Goal: Information Seeking & Learning: Check status

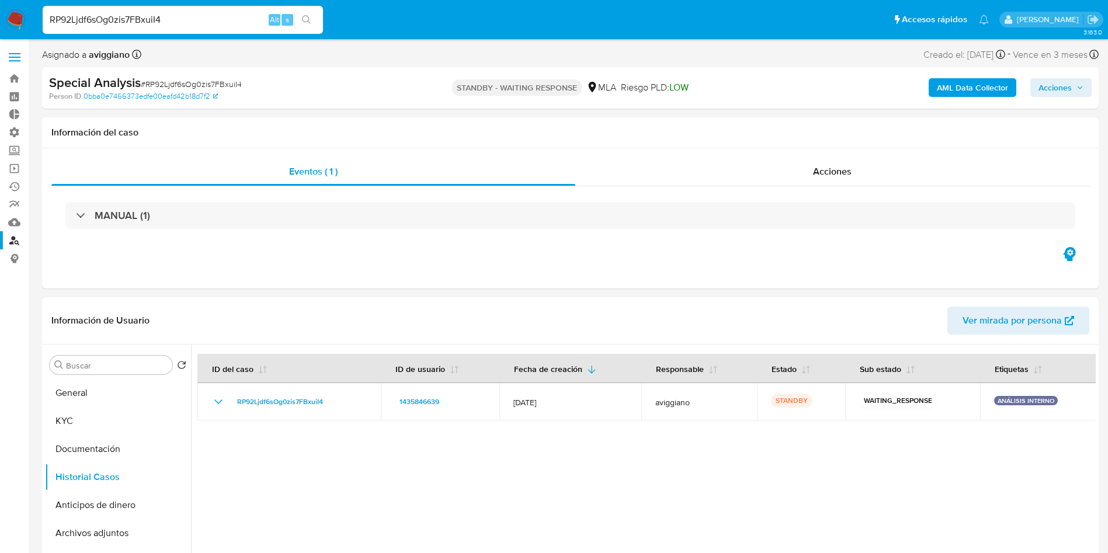
click at [191, 18] on input "RP92Ljdf6sOg0zis7FBxuiI4" at bounding box center [183, 19] width 280 height 15
type input "0JojG62s6eGFXgmkhhaGZ8Om"
click at [307, 20] on icon "search-icon" at bounding box center [306, 19] width 9 height 9
click at [303, 20] on icon "search-icon" at bounding box center [306, 19] width 9 height 9
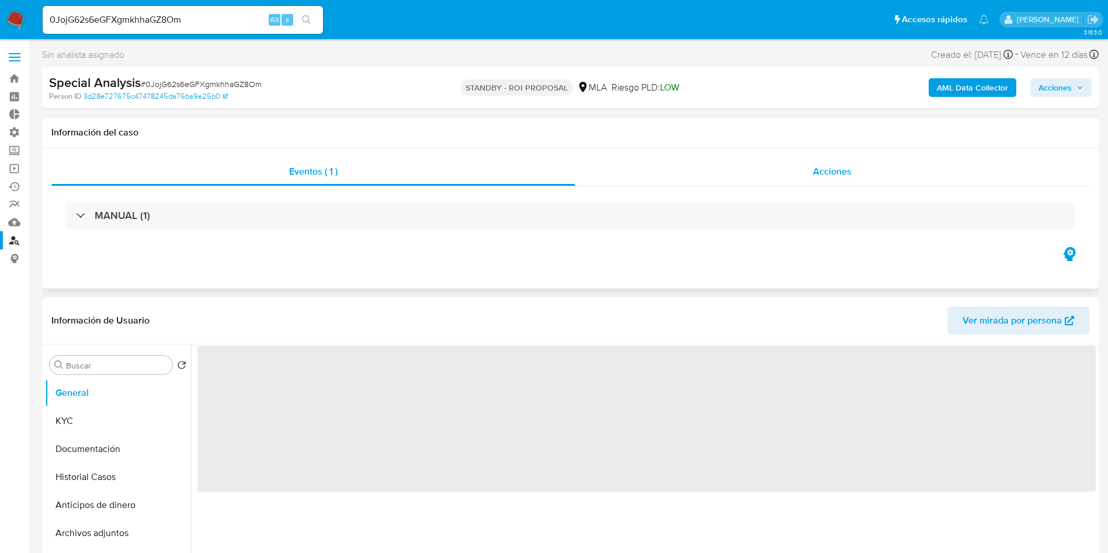
click at [832, 168] on span "Acciones" at bounding box center [832, 171] width 39 height 13
select select "10"
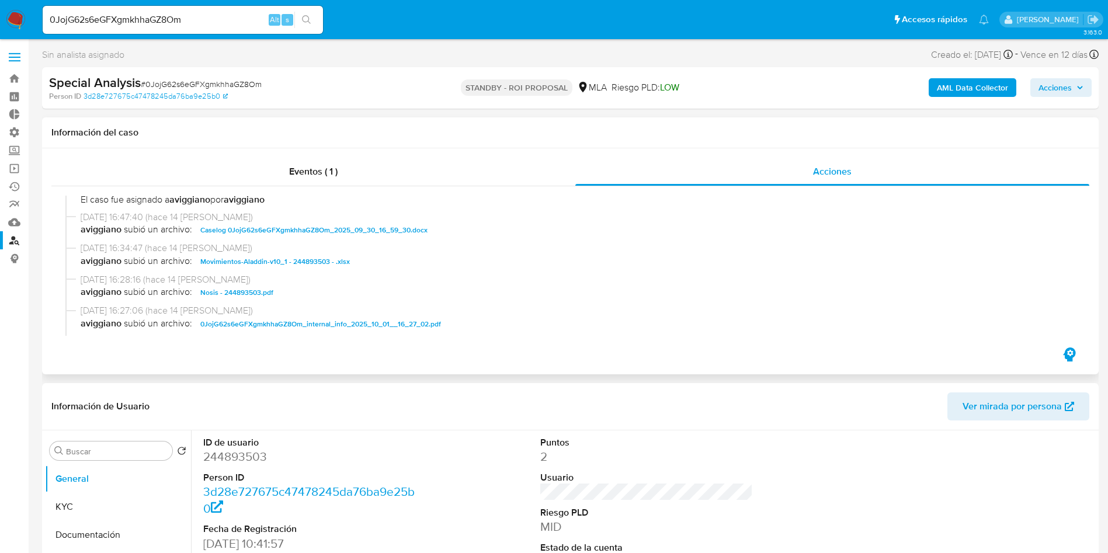
scroll to position [263, 0]
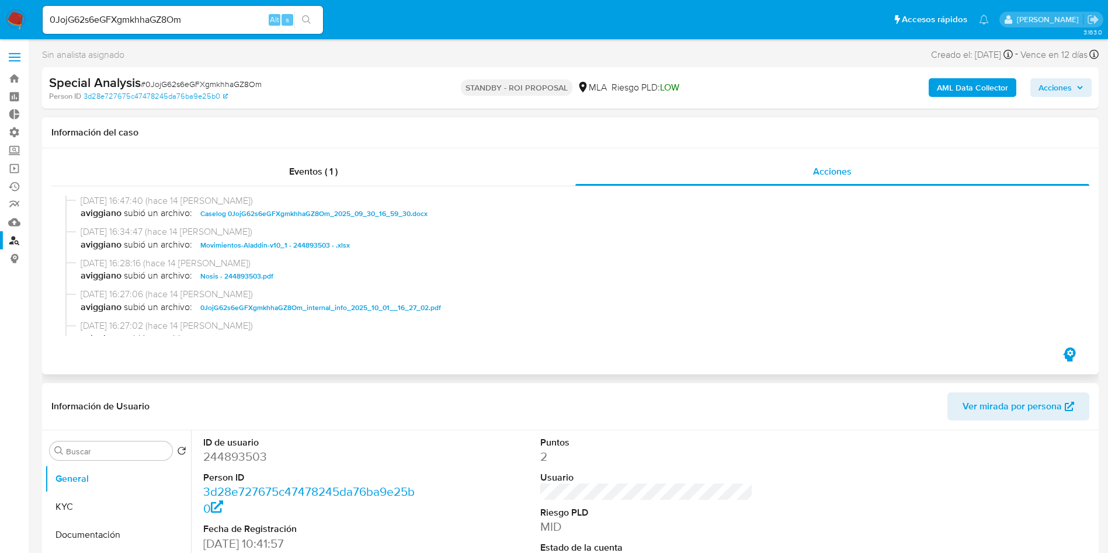
click at [397, 212] on span "Caselog 0JojG62s6eGFXgmkhhaGZ8Om_2025_09_30_16_59_30.docx" at bounding box center [313, 214] width 227 height 14
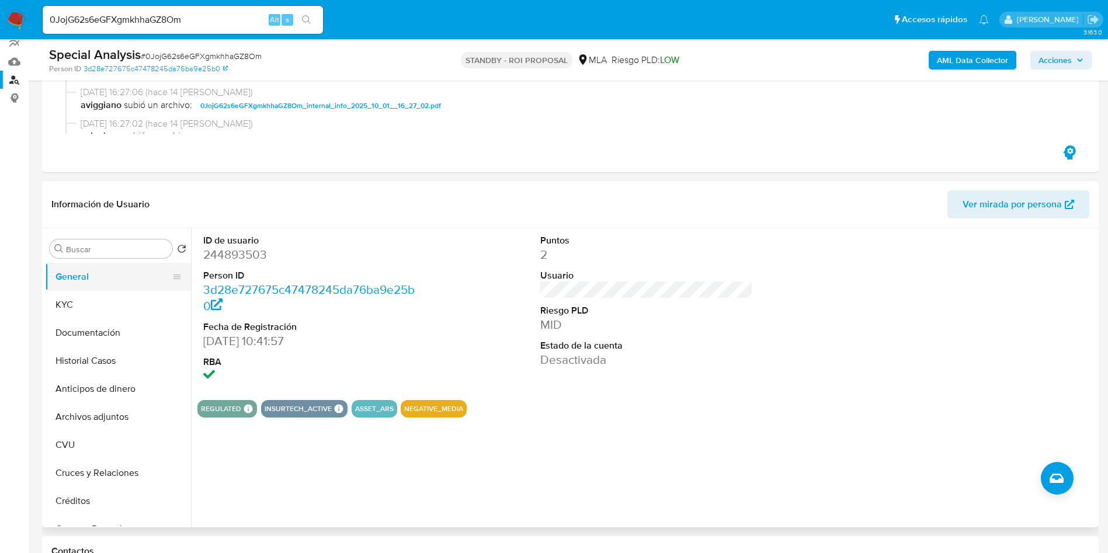
scroll to position [175, 0]
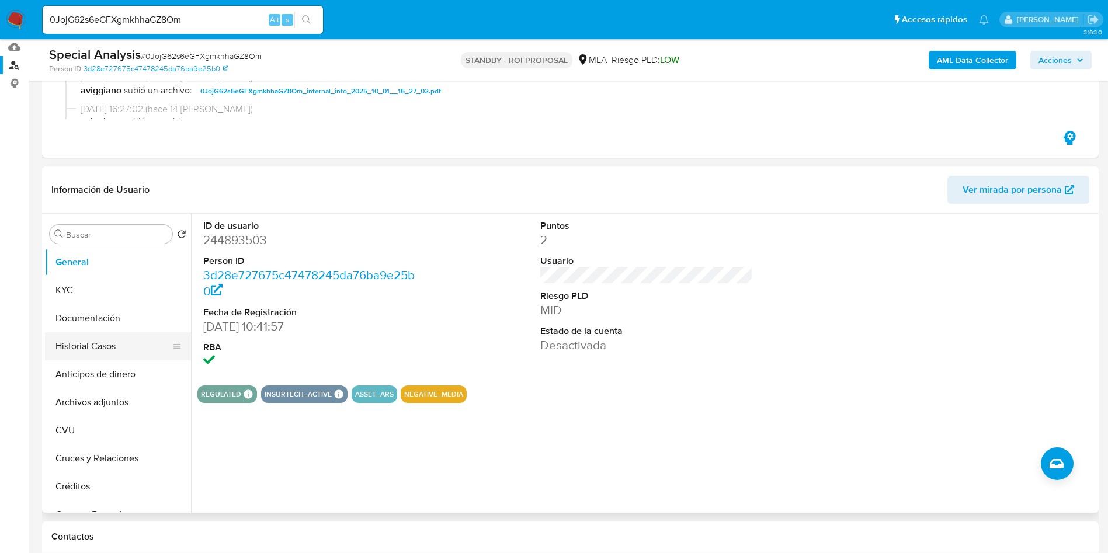
click at [99, 345] on button "Historial Casos" at bounding box center [113, 346] width 137 height 28
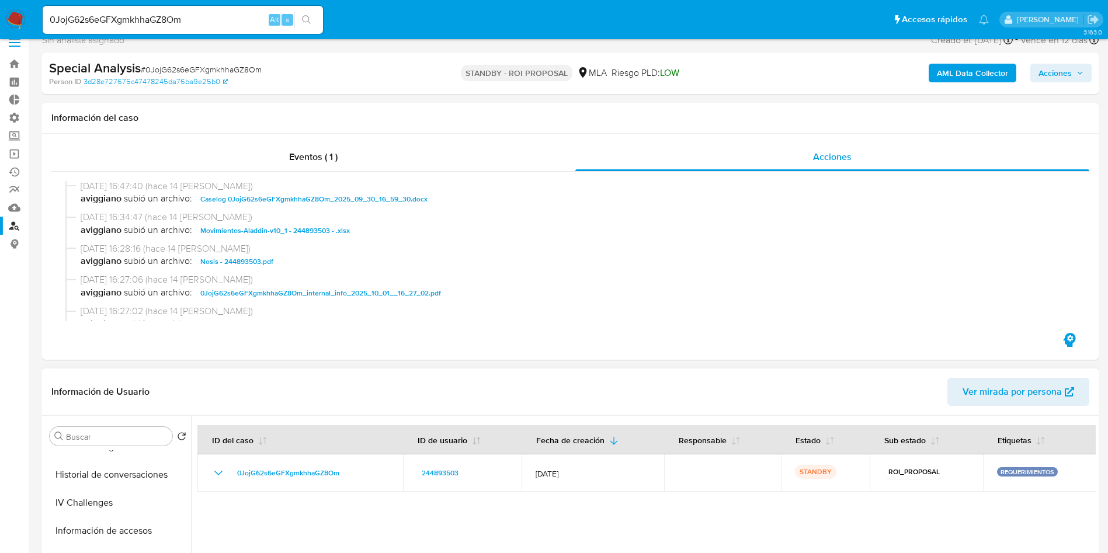
scroll to position [0, 0]
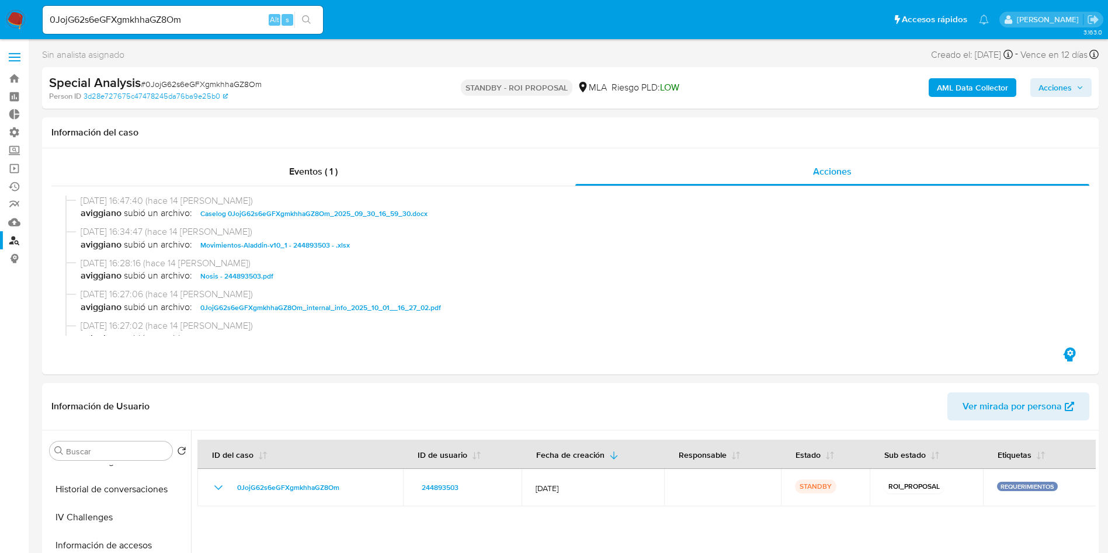
click at [135, 18] on input "0JojG62s6eGFXgmkhhaGZ8Om" at bounding box center [183, 19] width 280 height 15
click at [132, 16] on input "0JojG62s6eGFXgmkhhaGZ8Om" at bounding box center [183, 19] width 280 height 15
click at [155, 20] on input "0JojG62s6eGFXgmkhhaGZ8Om" at bounding box center [183, 19] width 280 height 15
paste input "eo3K7oFLjpxXDPhcs7VVTZsR"
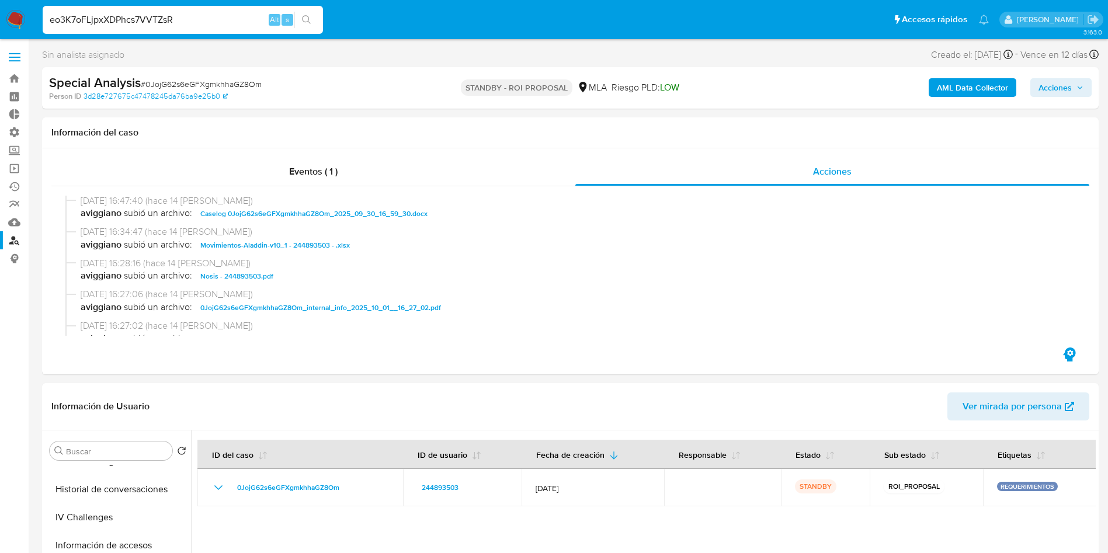
type input "eo3K7oFLjpxXDPhcs7VVTZsR"
click at [314, 16] on button "search-icon" at bounding box center [306, 20] width 24 height 16
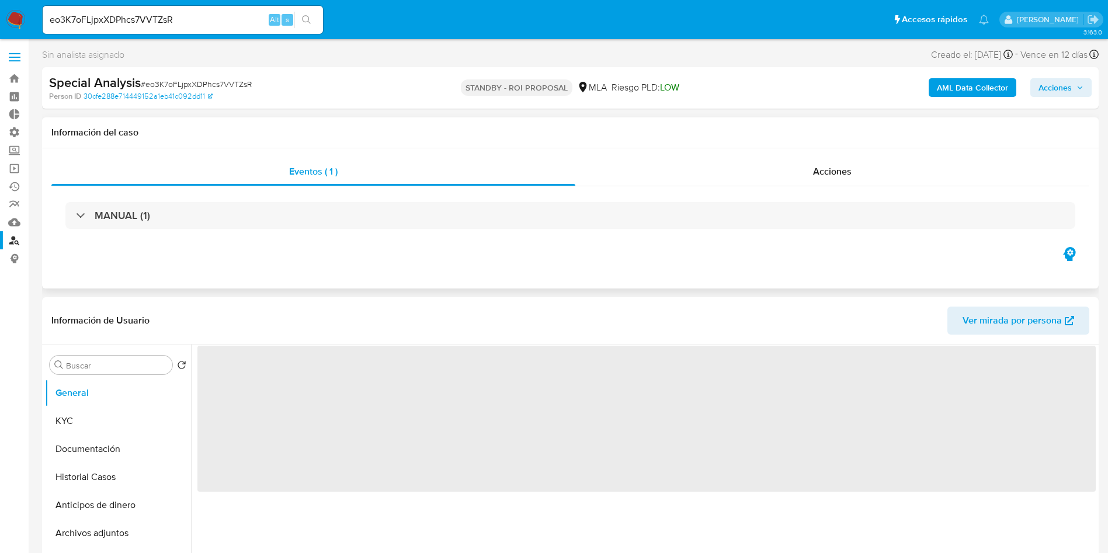
select select "10"
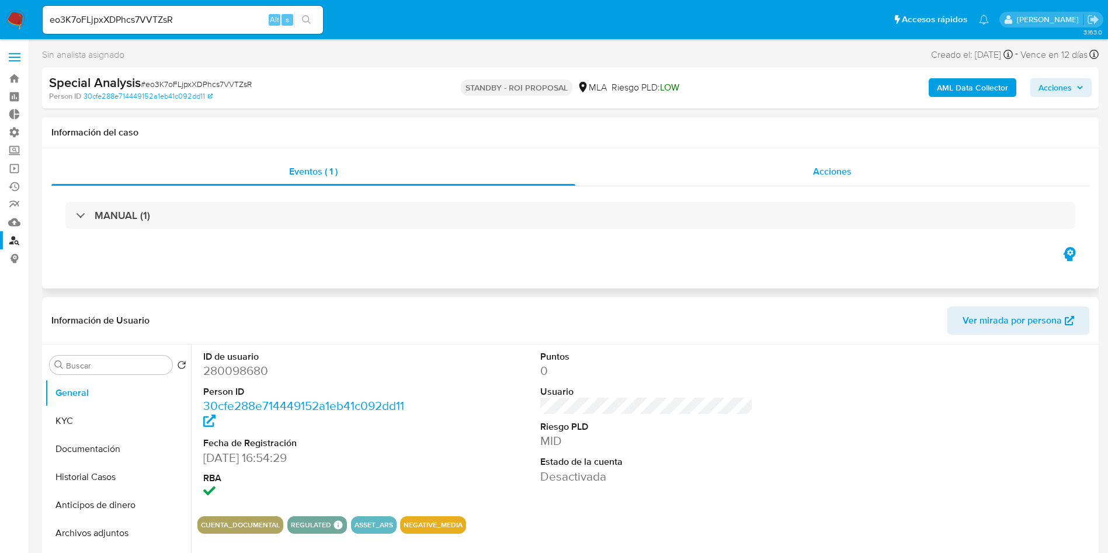
click at [844, 179] on div "Acciones" at bounding box center [832, 172] width 514 height 28
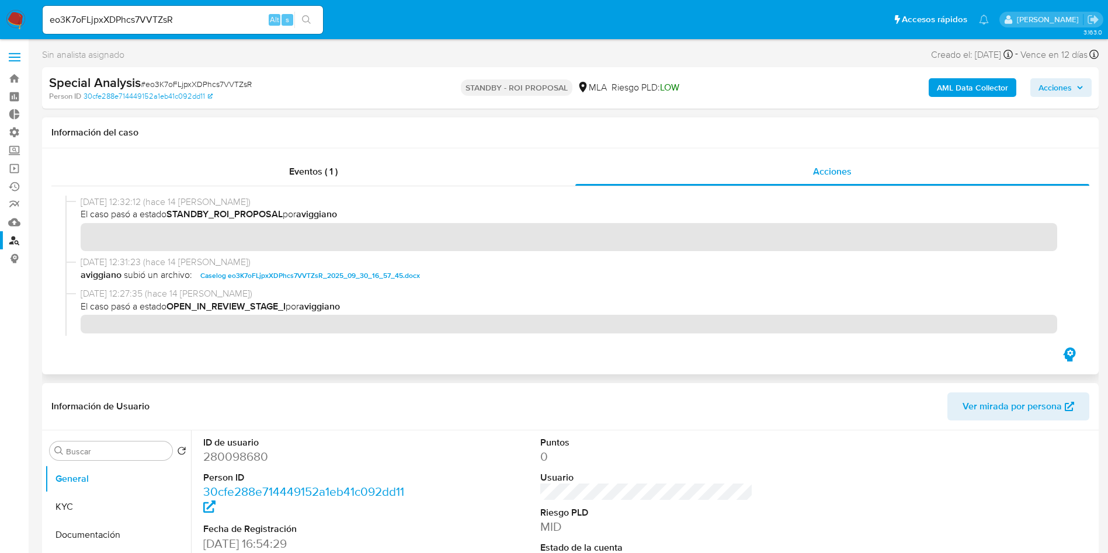
click at [337, 275] on span "Caselog eo3K7oFLjpxXDPhcs7VVTZsR_2025_09_30_16_57_45.docx" at bounding box center [310, 276] width 220 height 14
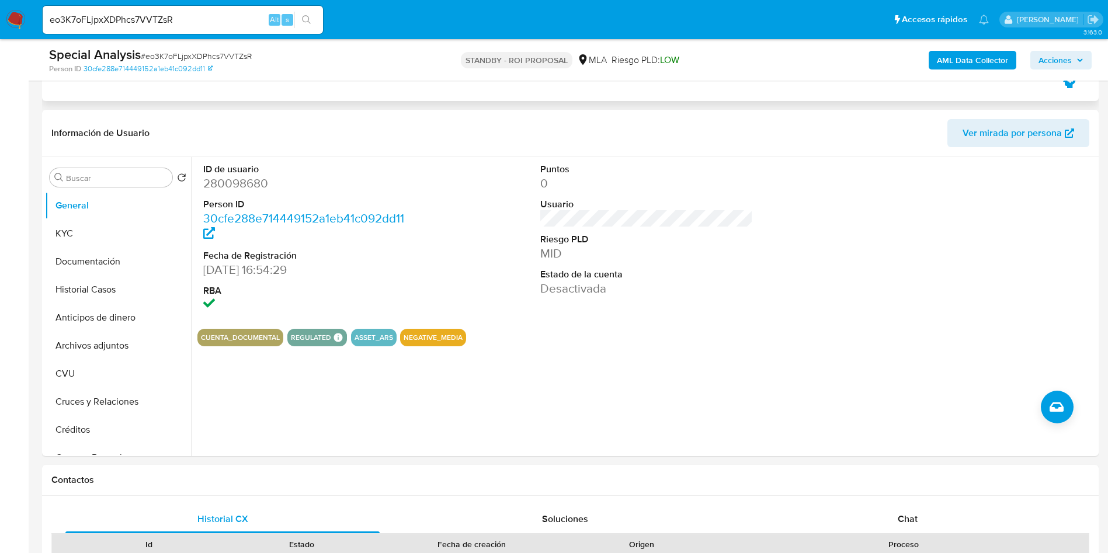
scroll to position [263, 0]
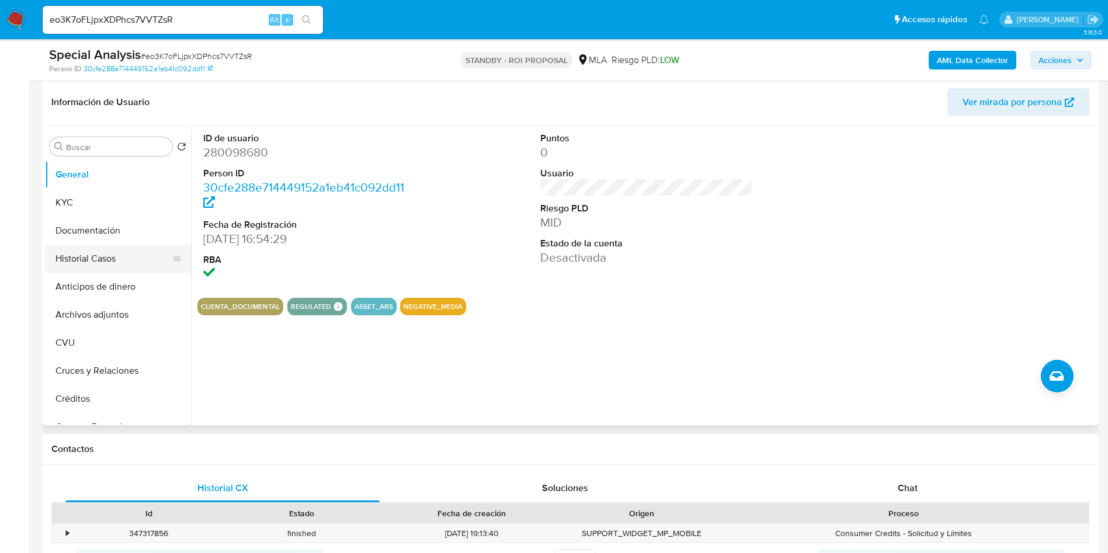
click at [83, 267] on button "Historial Casos" at bounding box center [113, 259] width 137 height 28
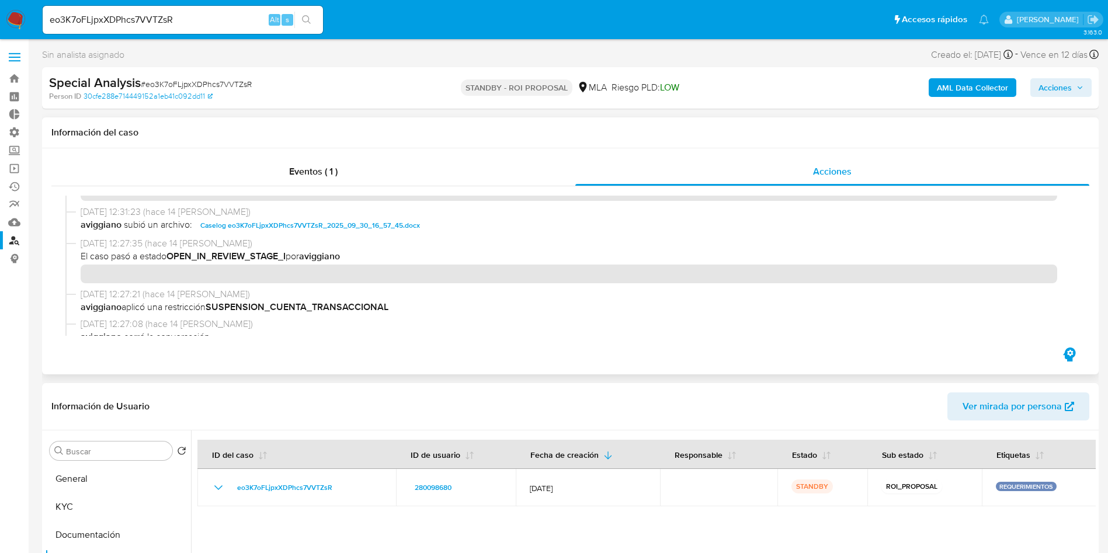
scroll to position [0, 0]
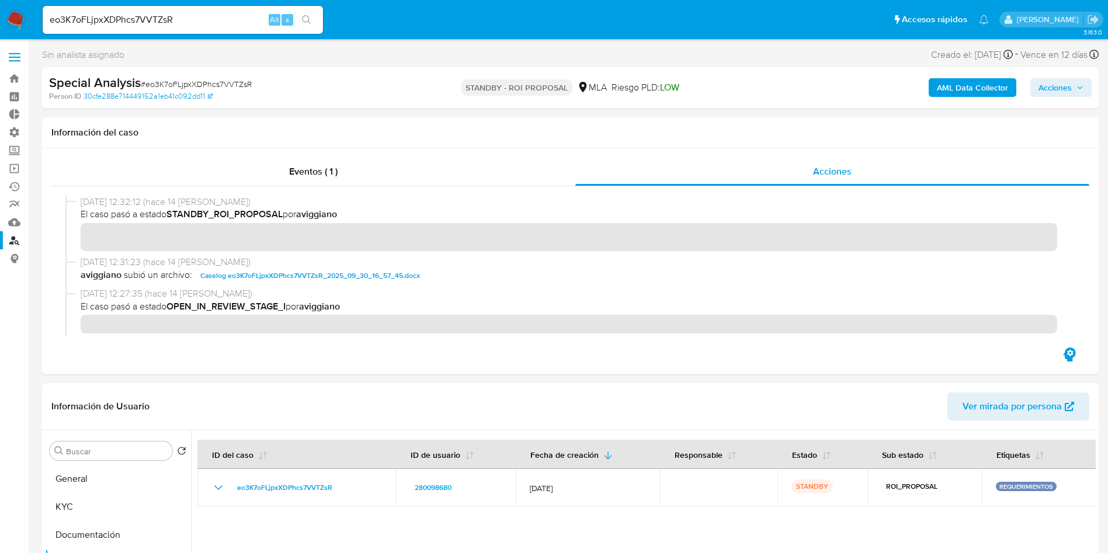
click at [162, 9] on div "eo3K7oFLjpxXDPhcs7VVTZsR Alt s" at bounding box center [183, 20] width 280 height 28
click at [131, 25] on input "eo3K7oFLjpxXDPhcs7VVTZsR" at bounding box center [183, 19] width 280 height 15
paste input "fX9TF00jEN4NuYRppqKxIpEu"
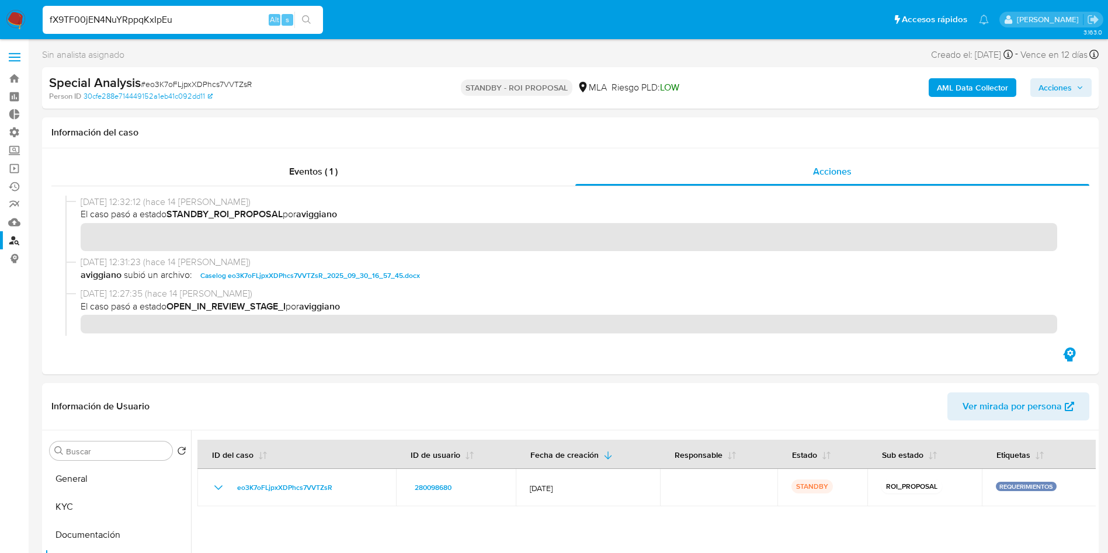
type input "fX9TF00jEN4NuYRppqKxIpEu"
click at [312, 25] on button "search-icon" at bounding box center [306, 20] width 24 height 16
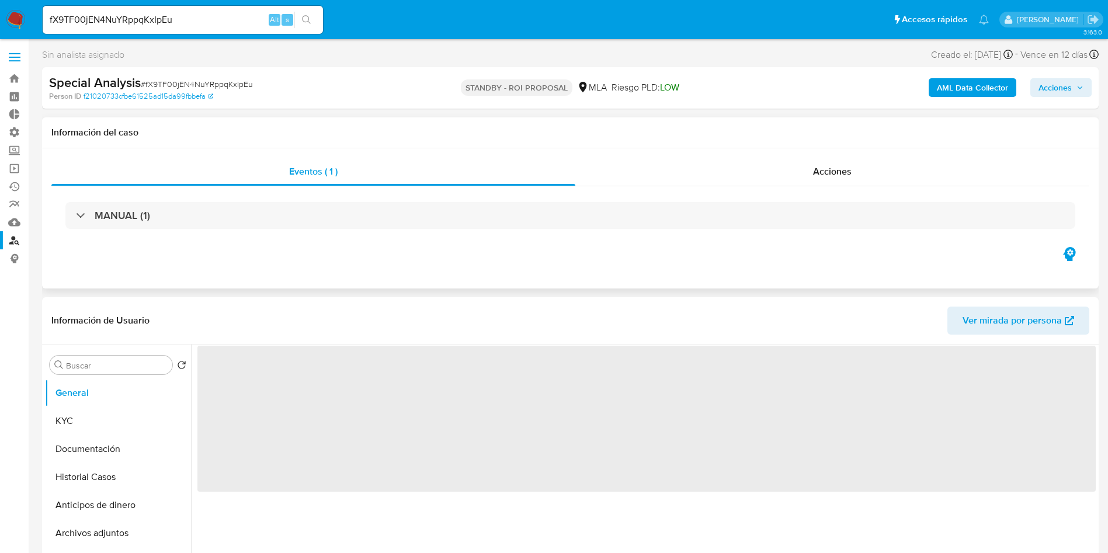
select select "10"
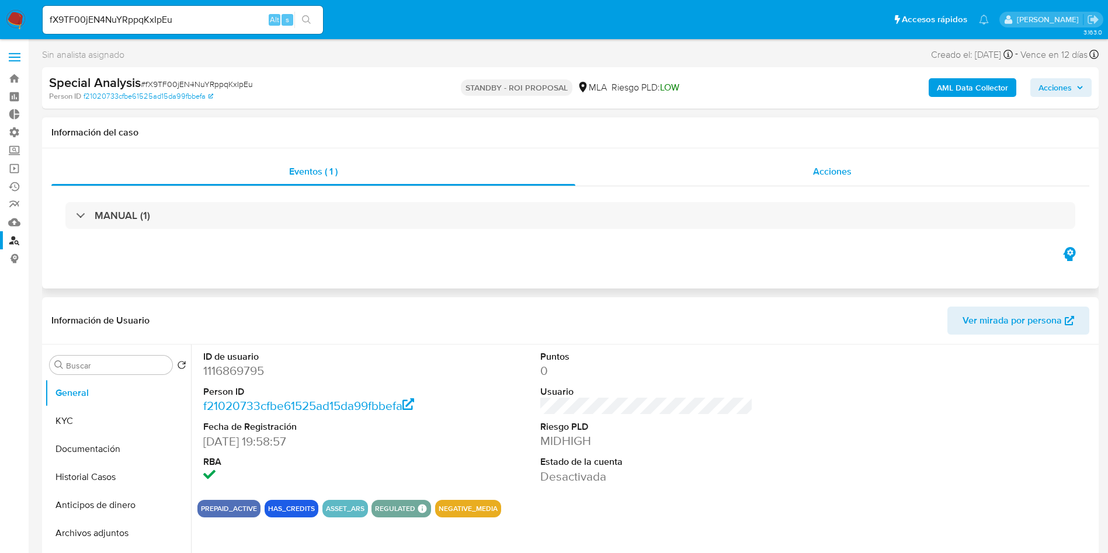
click at [819, 173] on span "Acciones" at bounding box center [832, 171] width 39 height 13
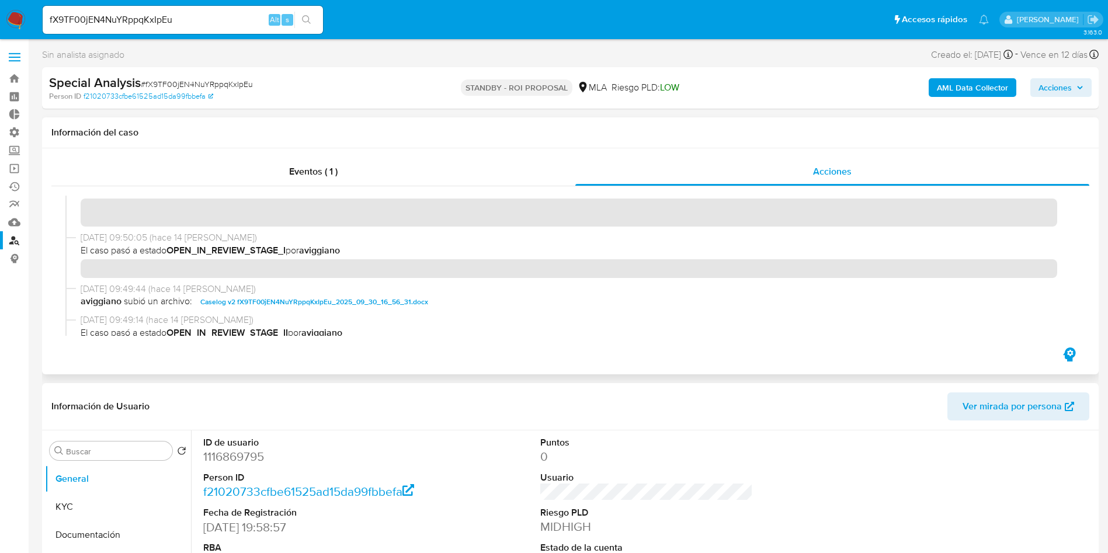
scroll to position [88, 0]
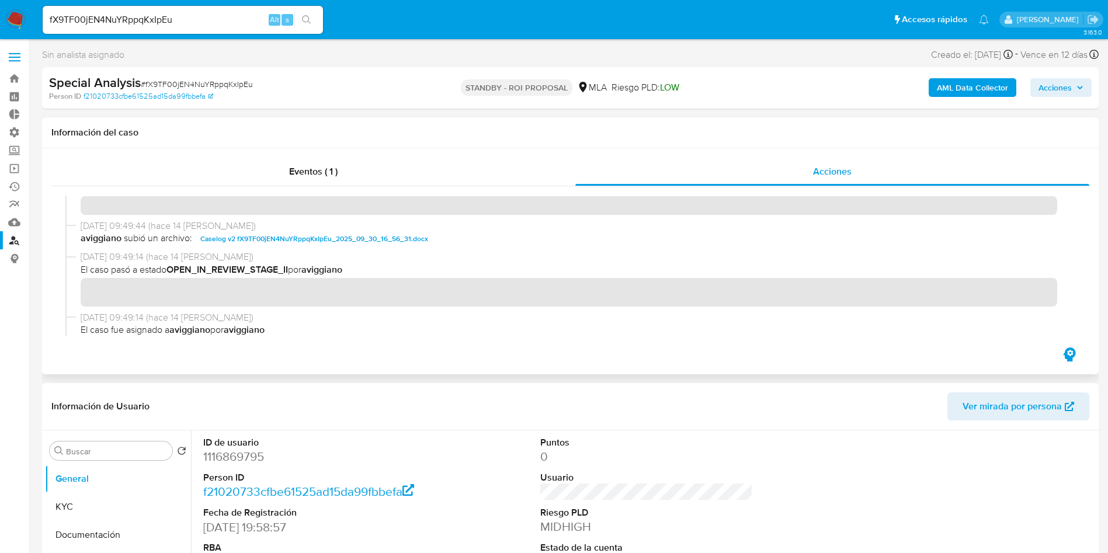
click at [286, 238] on span "Caselog v2 fX9TF00jEN4NuYRppqKxIpEu_2025_09_30_16_56_31.docx" at bounding box center [314, 239] width 228 height 14
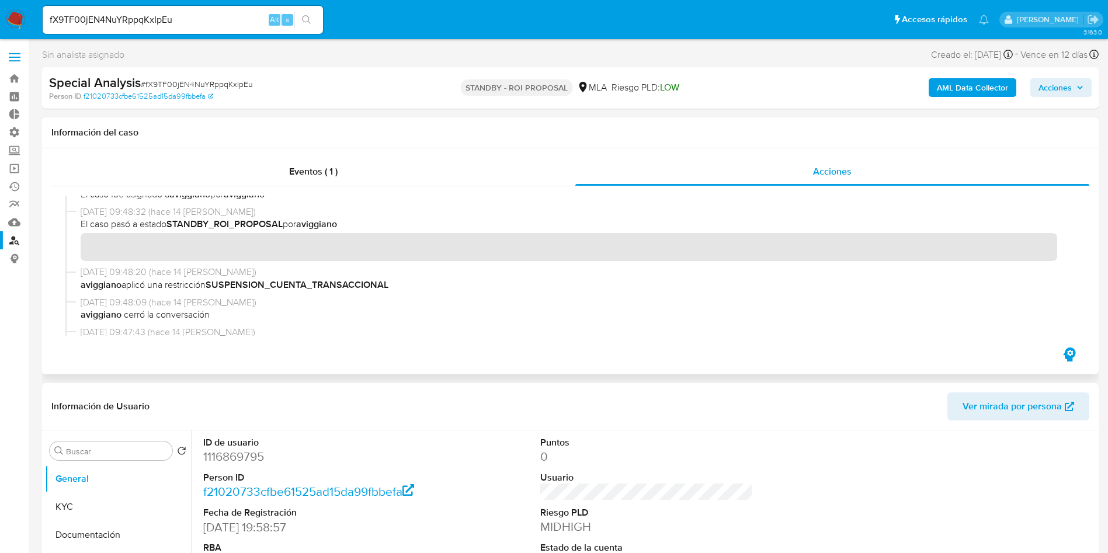
scroll to position [263, 0]
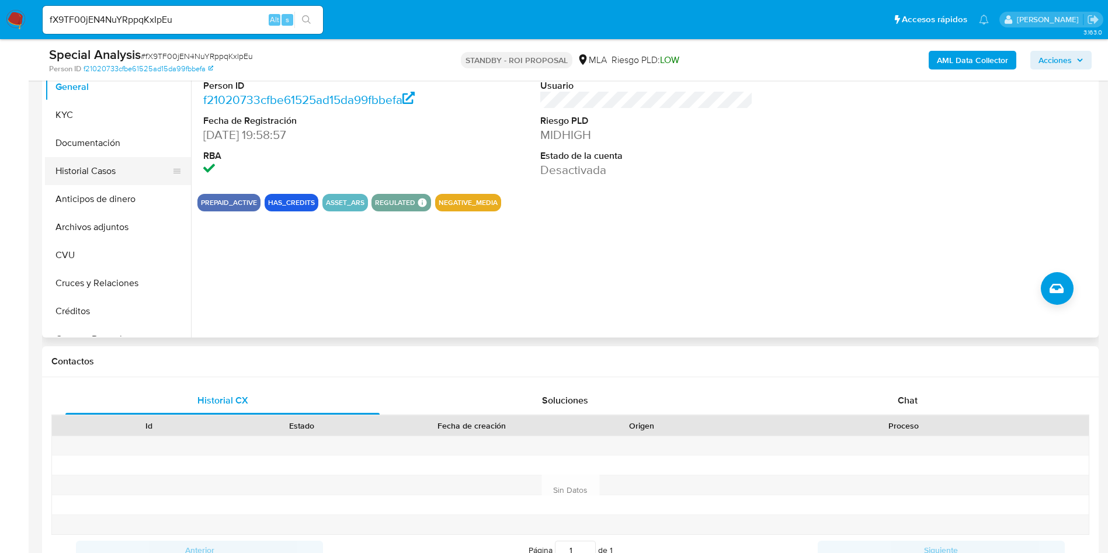
click at [103, 177] on button "Historial Casos" at bounding box center [113, 171] width 137 height 28
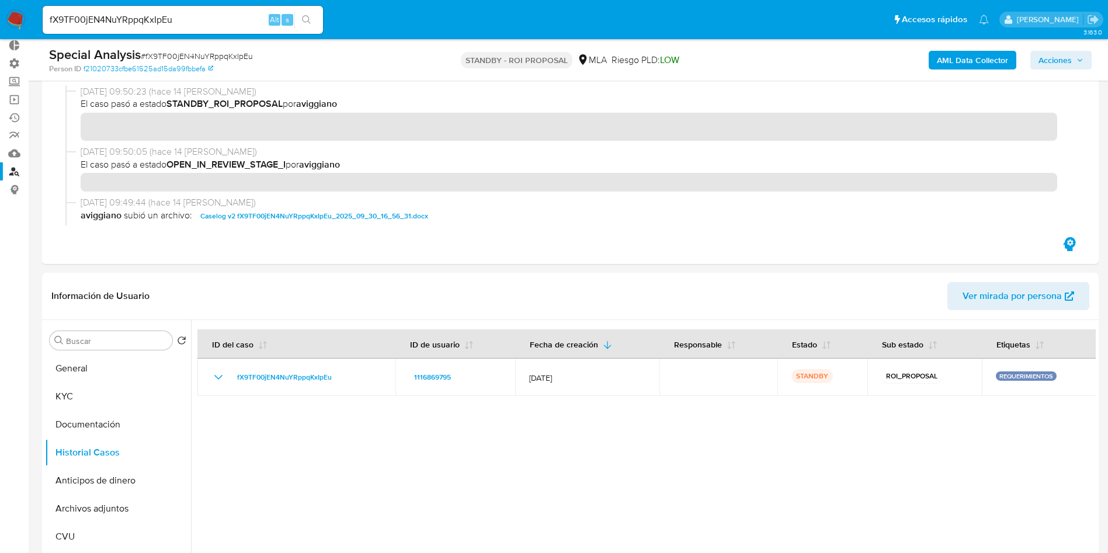
scroll to position [191, 0]
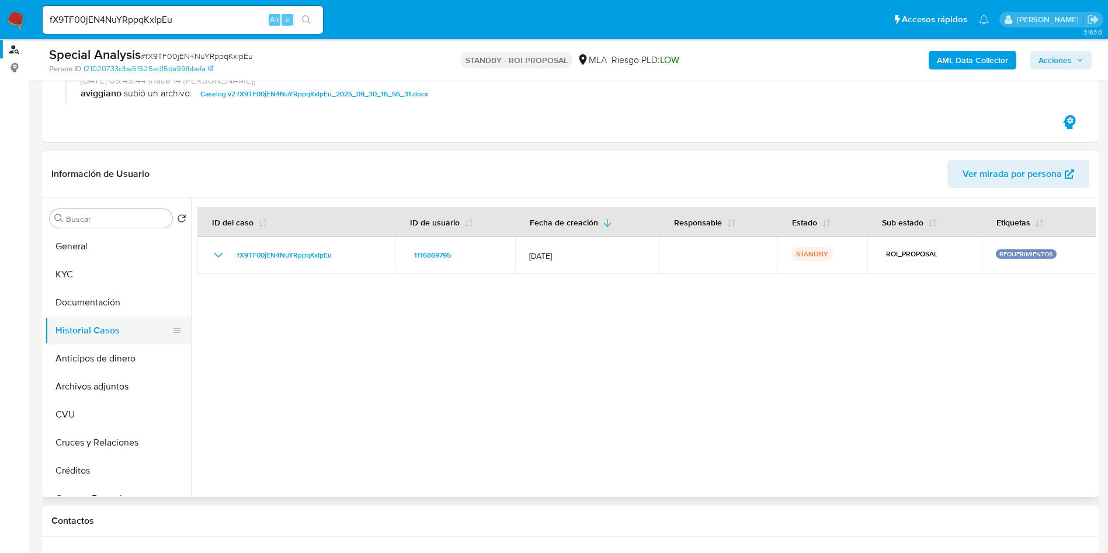
click at [106, 335] on button "Historial Casos" at bounding box center [113, 330] width 137 height 28
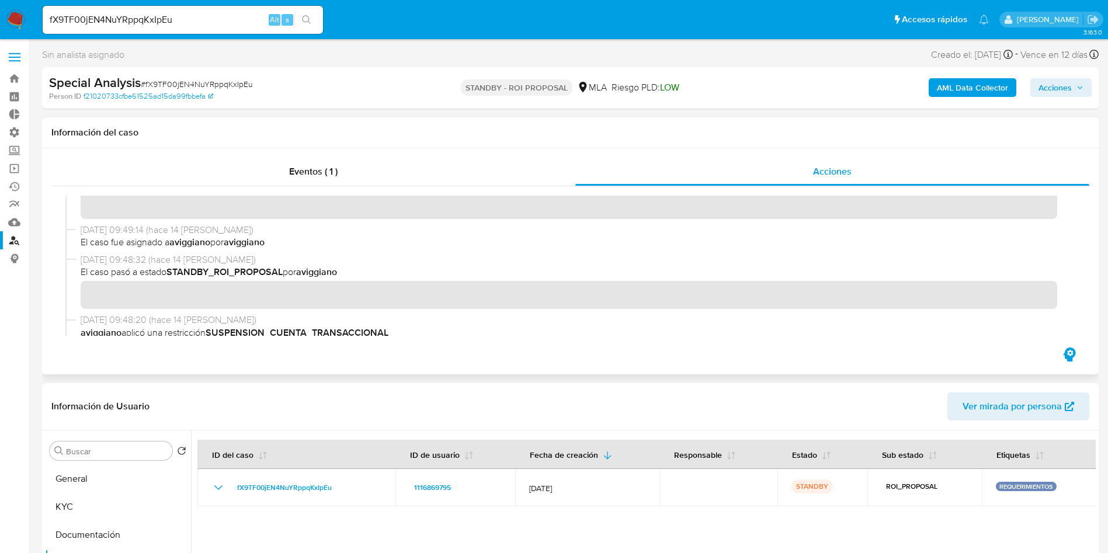
scroll to position [263, 0]
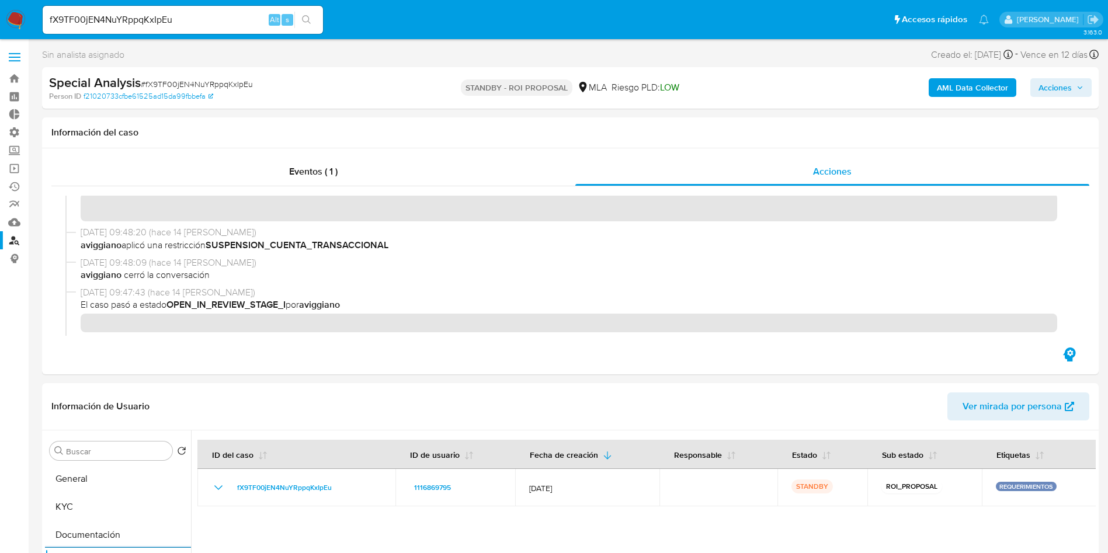
click at [142, 18] on input "fX9TF00jEN4NuYRppqKxIpEu" at bounding box center [183, 19] width 280 height 15
paste input "P7GRnGUpIxBTW8rjkHVNqlyK"
type input "P7GRnGUpIxBTW8rjkHVNqlyK"
click at [306, 25] on button "search-icon" at bounding box center [306, 20] width 24 height 16
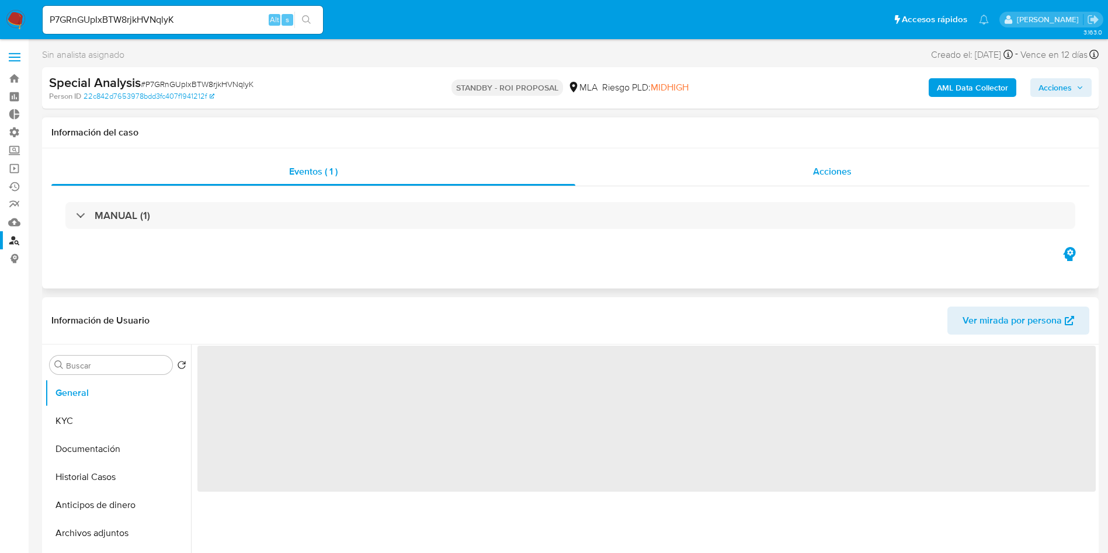
select select "10"
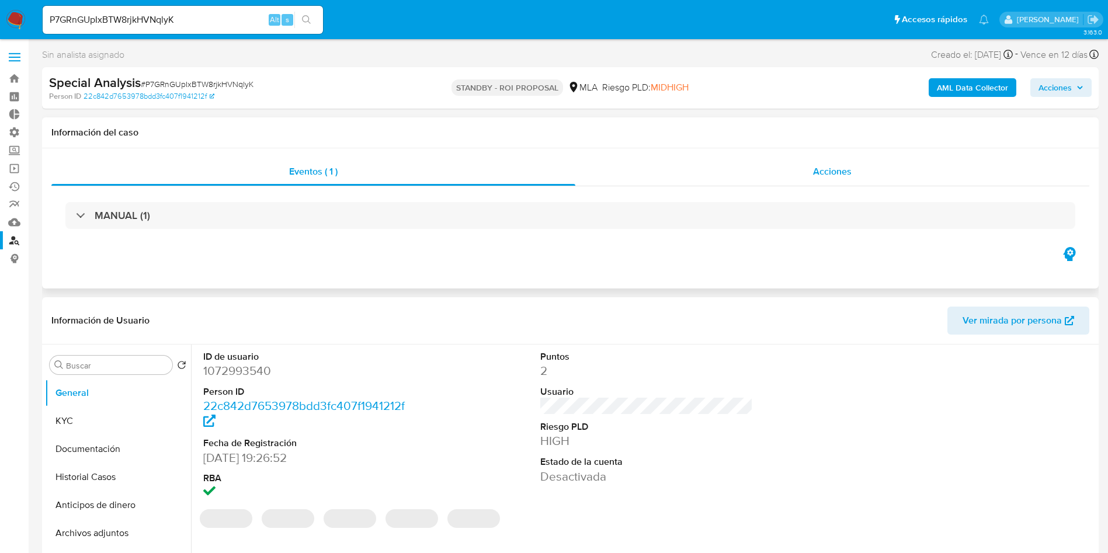
click at [844, 176] on span "Acciones" at bounding box center [832, 171] width 39 height 13
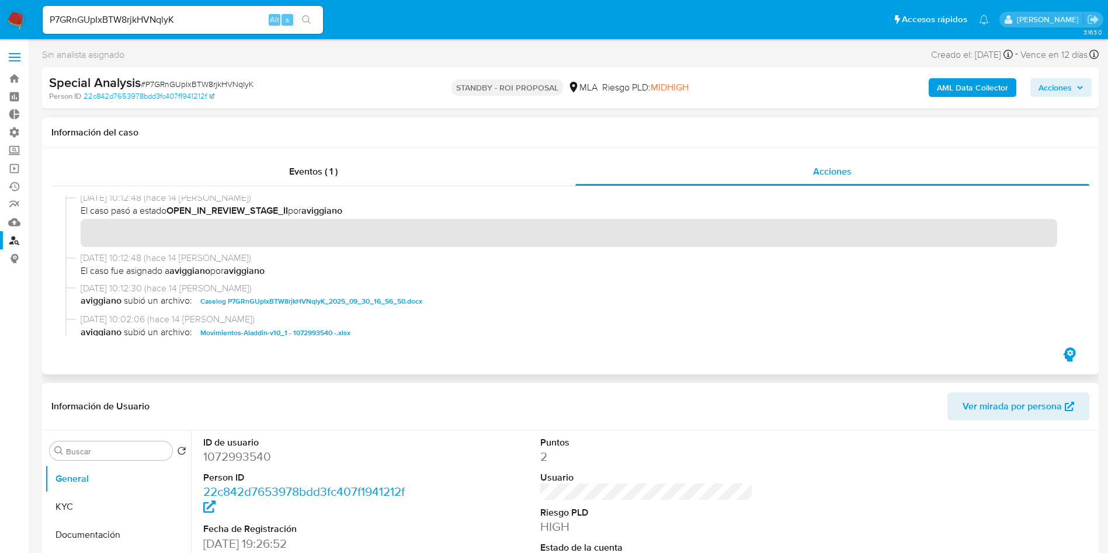
scroll to position [263, 0]
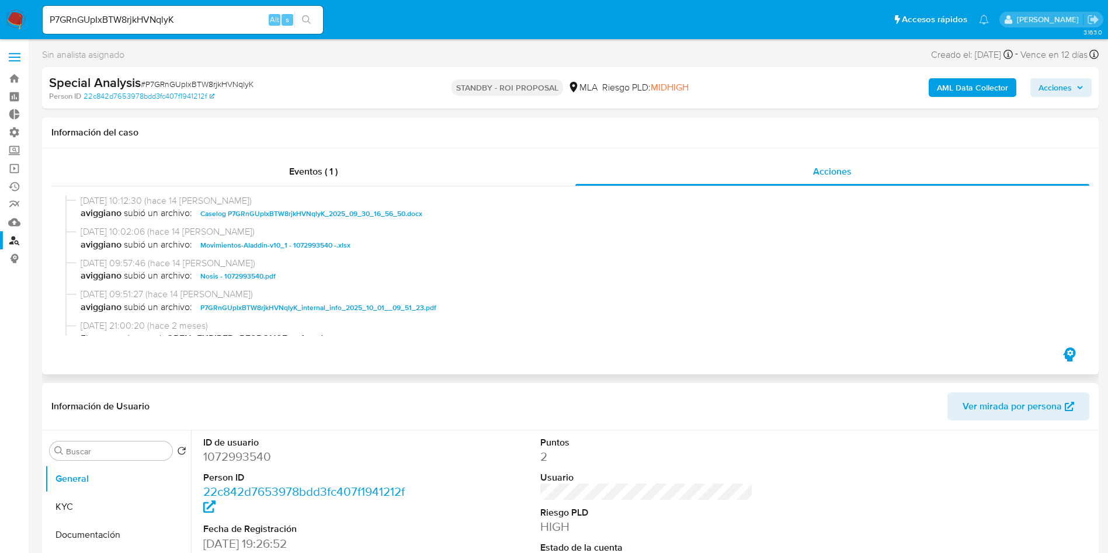
click at [356, 216] on span "Caselog P7GRnGUpIxBTW8rjkHVNqlyK_2025_09_30_16_56_50.docx" at bounding box center [311, 214] width 222 height 14
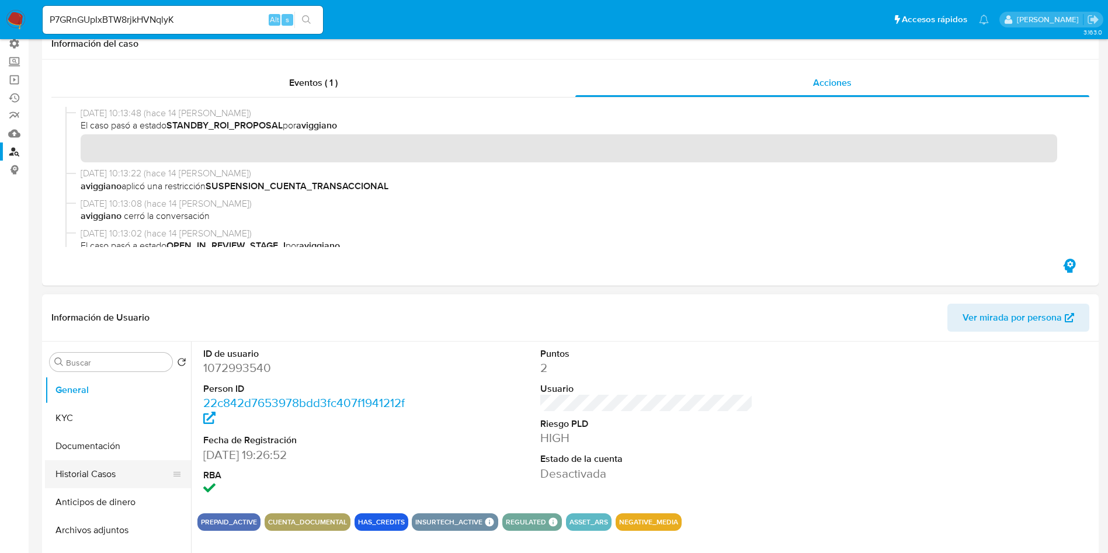
scroll to position [175, 0]
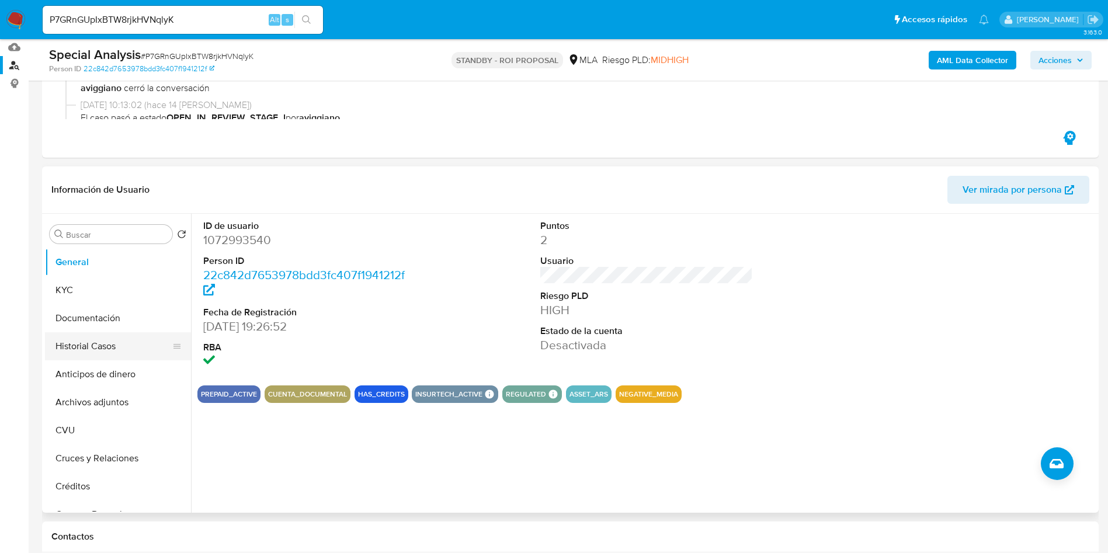
click at [103, 346] on button "Historial Casos" at bounding box center [113, 346] width 137 height 28
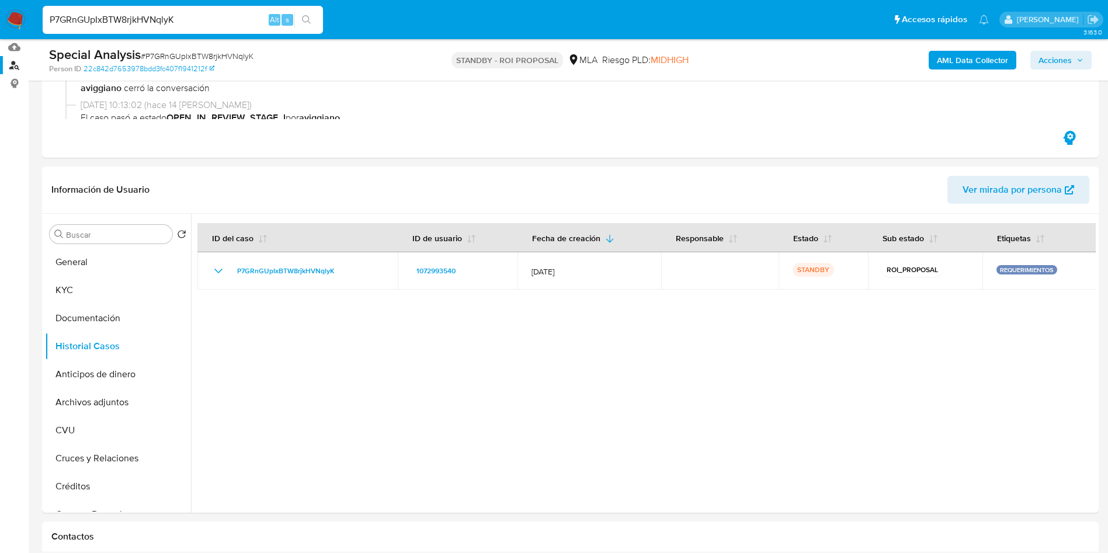
click at [193, 12] on input "P7GRnGUpIxBTW8rjkHVNqlyK" at bounding box center [183, 19] width 280 height 15
paste input "nUILq1aODskIPbRjuI2MecZ9"
type input "nUILq1aODskIPbRjuI2MecZ9"
click at [312, 17] on button "search-icon" at bounding box center [306, 20] width 24 height 16
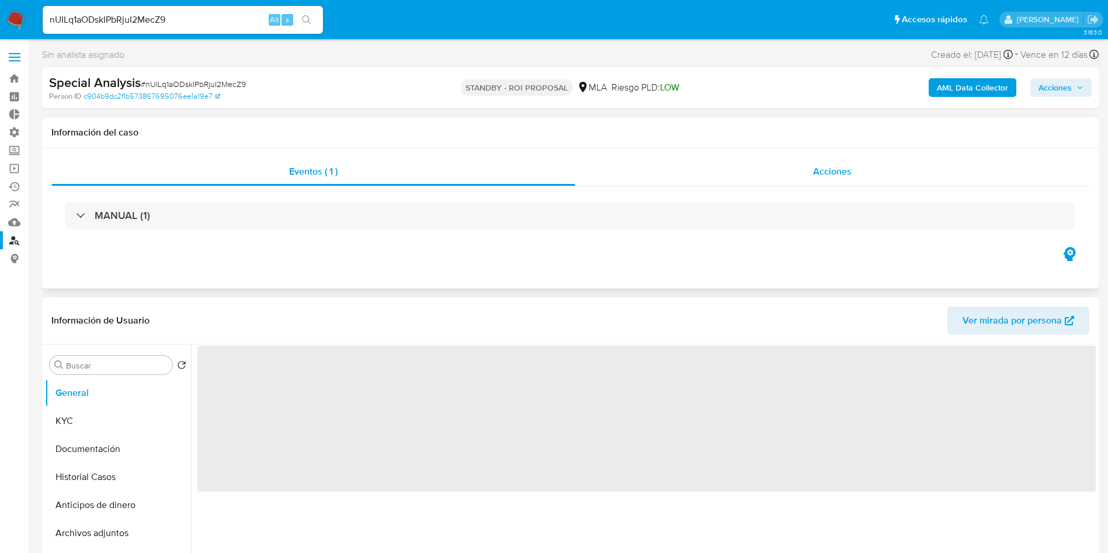
select select "10"
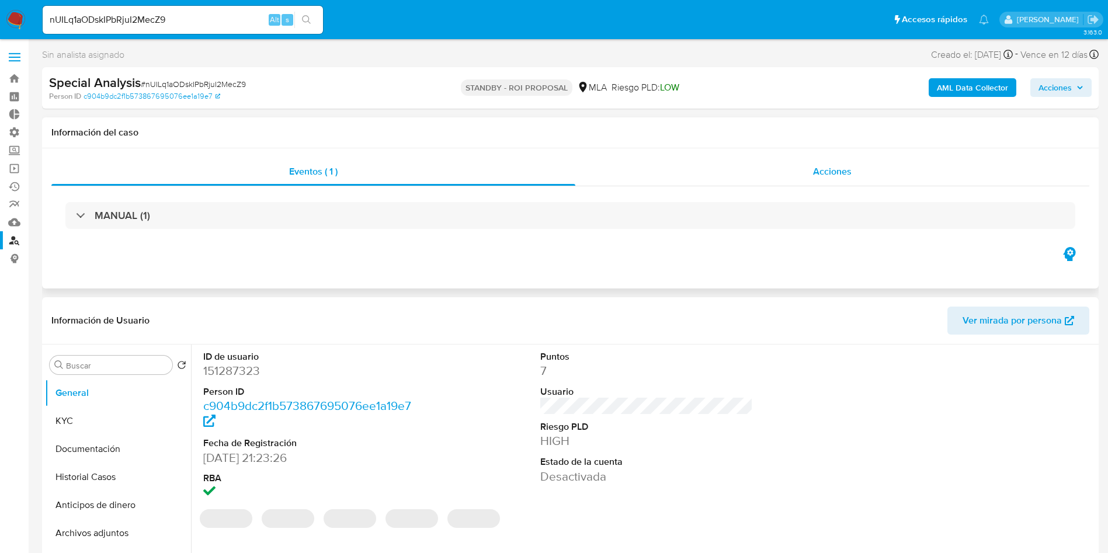
click at [836, 172] on span "Acciones" at bounding box center [832, 171] width 39 height 13
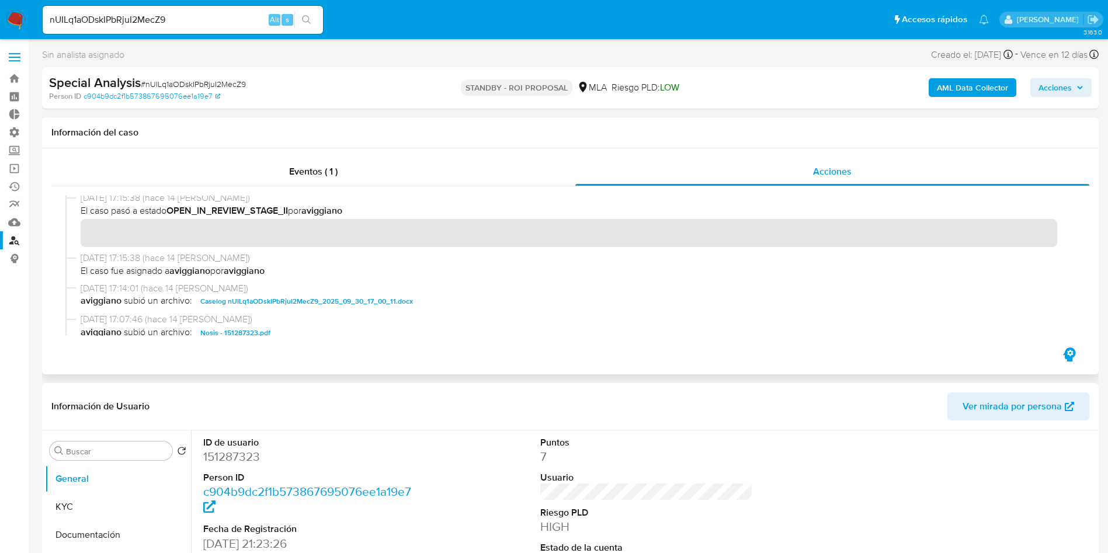
scroll to position [263, 0]
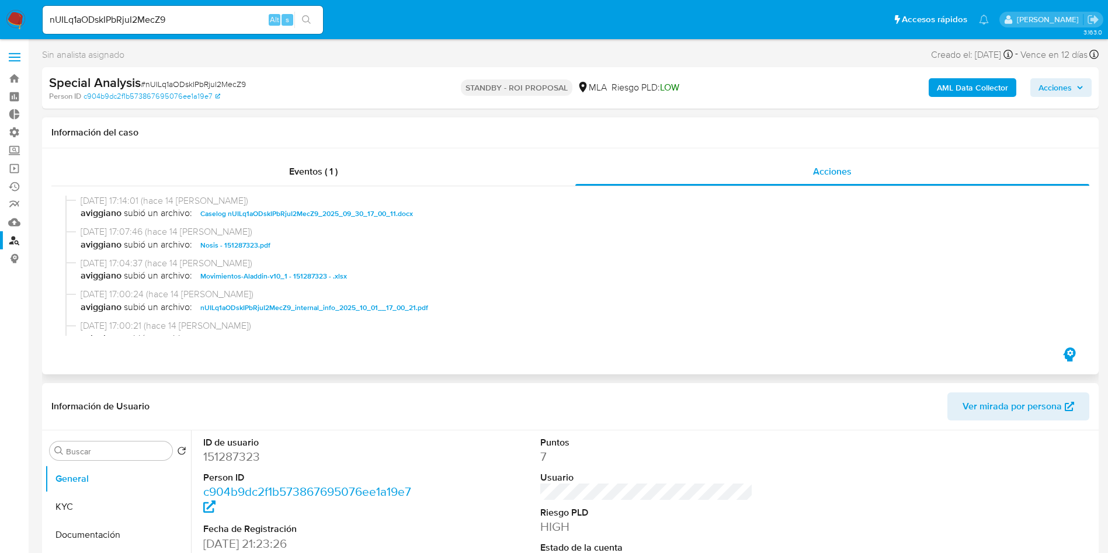
click at [357, 207] on span "Caselog nUILq1aODskIPbRjuI2MecZ9_2025_09_30_17_00_11.docx" at bounding box center [306, 214] width 213 height 14
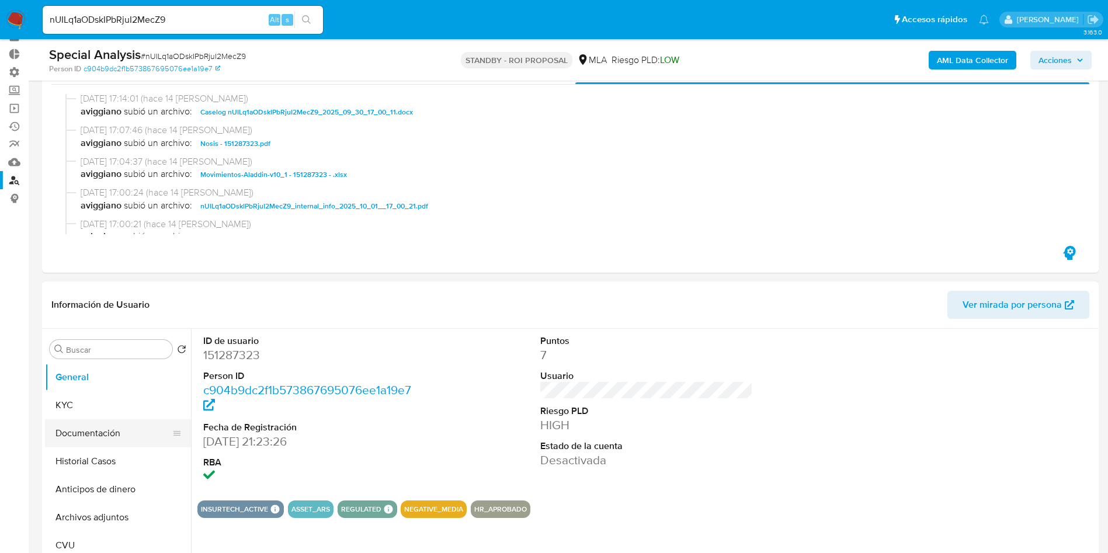
scroll to position [88, 0]
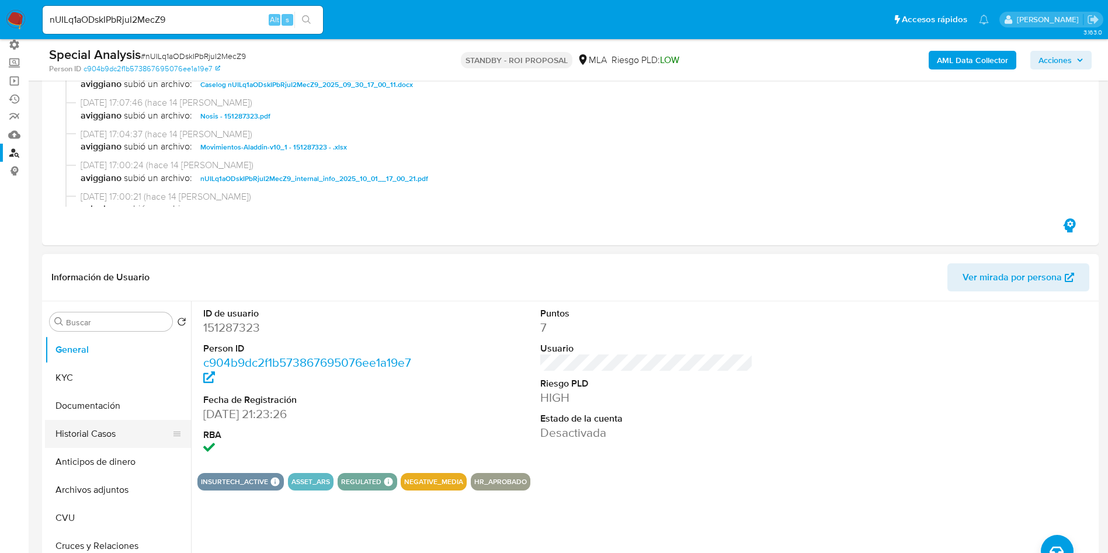
click at [101, 431] on button "Historial Casos" at bounding box center [113, 434] width 137 height 28
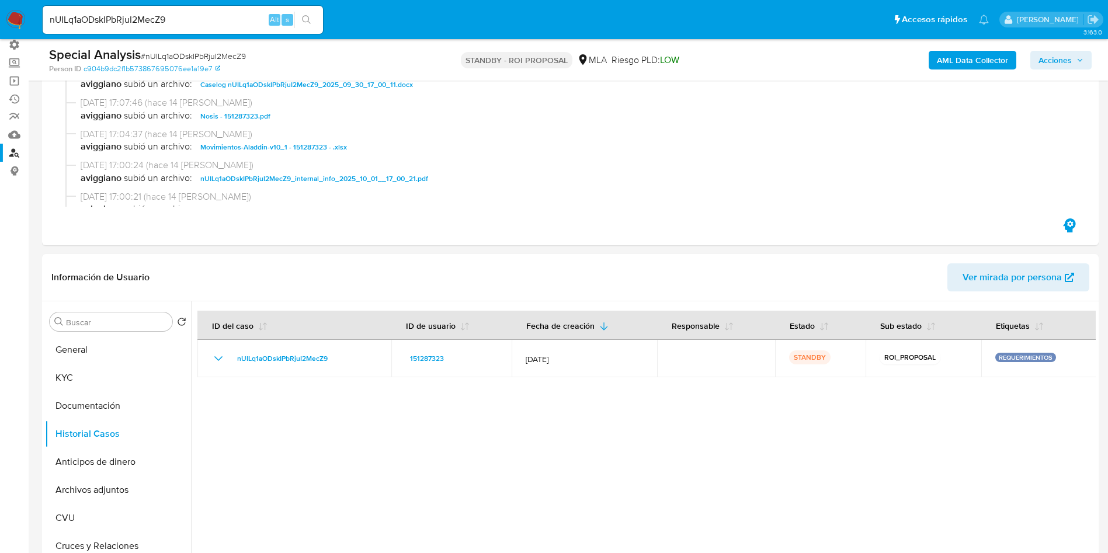
scroll to position [175, 0]
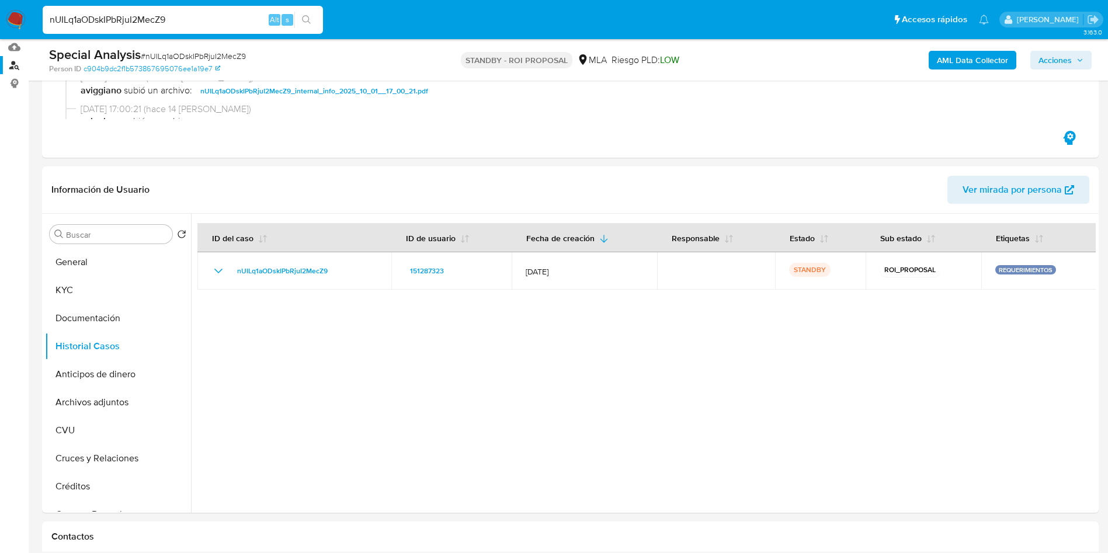
click at [155, 25] on input "nUILq1aODskIPbRjuI2MecZ9" at bounding box center [183, 19] width 280 height 15
paste input "xcD7s47qATmJMsun7bR4FNS0"
type input "xcD7s47qATmJMsun7bR4FNS0"
click at [307, 23] on icon "search-icon" at bounding box center [306, 19] width 9 height 9
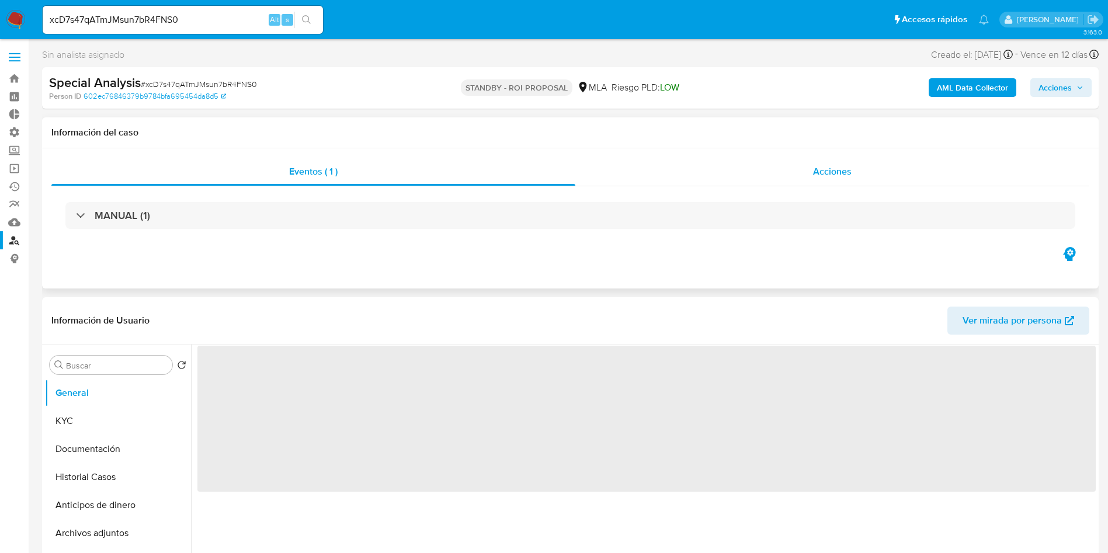
click at [827, 173] on span "Acciones" at bounding box center [832, 171] width 39 height 13
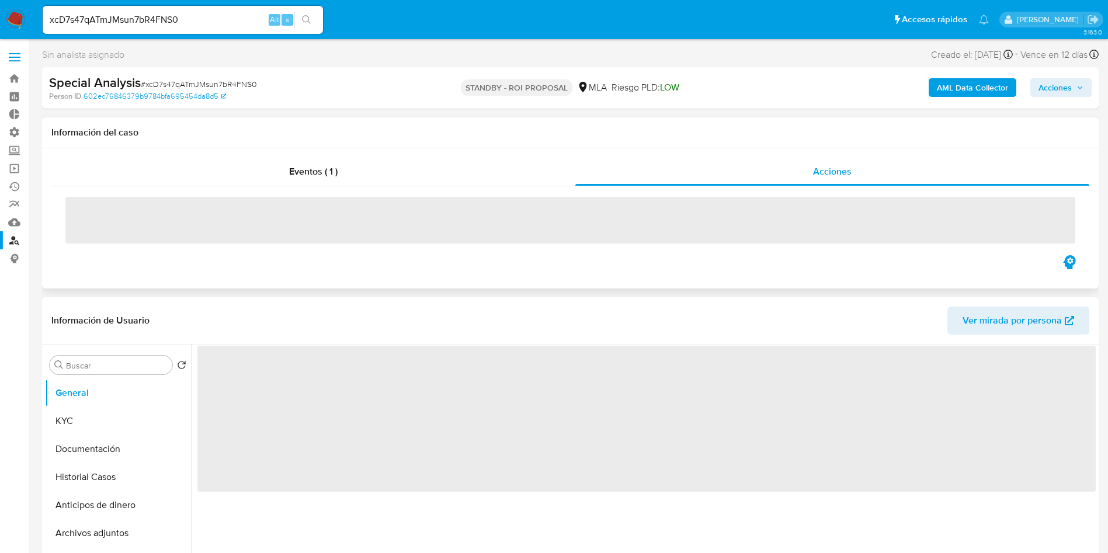
select select "10"
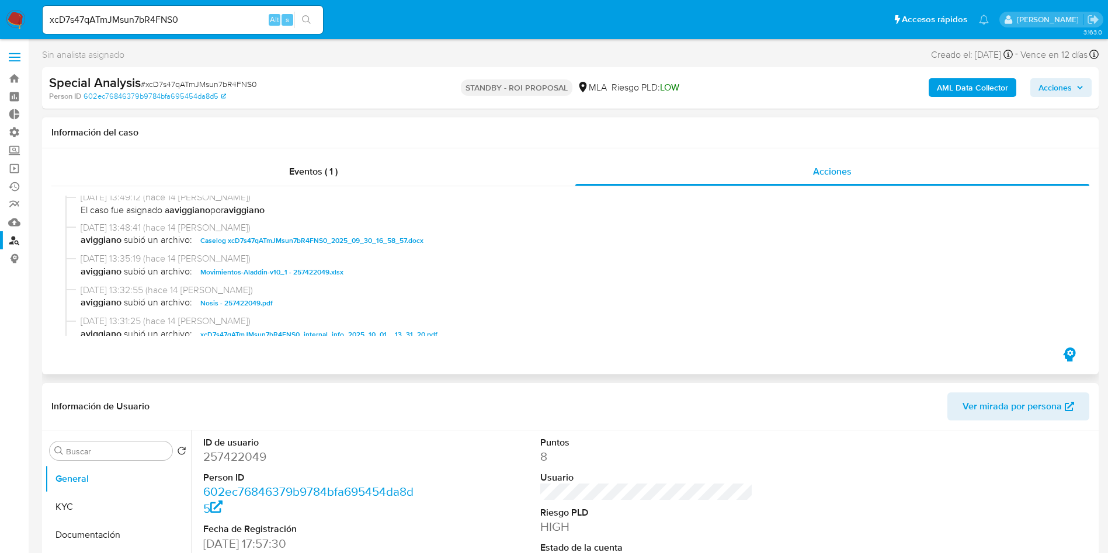
scroll to position [263, 0]
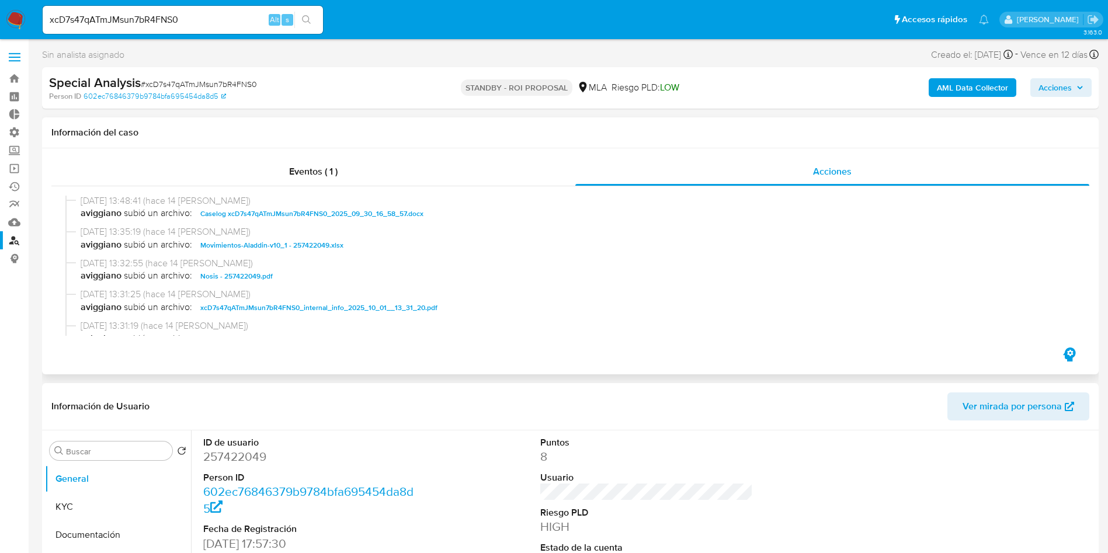
click at [395, 213] on span "Caselog xcD7s47qATmJMsun7bR4FNS0_2025_09_30_16_58_57.docx" at bounding box center [311, 214] width 223 height 14
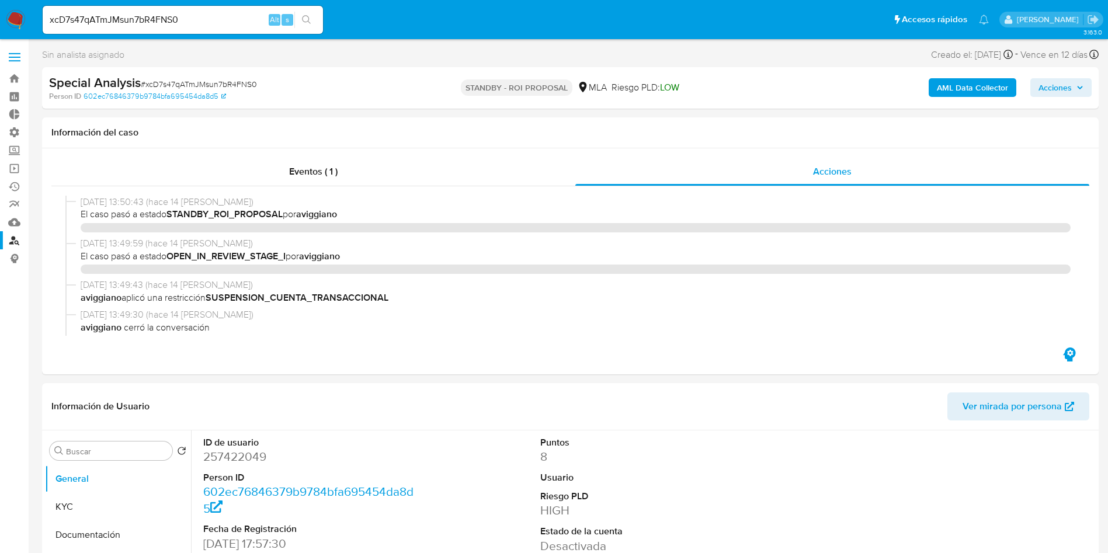
select select "10"
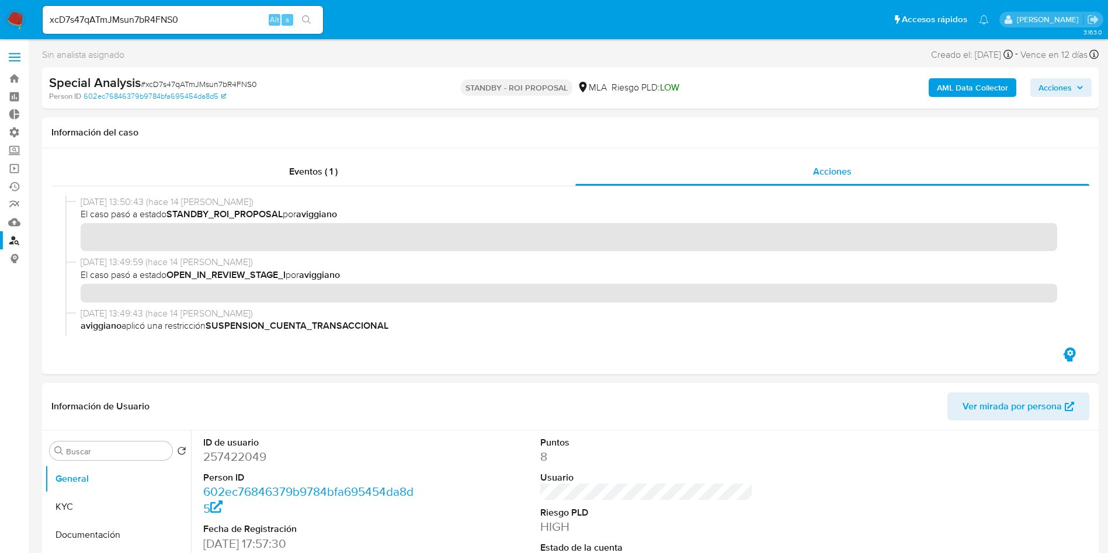
scroll to position [263, 0]
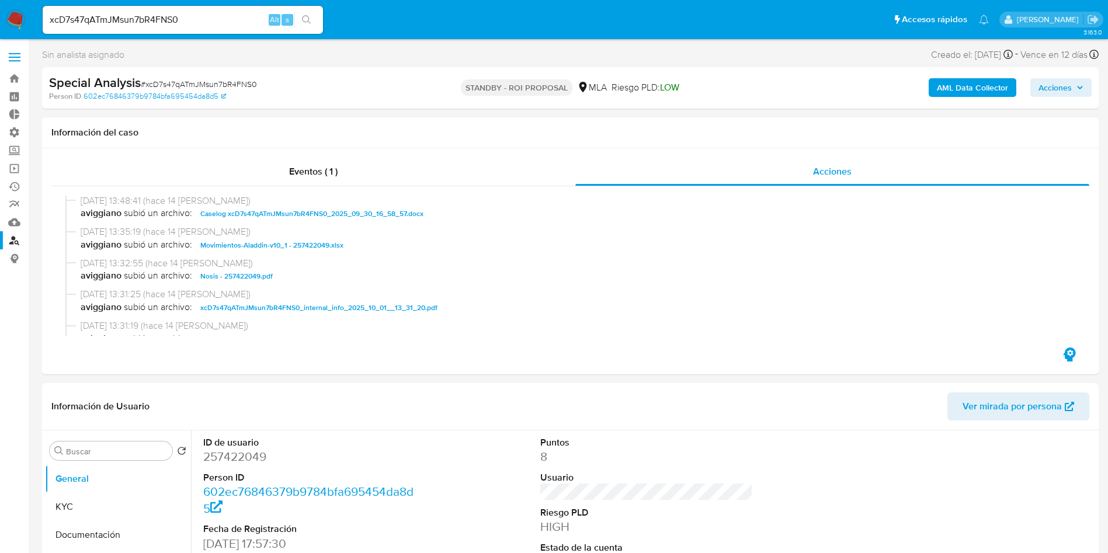
click at [185, 15] on input "xcD7s47qATmJMsun7bR4FNS0" at bounding box center [183, 19] width 280 height 15
paste input "FjsRXJ8KeFlqeIk0jOUBoeYM"
type input "FjsRXJ8KeFlqeIk0jOUBoeYM"
click at [306, 23] on icon "search-icon" at bounding box center [306, 19] width 9 height 9
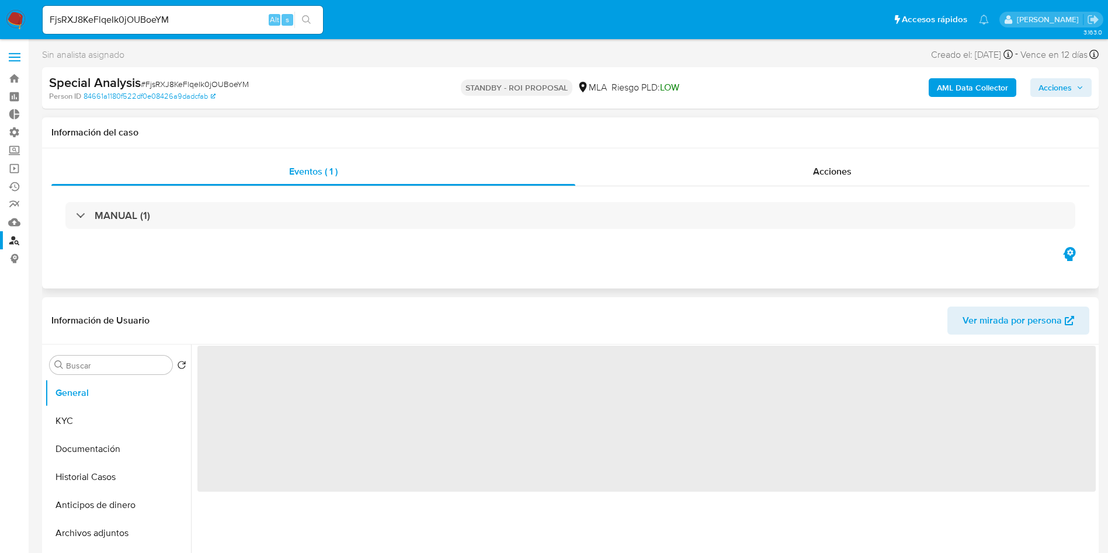
select select "10"
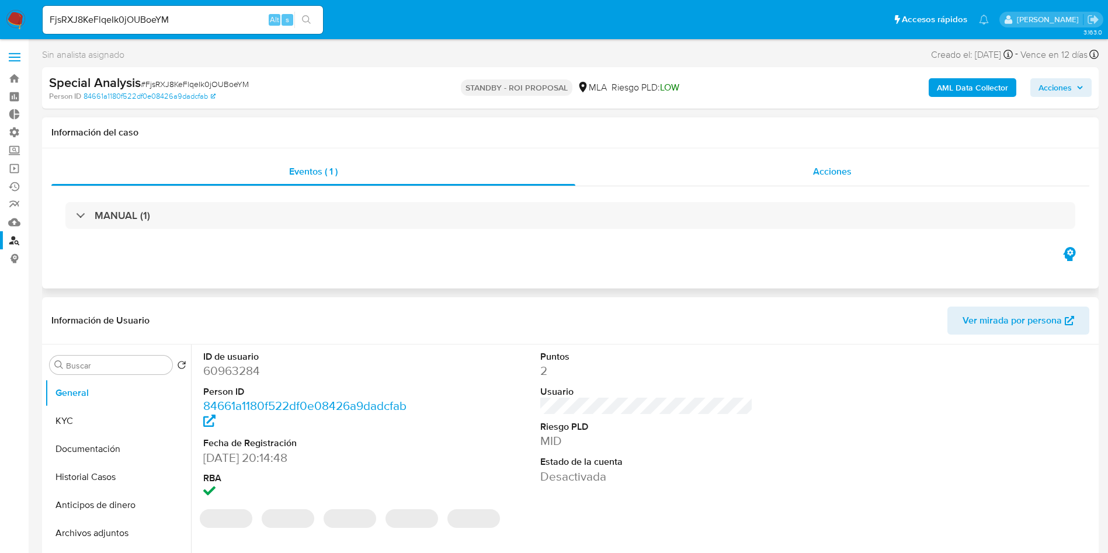
click at [833, 177] on span "Acciones" at bounding box center [832, 171] width 39 height 13
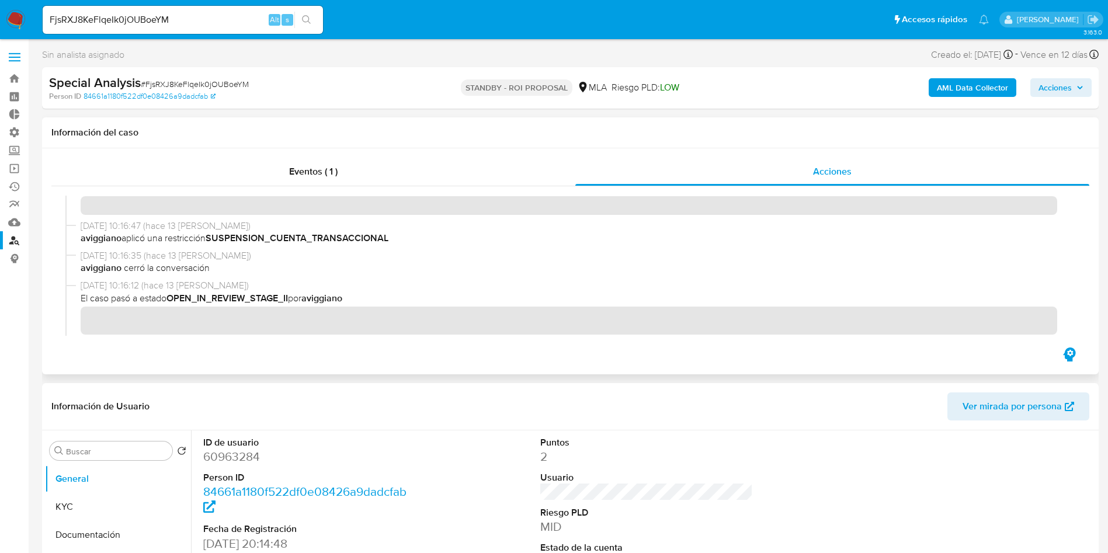
scroll to position [175, 0]
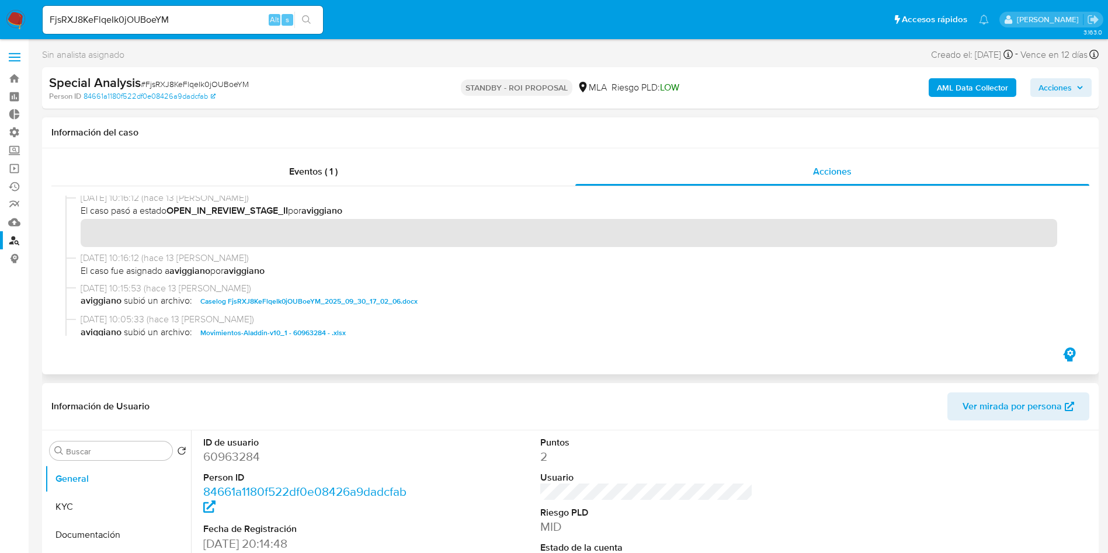
click at [378, 303] on span "Caselog FjsRXJ8KeFlqeIk0jOUBoeYM_2025_09_30_17_02_06.docx" at bounding box center [308, 301] width 217 height 14
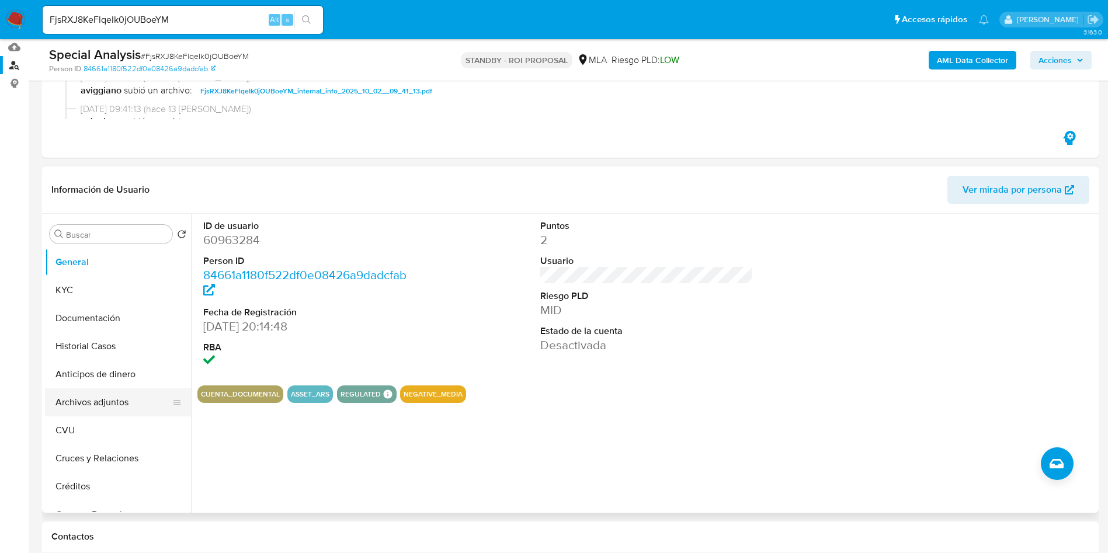
click at [80, 403] on button "Archivos adjuntos" at bounding box center [113, 402] width 137 height 28
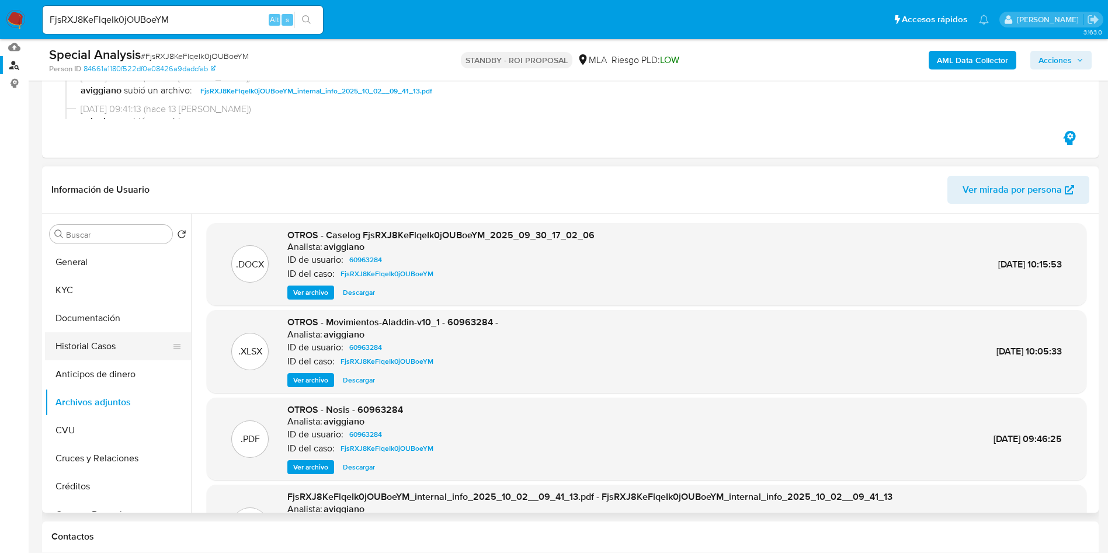
click at [112, 349] on button "Historial Casos" at bounding box center [113, 346] width 137 height 28
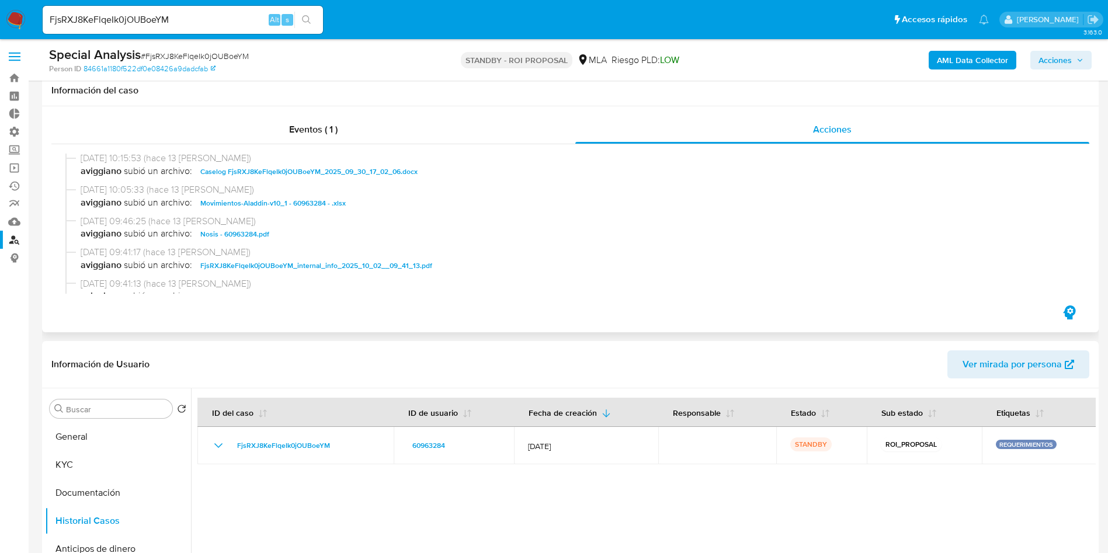
scroll to position [0, 0]
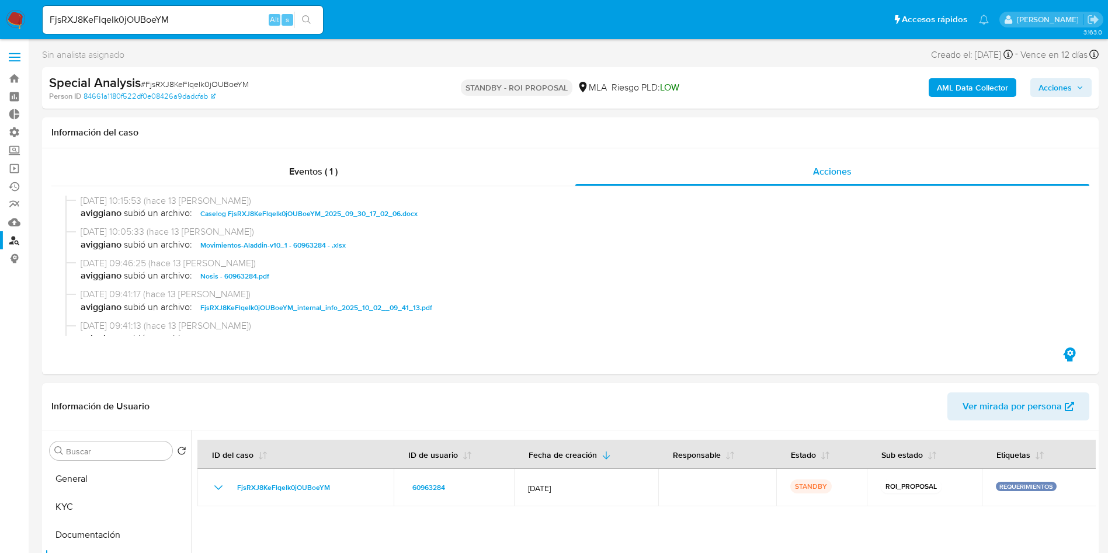
click at [168, 23] on input "FjsRXJ8KeFlqeIk0jOUBoeYM" at bounding box center [183, 19] width 280 height 15
paste input "hG54M3TsFwgmwiyyPjoRllo6"
type input "hG54M3TsFwgmwiyyPjoRllo6"
click at [311, 20] on icon "search-icon" at bounding box center [306, 19] width 9 height 9
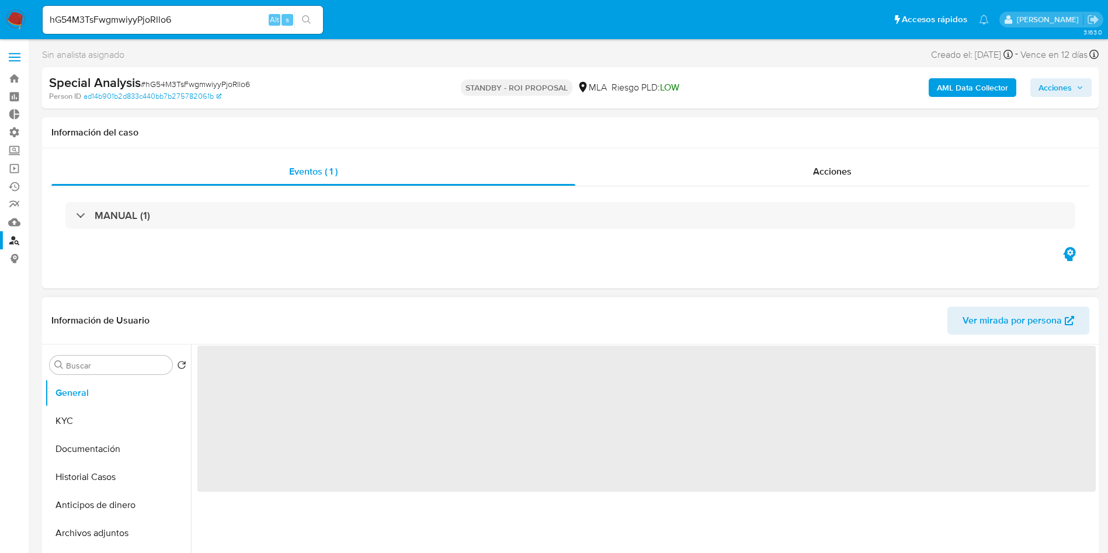
select select "10"
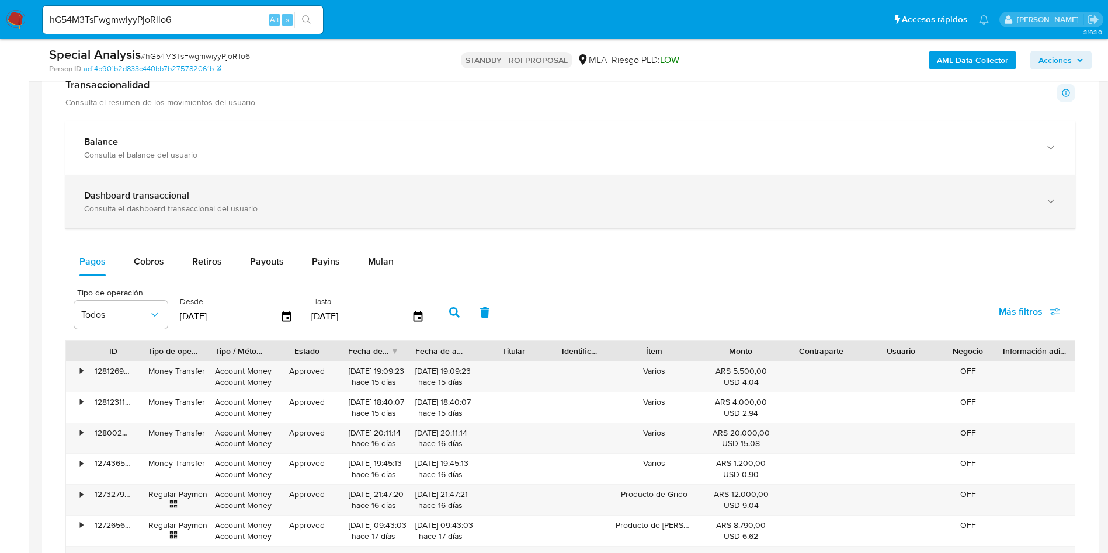
scroll to position [701, 0]
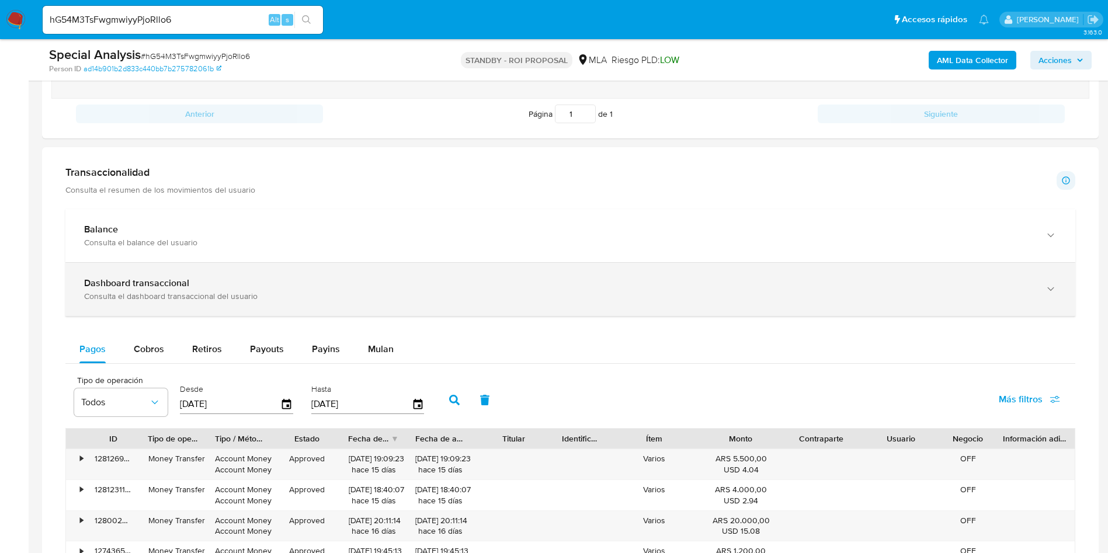
click at [486, 287] on div "Dashboard transaccional Consulta el dashboard transaccional del usuario" at bounding box center [558, 289] width 949 height 24
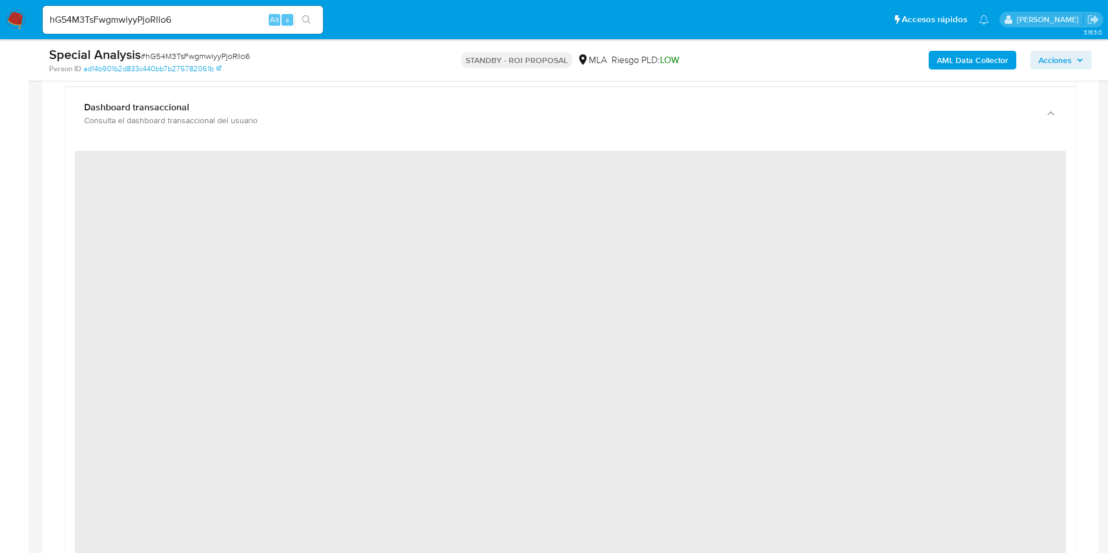
scroll to position [879, 0]
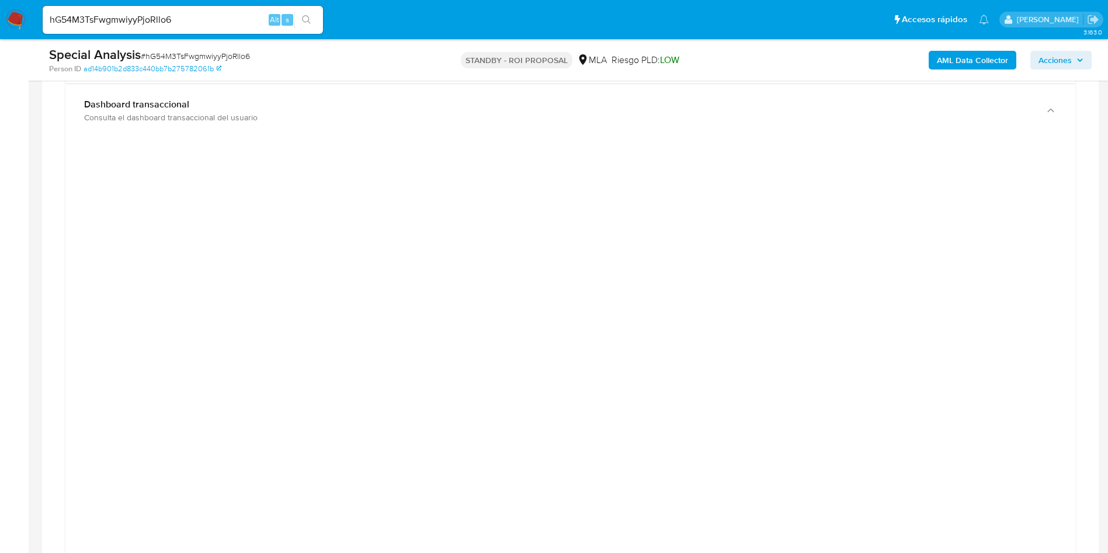
click at [980, 361] on div at bounding box center [570, 410] width 991 height 526
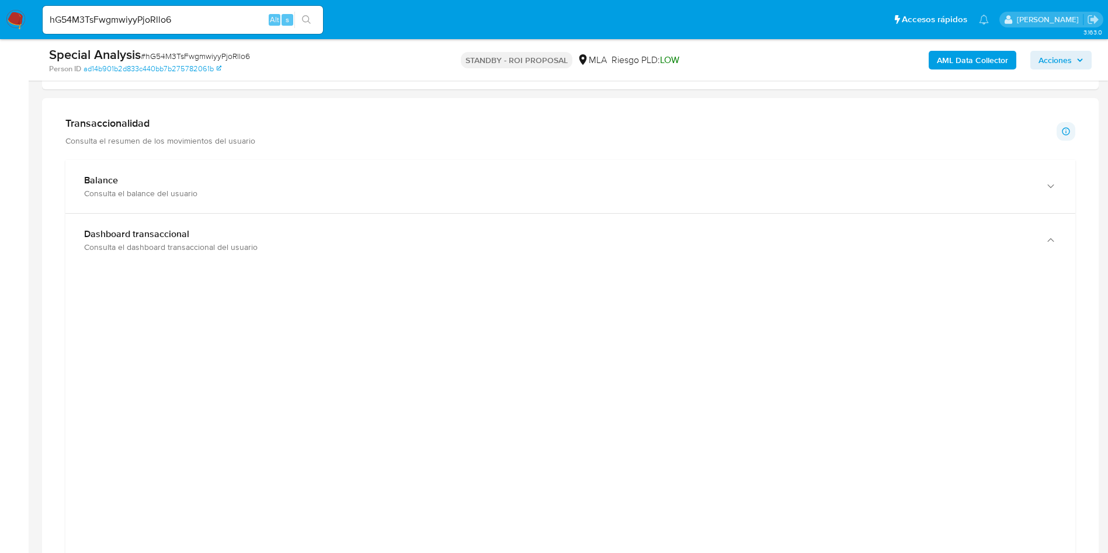
scroll to position [704, 0]
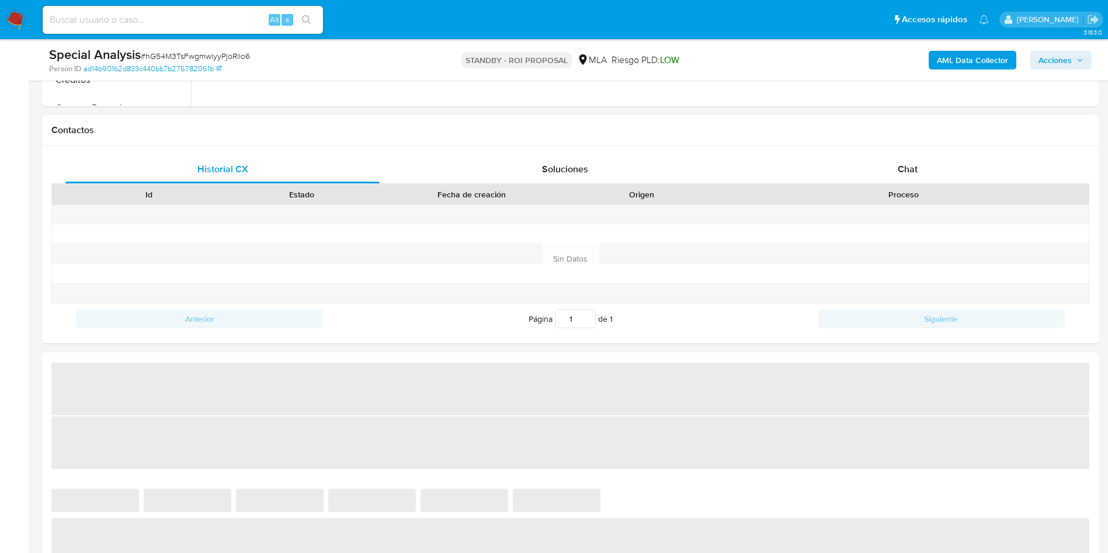
select select "10"
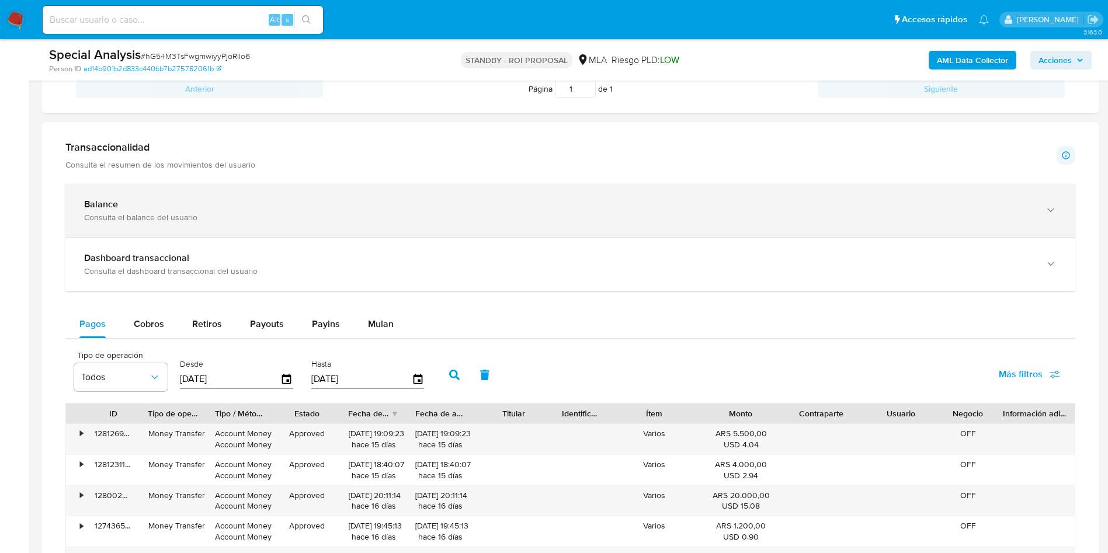
scroll to position [788, 0]
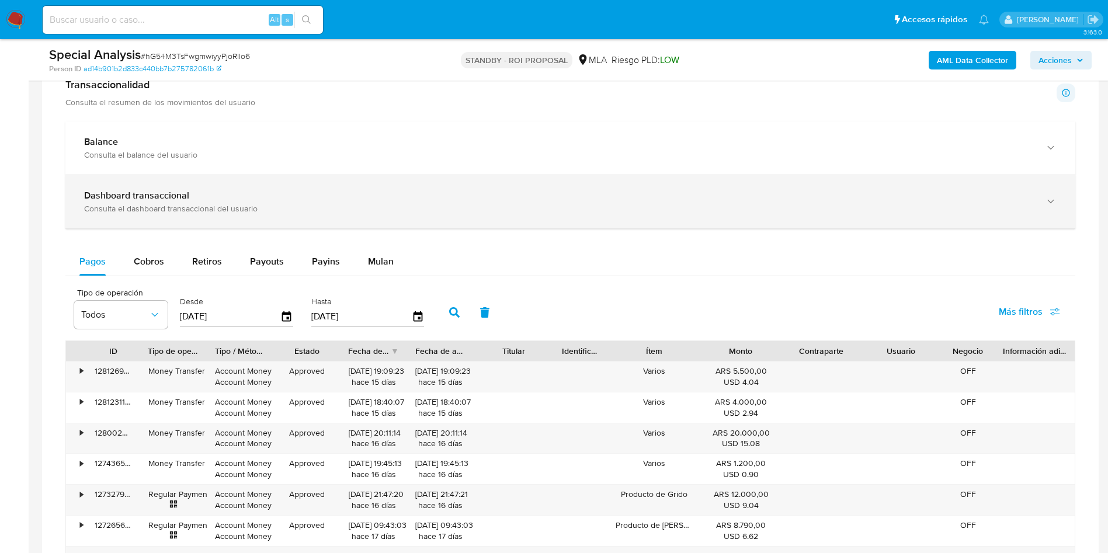
click at [247, 190] on div "Dashboard transaccional" at bounding box center [558, 196] width 949 height 12
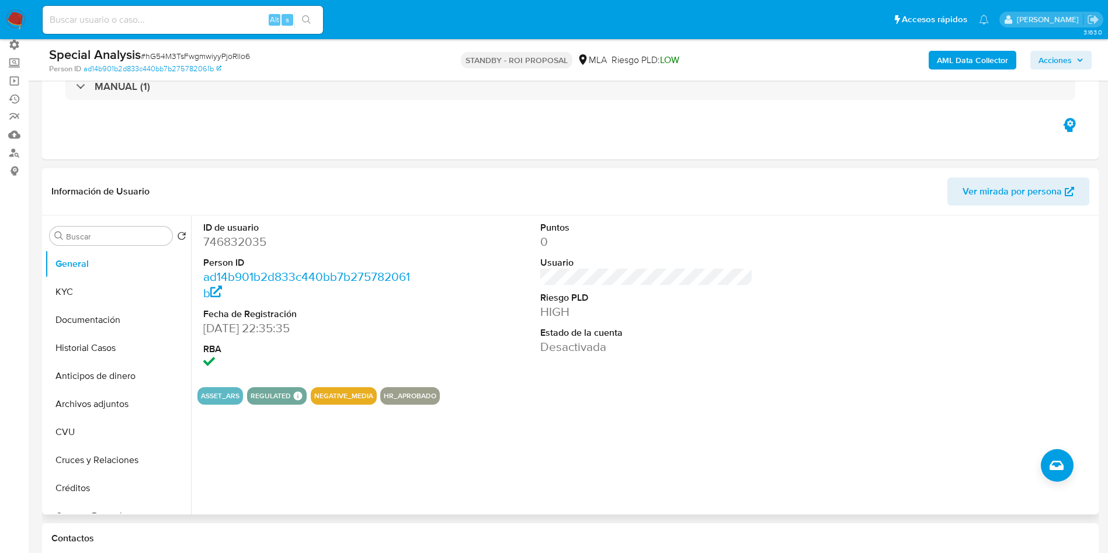
scroll to position [0, 0]
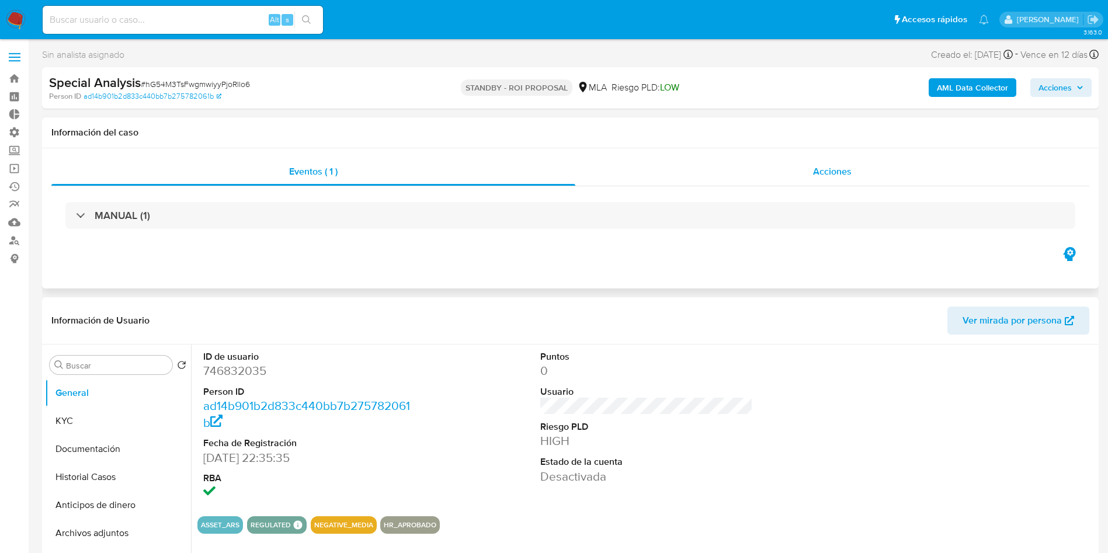
click at [834, 170] on span "Acciones" at bounding box center [832, 171] width 39 height 13
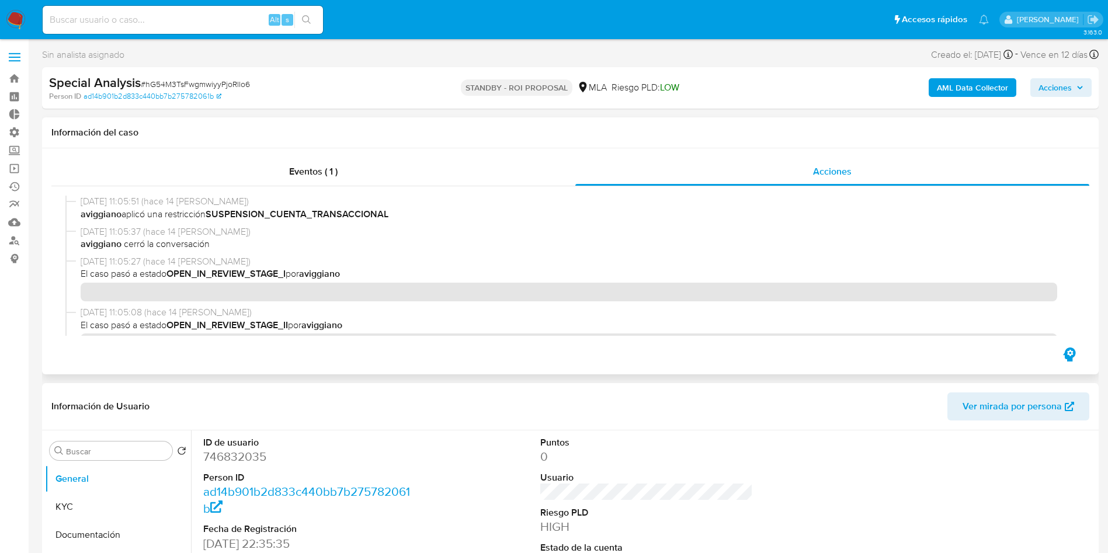
scroll to position [88, 0]
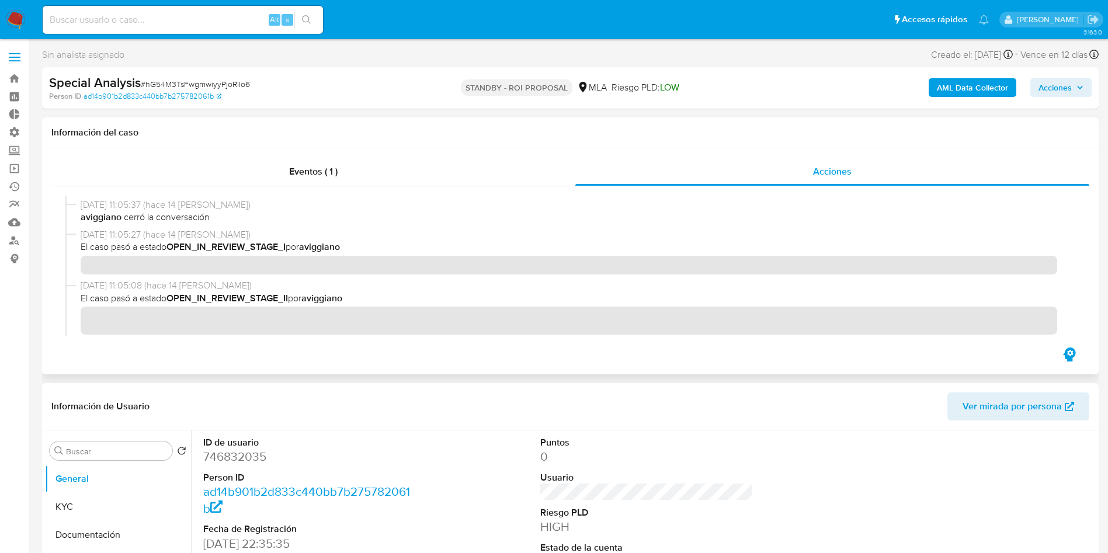
click at [465, 190] on div at bounding box center [570, 265] width 1038 height 159
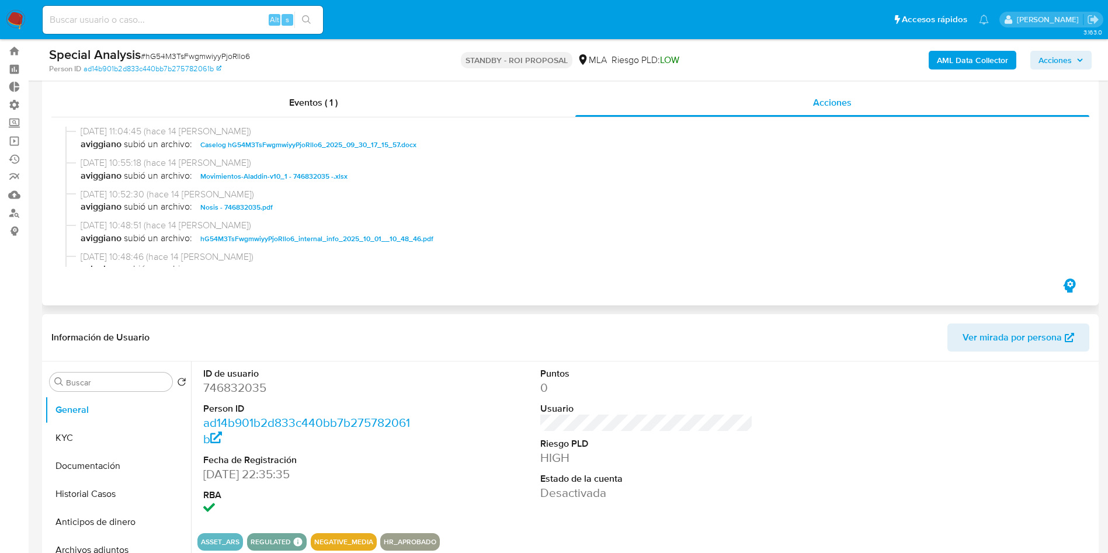
scroll to position [0, 0]
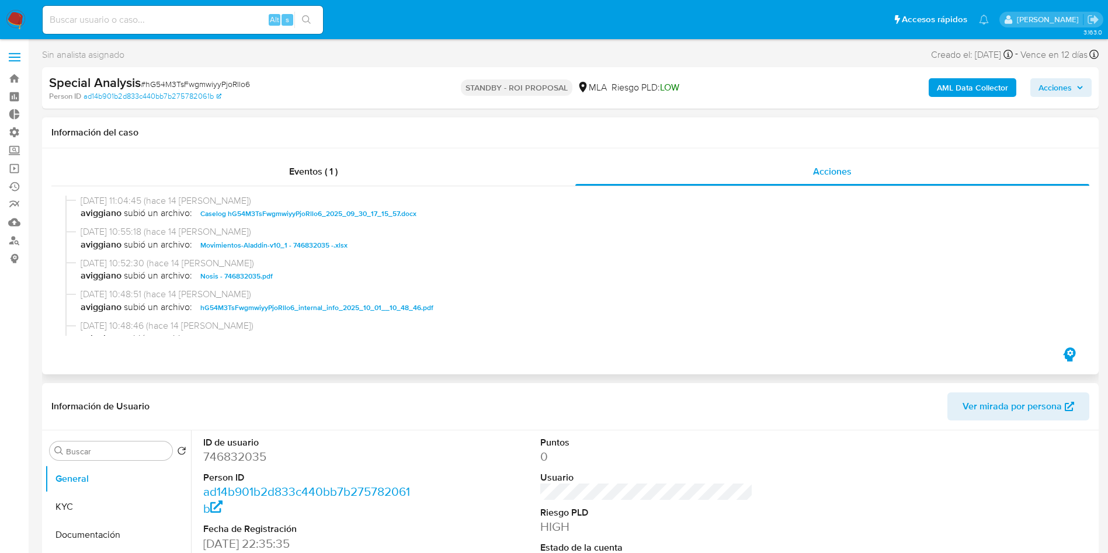
click at [348, 214] on span "Caselog hG54M3TsFwgmwiyyPjoRllo6_2025_09_30_17_15_57.docx" at bounding box center [308, 214] width 216 height 14
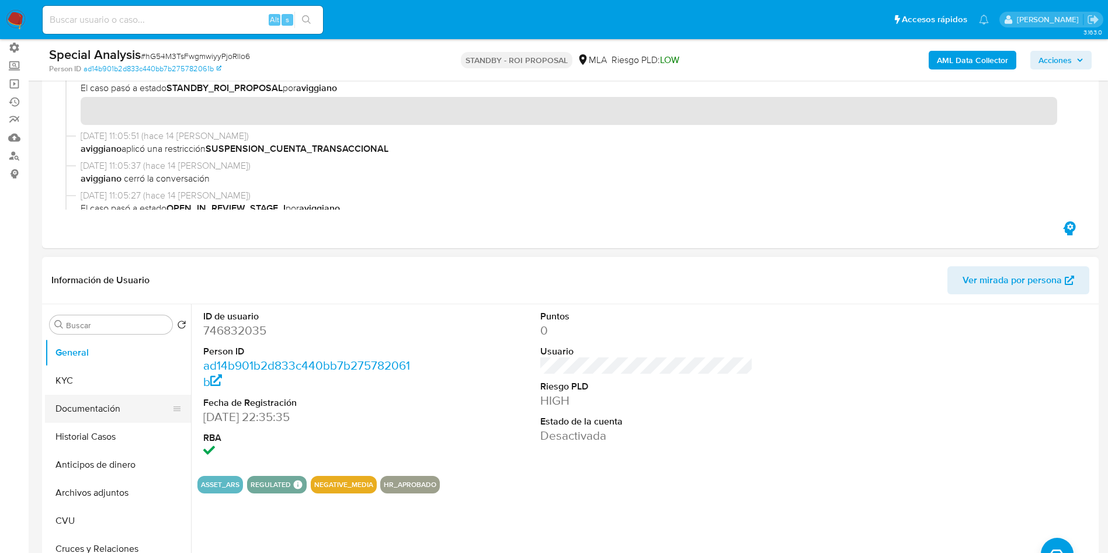
scroll to position [88, 0]
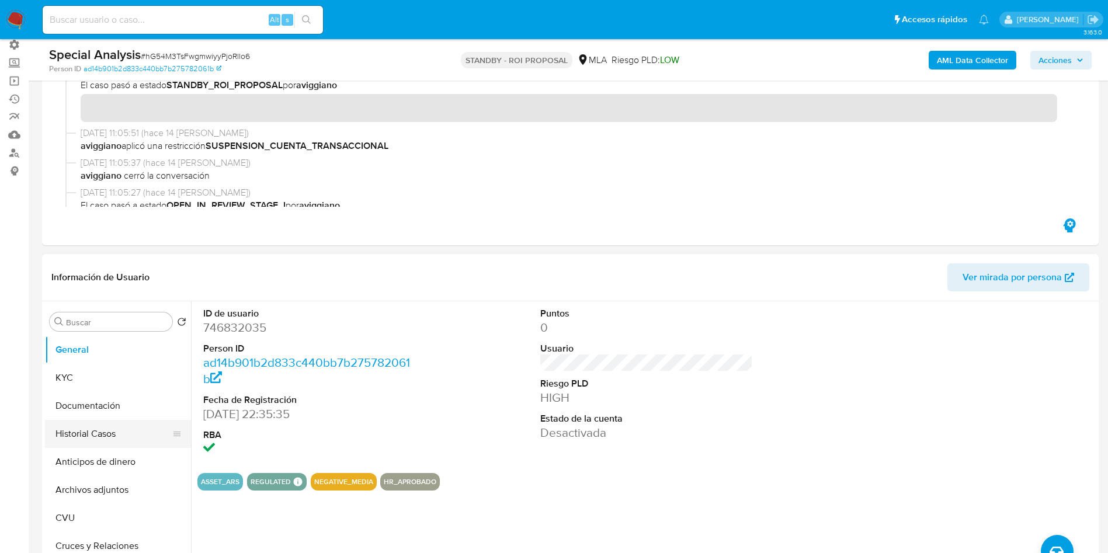
click at [96, 427] on button "Historial Casos" at bounding box center [113, 434] width 137 height 28
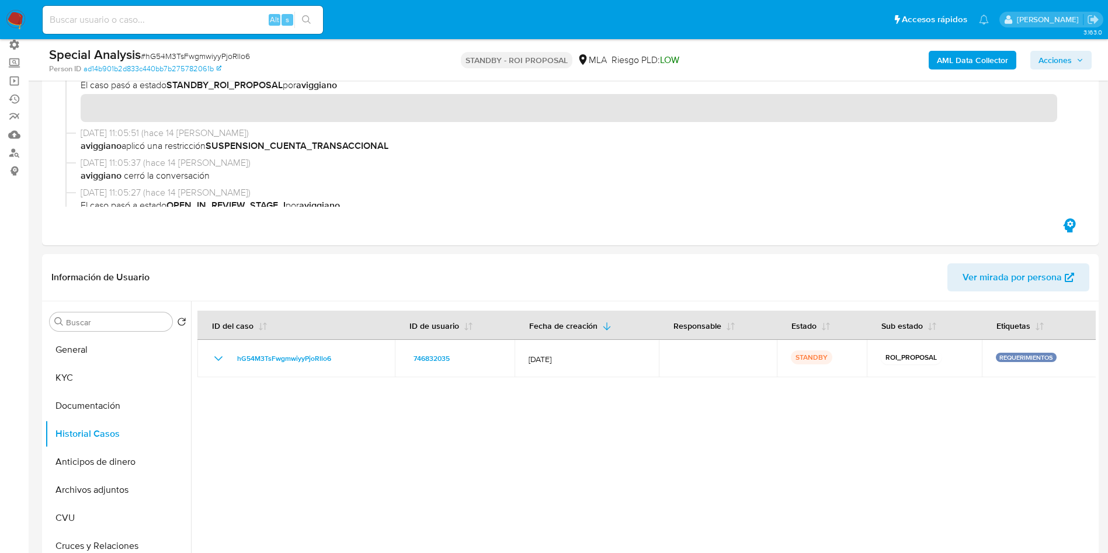
click at [128, 11] on div "Alt s" at bounding box center [183, 20] width 280 height 28
click at [122, 20] on input at bounding box center [183, 19] width 280 height 15
paste input "AtdodWzWL3JRQW4a0SIPTKEL"
type input "AtdodWzWL3JRQW4a0SIPTKEL"
click at [300, 22] on button "search-icon" at bounding box center [306, 20] width 24 height 16
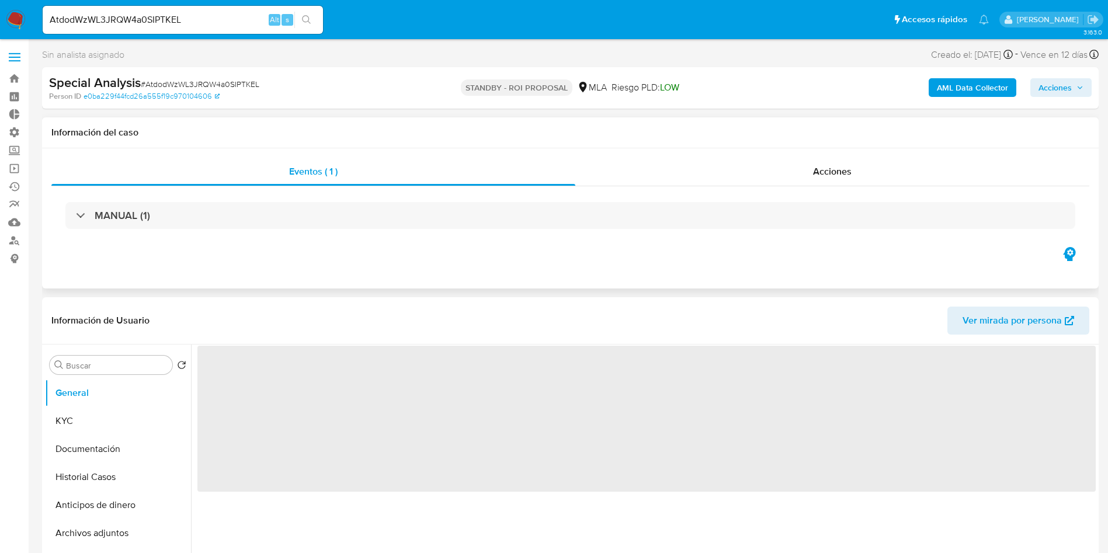
select select "10"
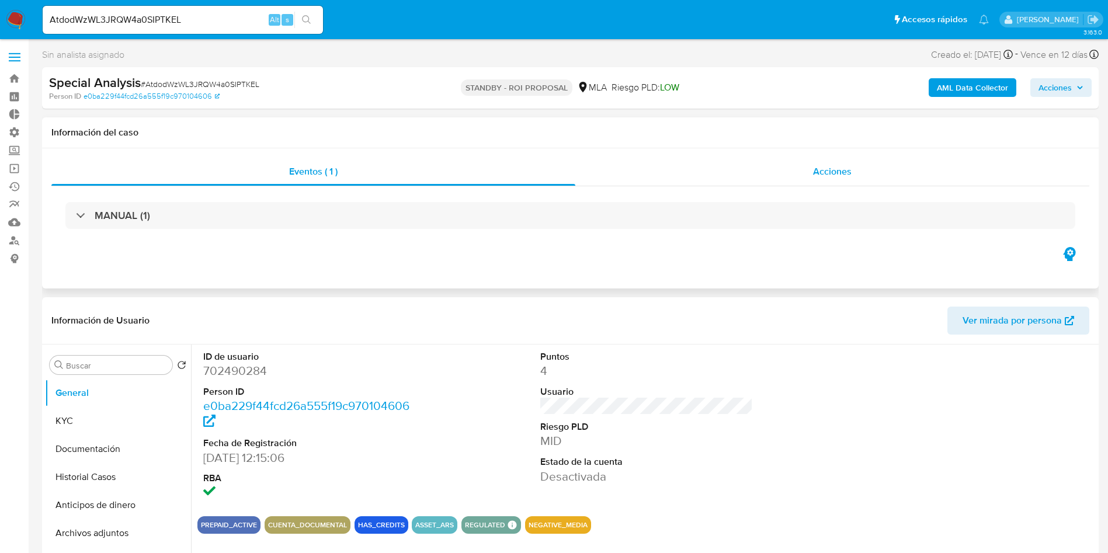
click at [800, 162] on div "Acciones" at bounding box center [832, 172] width 514 height 28
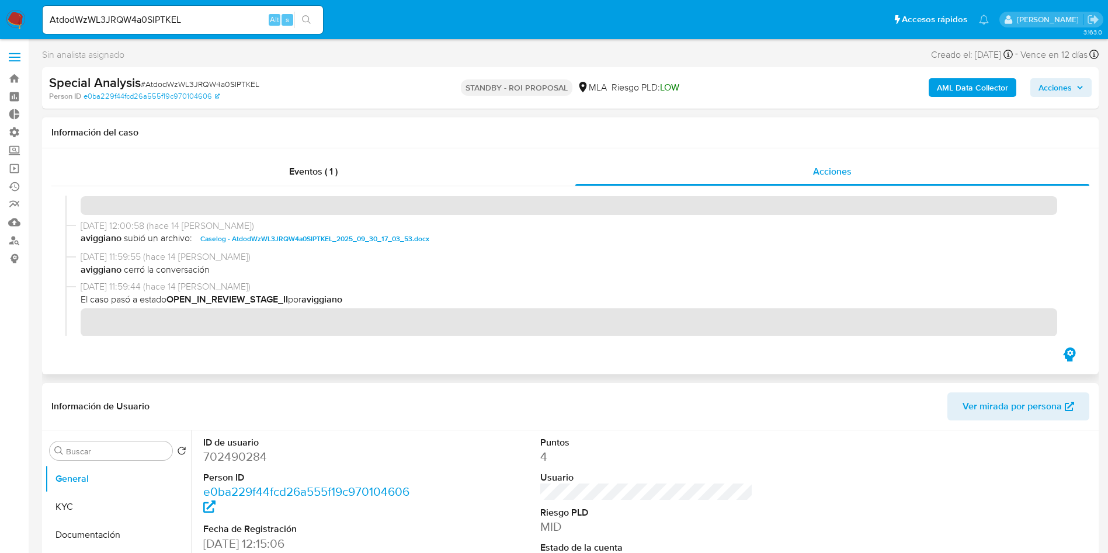
click at [295, 239] on span "Caselog - AtdodWzWL3JRQW4a0SIPTKEL_2025_09_30_17_03_53.docx" at bounding box center [314, 239] width 229 height 14
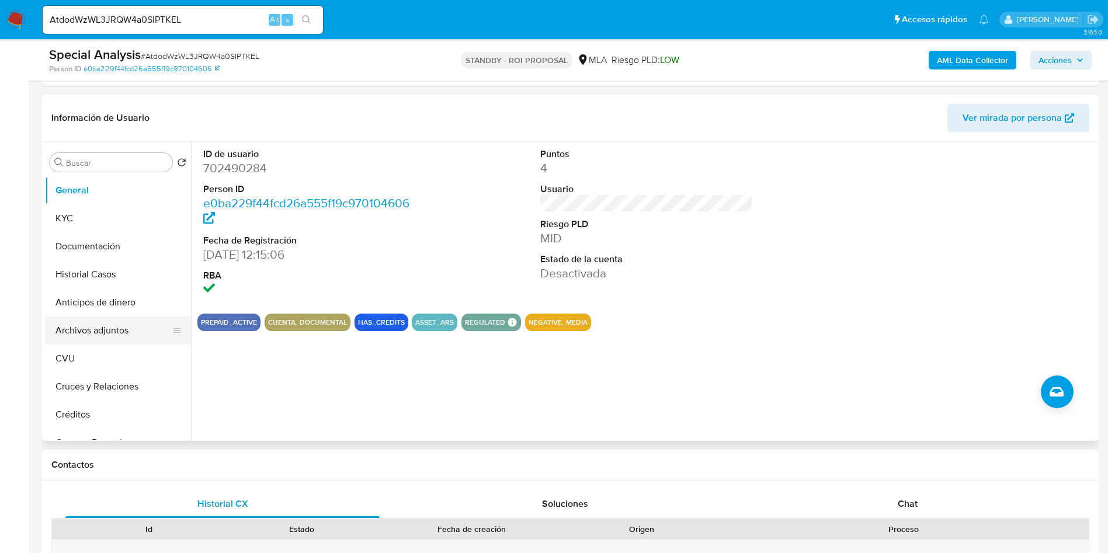
scroll to position [263, 0]
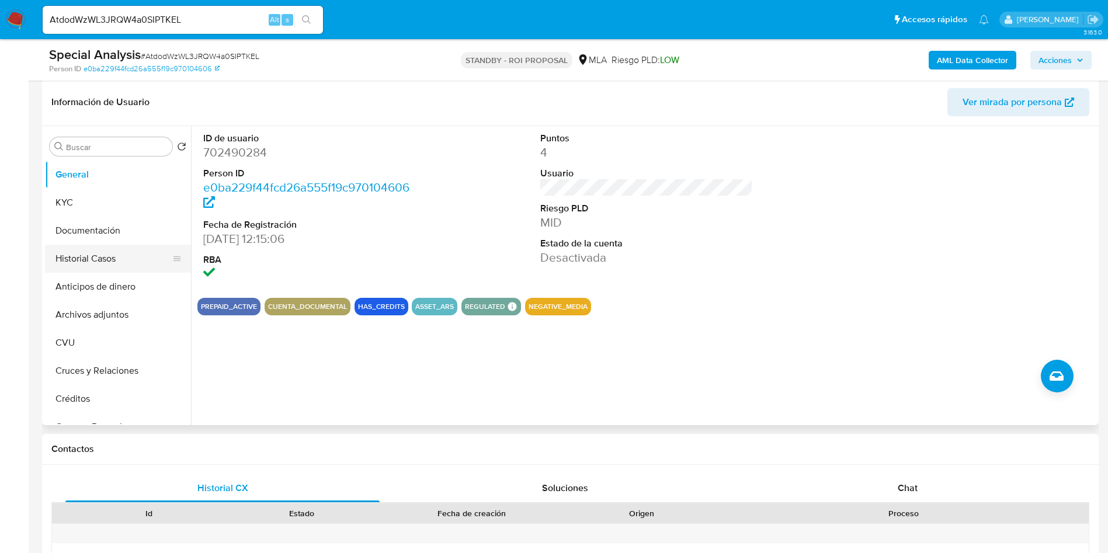
click at [94, 245] on button "Historial Casos" at bounding box center [113, 259] width 137 height 28
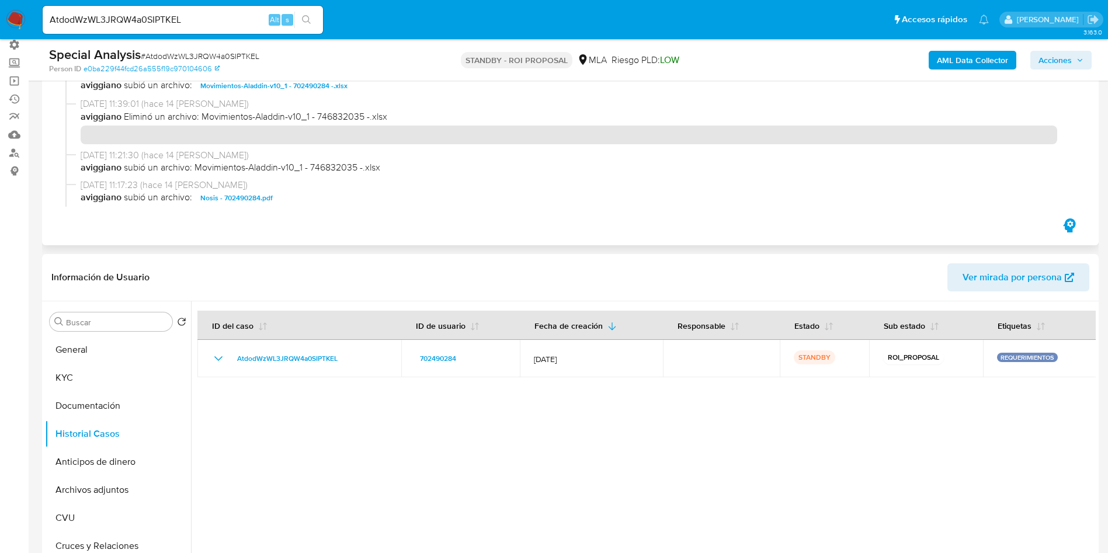
scroll to position [175, 0]
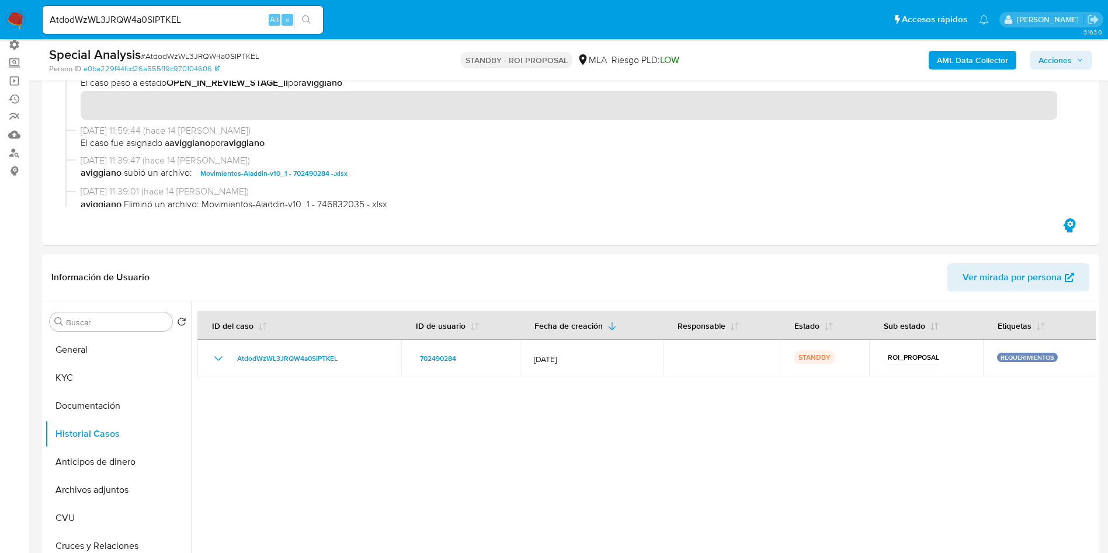
click at [158, 23] on input "AtdodWzWL3JRQW4a0SIPTKEL" at bounding box center [183, 19] width 280 height 15
paste input "Oz6wQkqXKugTti7GFZj3n3cR"
type input "Oz6wQkqXKugTti7GFZj3n3cR"
click at [300, 20] on button "search-icon" at bounding box center [306, 20] width 24 height 16
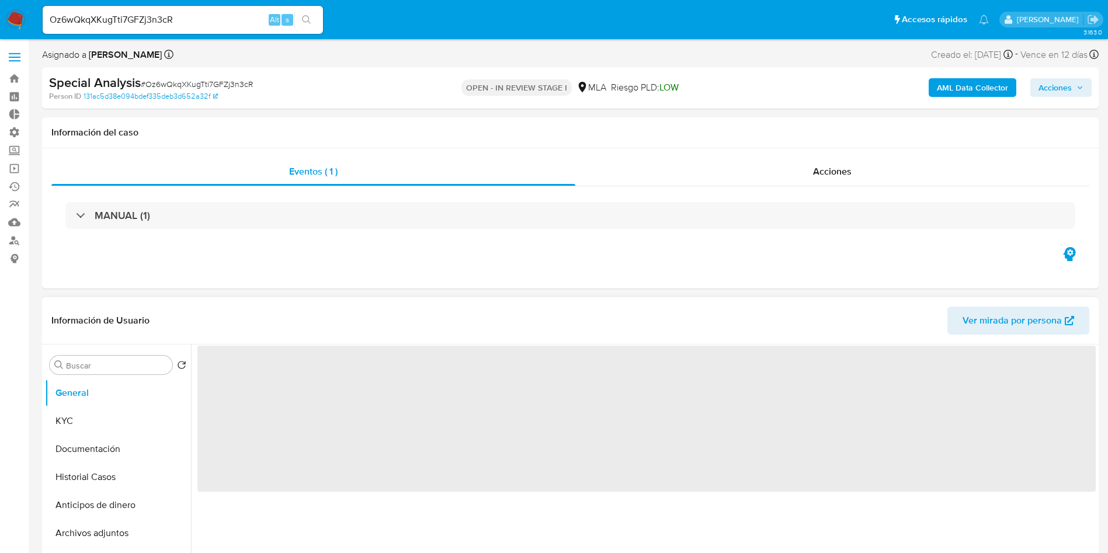
select select "10"
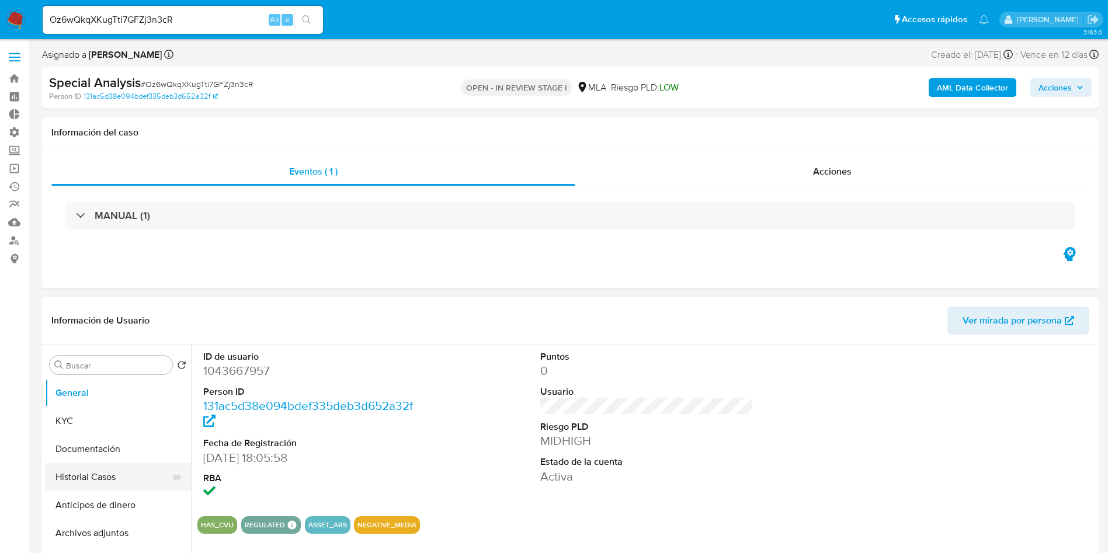
click at [96, 467] on button "Historial Casos" at bounding box center [113, 477] width 137 height 28
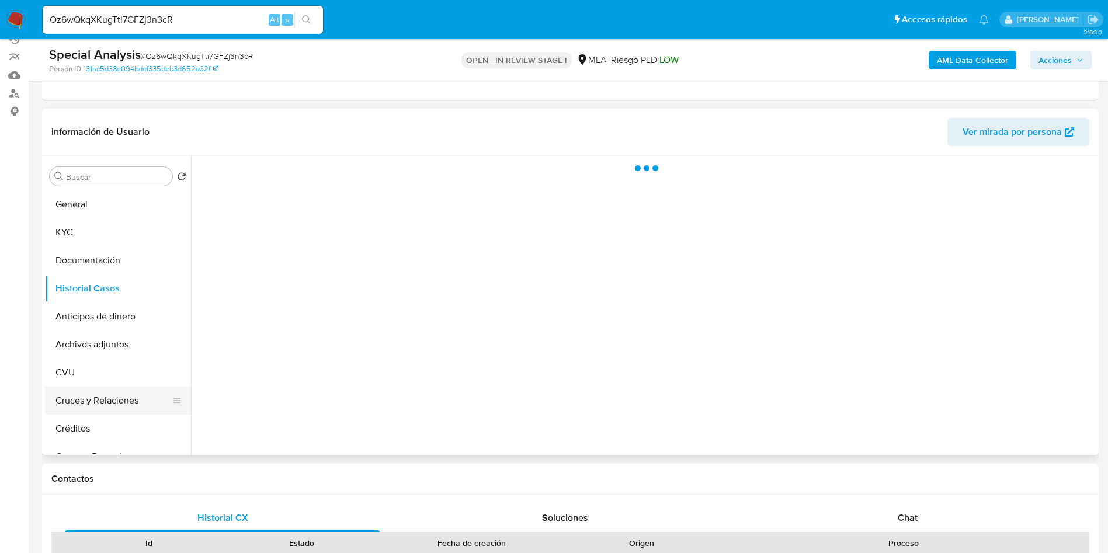
scroll to position [175, 0]
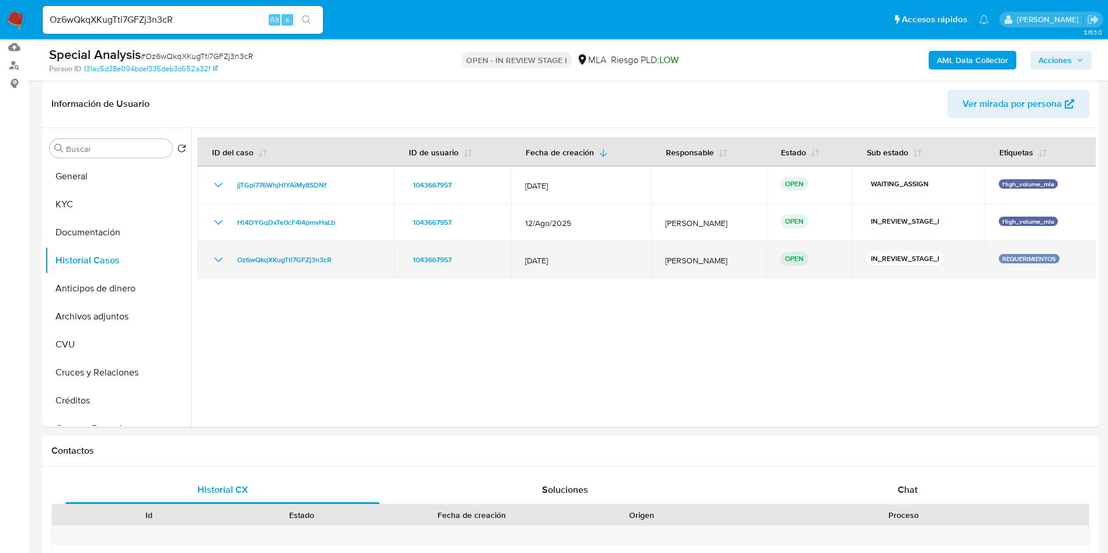
drag, startPoint x: 319, startPoint y: 260, endPoint x: 224, endPoint y: 262, distance: 95.8
click at [224, 262] on div "Oz6wQkqXKugTti7GFZj3n3cR" at bounding box center [295, 260] width 169 height 14
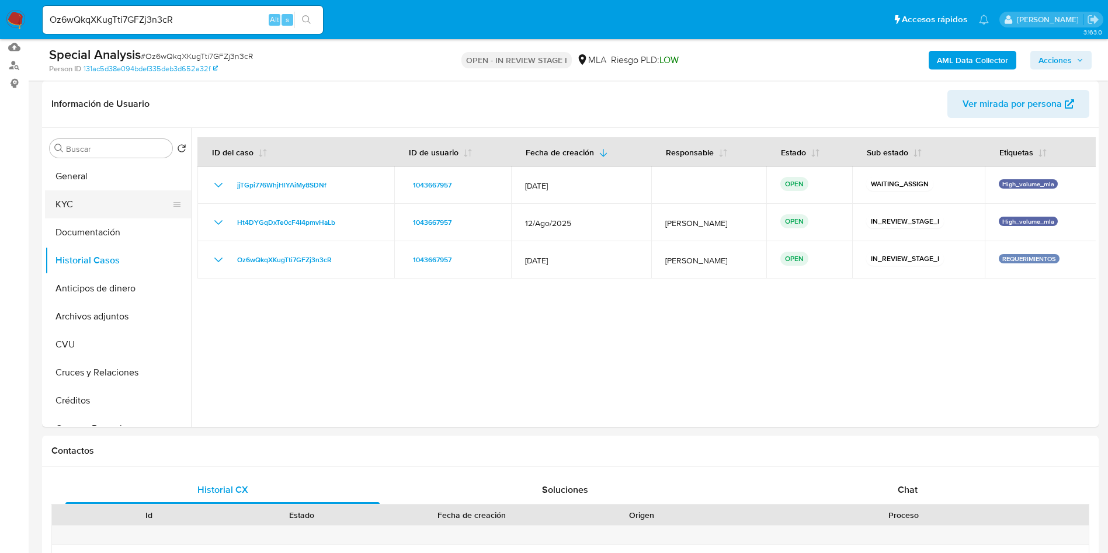
click at [86, 206] on button "KYC" at bounding box center [113, 204] width 137 height 28
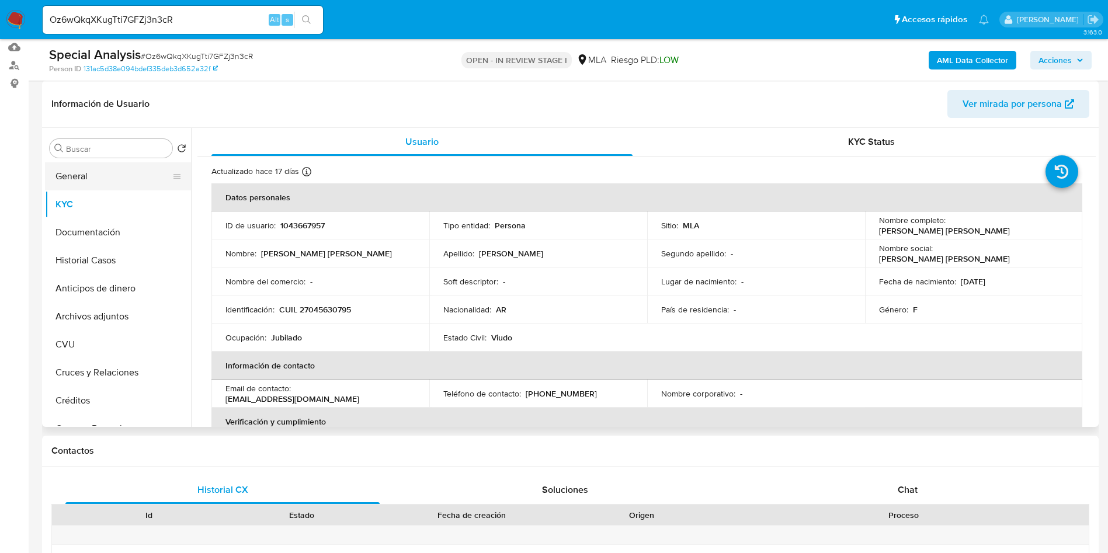
click at [82, 172] on button "General" at bounding box center [113, 176] width 137 height 28
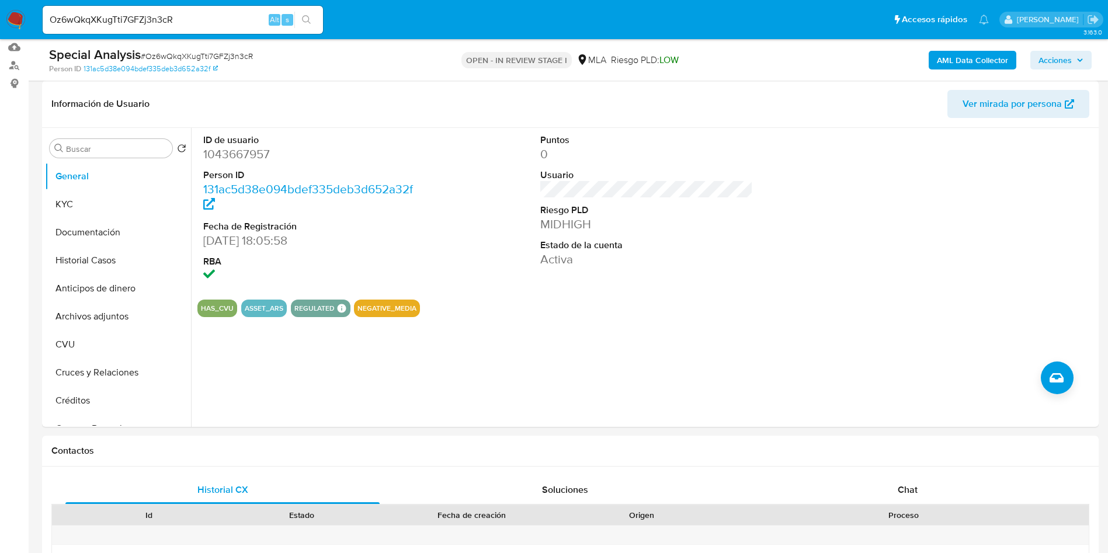
click at [155, 22] on input "Oz6wQkqXKugTti7GFZj3n3cR" at bounding box center [183, 19] width 280 height 15
paste input "46moEopUeLgtQQJQB1WRTijO"
type input "46moEopUeLgtQQJQB1WRTijO"
click at [308, 20] on icon "search-icon" at bounding box center [306, 19] width 9 height 9
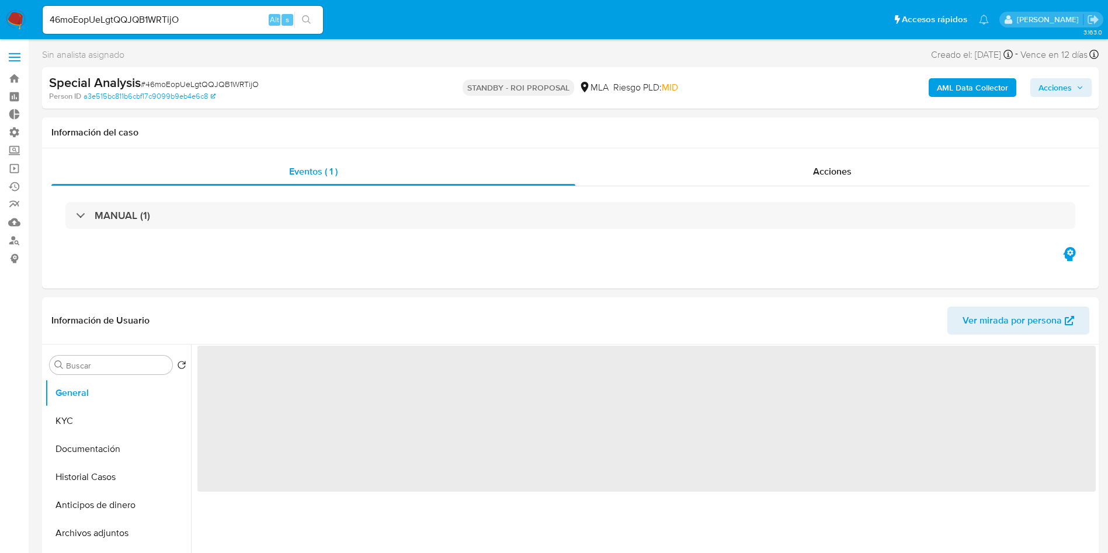
select select "10"
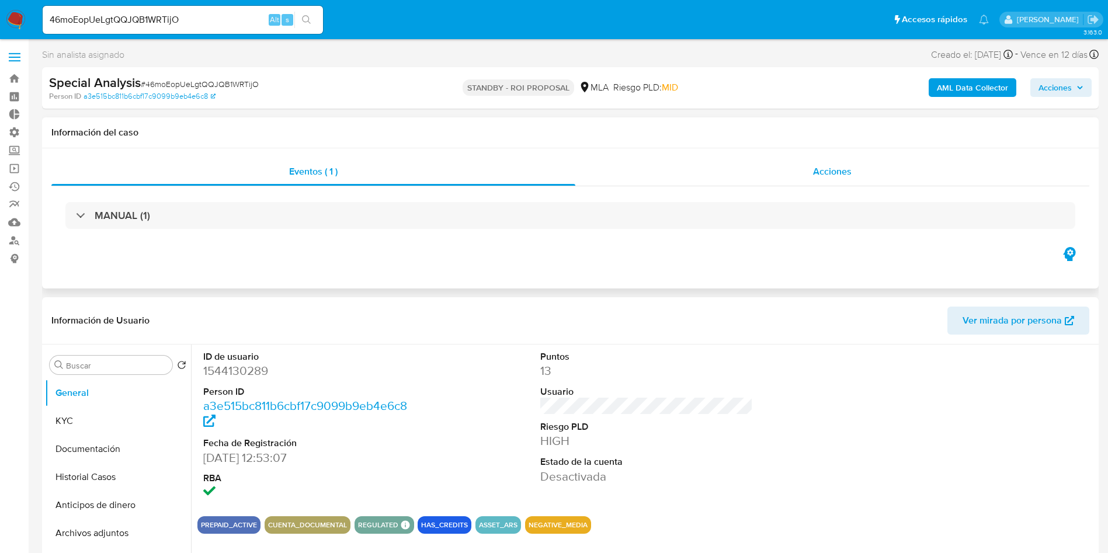
click at [849, 172] on span "Acciones" at bounding box center [832, 171] width 39 height 13
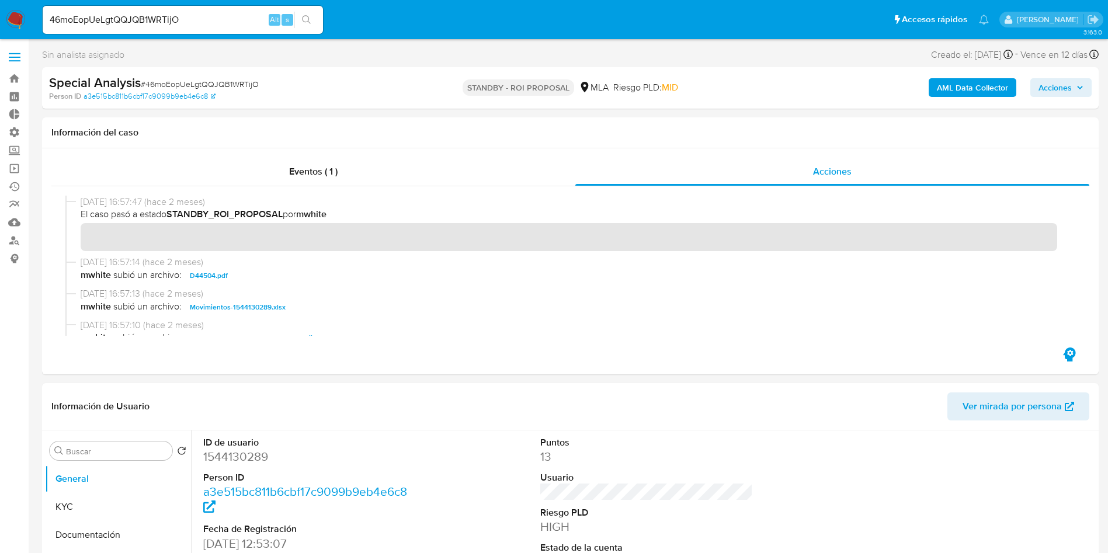
scroll to position [88, 0]
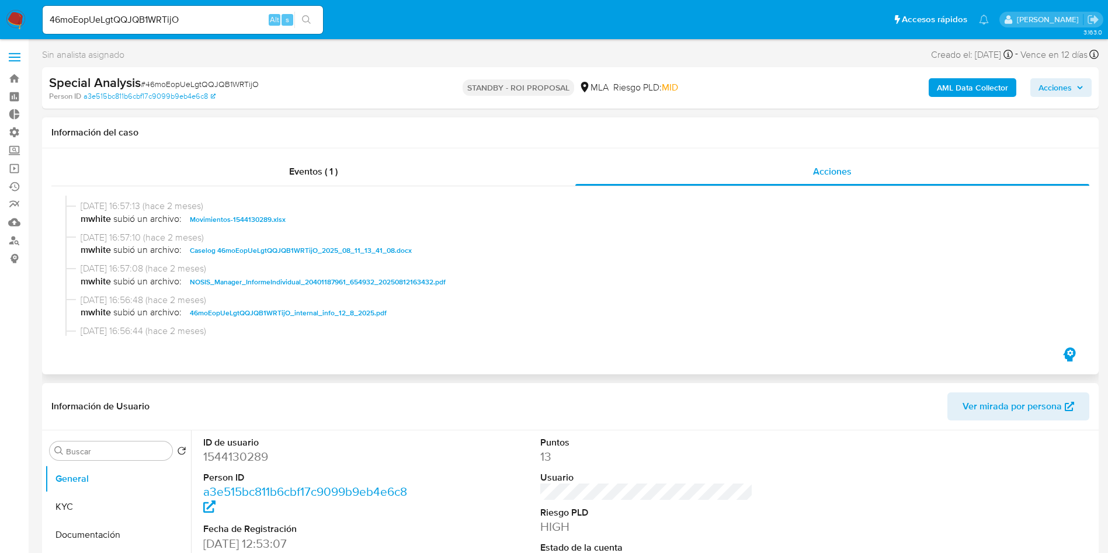
click at [300, 248] on span "Caselog 46moEopUeLgtQQJQB1WRTijO_2025_08_11_13_41_08.docx" at bounding box center [301, 250] width 222 height 14
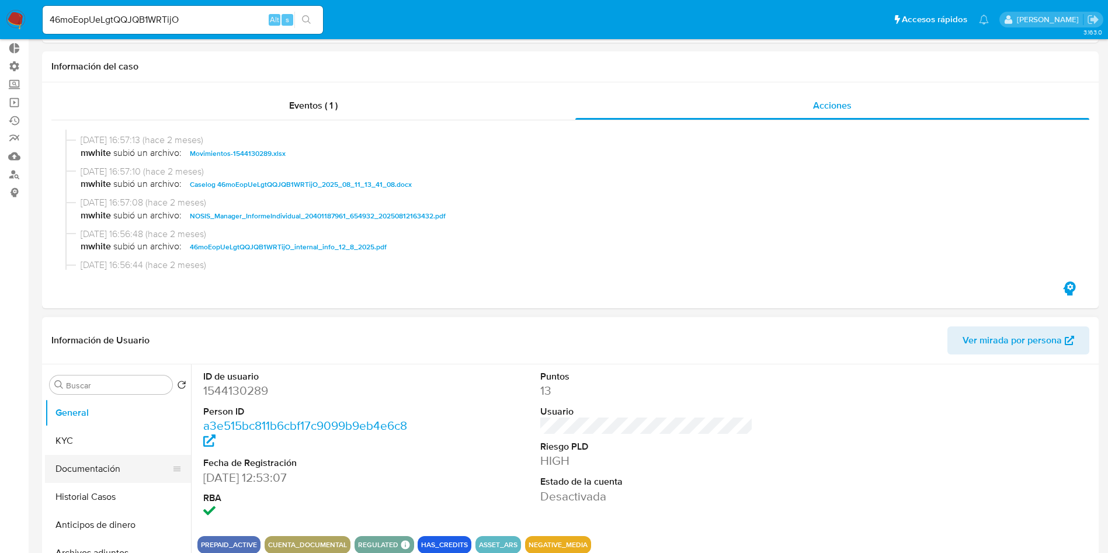
scroll to position [175, 0]
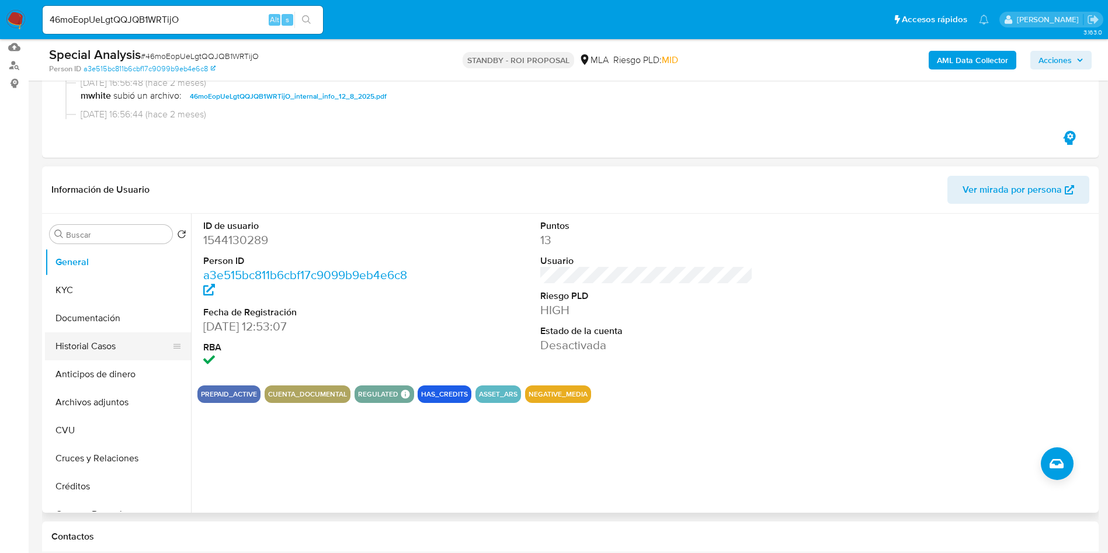
click at [93, 346] on button "Historial Casos" at bounding box center [113, 346] width 137 height 28
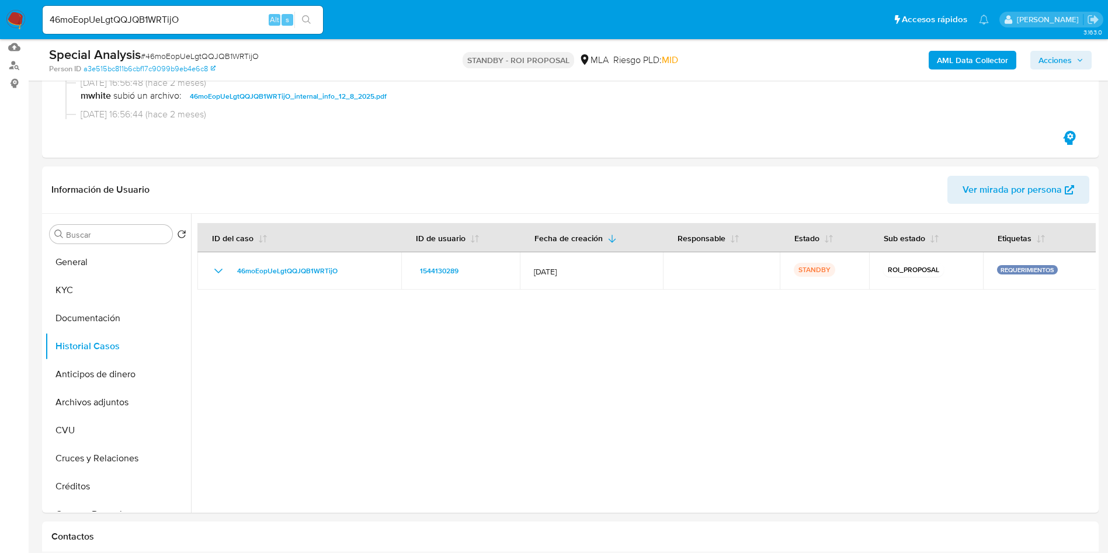
click at [116, 23] on input "46moEopUeLgtQQJQB1WRTijO" at bounding box center [183, 19] width 280 height 15
paste input "Ir3g1SVIg8SZNTvbRcrgNvjb"
type input "Ir3g1SVIg8SZNTvbRcrgNvjb"
click at [308, 19] on icon "search-icon" at bounding box center [306, 19] width 9 height 9
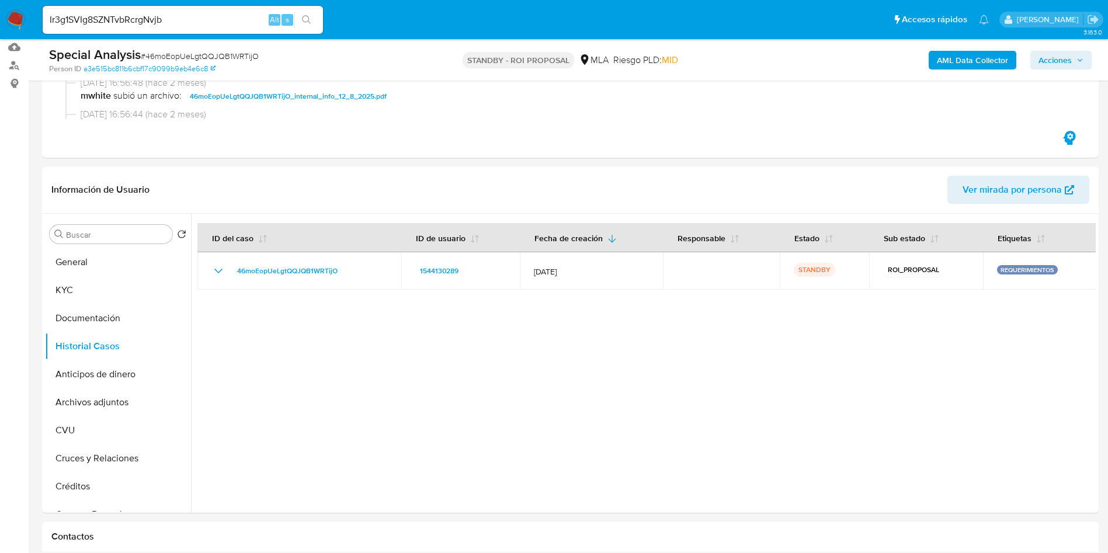
click at [307, 9] on div "Ir3g1SVIg8SZNTvbRcrgNvjb Alt s" at bounding box center [183, 20] width 280 height 28
click at [308, 17] on icon "search-icon" at bounding box center [306, 19] width 9 height 9
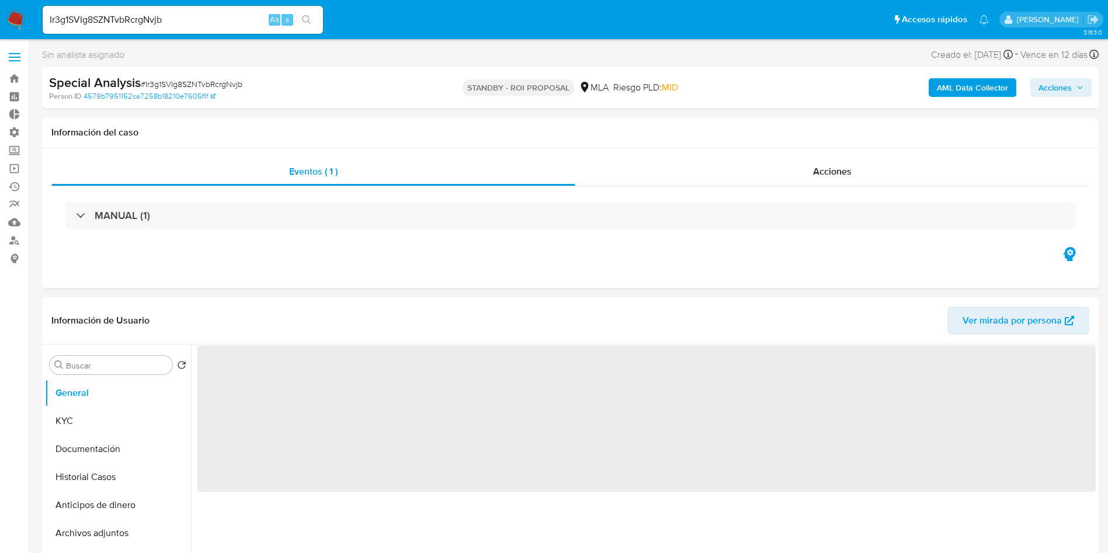
select select "10"
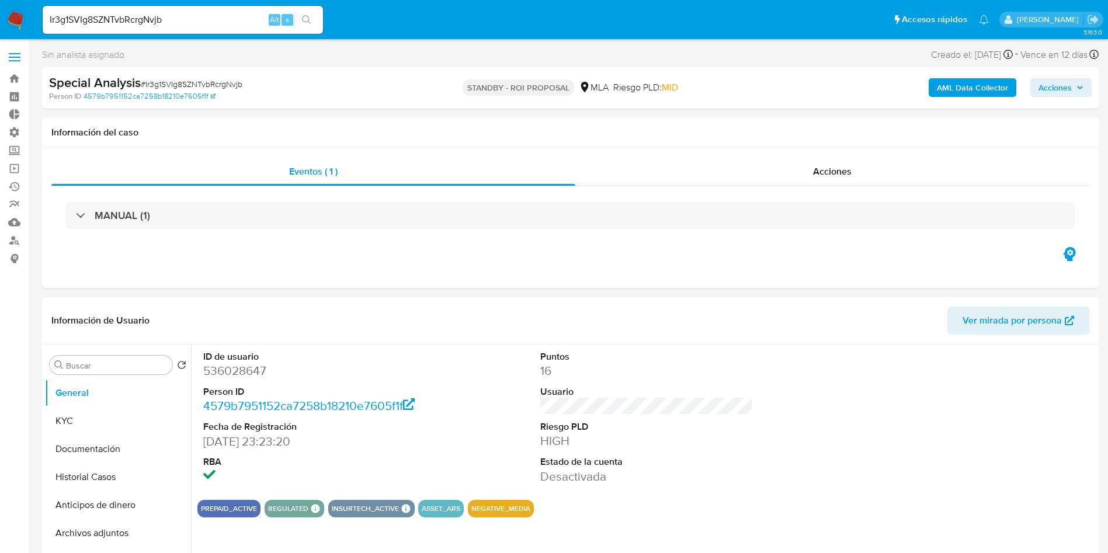
click at [123, 21] on input "Ir3g1SVIg8SZNTvbRcrgNvjb" at bounding box center [183, 19] width 280 height 15
click at [305, 18] on icon "search-icon" at bounding box center [306, 19] width 9 height 9
click at [843, 184] on div "Acciones" at bounding box center [832, 172] width 514 height 28
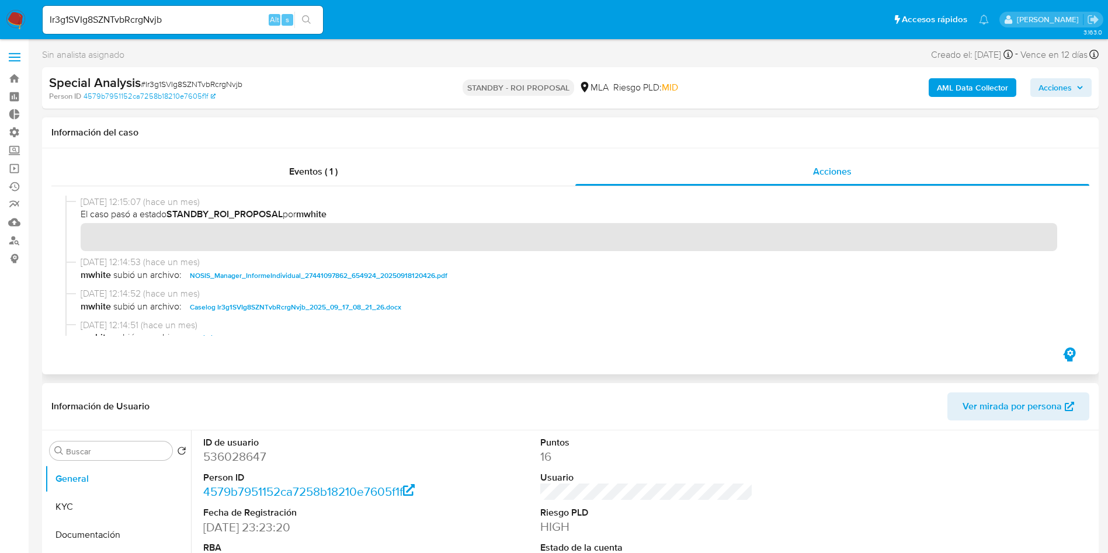
click at [284, 314] on span "Caselog Ir3g1SVIg8SZNTvbRcrgNvjb_2025_09_17_08_21_26.docx" at bounding box center [295, 307] width 211 height 14
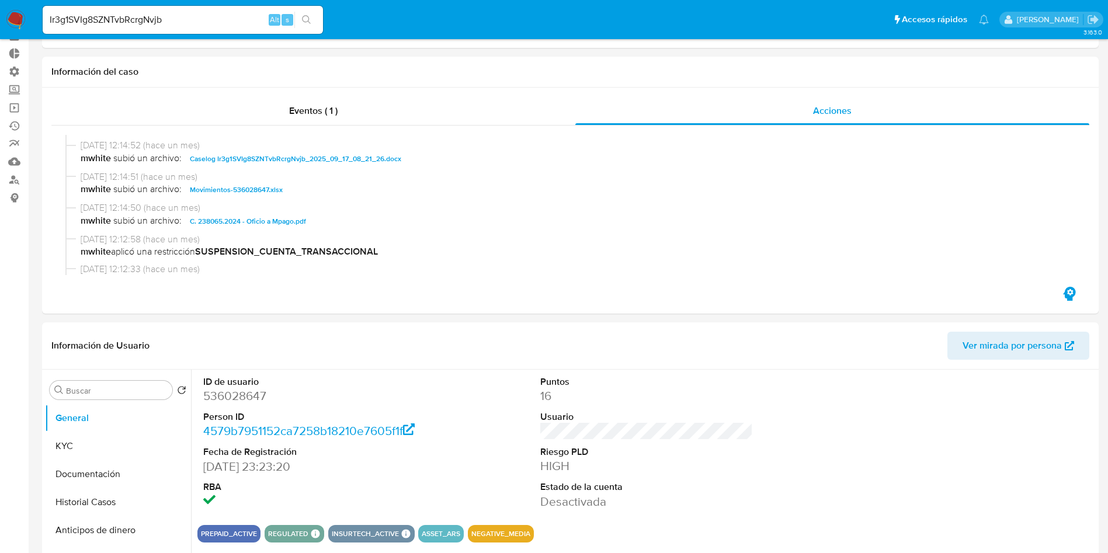
scroll to position [88, 0]
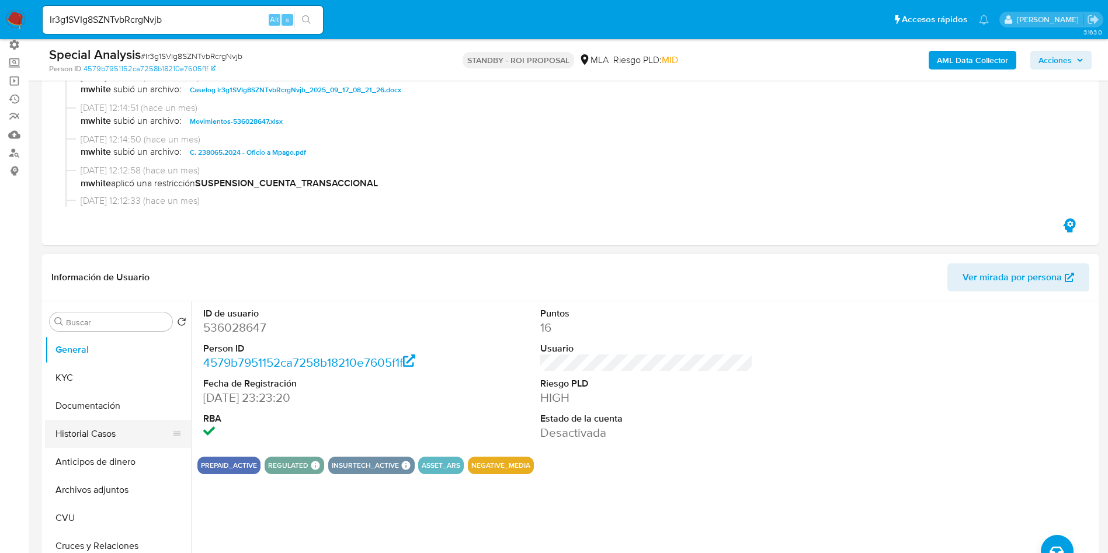
click at [103, 432] on button "Historial Casos" at bounding box center [113, 434] width 137 height 28
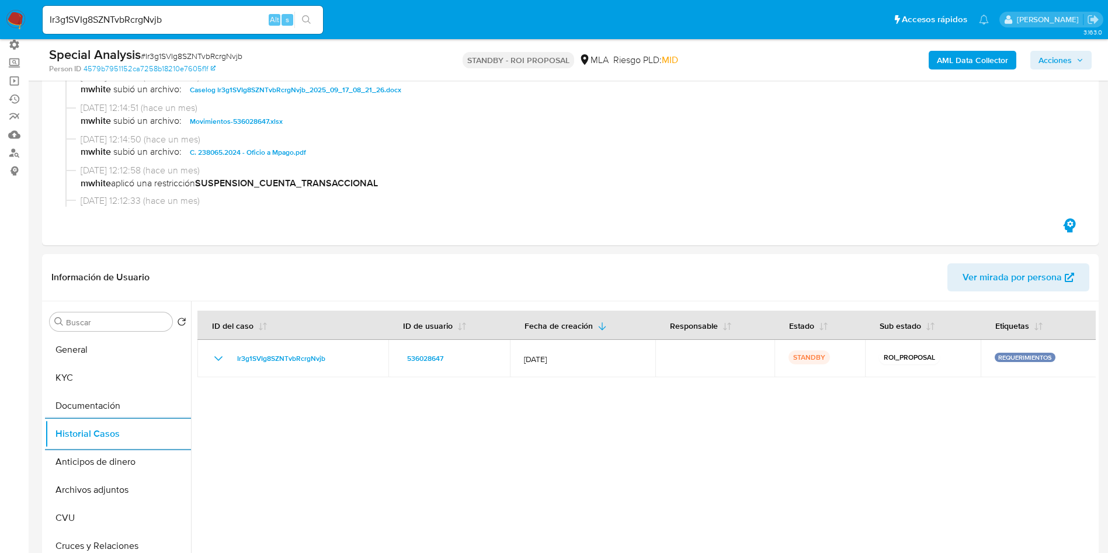
click at [149, 20] on input "Ir3g1SVIg8SZNTvbRcrgNvjb" at bounding box center [183, 19] width 280 height 15
paste input "BG2TBuwEJRV0bGJmDsiev75G"
type input "BG2TBuwEJRV0bGJmDsiev75G"
click at [316, 20] on button "search-icon" at bounding box center [306, 20] width 24 height 16
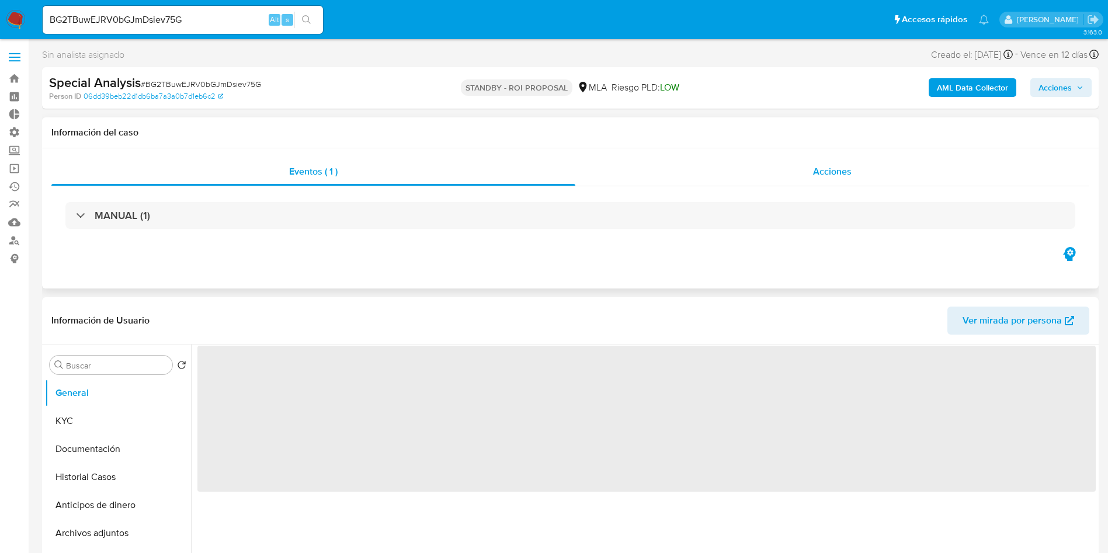
click at [822, 163] on div "Acciones" at bounding box center [832, 172] width 514 height 28
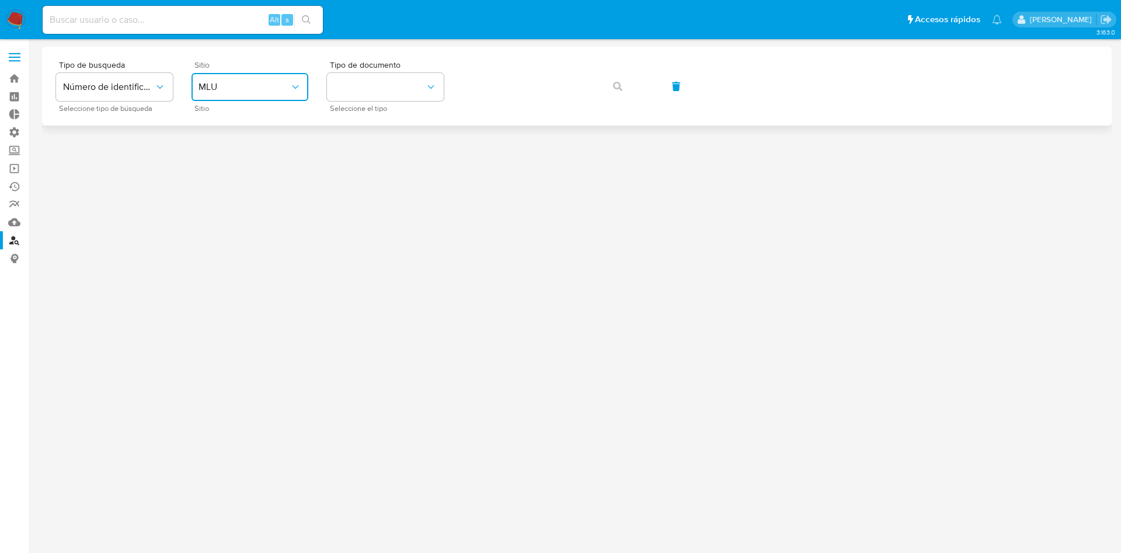
click at [277, 93] on button "MLU" at bounding box center [250, 87] width 117 height 28
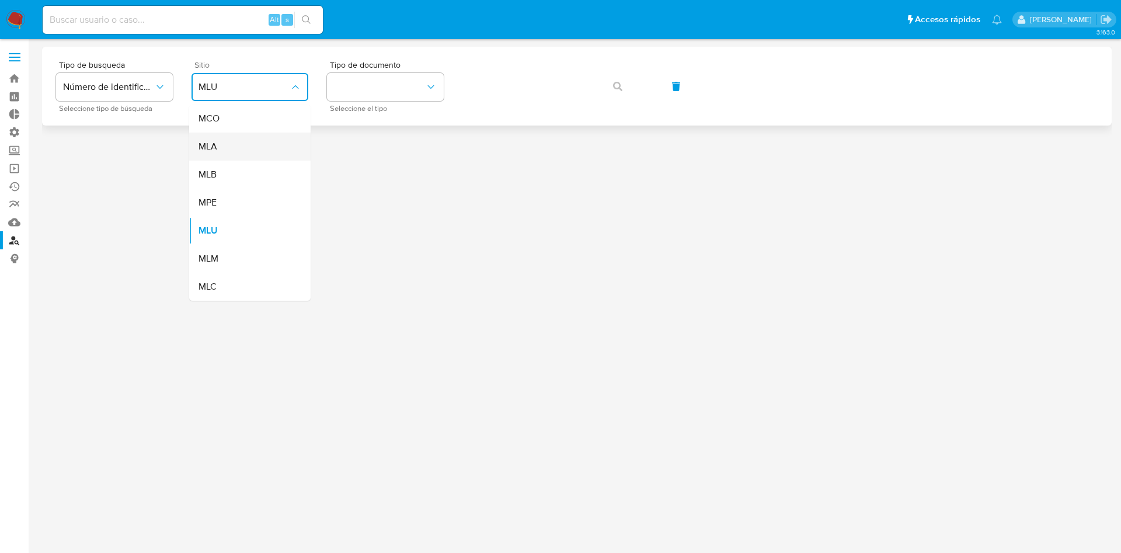
click at [245, 154] on div "MLA" at bounding box center [247, 147] width 96 height 28
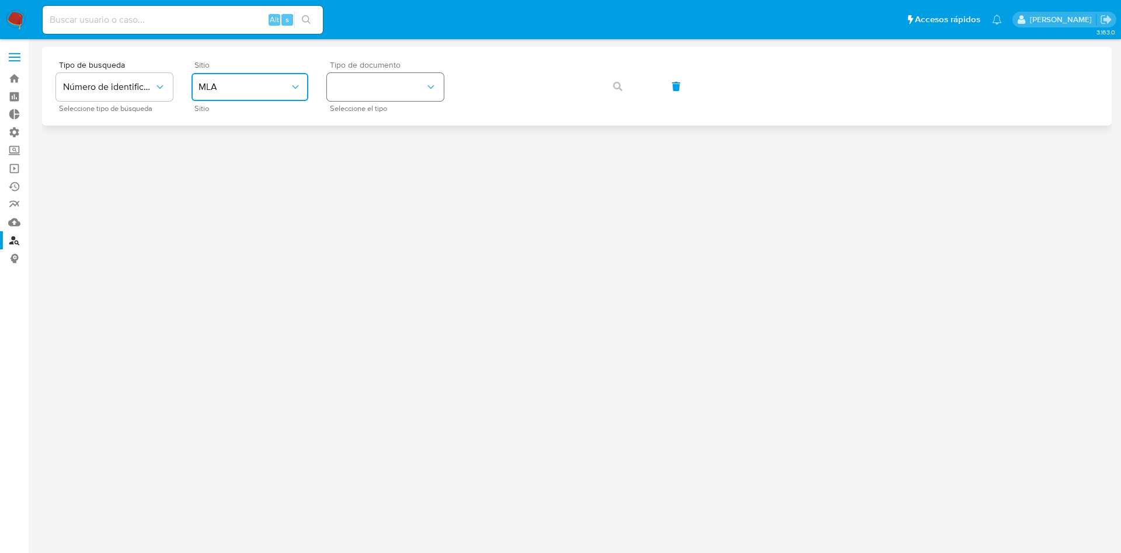
click at [386, 85] on button "identificationType" at bounding box center [385, 87] width 117 height 28
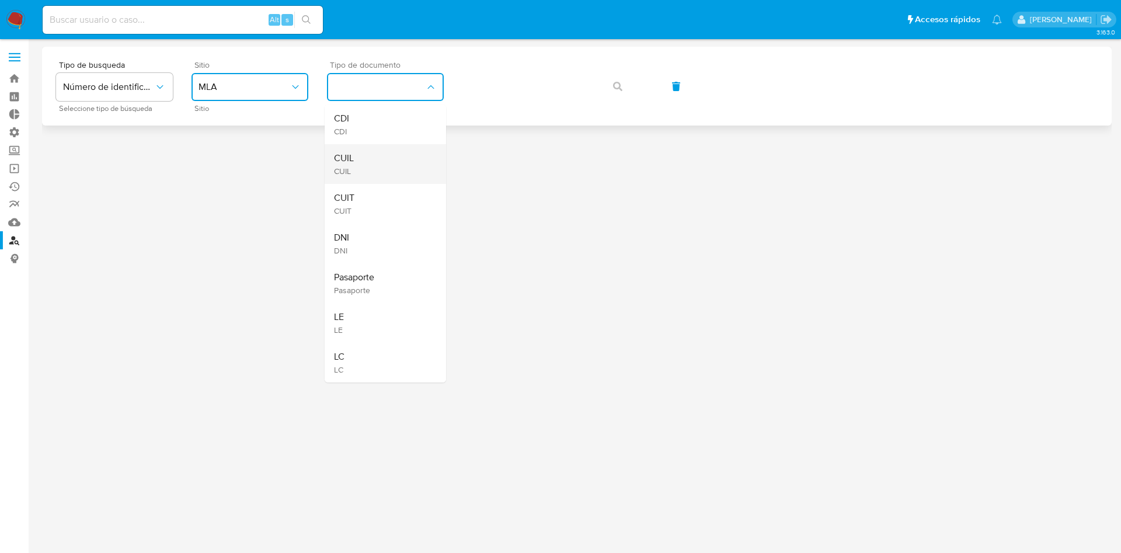
click at [378, 164] on div "CUIL CUIL" at bounding box center [382, 164] width 96 height 40
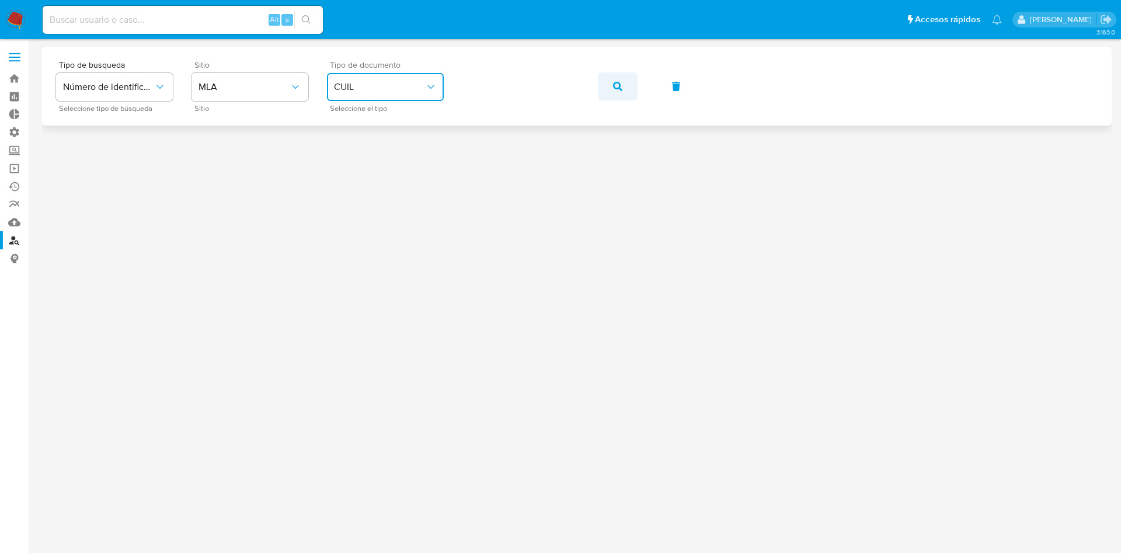
click at [623, 94] on button "button" at bounding box center [618, 86] width 40 height 28
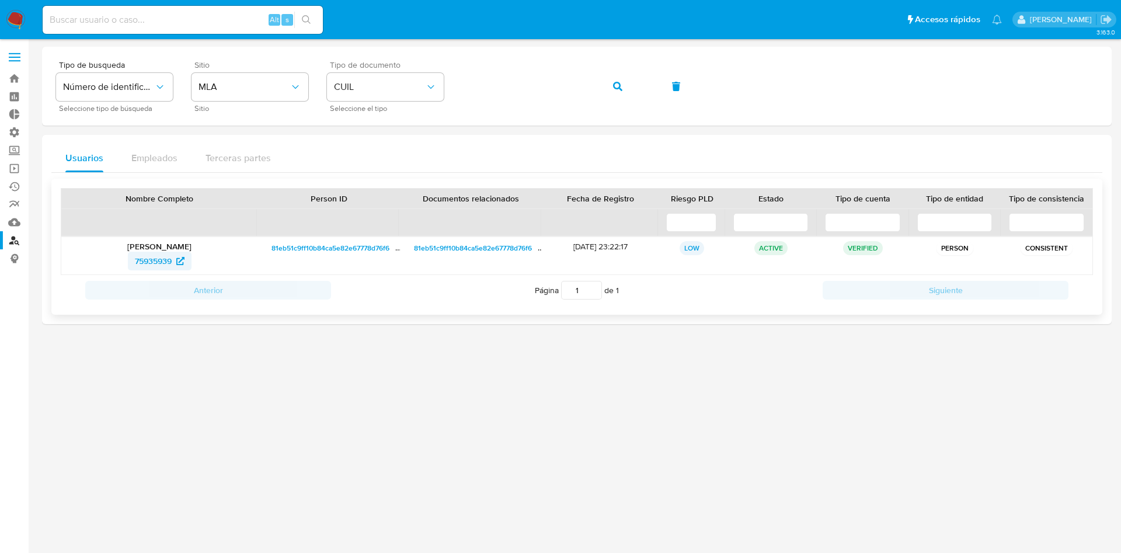
click at [164, 263] on span "75935939" at bounding box center [153, 261] width 37 height 19
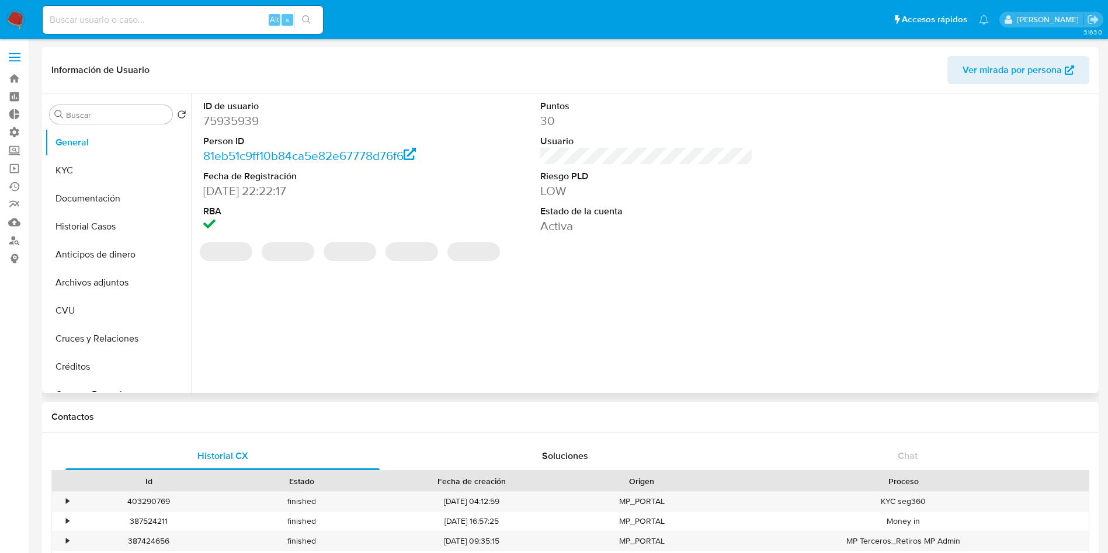
select select "10"
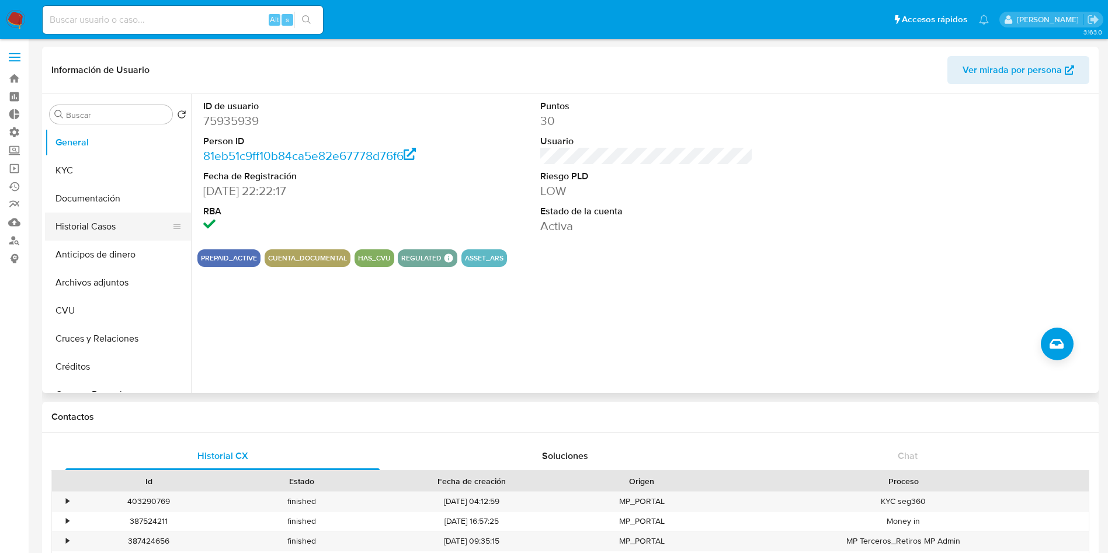
click at [91, 230] on button "Historial Casos" at bounding box center [113, 227] width 137 height 28
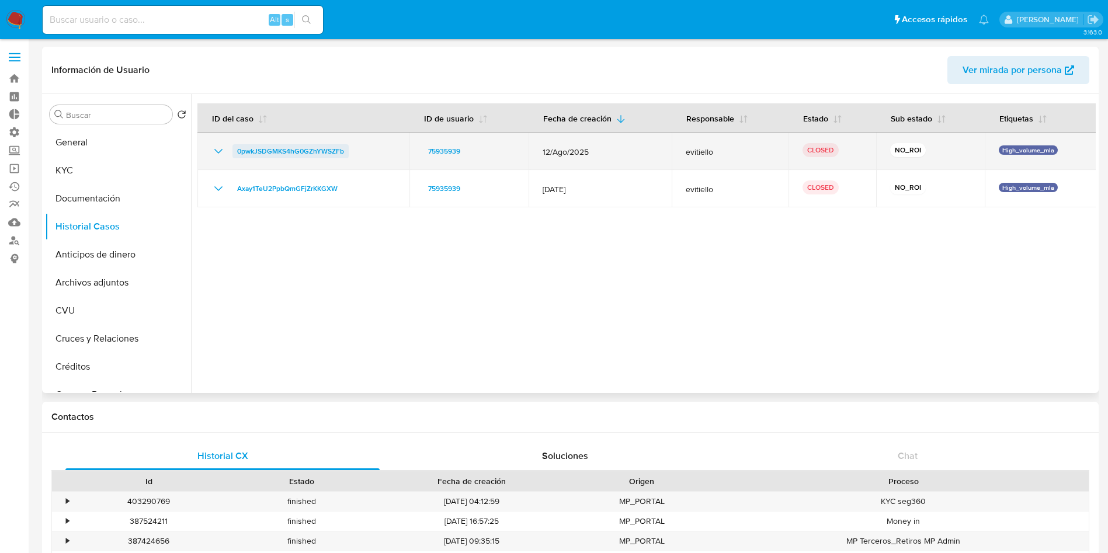
click at [305, 158] on span "0pwkJSDGMKS4hG0GZhYWSZFb" at bounding box center [290, 151] width 107 height 14
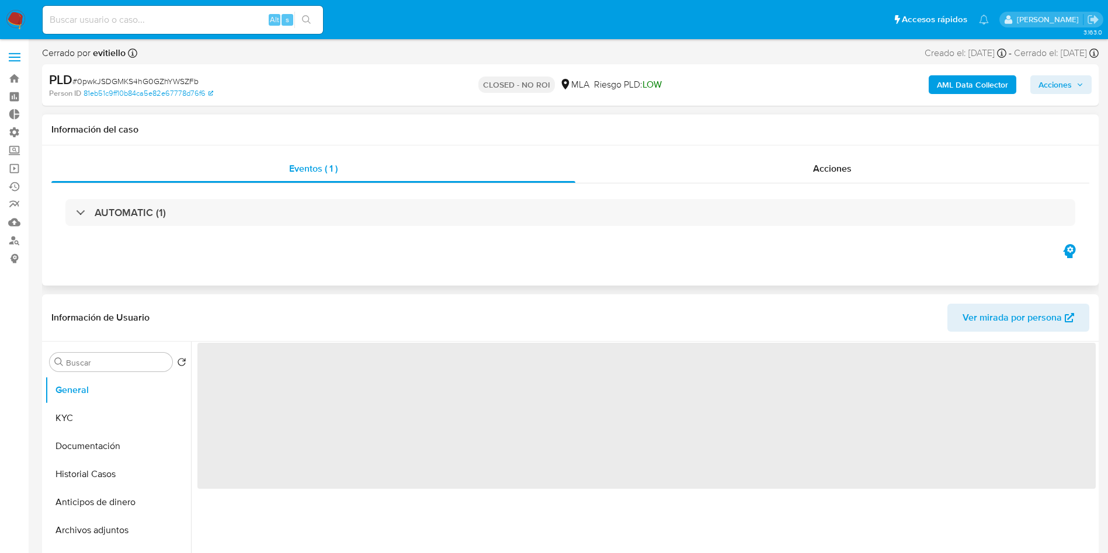
select select "10"
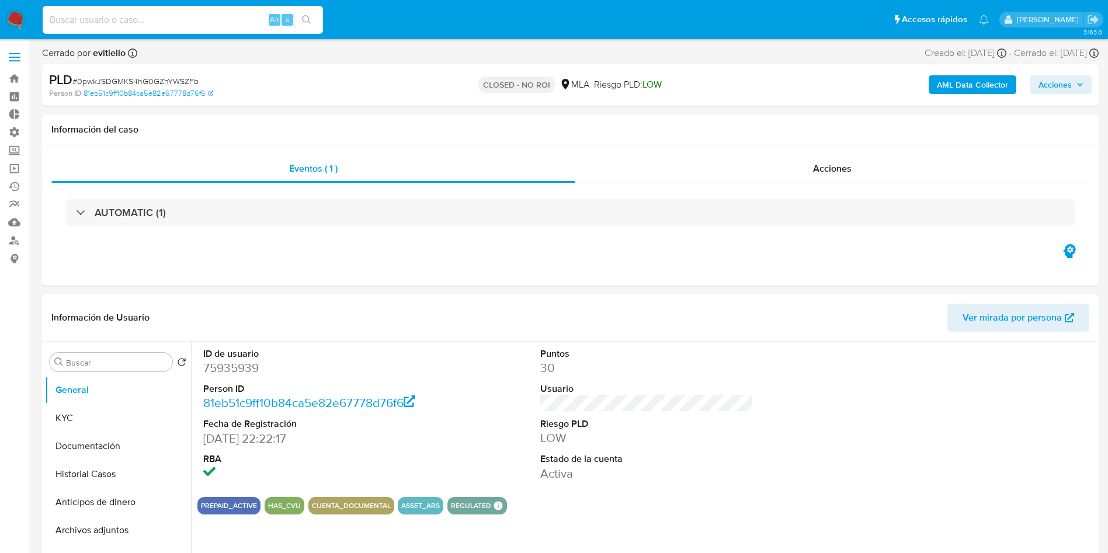
click at [142, 18] on input at bounding box center [183, 19] width 280 height 15
paste input "[EMAIL_ADDRESS][DOMAIN_NAME]"
type input "[EMAIL_ADDRESS][DOMAIN_NAME]"
click at [308, 20] on icon "search-icon" at bounding box center [306, 19] width 9 height 9
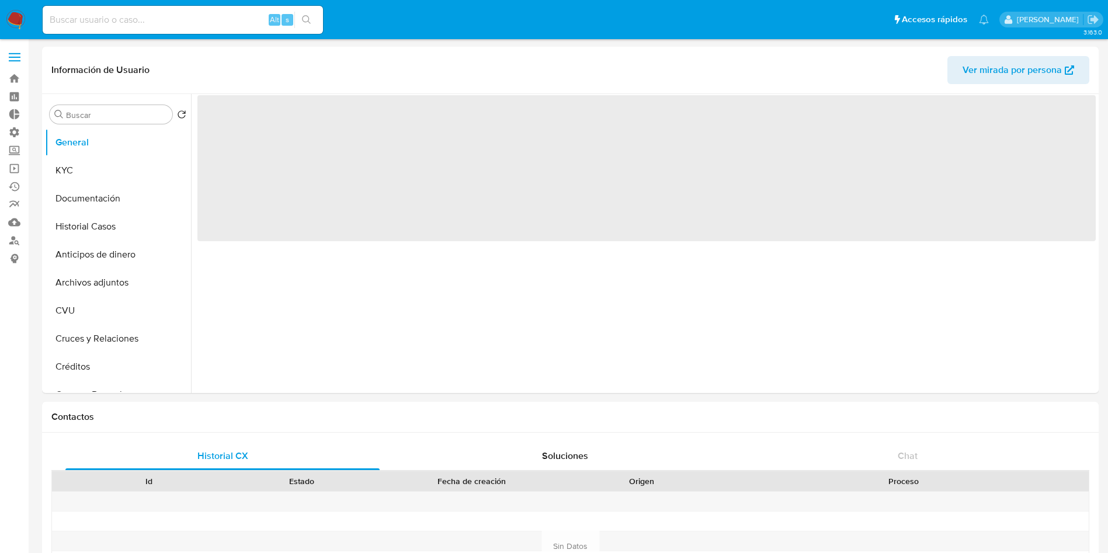
select select "10"
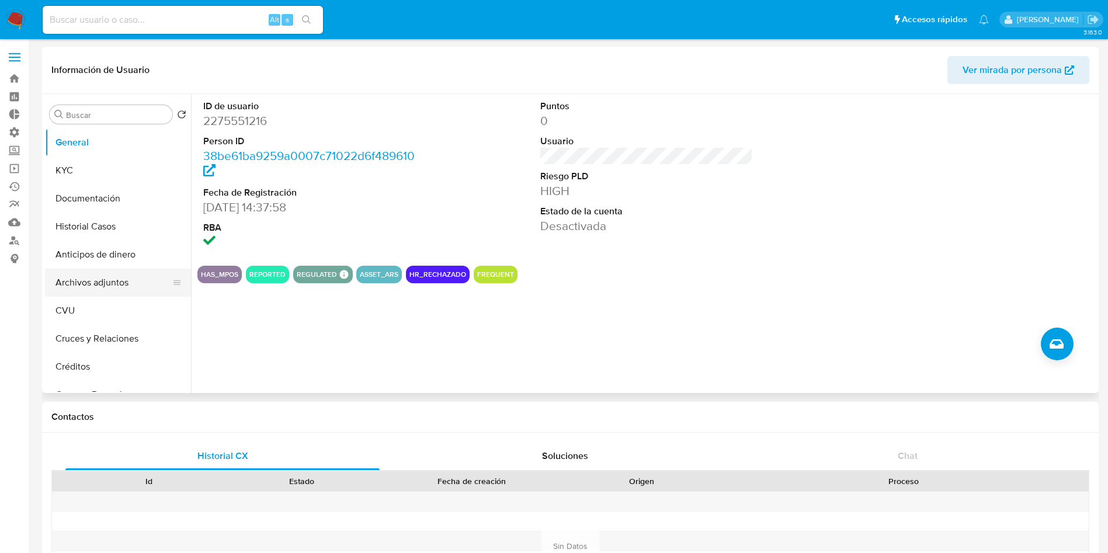
click at [116, 279] on button "Archivos adjuntos" at bounding box center [113, 283] width 137 height 28
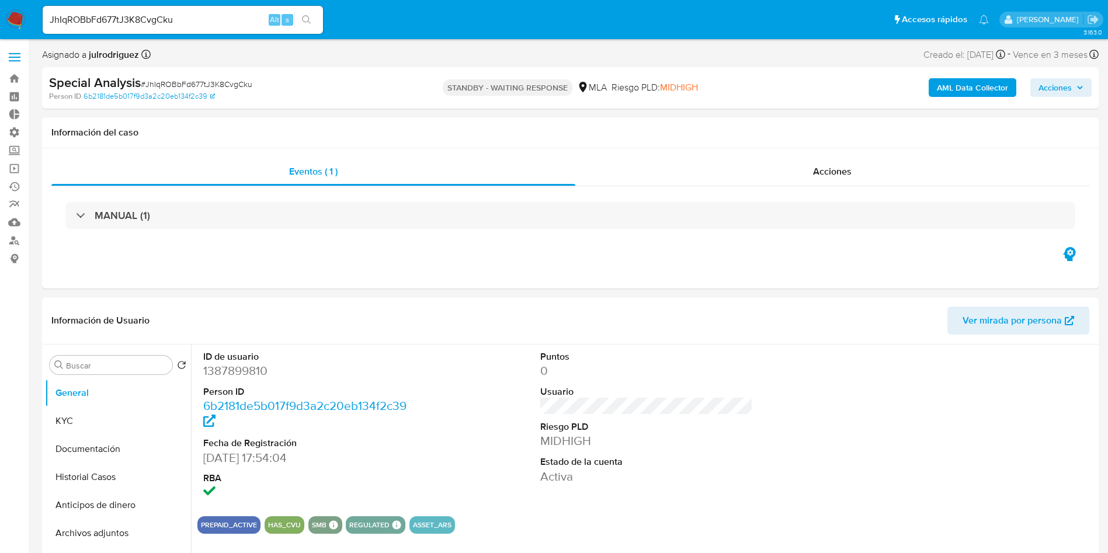
click at [121, 19] on input "JhIqROBbFd677tJ3K8CvgCku" at bounding box center [183, 19] width 280 height 15
paste input "LNGN9is7LaJDZY1879RsiSUs"
type input "LNGN9is7LaJDZY1879RsiSUs"
click at [309, 22] on icon "search-icon" at bounding box center [306, 19] width 9 height 9
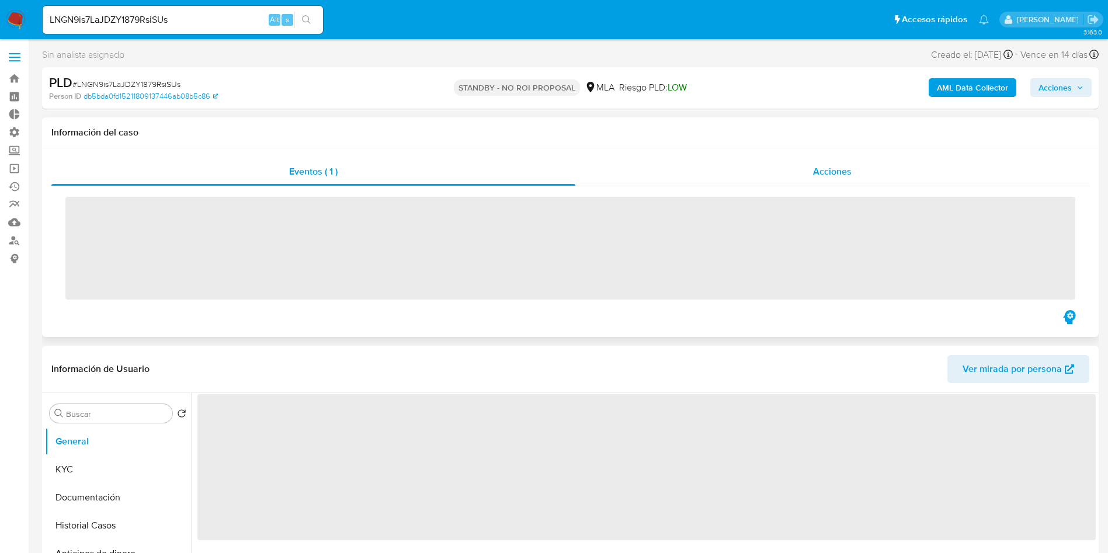
click at [803, 179] on div "Acciones" at bounding box center [832, 172] width 514 height 28
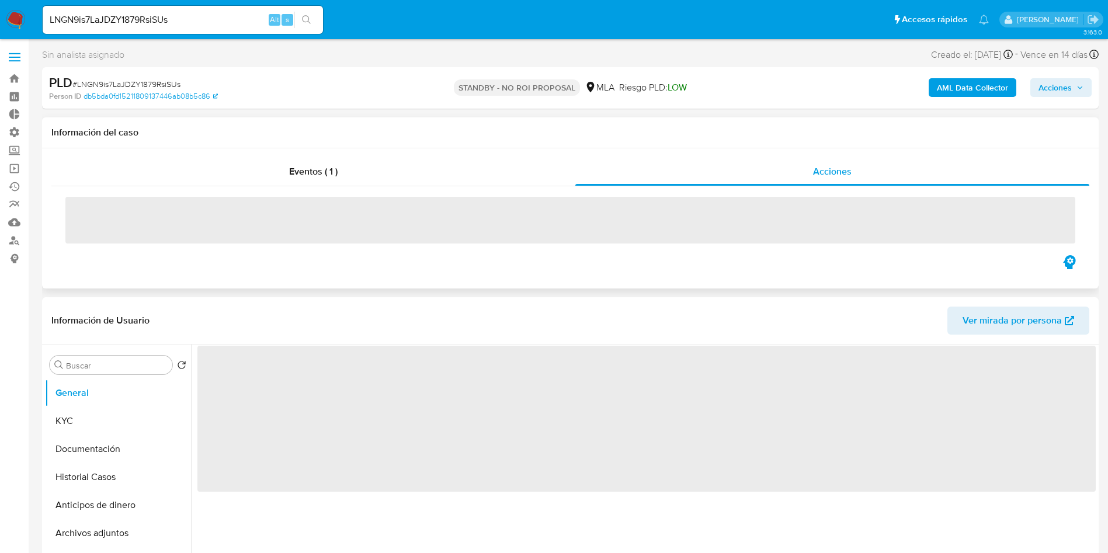
select select "10"
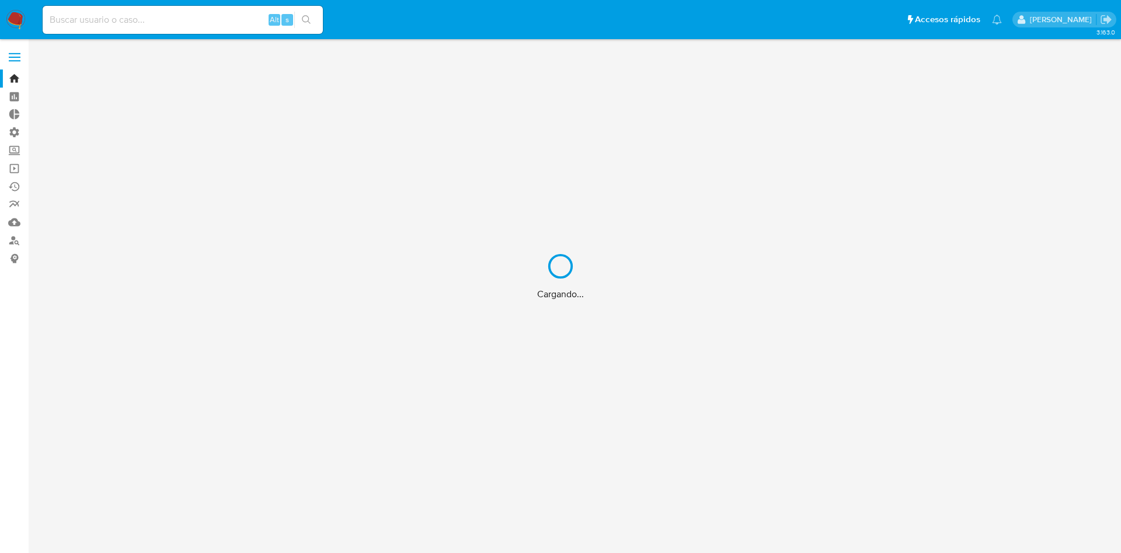
click at [210, 19] on div "Cargando..." at bounding box center [560, 276] width 1121 height 553
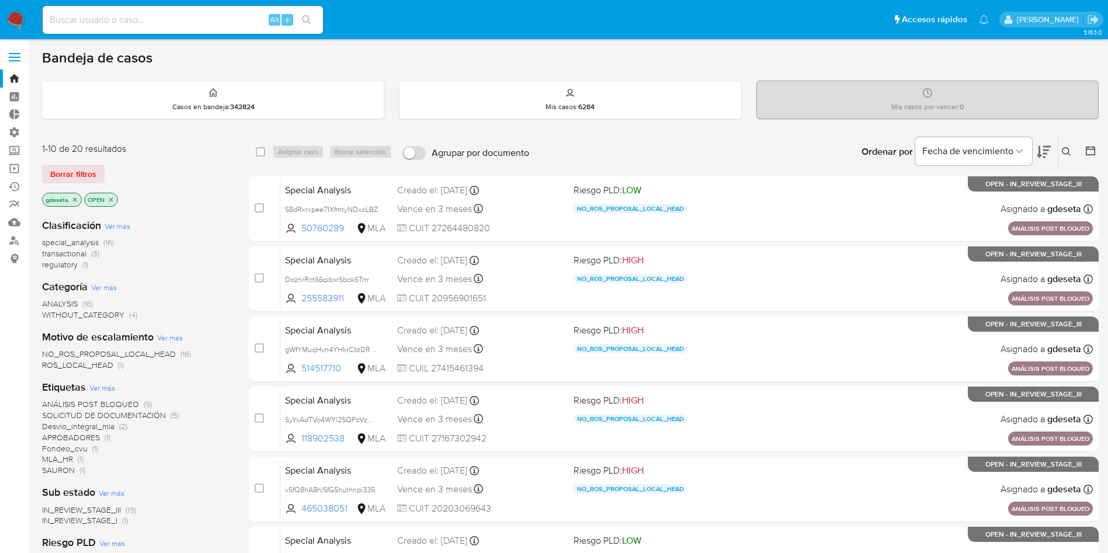
click at [212, 11] on div "Alt s" at bounding box center [183, 20] width 280 height 28
drag, startPoint x: 171, startPoint y: 11, endPoint x: 165, endPoint y: 26, distance: 16.5
click at [167, 22] on div "Alt s" at bounding box center [183, 20] width 280 height 28
click at [155, 19] on input at bounding box center [183, 19] width 280 height 15
type input "1010019313"
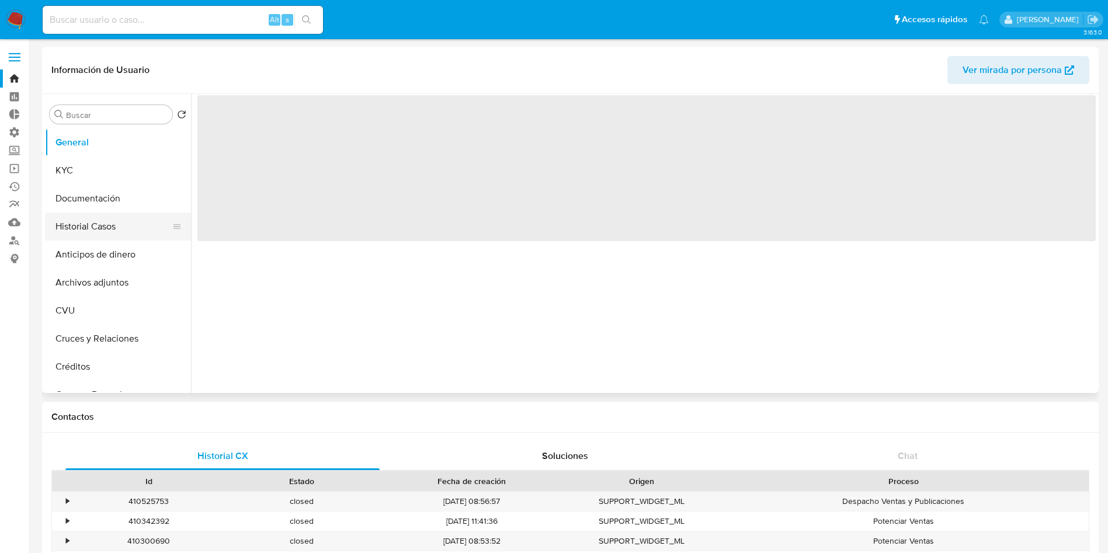
click at [104, 235] on button "Historial Casos" at bounding box center [113, 227] width 137 height 28
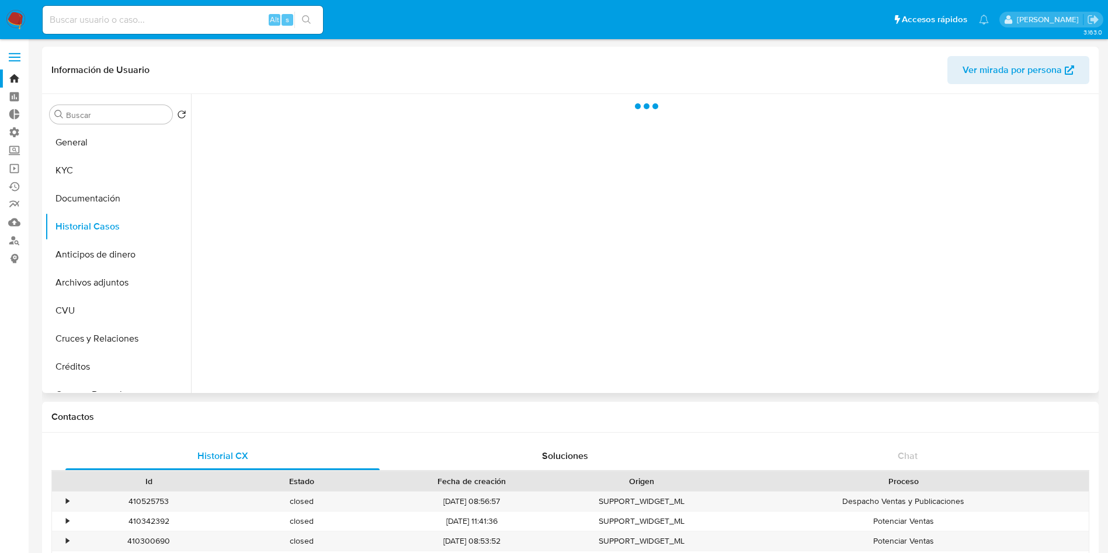
select select "10"
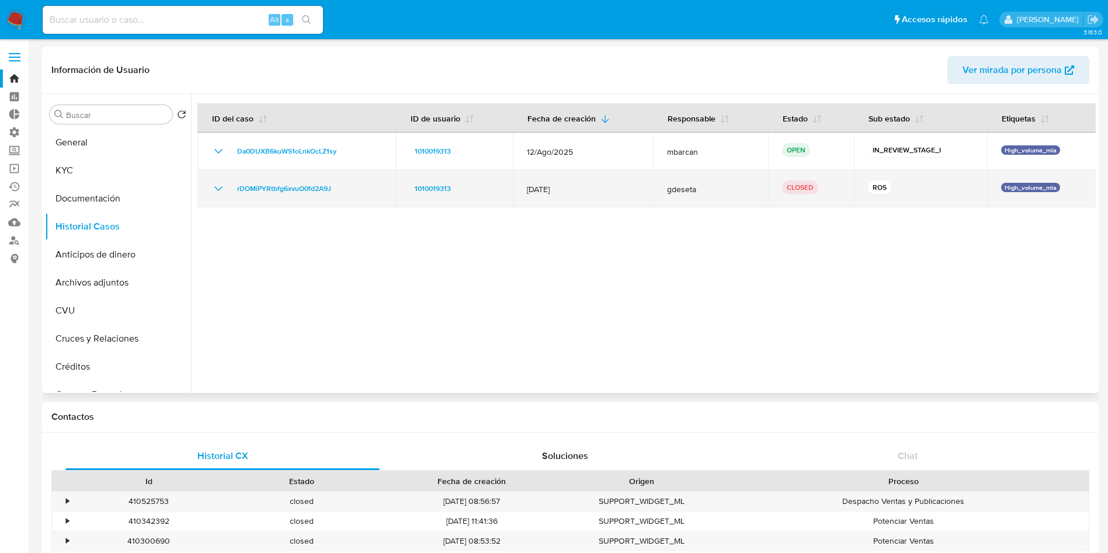
click at [220, 195] on icon "Mostrar/Ocultar" at bounding box center [218, 189] width 14 height 14
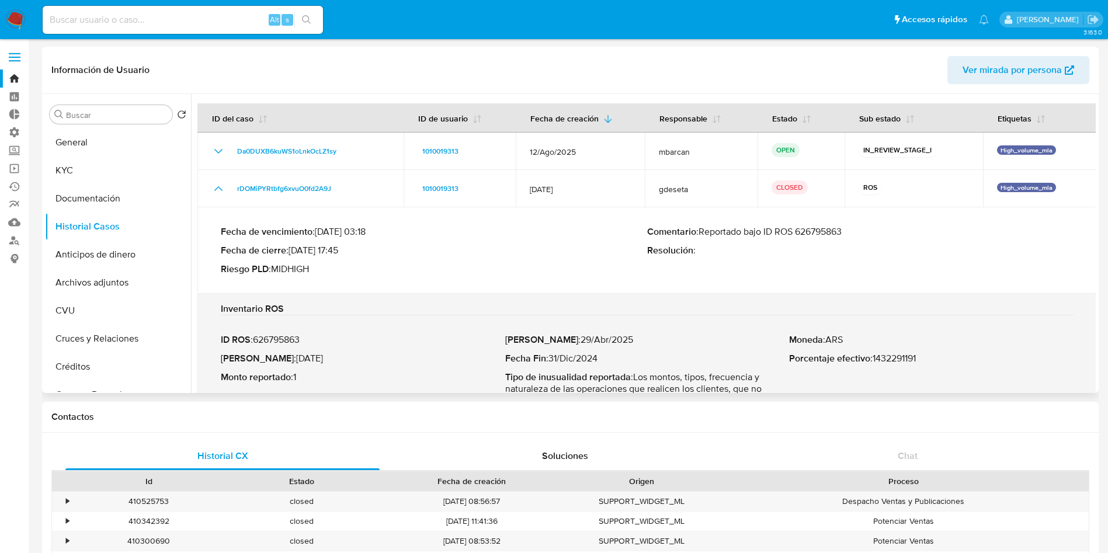
scroll to position [50, 0]
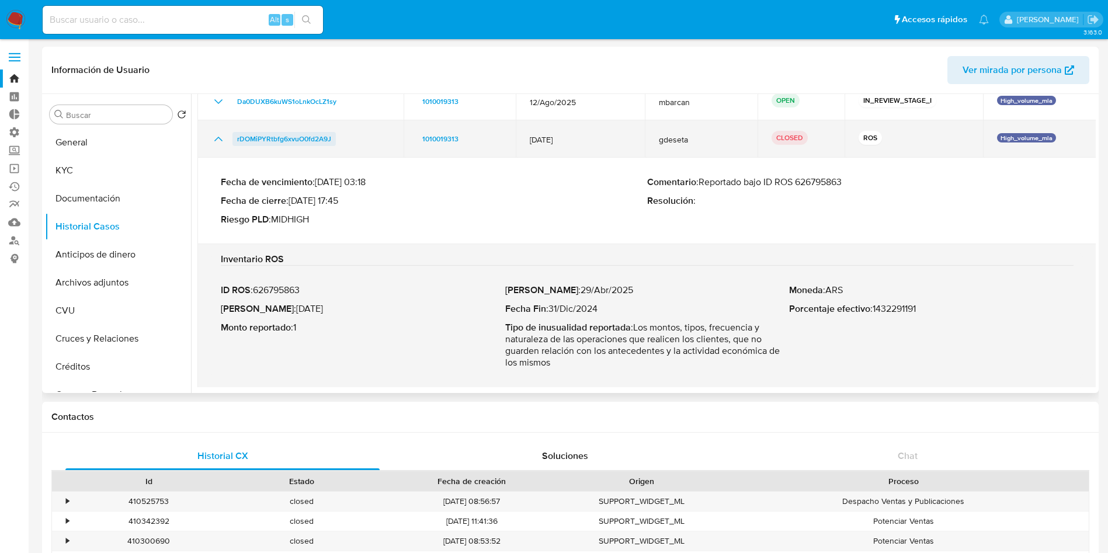
click at [293, 141] on span "rDOMiPYRtbfg6xvuO0fd2A9J" at bounding box center [284, 139] width 94 height 14
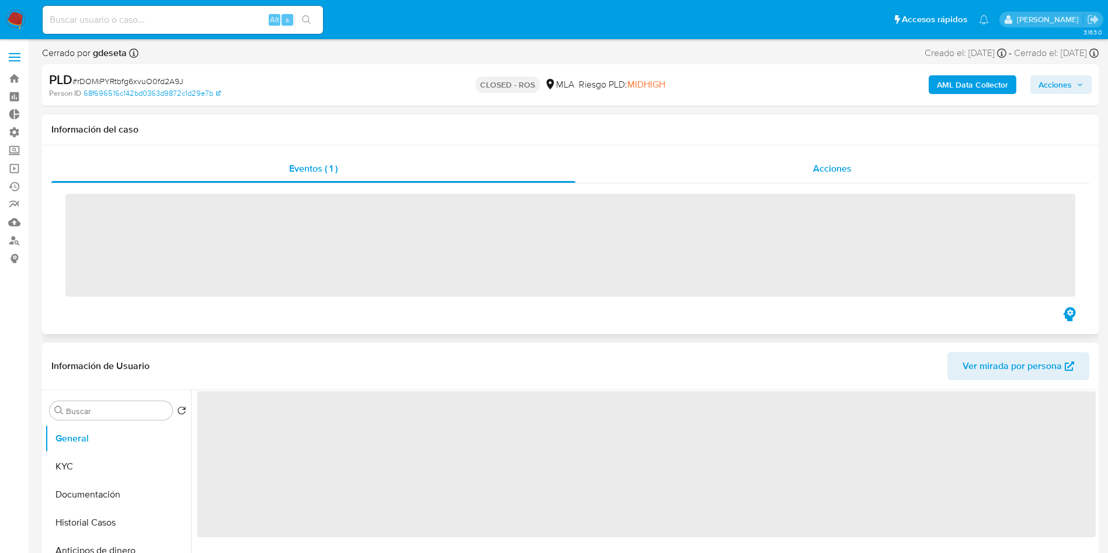
click at [854, 173] on div "Acciones" at bounding box center [832, 169] width 514 height 28
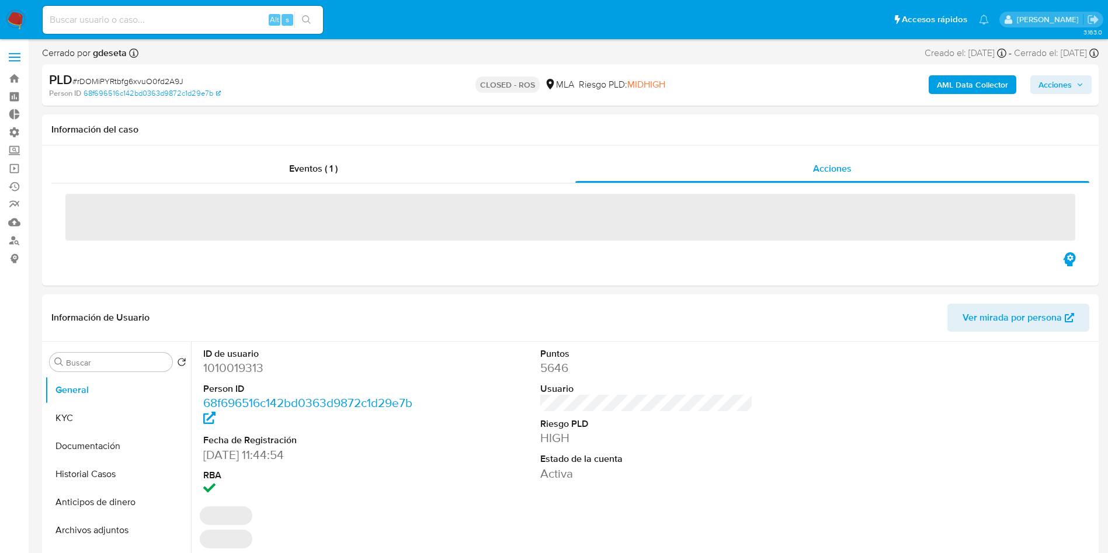
select select "10"
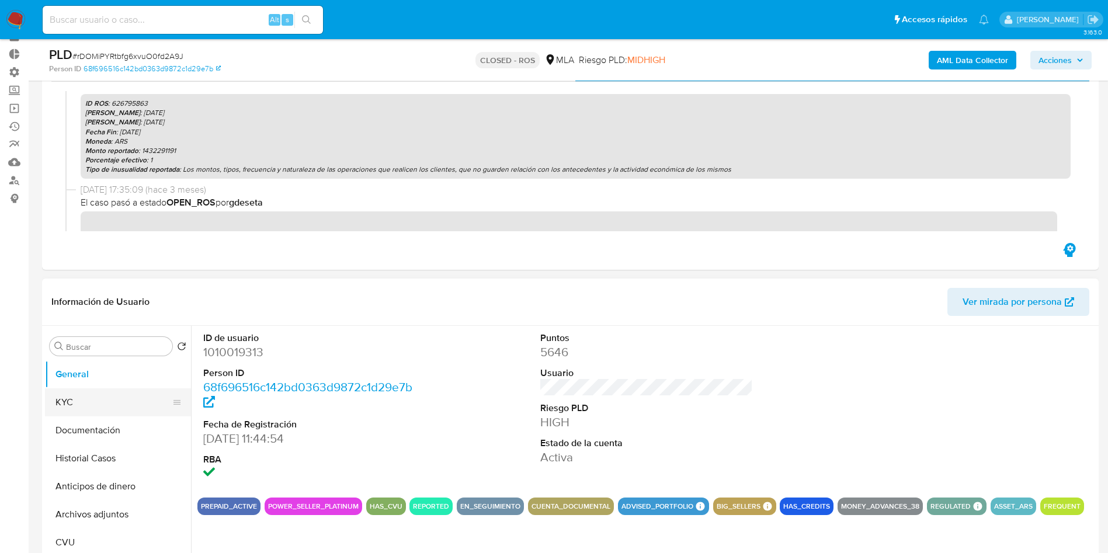
scroll to position [88, 0]
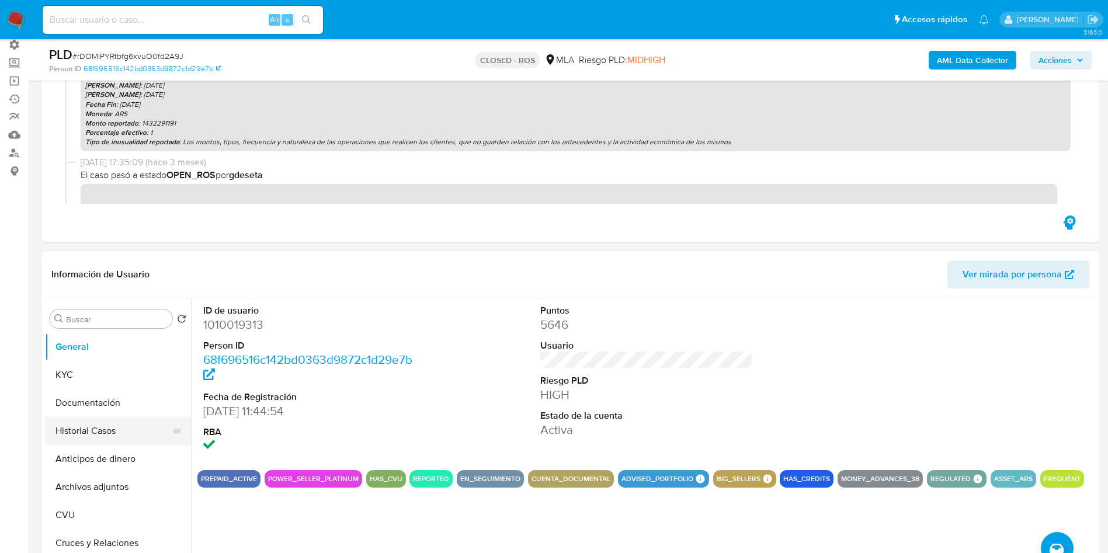
click at [103, 429] on button "Historial Casos" at bounding box center [113, 431] width 137 height 28
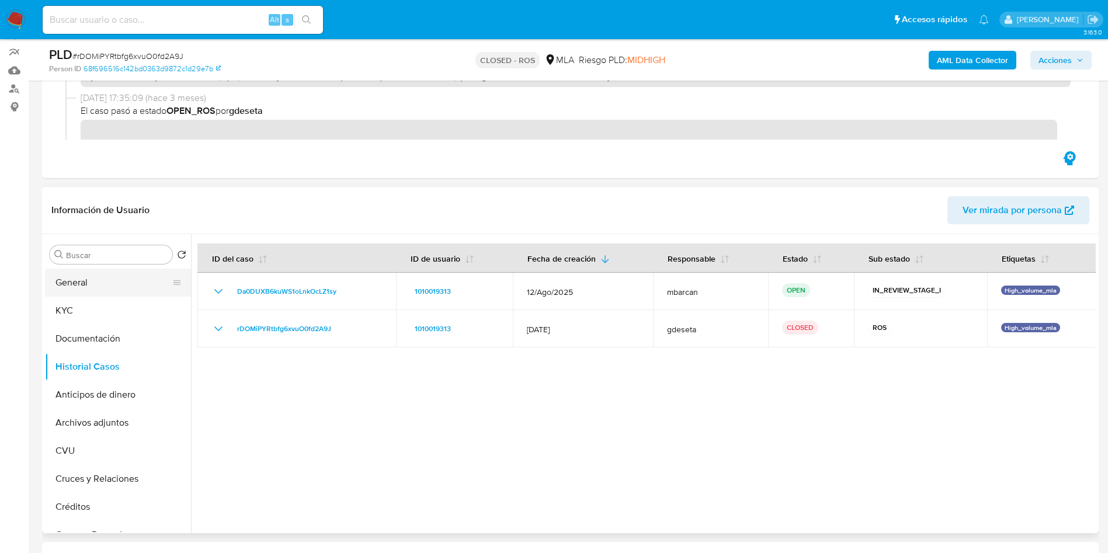
scroll to position [175, 0]
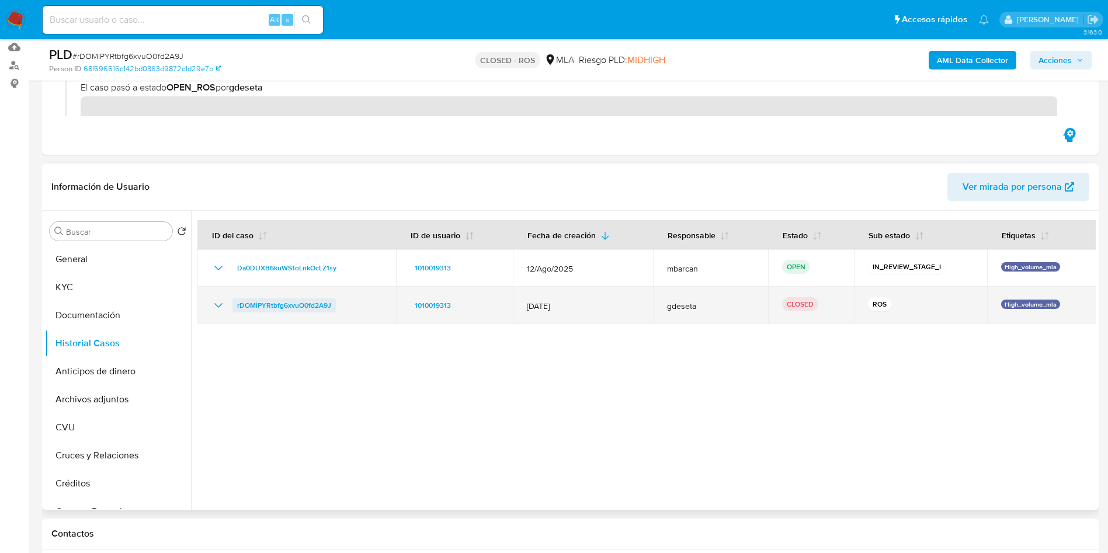
click at [288, 307] on span "rDOMiPYRtbfg6xvuO0fd2A9J" at bounding box center [284, 305] width 94 height 14
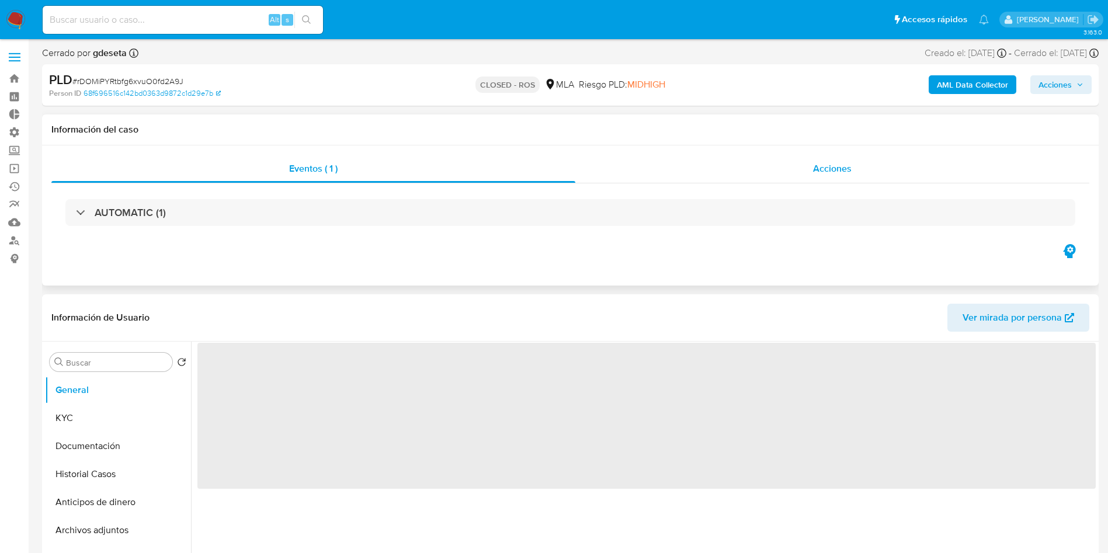
select select "10"
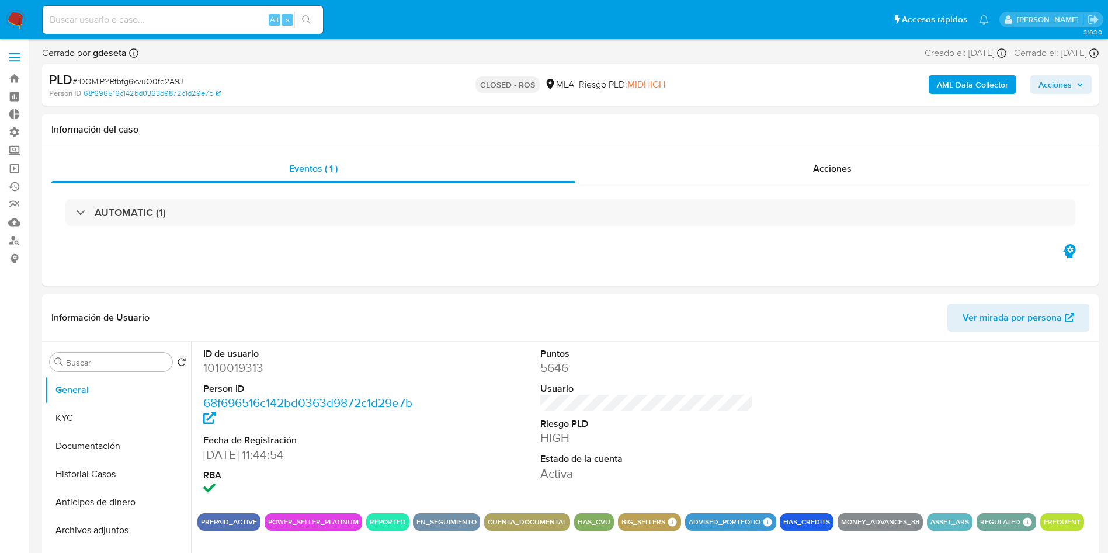
click at [1053, 91] on span "Acciones" at bounding box center [1054, 84] width 33 height 19
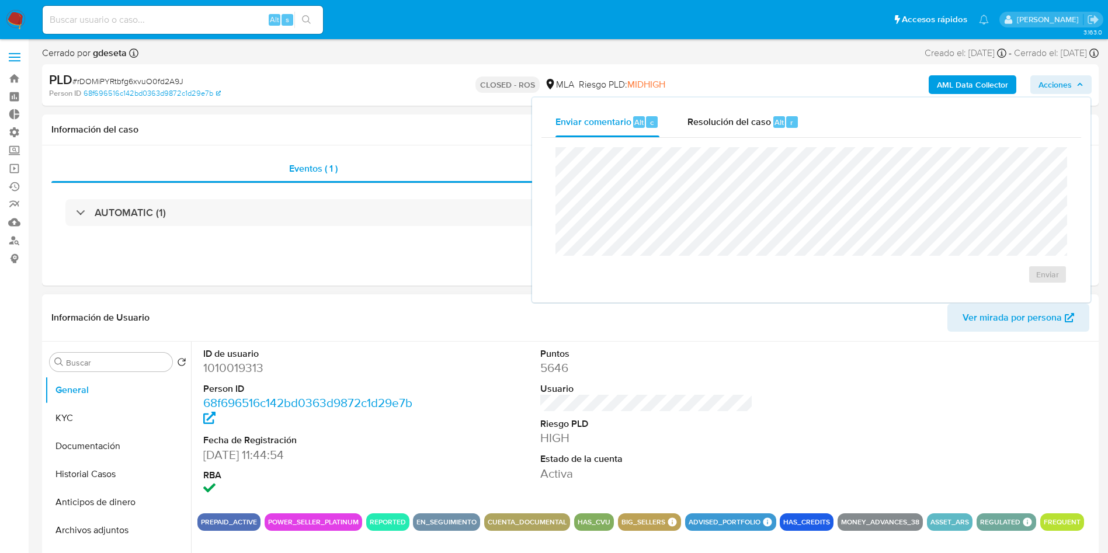
click at [645, 363] on dd "5646" at bounding box center [646, 368] width 213 height 16
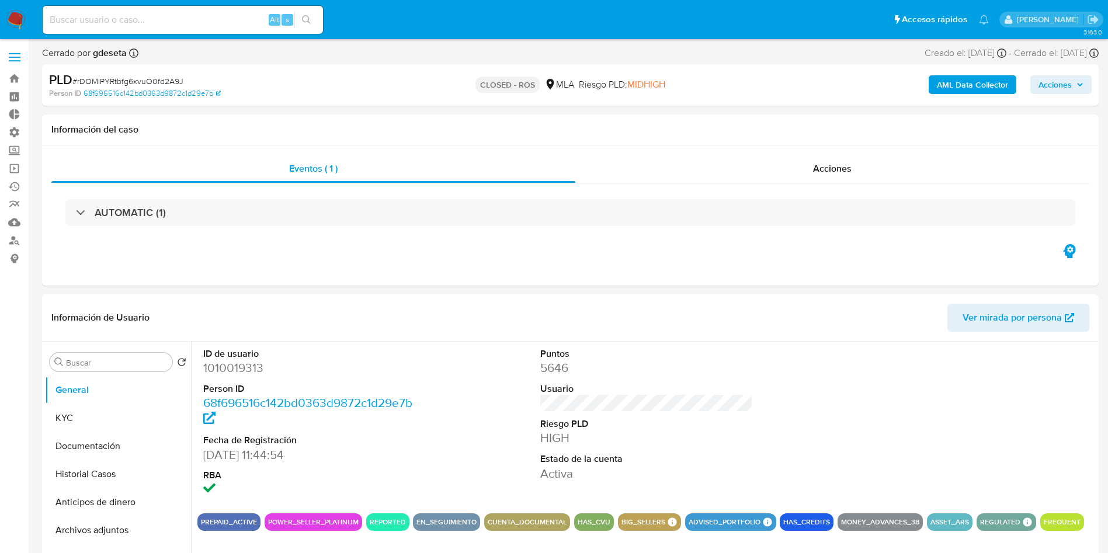
click at [1069, 86] on span "Acciones" at bounding box center [1054, 84] width 33 height 19
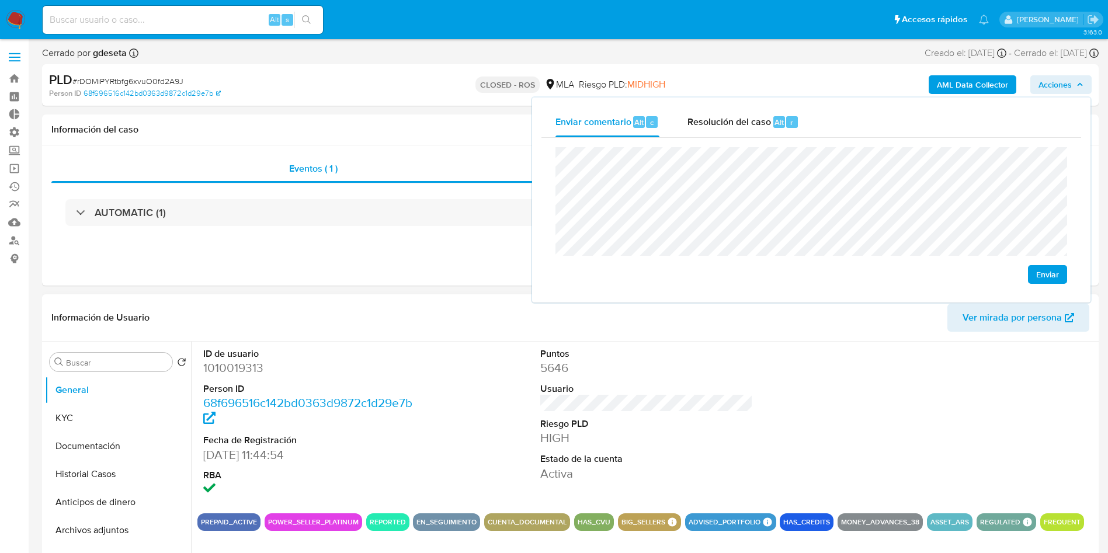
click at [419, 318] on header "Información de Usuario Ver mirada por persona" at bounding box center [570, 318] width 1038 height 28
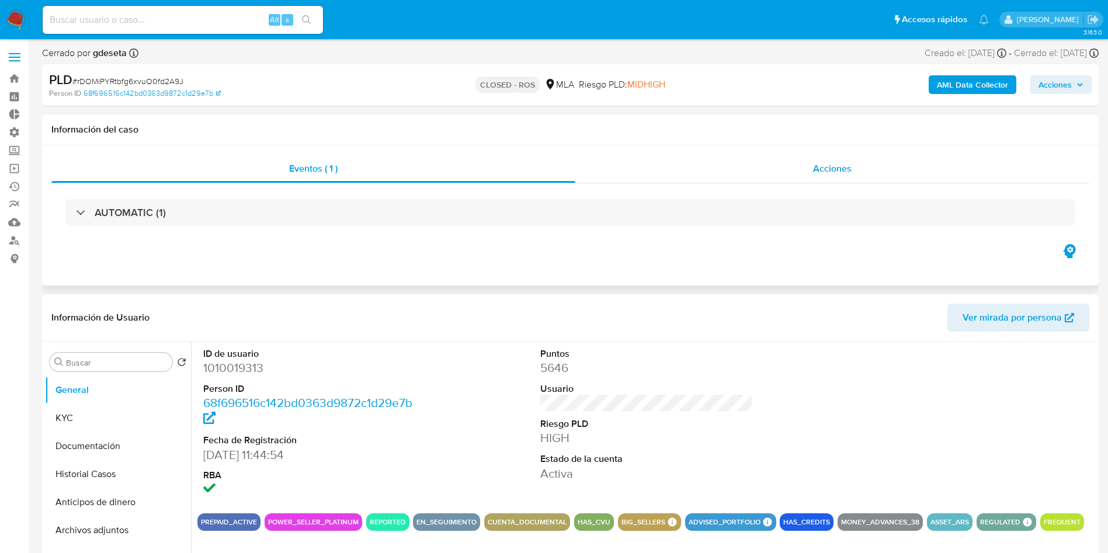
click at [820, 165] on span "Acciones" at bounding box center [832, 168] width 39 height 13
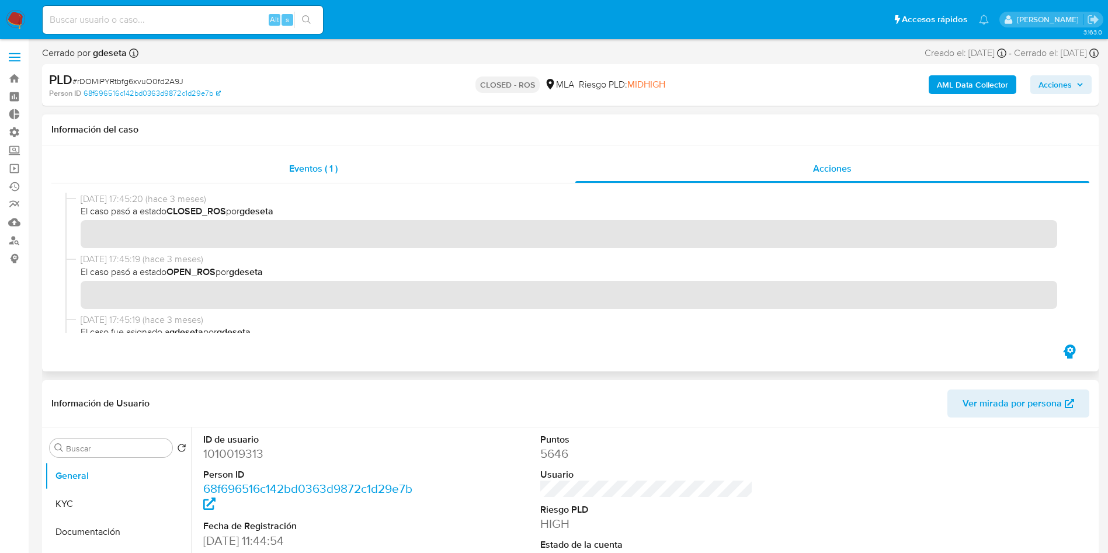
click at [325, 169] on span "Eventos ( 1 )" at bounding box center [313, 168] width 48 height 13
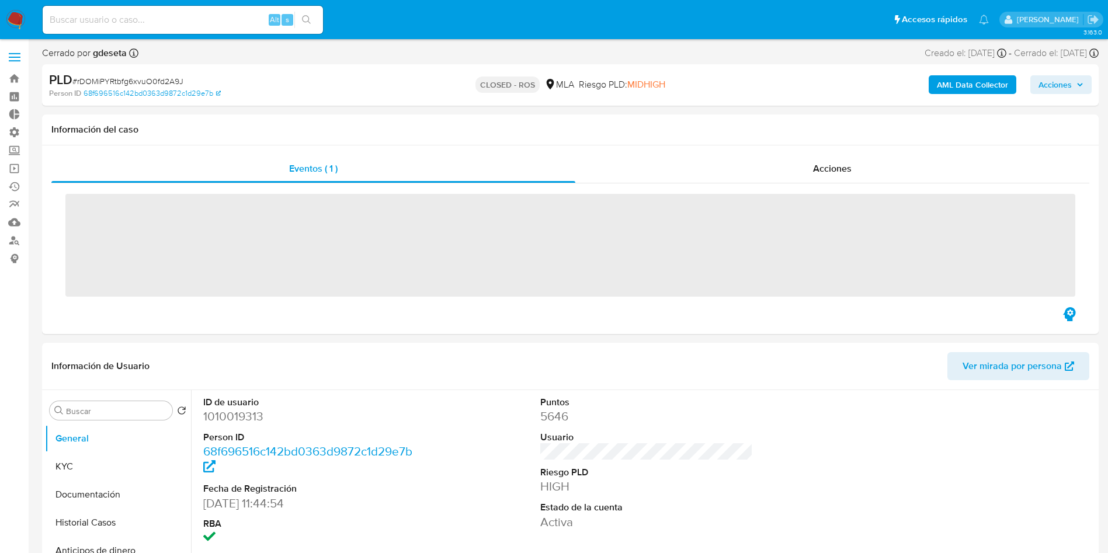
click at [1038, 90] on span "Acciones" at bounding box center [1054, 84] width 33 height 19
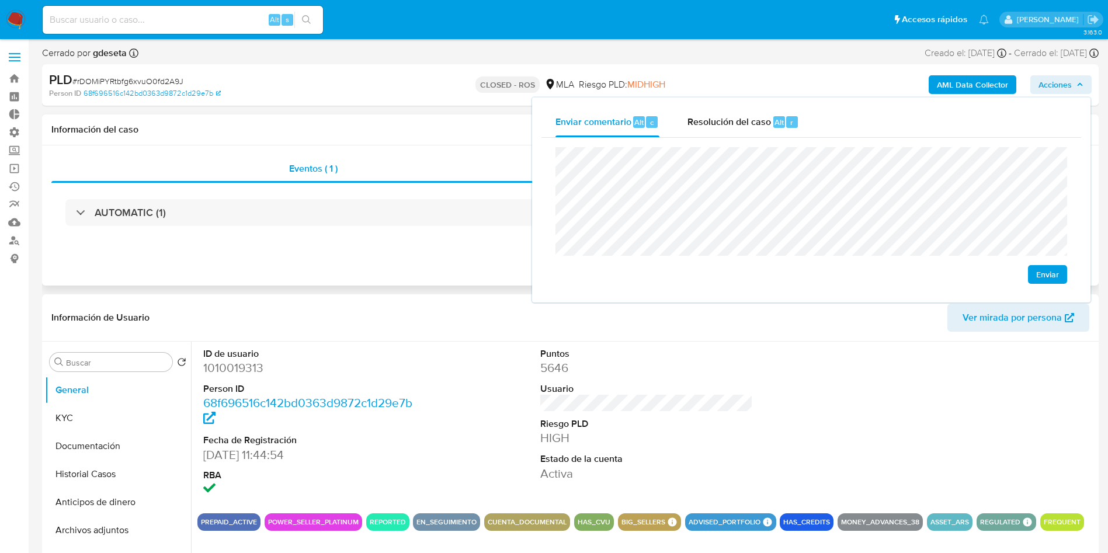
click at [454, 258] on div "Eventos ( 1 ) Acciones AUTOMATIC (1)" at bounding box center [570, 215] width 1056 height 140
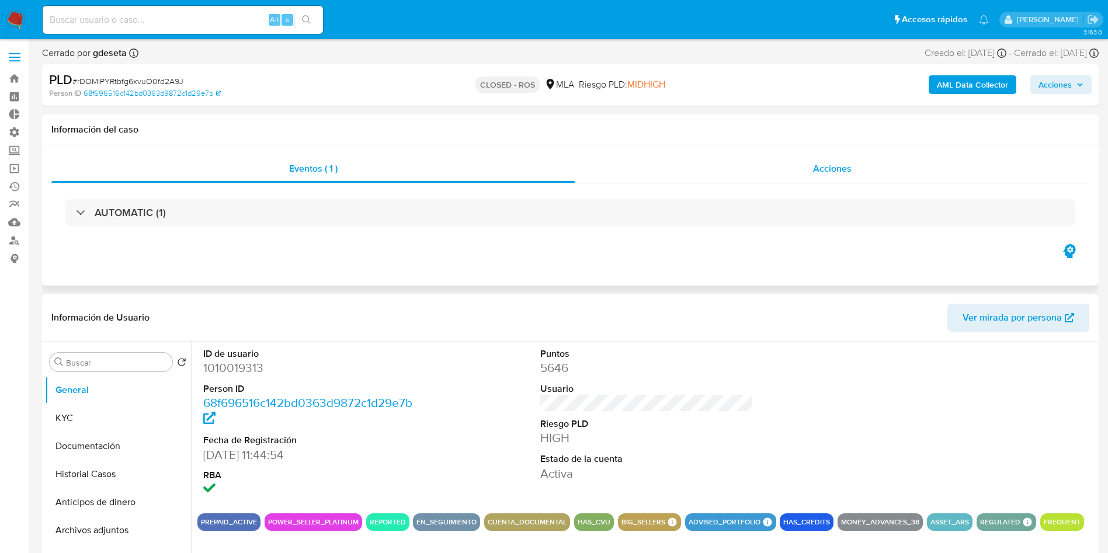
click at [834, 172] on span "Acciones" at bounding box center [832, 168] width 39 height 13
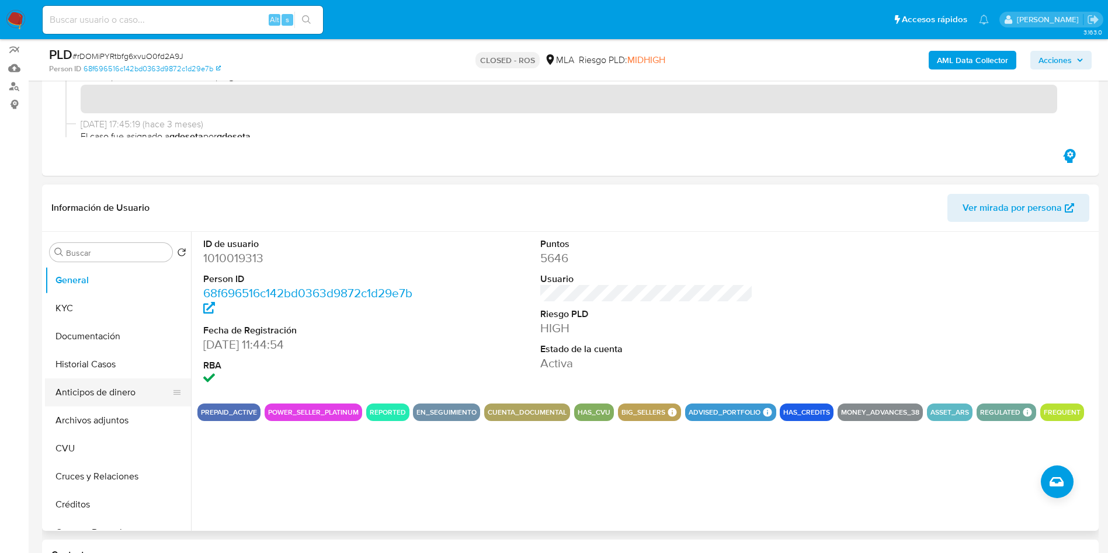
scroll to position [175, 0]
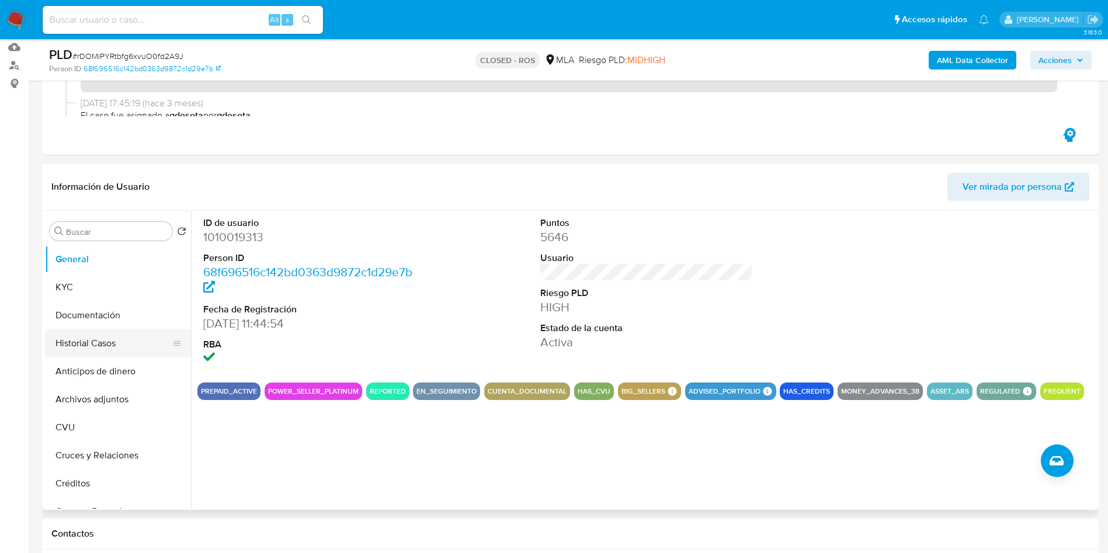
click at [128, 337] on button "Historial Casos" at bounding box center [113, 343] width 137 height 28
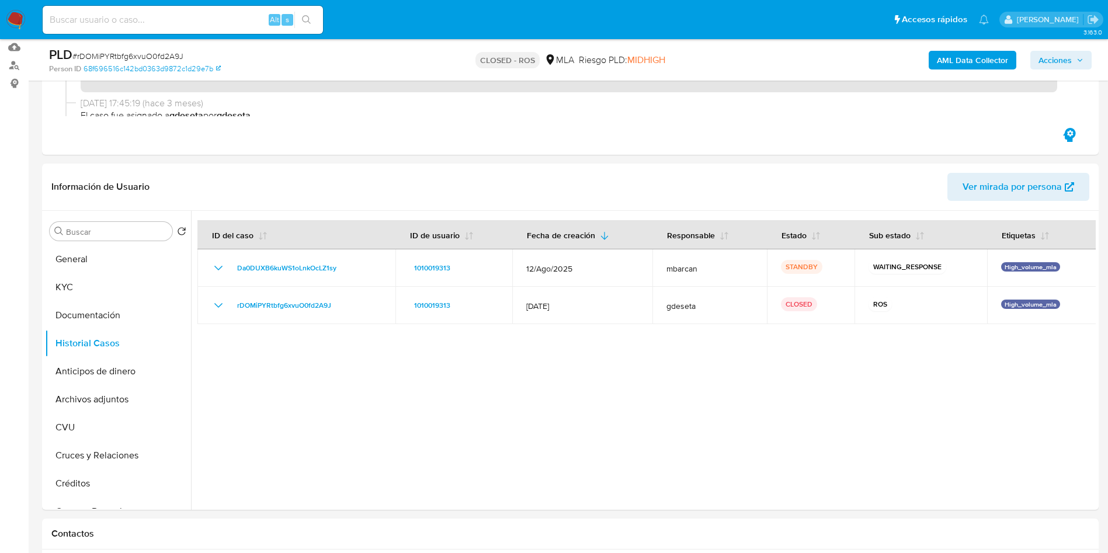
click at [1046, 51] on span "Acciones" at bounding box center [1054, 60] width 33 height 19
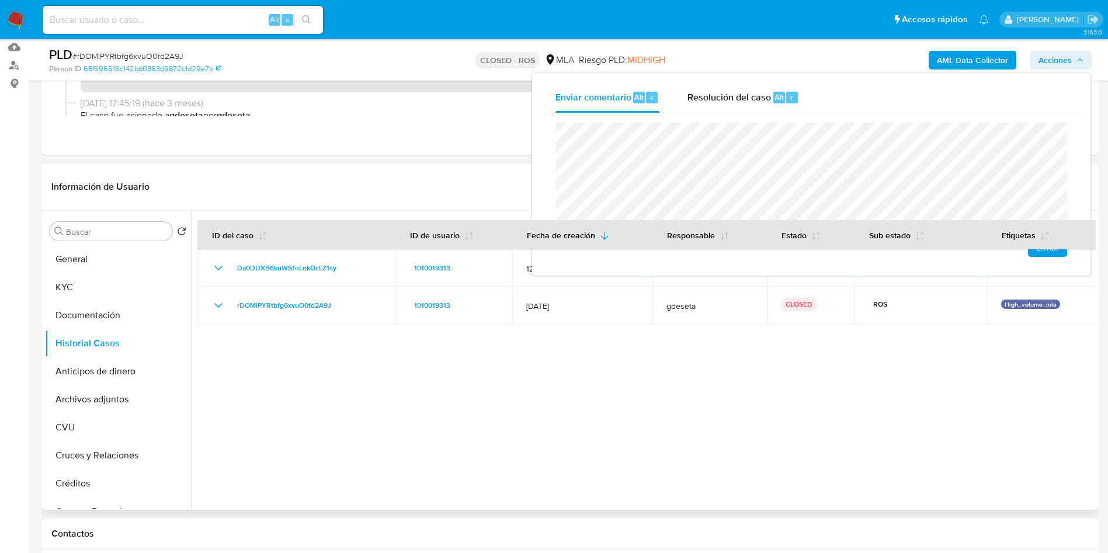
click at [760, 429] on div at bounding box center [643, 360] width 904 height 299
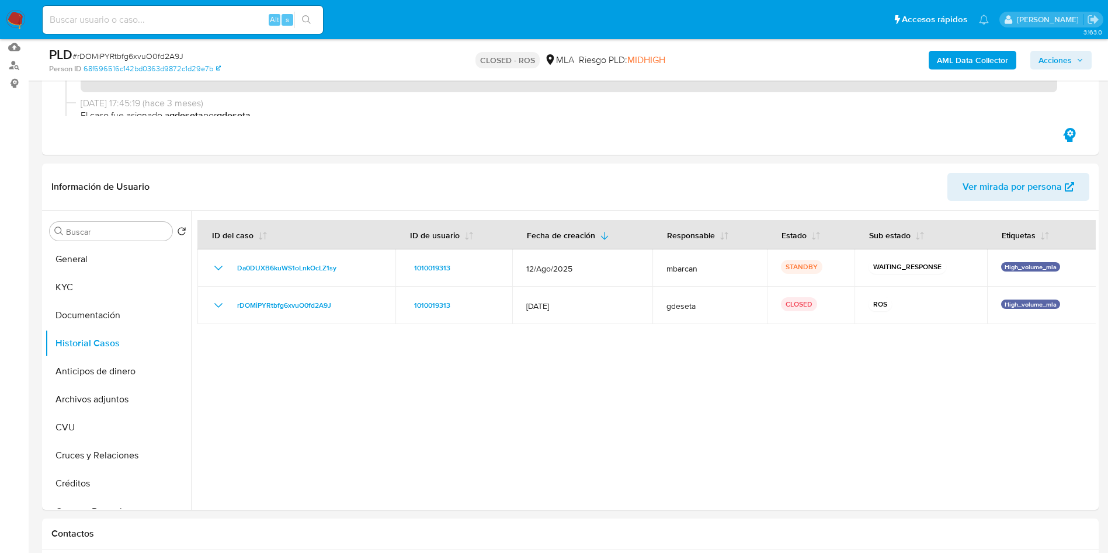
click at [1074, 71] on div "AML Data Collector Acciones" at bounding box center [919, 59] width 345 height 27
click at [1069, 58] on span "Acciones" at bounding box center [1054, 60] width 33 height 19
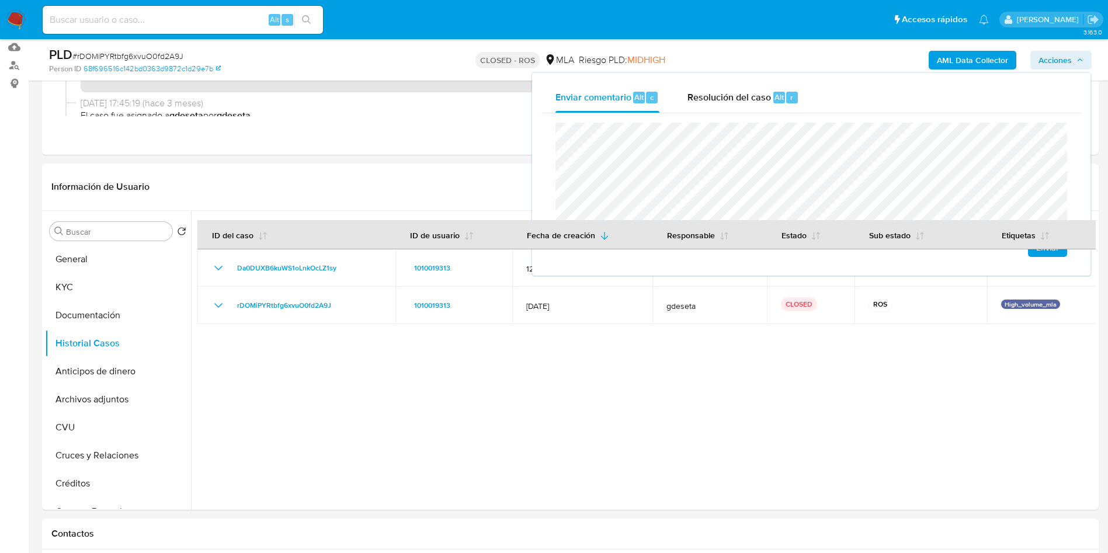
click at [1047, 254] on span "Enviar" at bounding box center [1047, 247] width 23 height 16
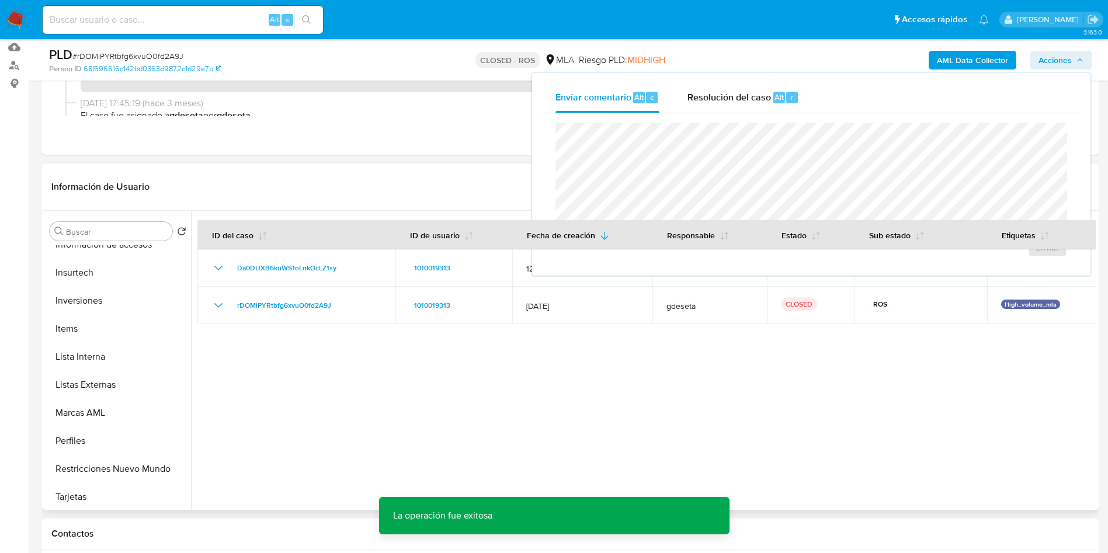
scroll to position [526, 0]
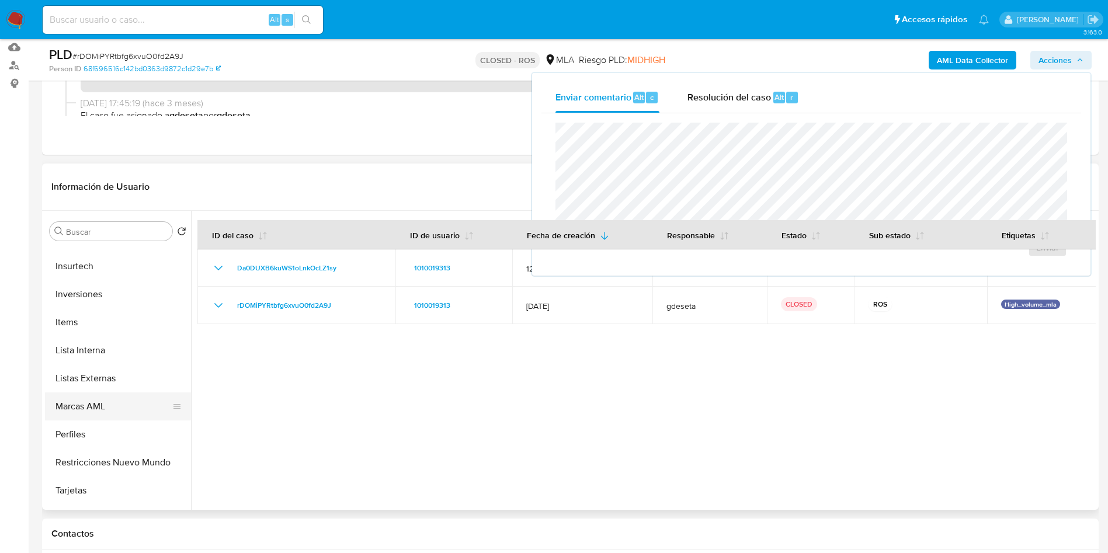
click at [107, 405] on button "Marcas AML" at bounding box center [113, 406] width 137 height 28
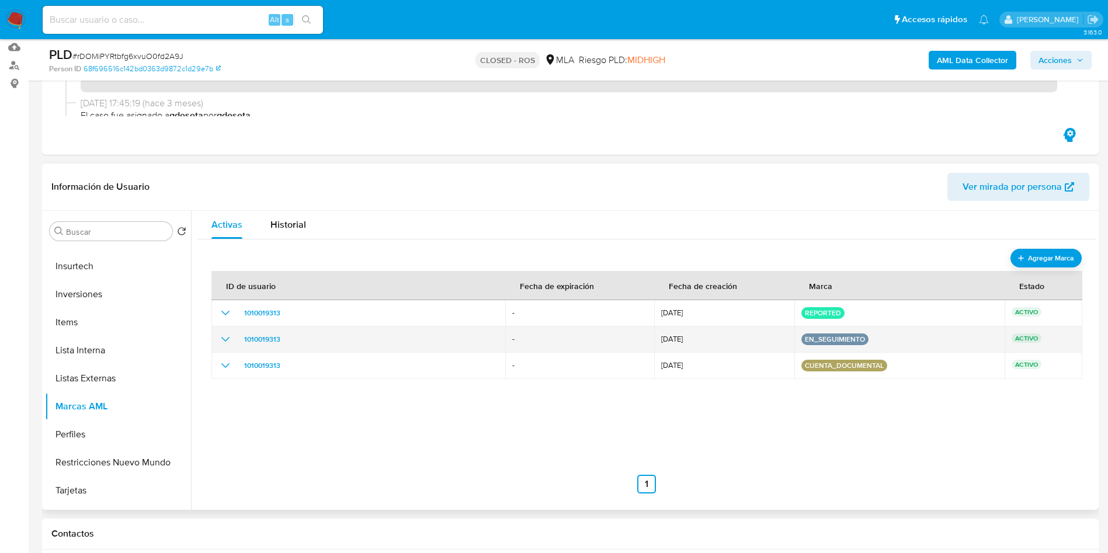
click at [225, 345] on icon "show_hidden_detail_by_id_1010019313" at bounding box center [225, 339] width 14 height 14
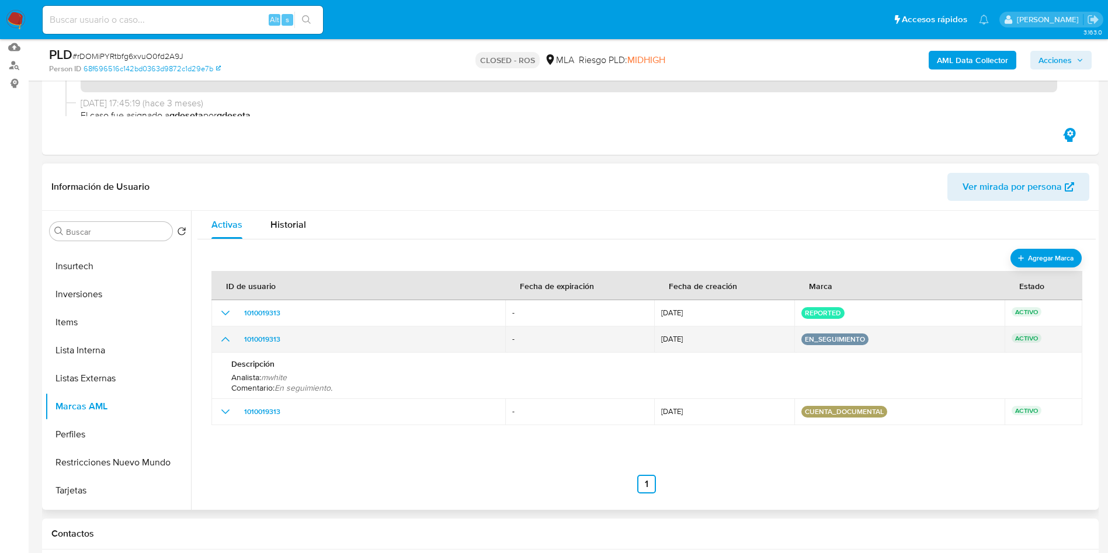
click at [231, 339] on icon "show_hidden_detail_by_id_1010019313" at bounding box center [225, 339] width 14 height 14
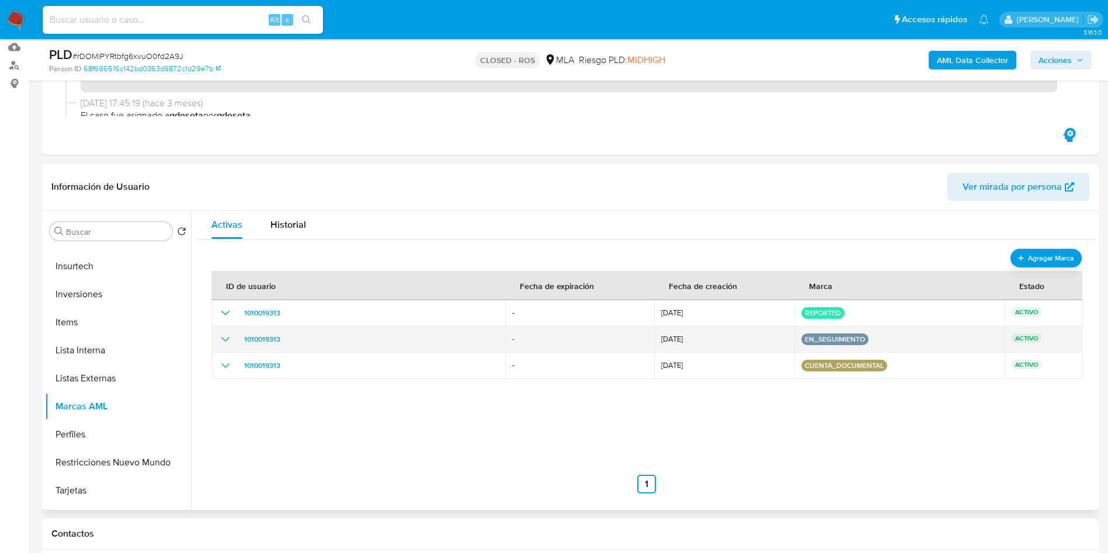
click at [843, 338] on button "en_seguimiento" at bounding box center [835, 339] width 60 height 5
click at [259, 339] on span "1010019313" at bounding box center [262, 339] width 36 height 14
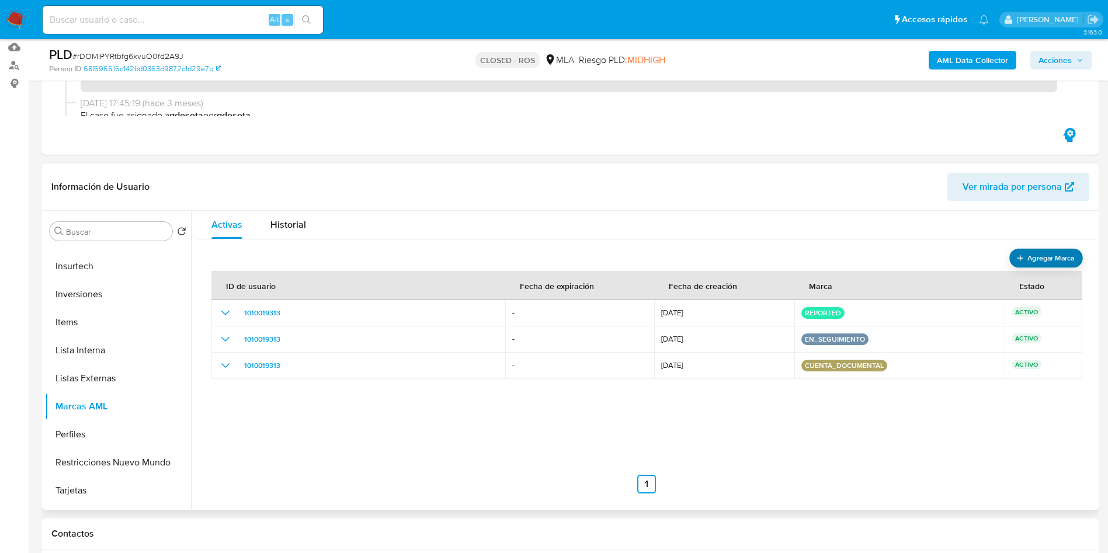
click at [1038, 260] on span "Agregar Marca" at bounding box center [1050, 257] width 47 height 15
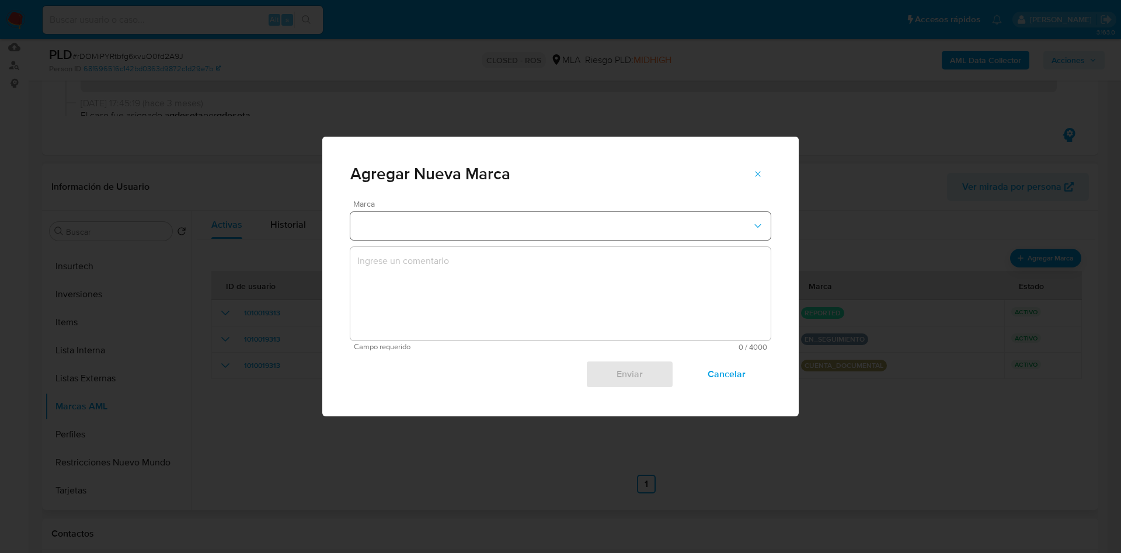
click at [751, 231] on button "marks-modal" at bounding box center [560, 226] width 420 height 28
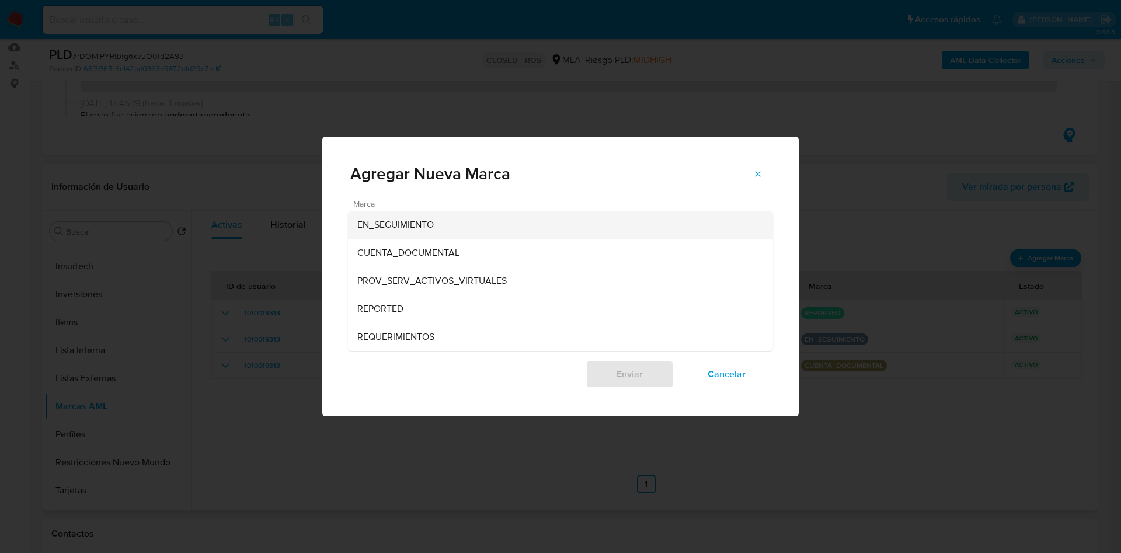
click at [623, 231] on div "EN_SEGUIMIENTO" at bounding box center [556, 225] width 399 height 28
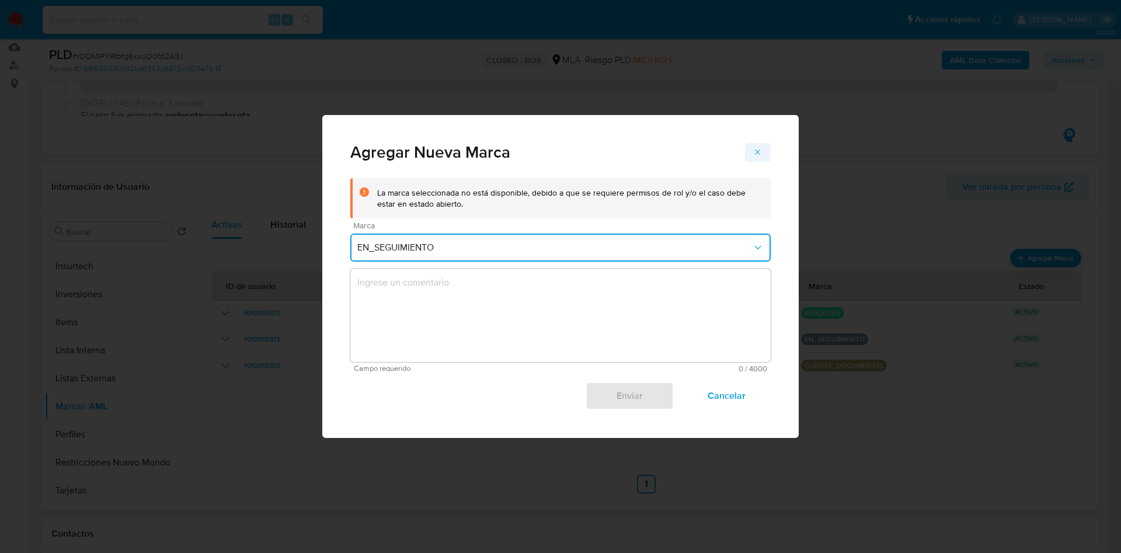
click at [760, 157] on span "marks-modal" at bounding box center [757, 152] width 9 height 16
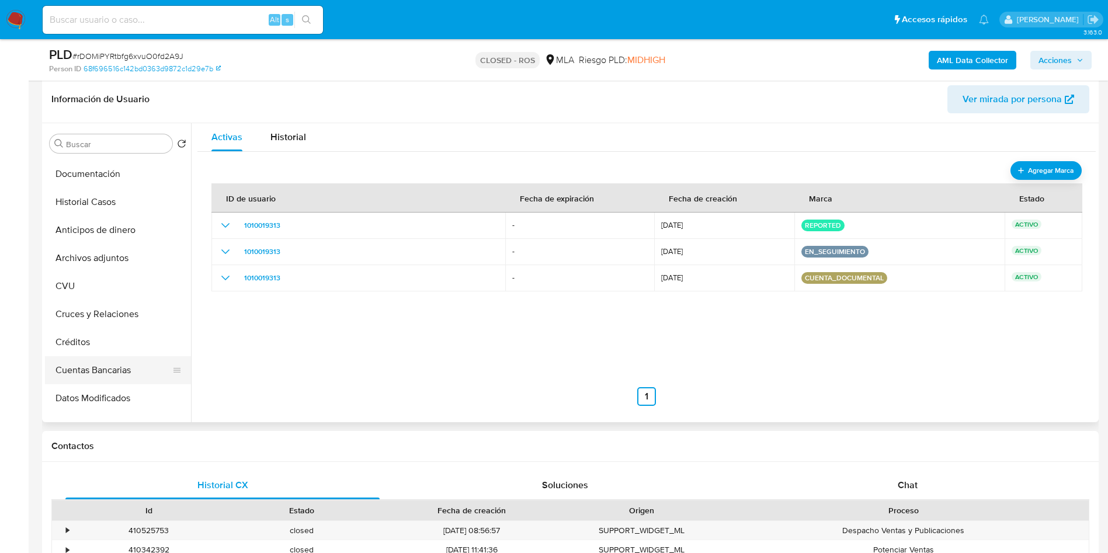
scroll to position [0, 0]
click at [88, 258] on button "Historial Casos" at bounding box center [113, 256] width 137 height 28
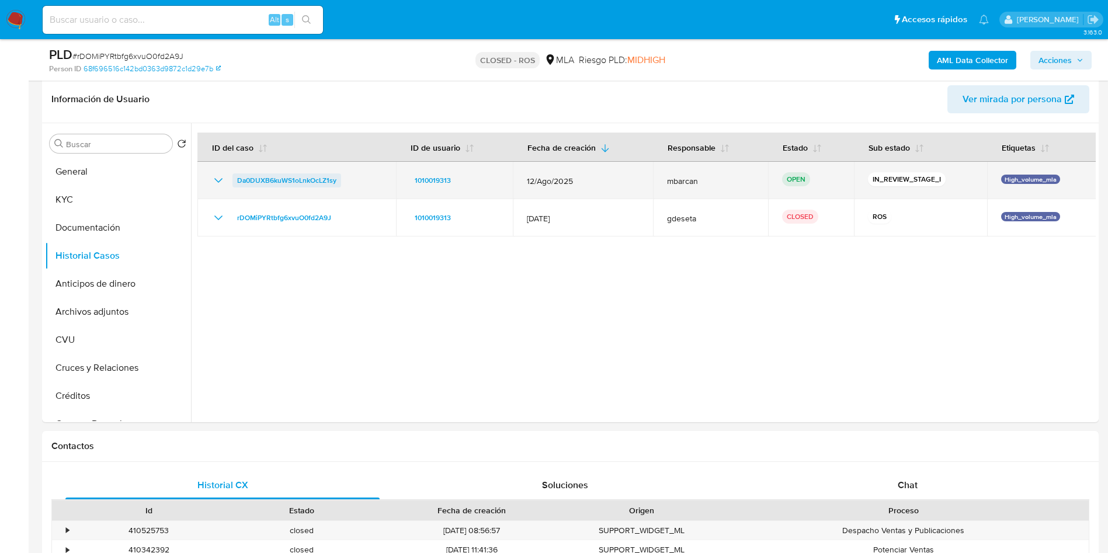
click at [303, 180] on span "Da0DUXB6kuWS1oLnkOcLZ1sy" at bounding box center [286, 180] width 99 height 14
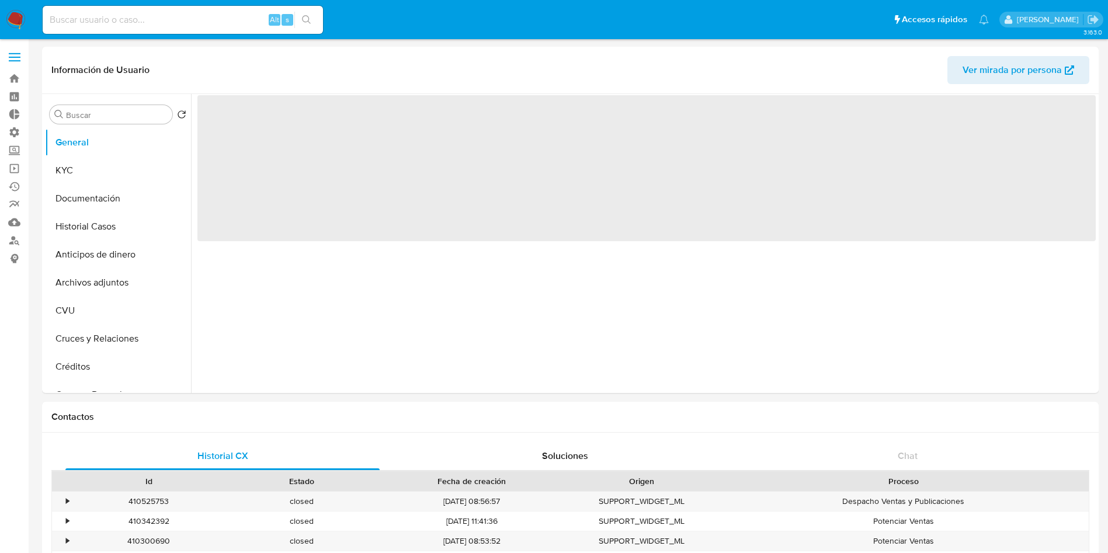
select select "10"
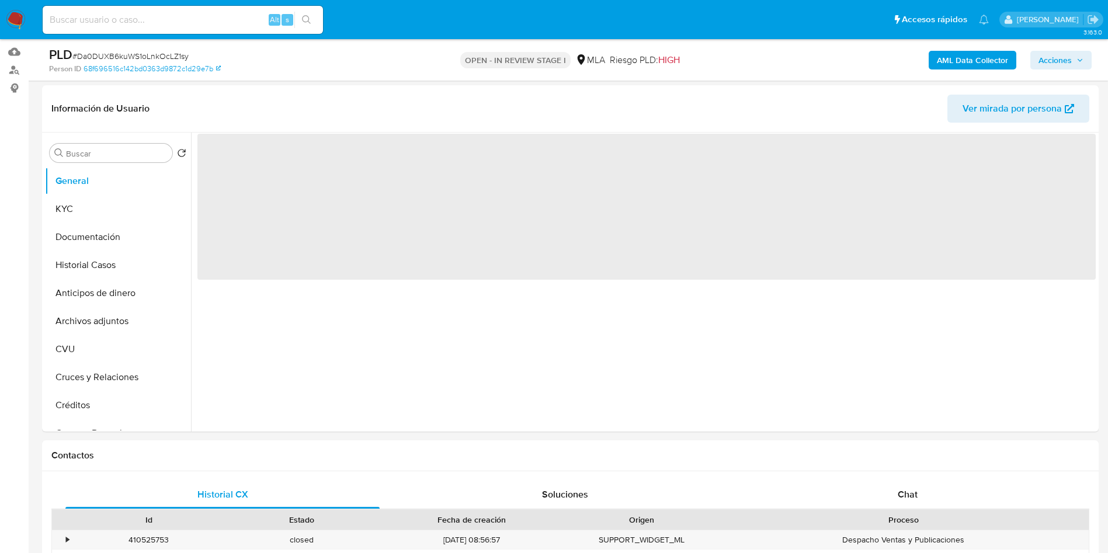
scroll to position [175, 0]
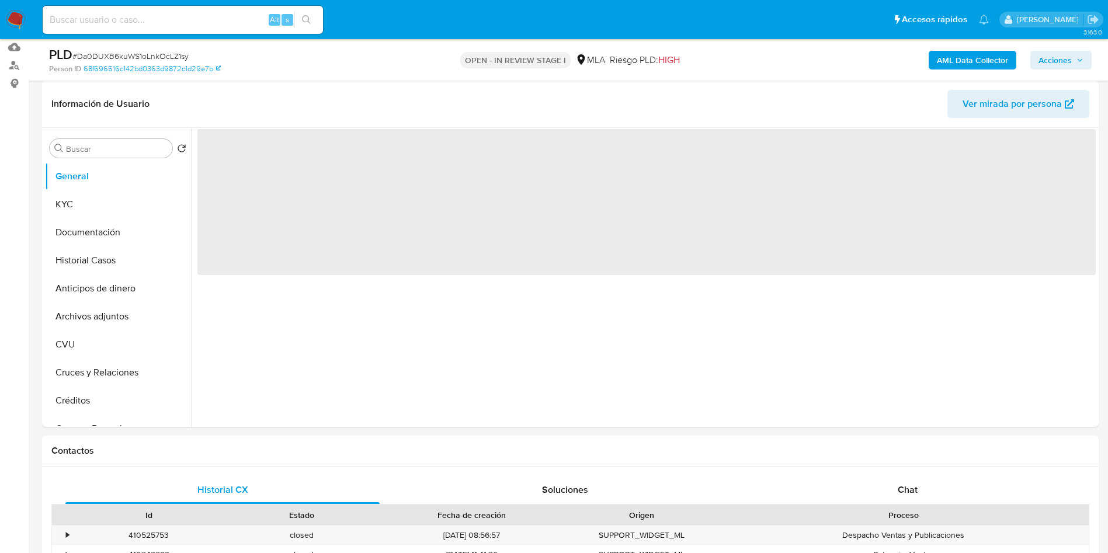
select select "10"
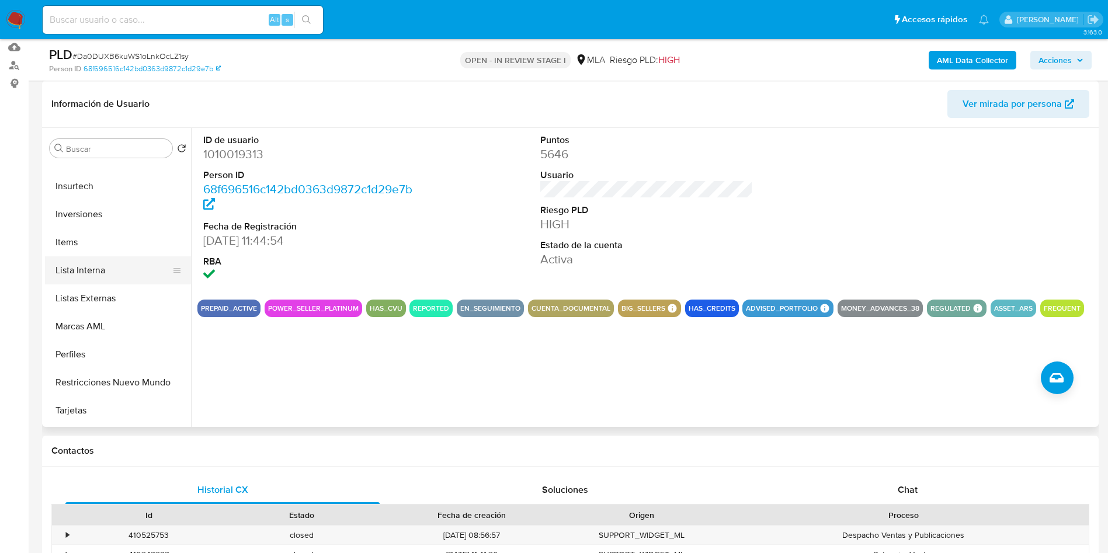
scroll to position [526, 0]
click at [102, 325] on button "Marcas AML" at bounding box center [113, 323] width 137 height 28
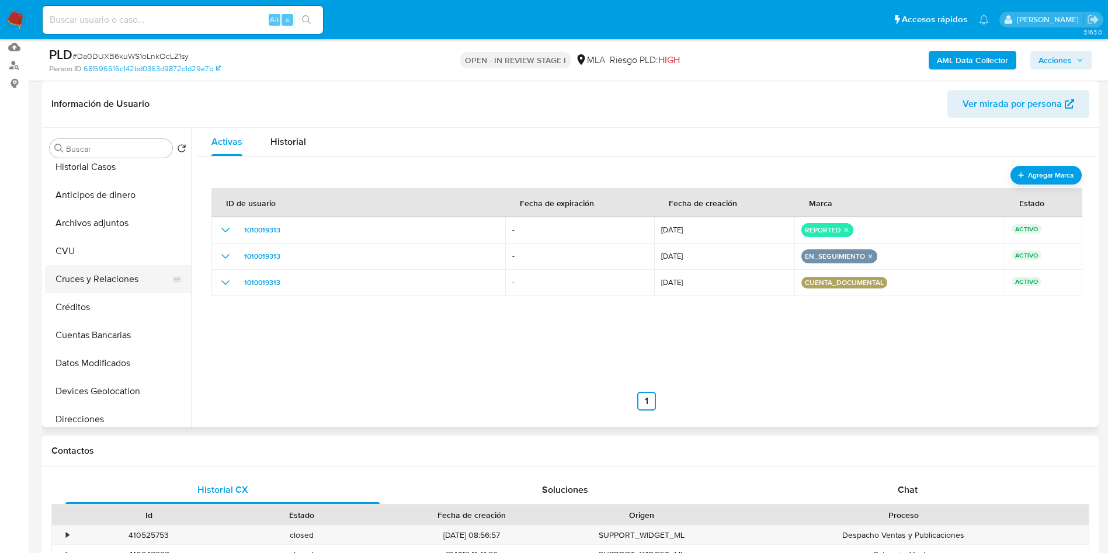
scroll to position [0, 0]
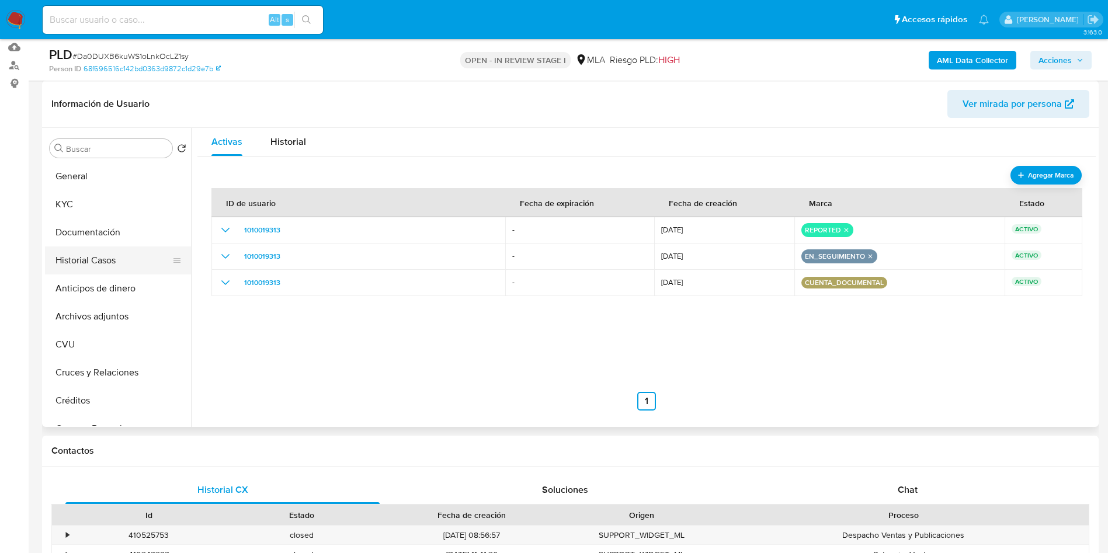
click at [114, 264] on button "Historial Casos" at bounding box center [113, 260] width 137 height 28
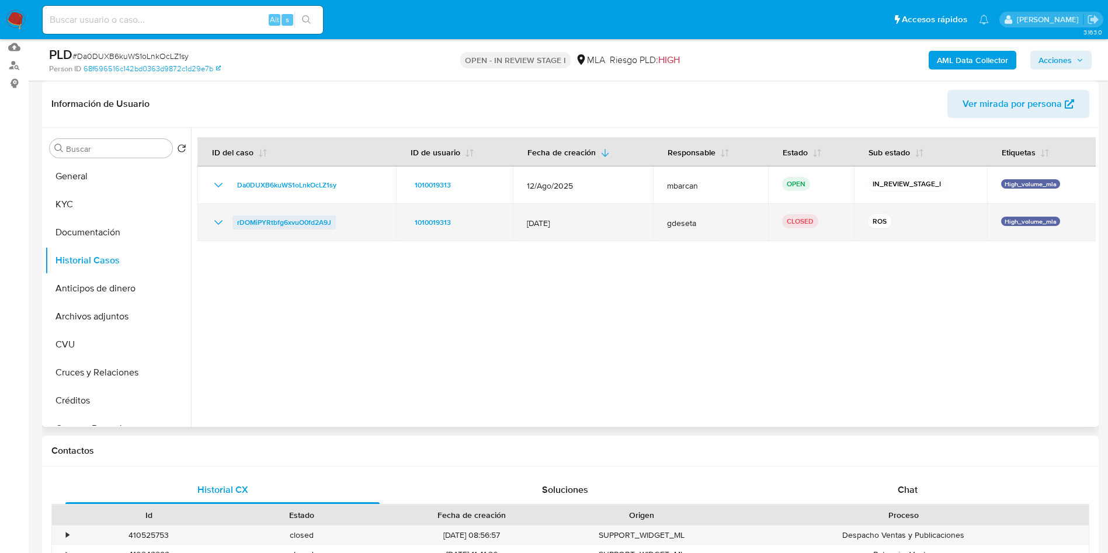
click at [277, 223] on span "rDOMiPYRtbfg6xvuO0fd2A9J" at bounding box center [284, 222] width 94 height 14
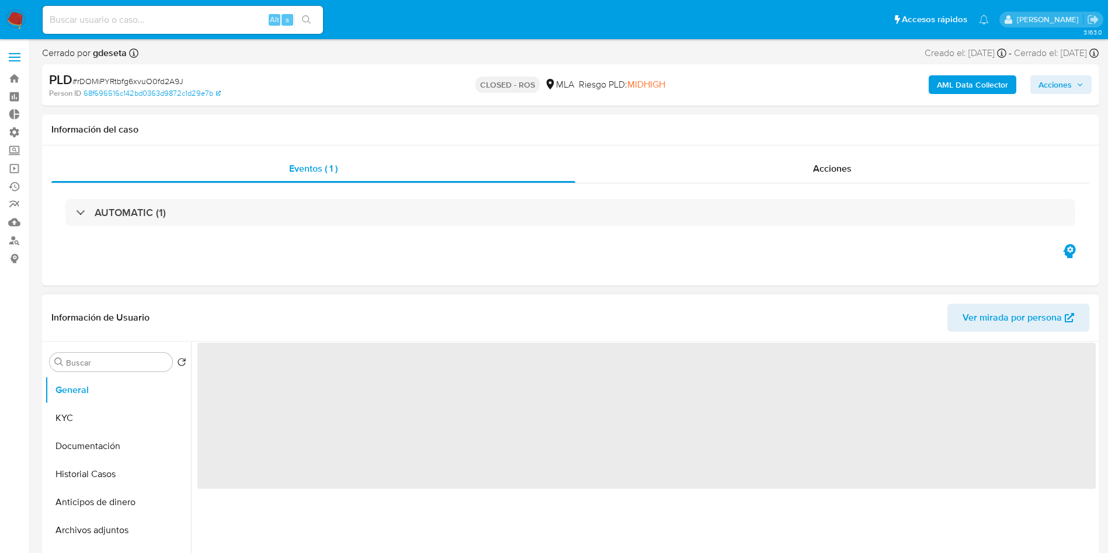
select select "10"
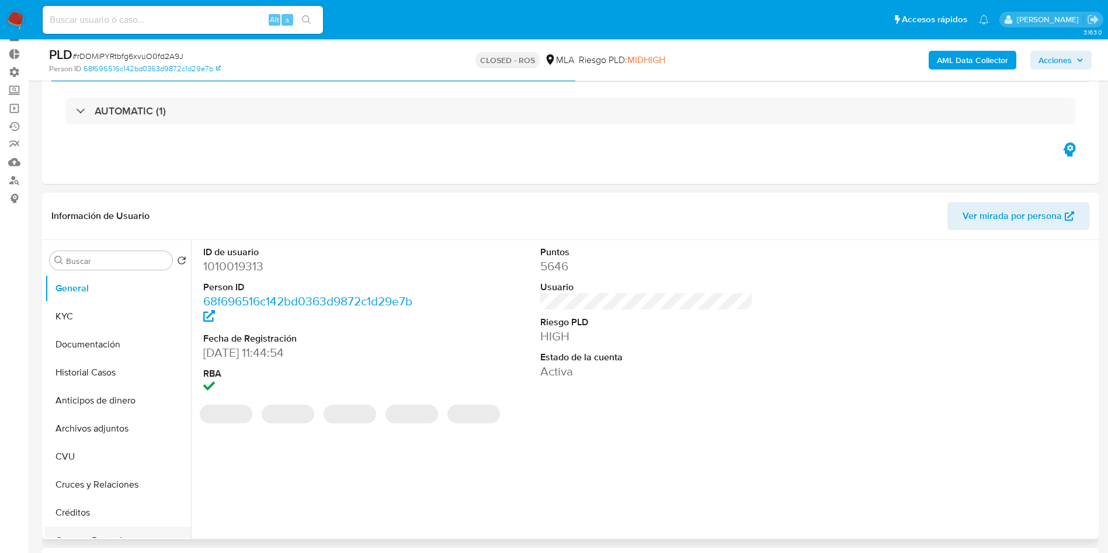
scroll to position [175, 0]
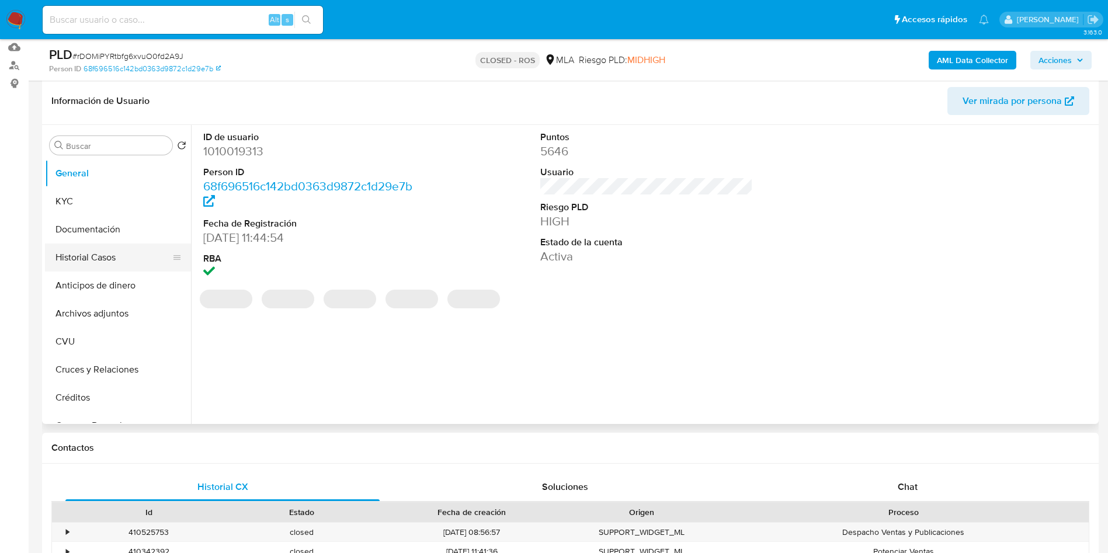
click at [100, 255] on button "Historial Casos" at bounding box center [113, 257] width 137 height 28
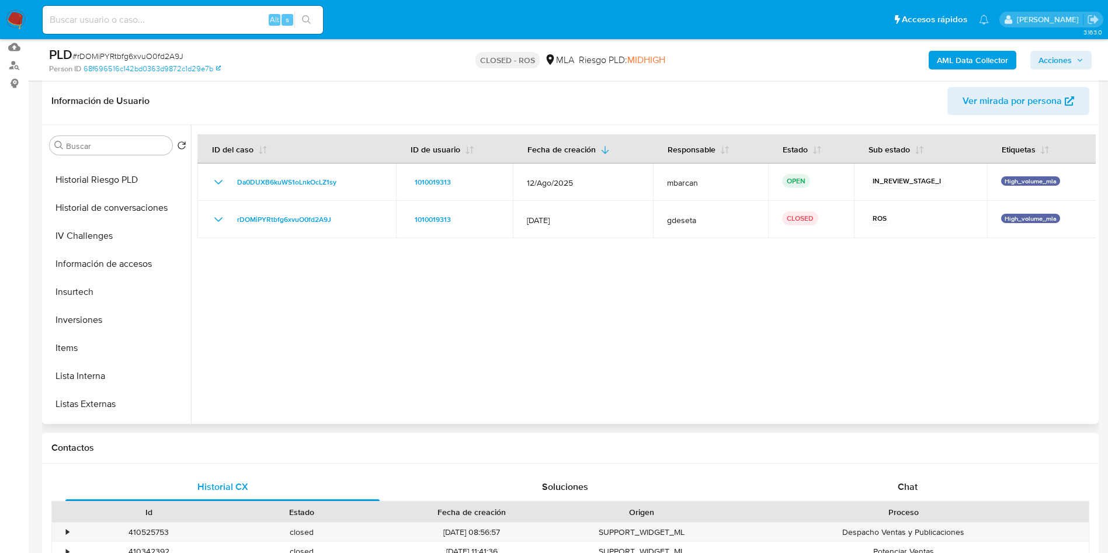
scroll to position [438, 0]
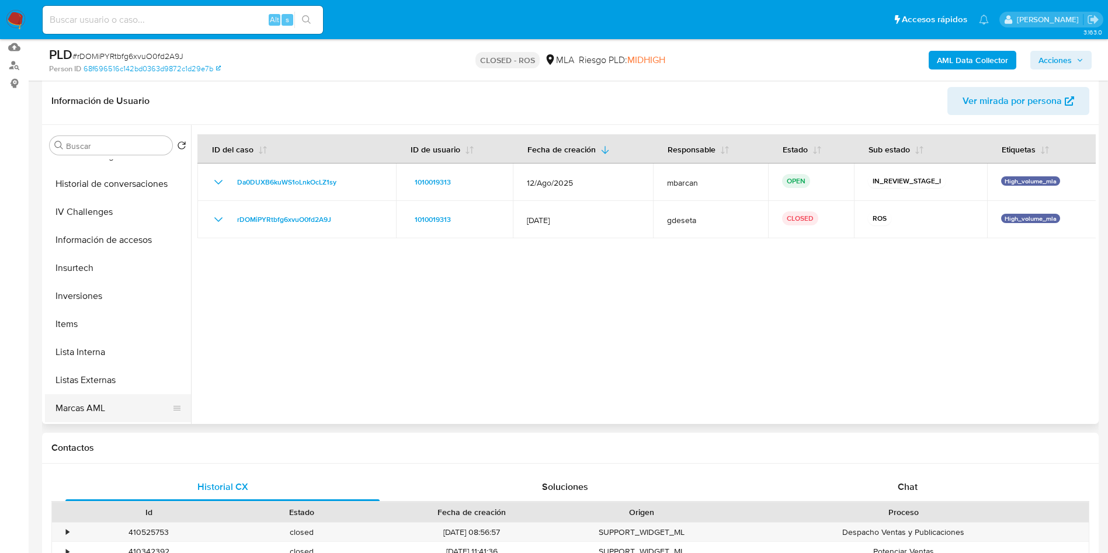
click at [107, 405] on button "Marcas AML" at bounding box center [113, 408] width 137 height 28
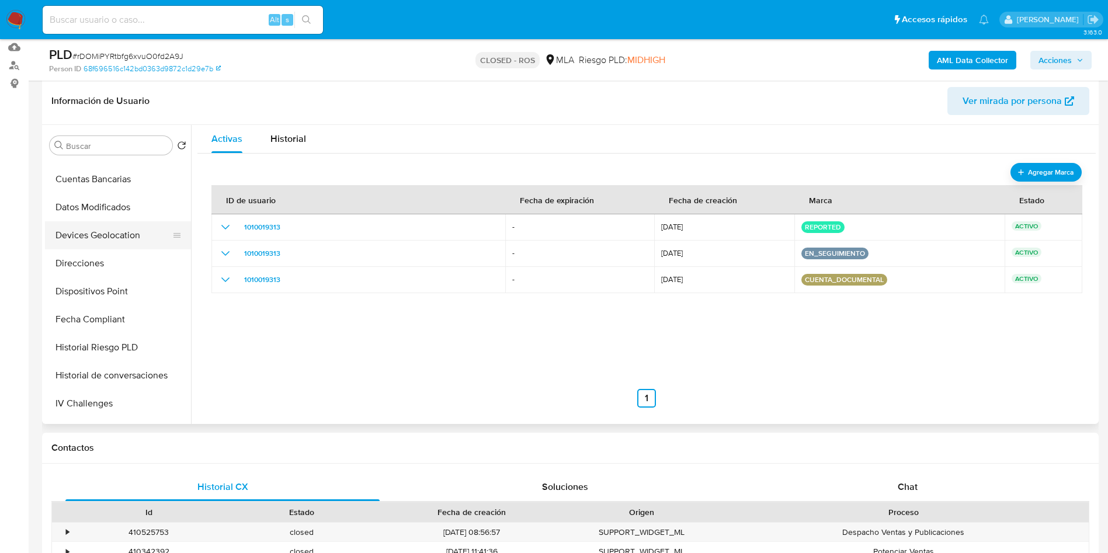
scroll to position [0, 0]
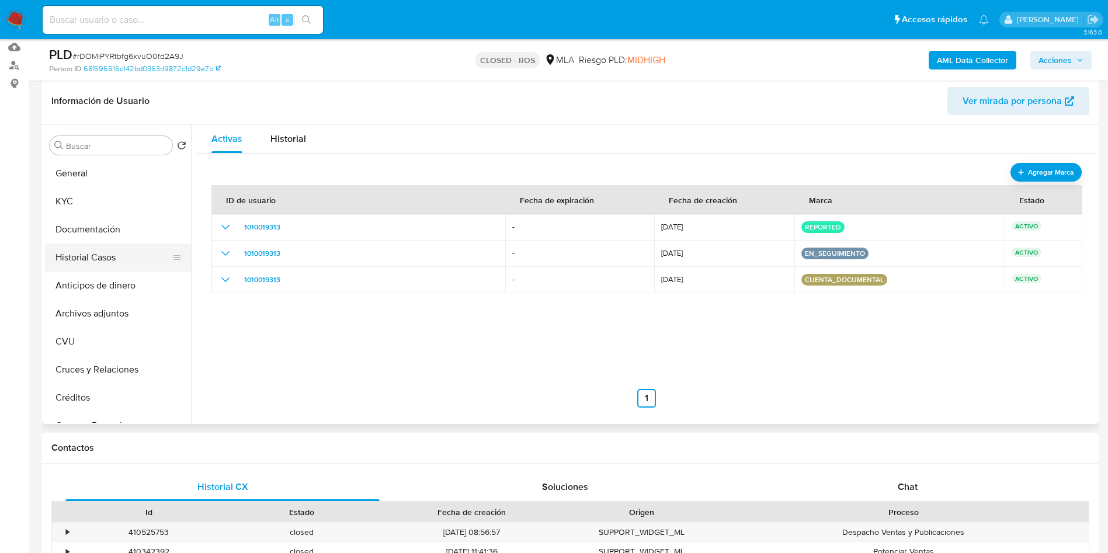
click at [108, 263] on button "Historial Casos" at bounding box center [113, 257] width 137 height 28
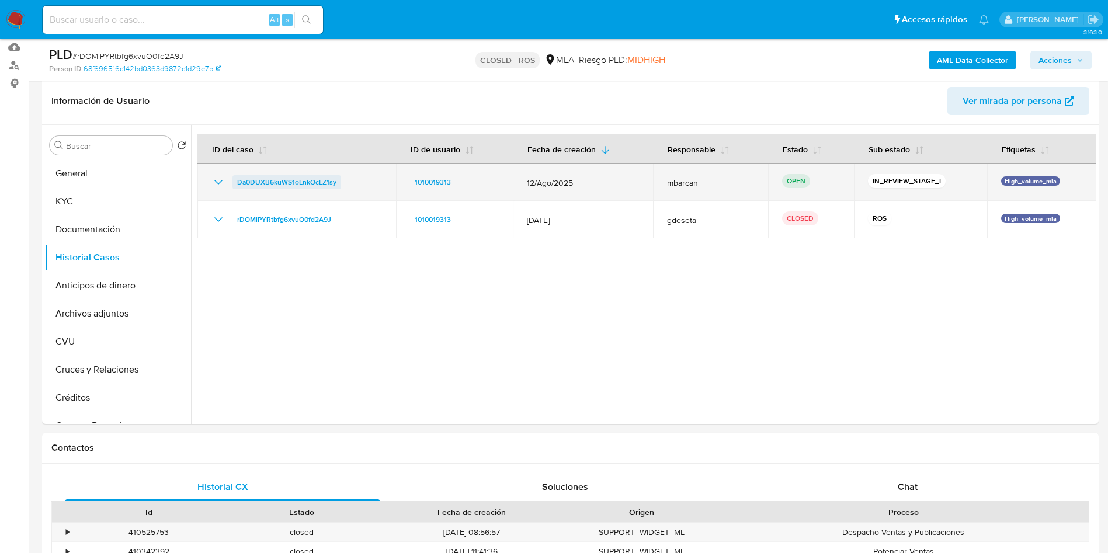
click at [325, 187] on span "Da0DUXB6kuWS1oLnkOcLZ1sy" at bounding box center [286, 182] width 99 height 14
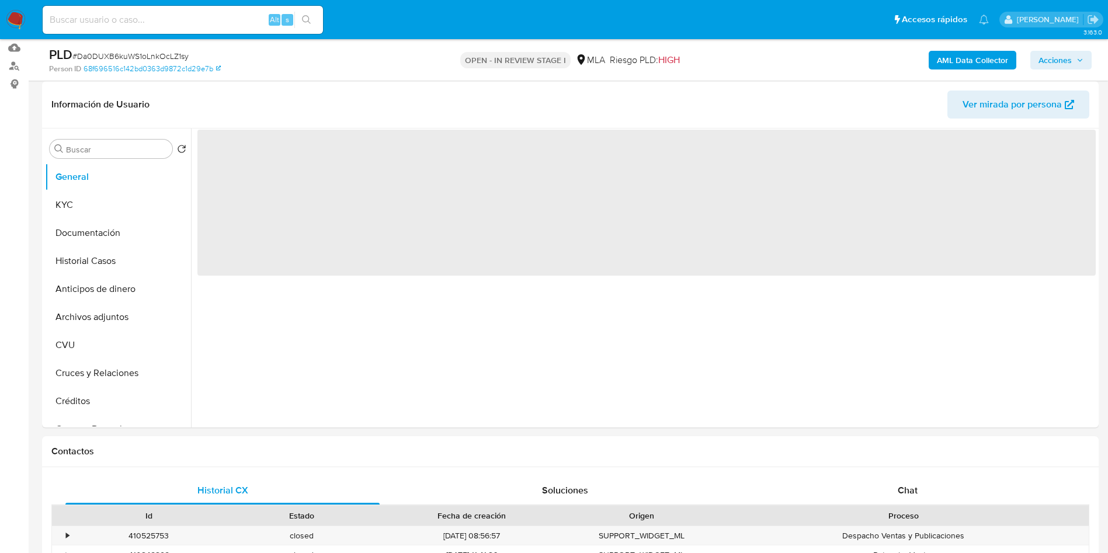
scroll to position [175, 0]
select select "10"
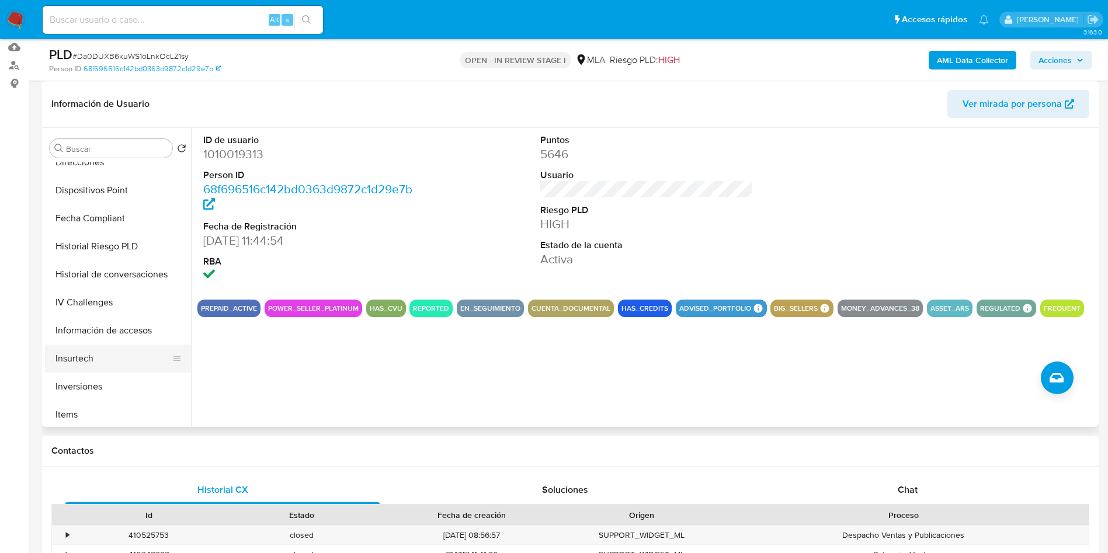
scroll to position [526, 0]
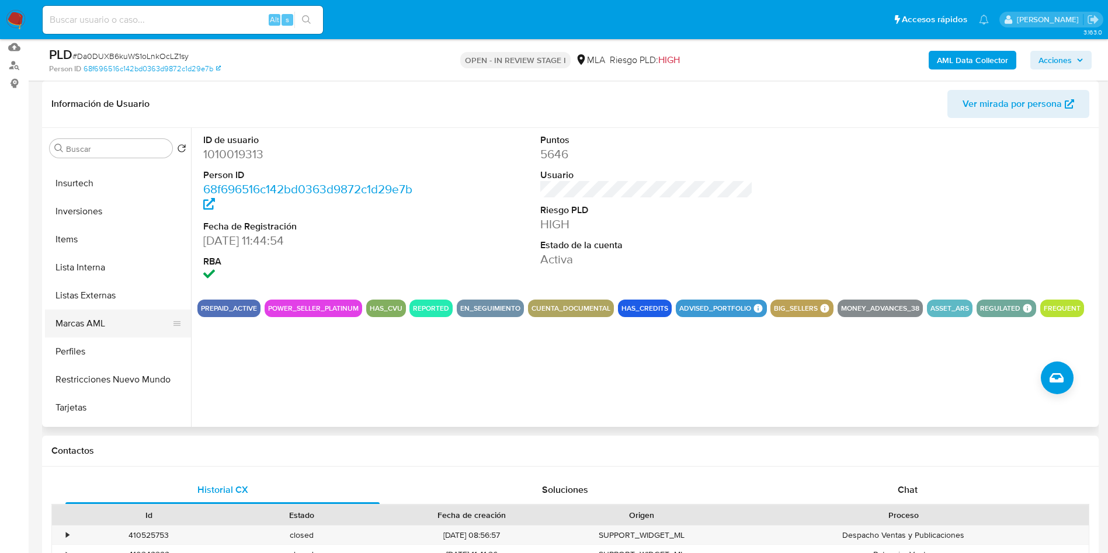
click at [85, 328] on button "Marcas AML" at bounding box center [113, 323] width 137 height 28
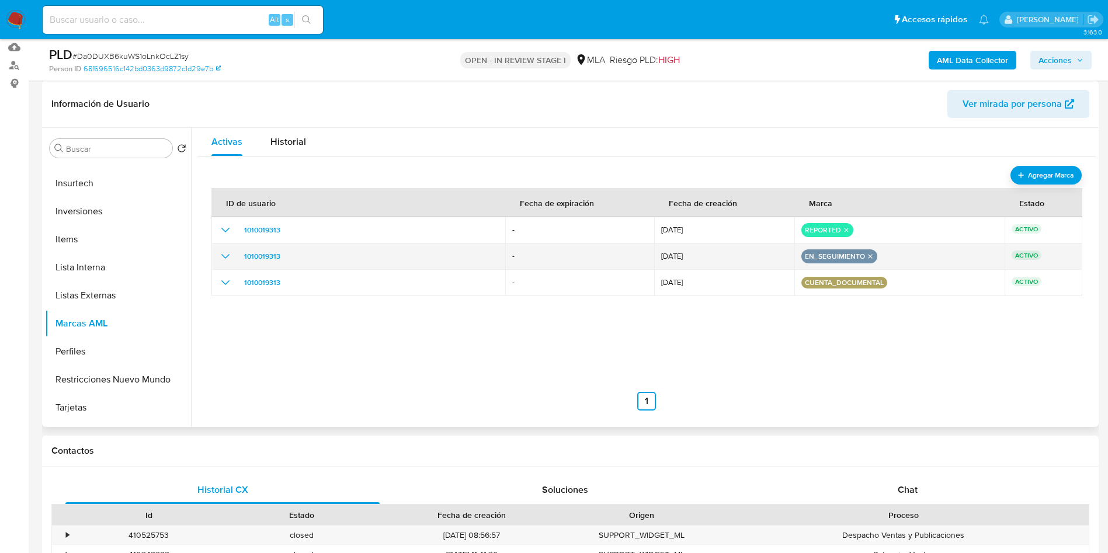
click at [868, 255] on icon "remove-mark-EN_SEGUIMIENTO" at bounding box center [870, 257] width 5 height 5
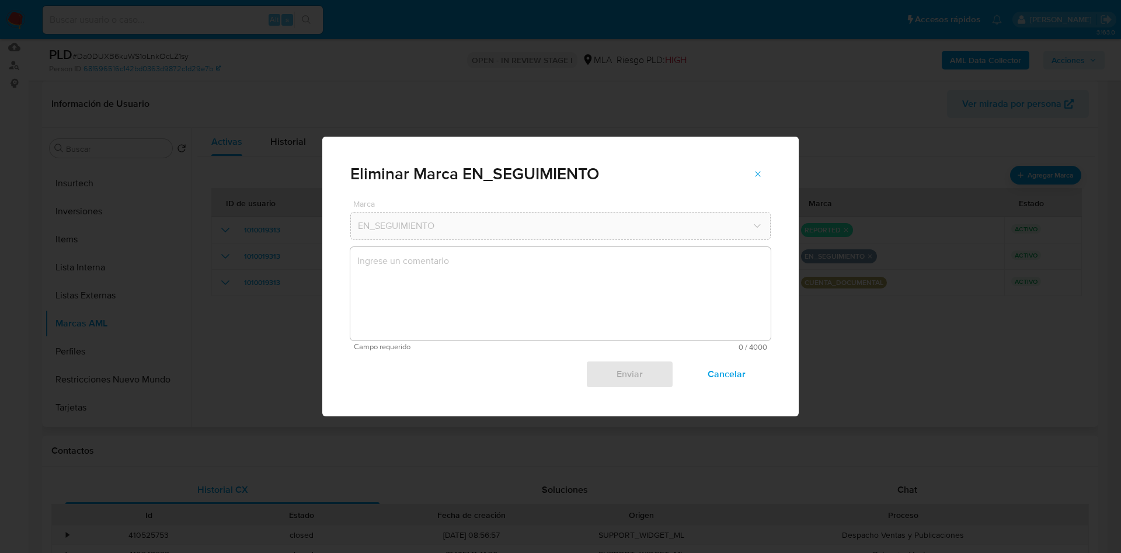
click at [645, 311] on textarea "marks-modal" at bounding box center [560, 293] width 420 height 93
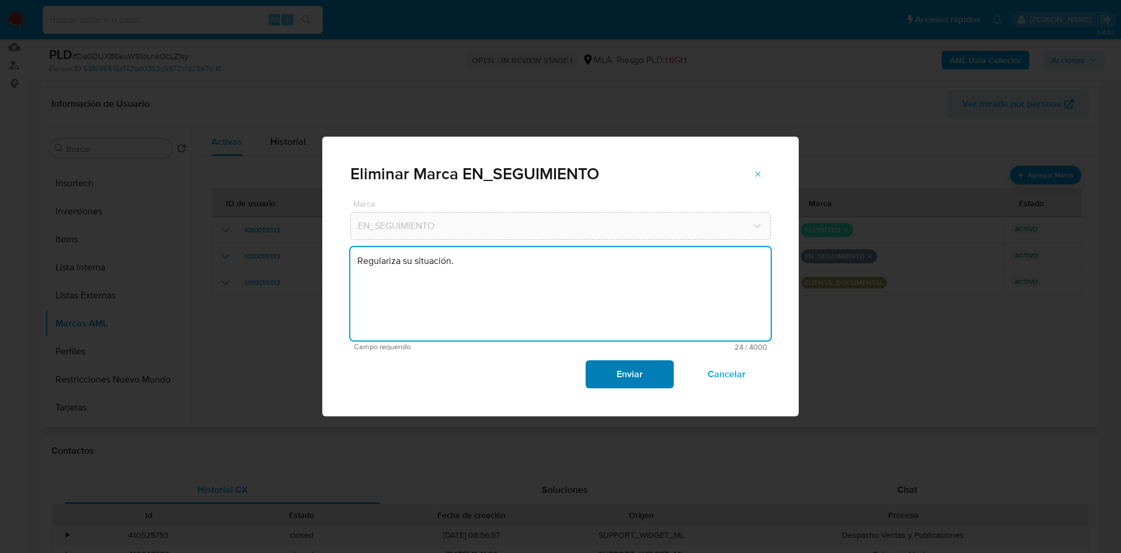
type textarea "Regulariza su situación."
click at [649, 379] on span "Enviar" at bounding box center [629, 374] width 57 height 26
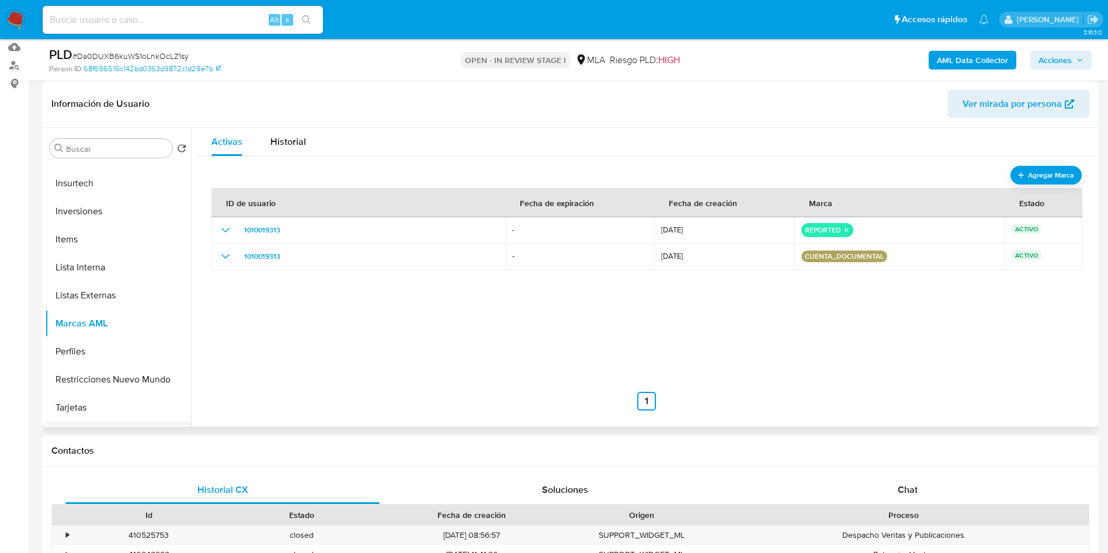
scroll to position [634, 0]
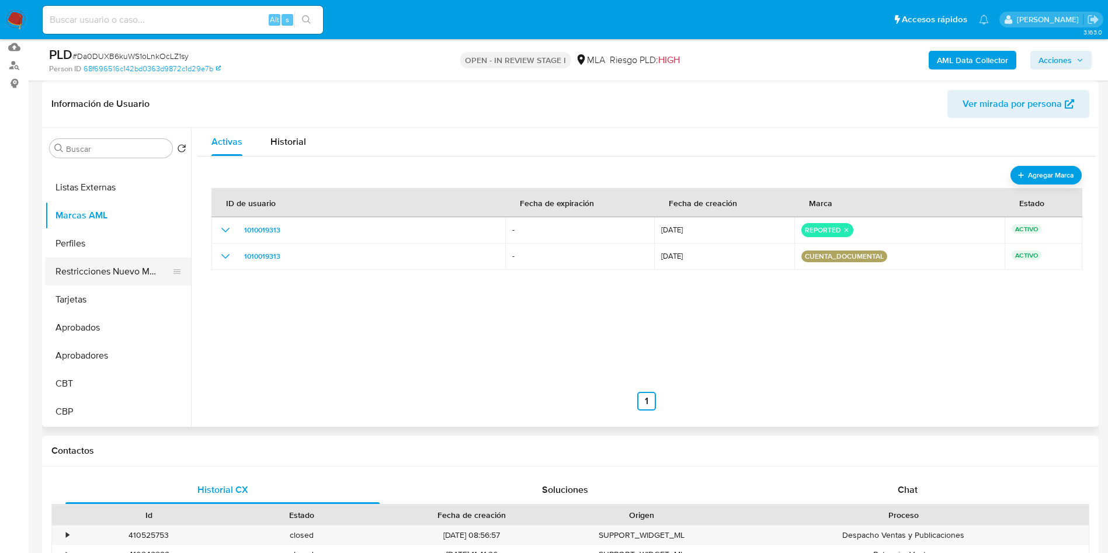
click at [102, 277] on button "Restricciones Nuevo Mundo" at bounding box center [113, 272] width 137 height 28
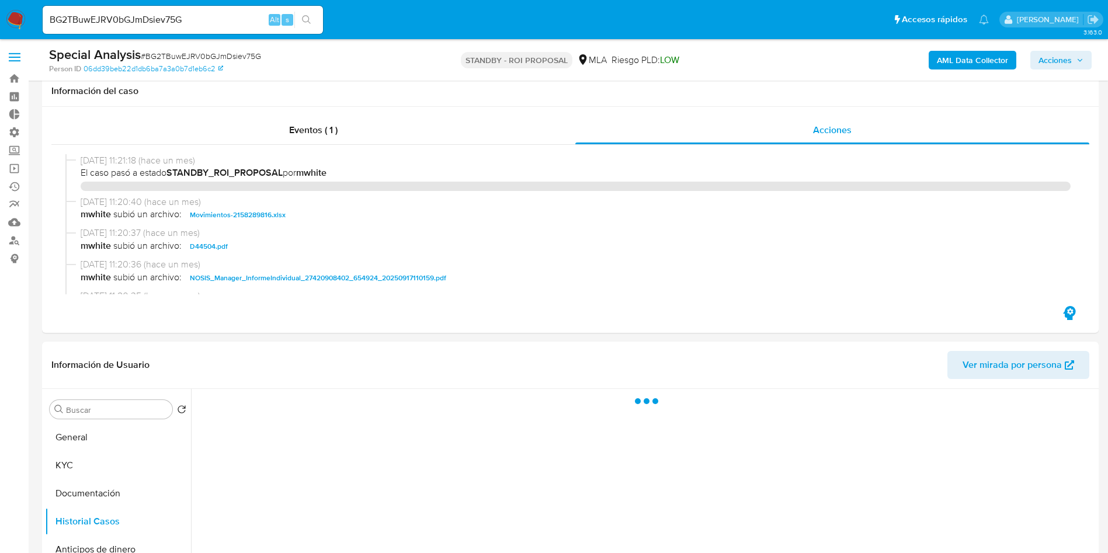
select select "10"
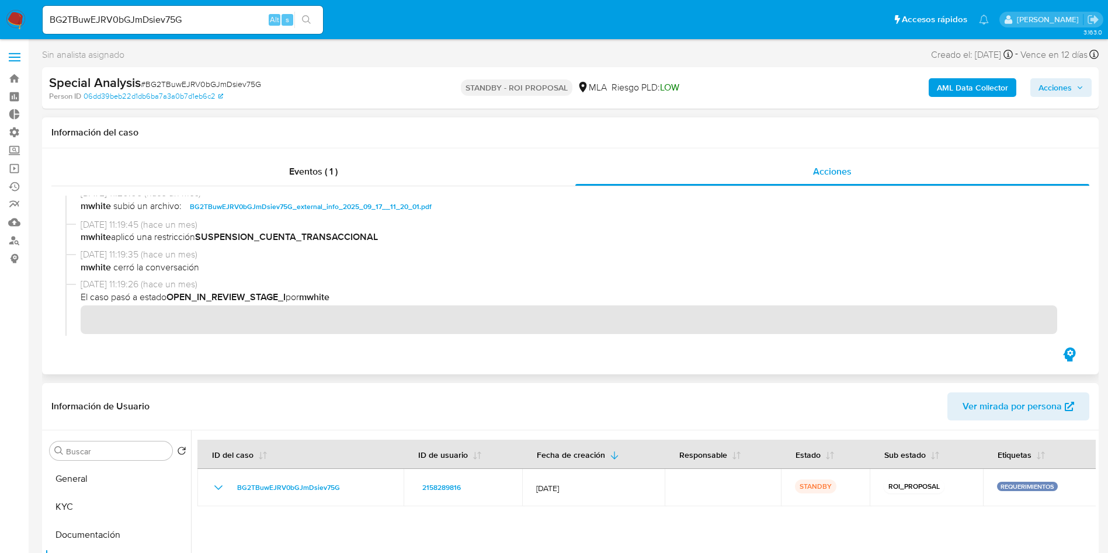
scroll to position [263, 0]
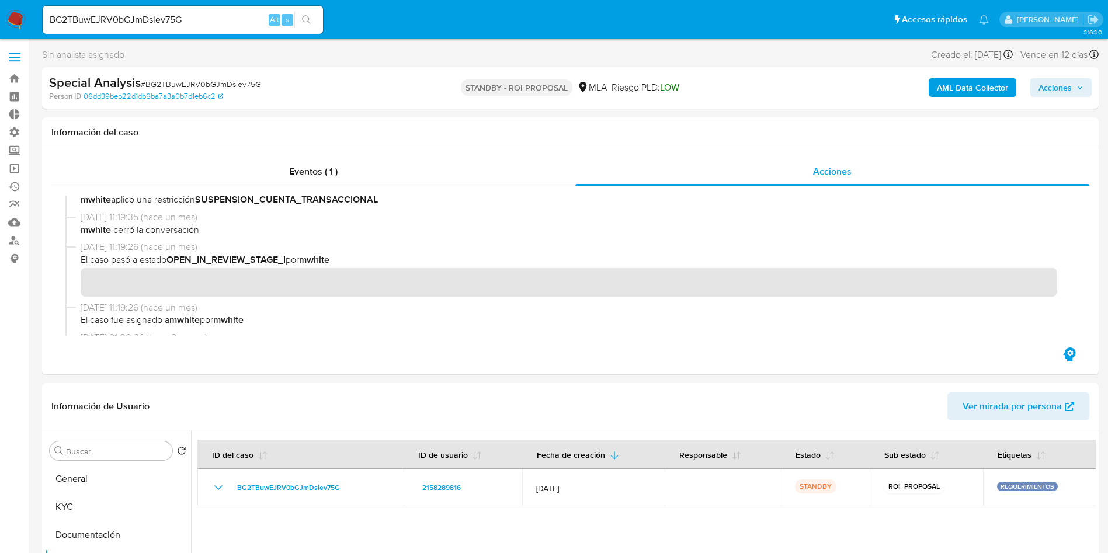
click at [156, 25] on input "BG2TBuwEJRV0bGJmDsiev75G" at bounding box center [183, 19] width 280 height 15
paste input "UHKRwCltG47MW04tJEvcfSRO"
type input "UHKRwCltG47MW04tJEvcfSRO"
click at [305, 27] on button "search-icon" at bounding box center [306, 20] width 24 height 16
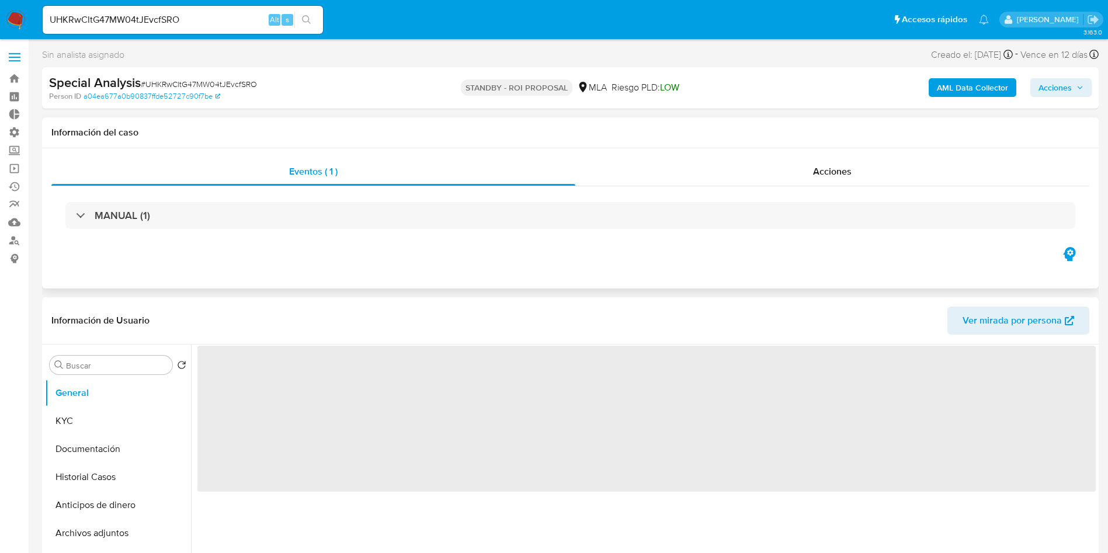
select select "10"
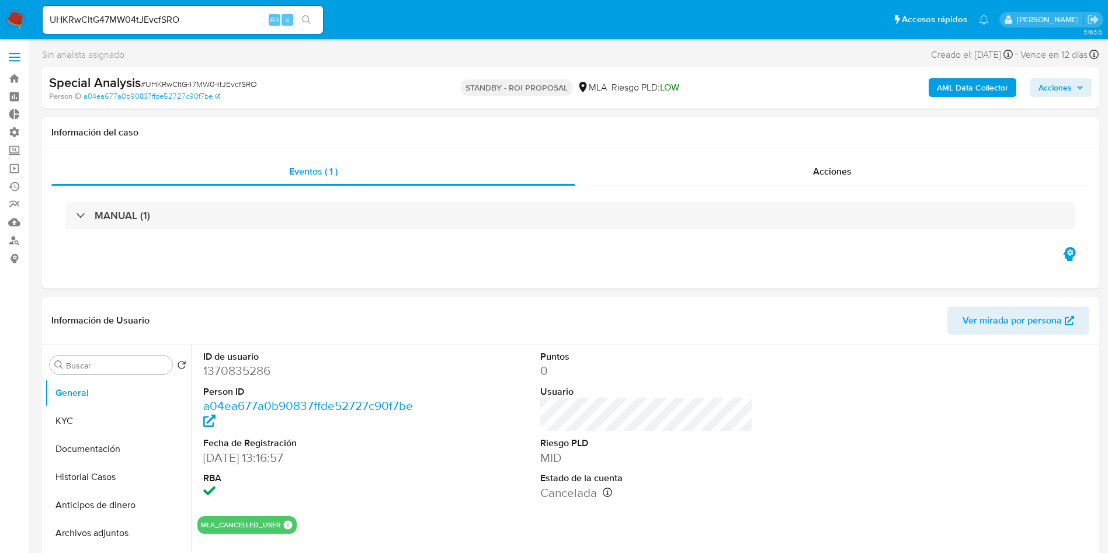
click at [148, 12] on input "UHKRwCltG47MW04tJEvcfSRO" at bounding box center [183, 19] width 280 height 15
click at [310, 19] on icon "search-icon" at bounding box center [306, 19] width 9 height 9
click at [835, 170] on span "Acciones" at bounding box center [832, 171] width 39 height 13
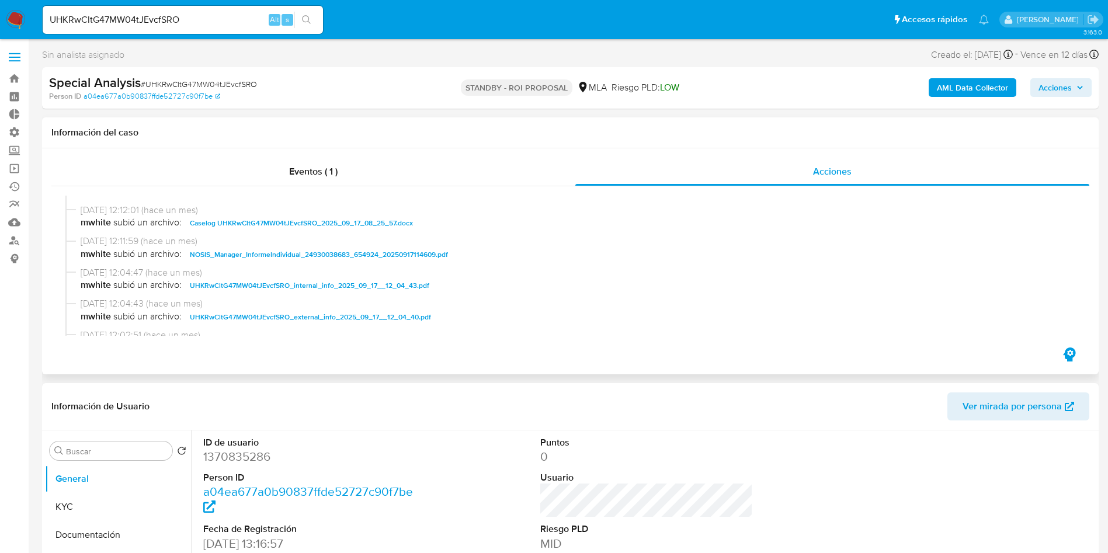
scroll to position [88, 0]
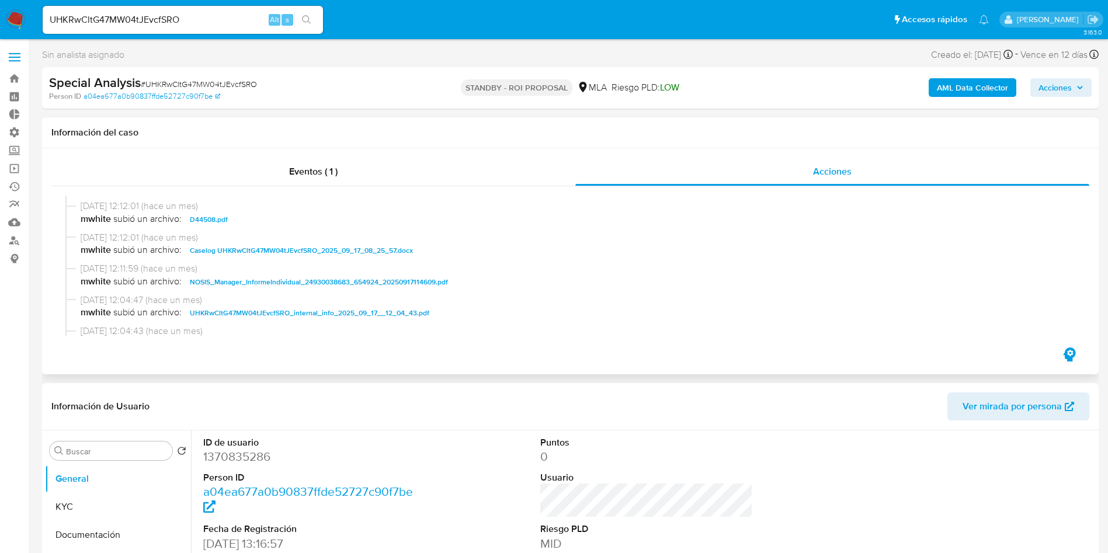
click at [255, 253] on span "Caselog UHKRwCltG47MW04tJEvcfSRO_2025_09_17_08_25_57.docx" at bounding box center [301, 250] width 223 height 14
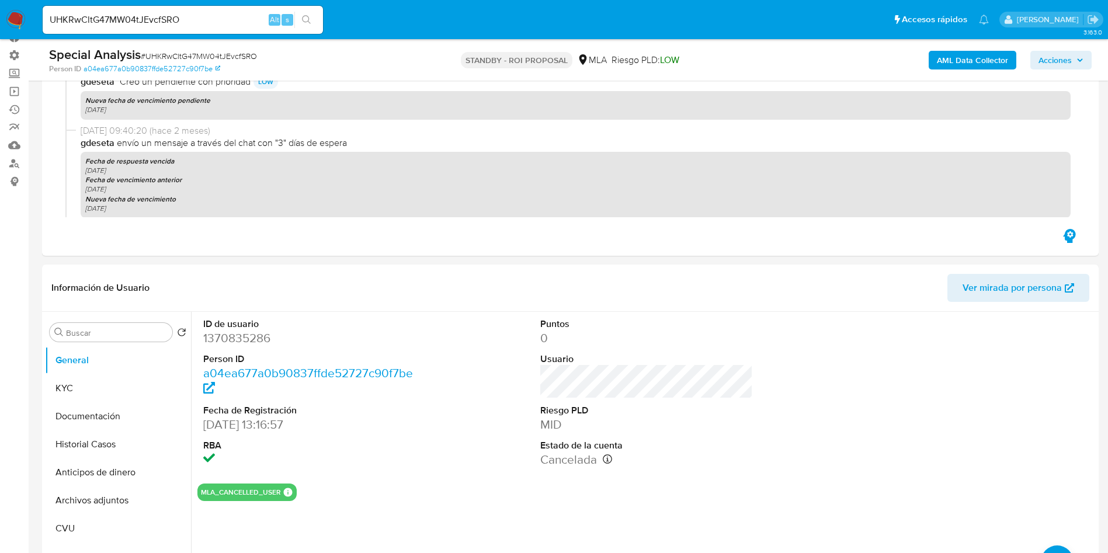
scroll to position [175, 0]
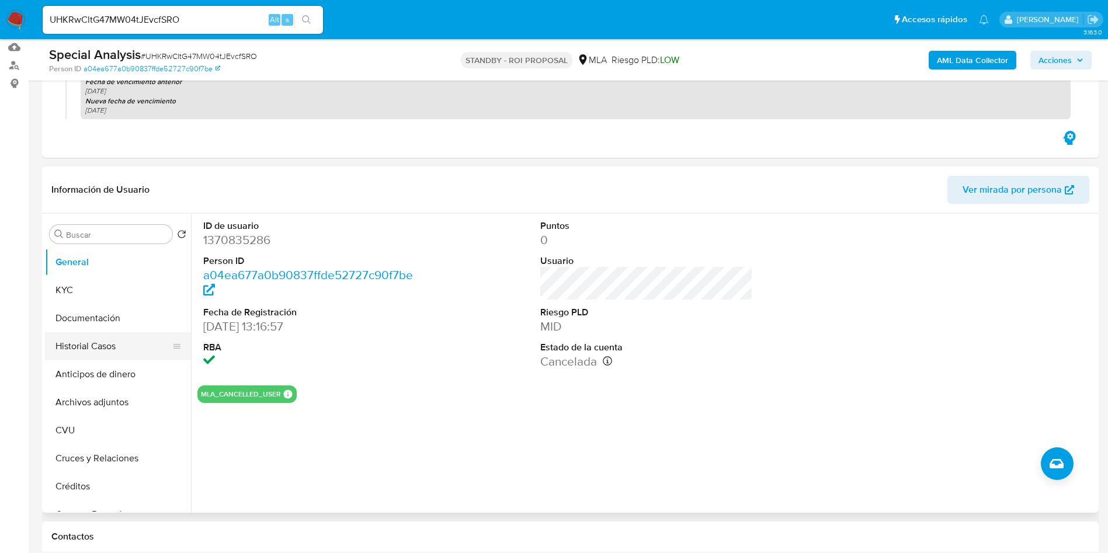
click at [84, 350] on button "Historial Casos" at bounding box center [113, 346] width 137 height 28
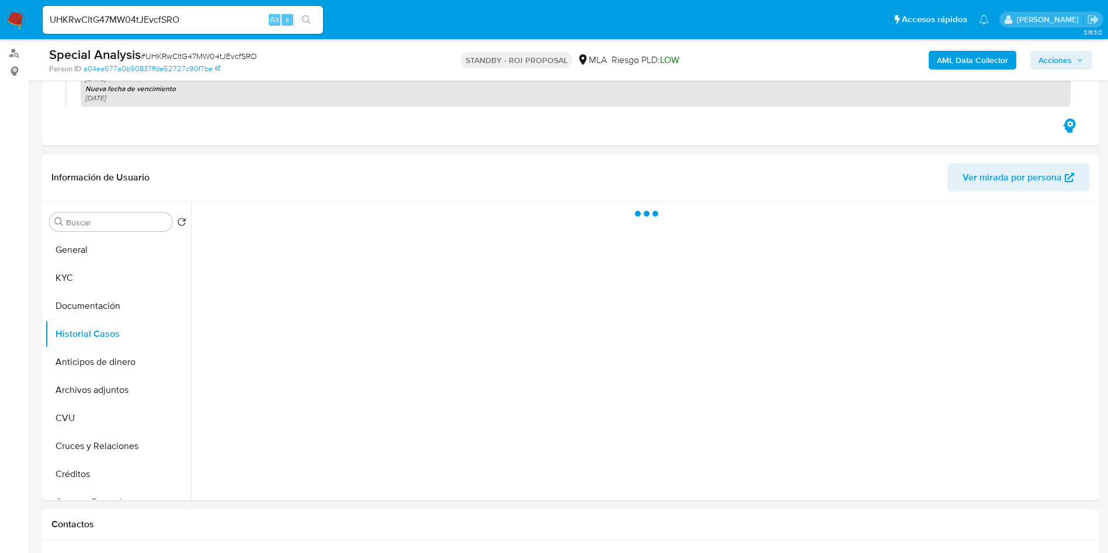
scroll to position [263, 0]
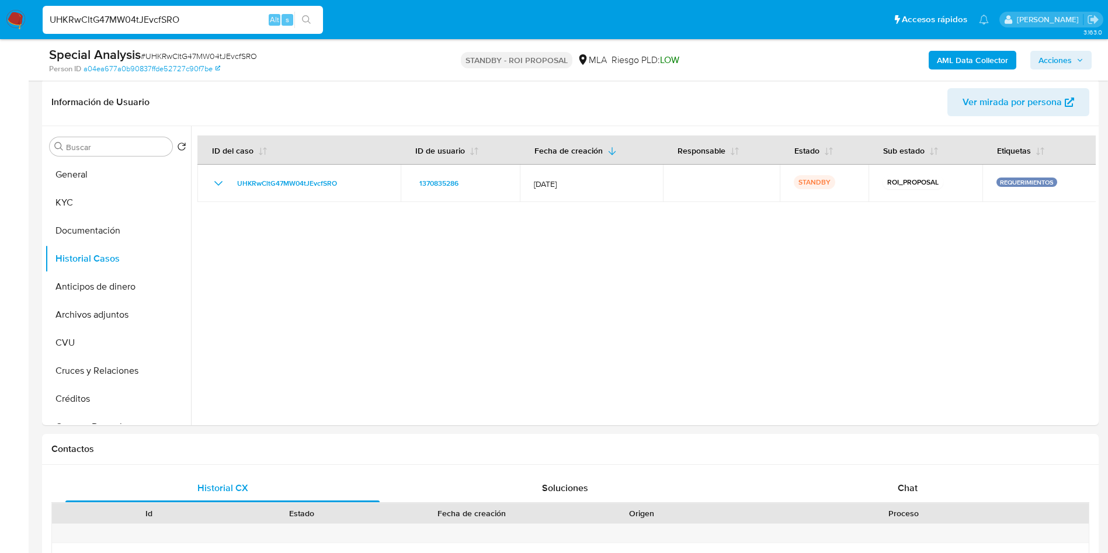
click at [120, 19] on input "UHKRwCltG47MW04tJEvcfSRO" at bounding box center [183, 19] width 280 height 15
paste input "9qtOuUWVeBsJ2Oa6uSL0Ahx0"
type input "9qtOuUWVeBsJ2Oa6uSL0Ahx0"
click at [314, 16] on button "search-icon" at bounding box center [306, 20] width 24 height 16
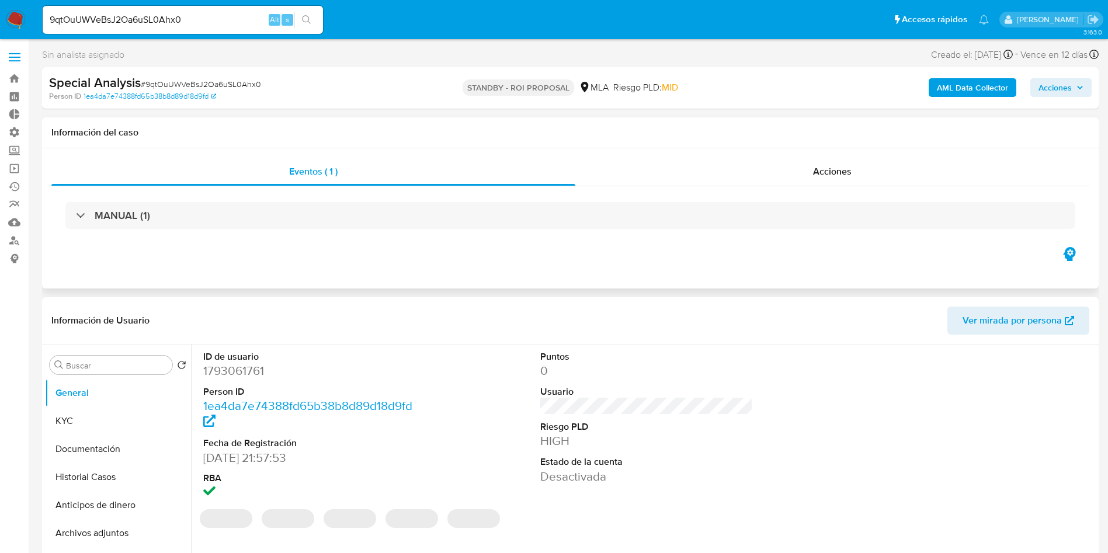
select select "10"
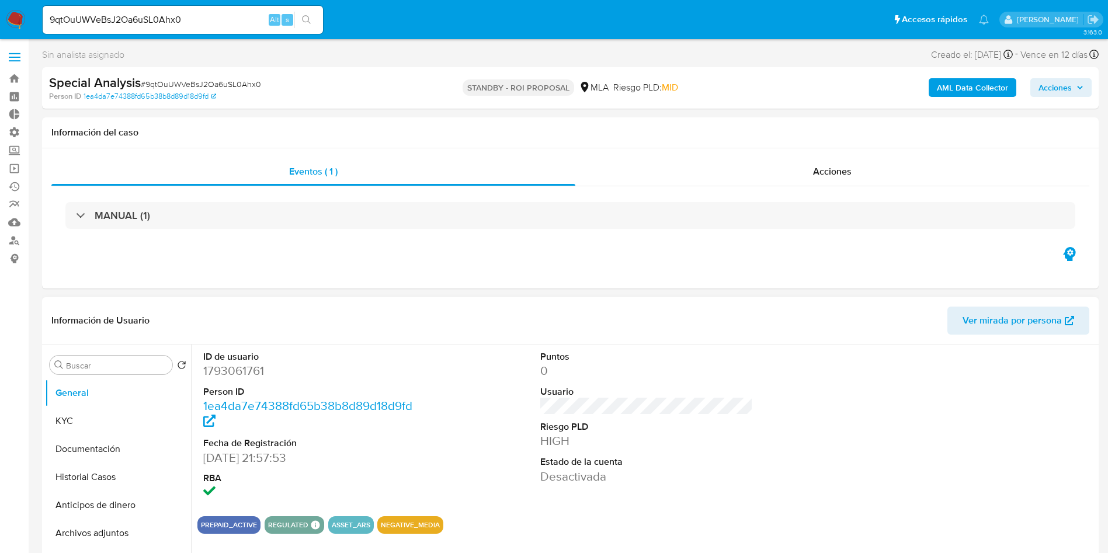
drag, startPoint x: 710, startPoint y: 368, endPoint x: 727, endPoint y: 367, distance: 16.9
click at [712, 368] on dd "0" at bounding box center [646, 371] width 213 height 16
click at [834, 178] on span "Acciones" at bounding box center [832, 171] width 39 height 13
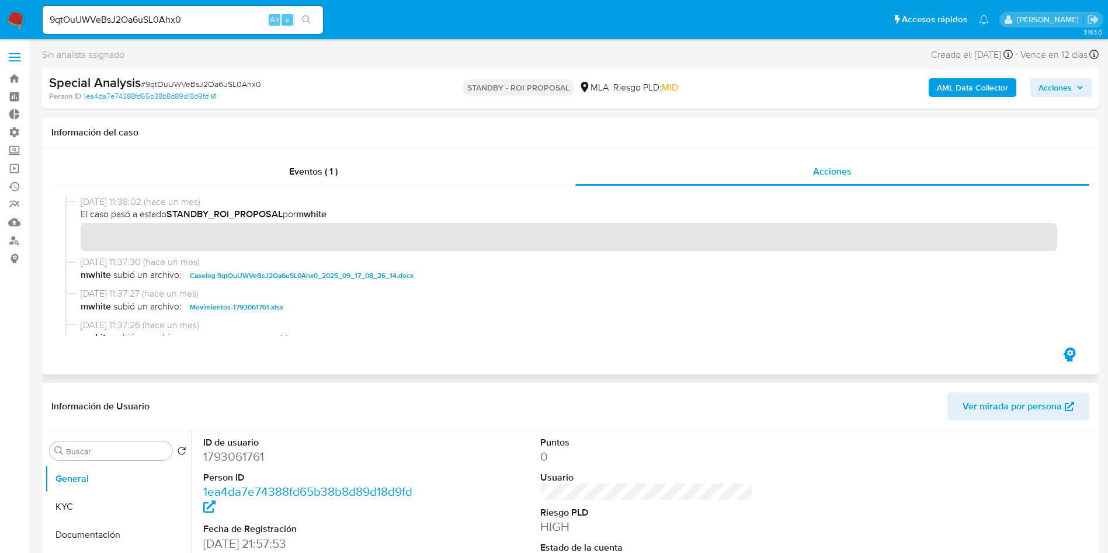
click at [363, 272] on span "Caselog 9qtOuUWVeBsJ2Oa6uSL0Ahx0_2025_09_17_08_26_14.docx" at bounding box center [302, 276] width 224 height 14
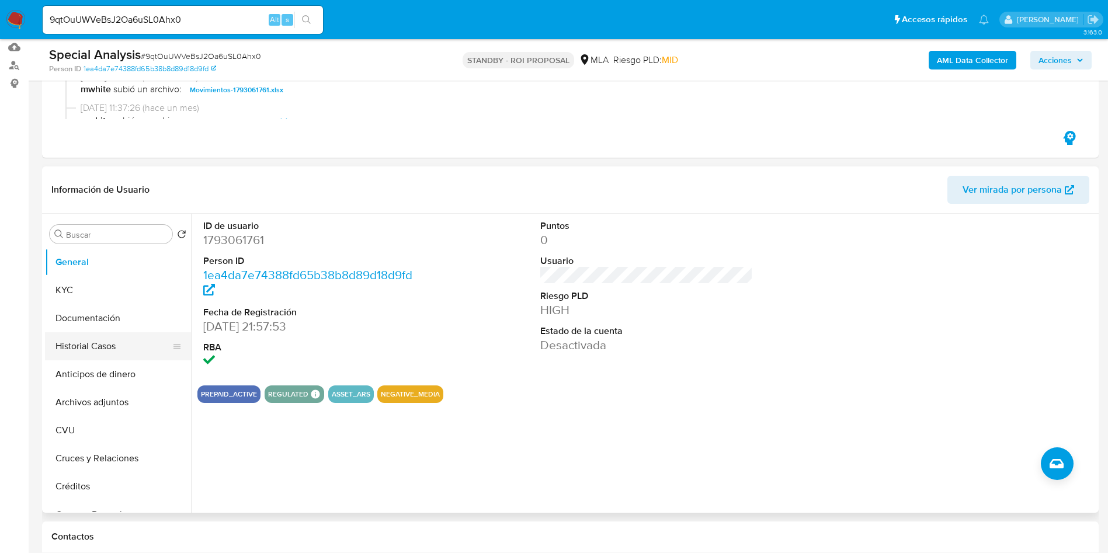
click at [84, 352] on button "Historial Casos" at bounding box center [113, 346] width 137 height 28
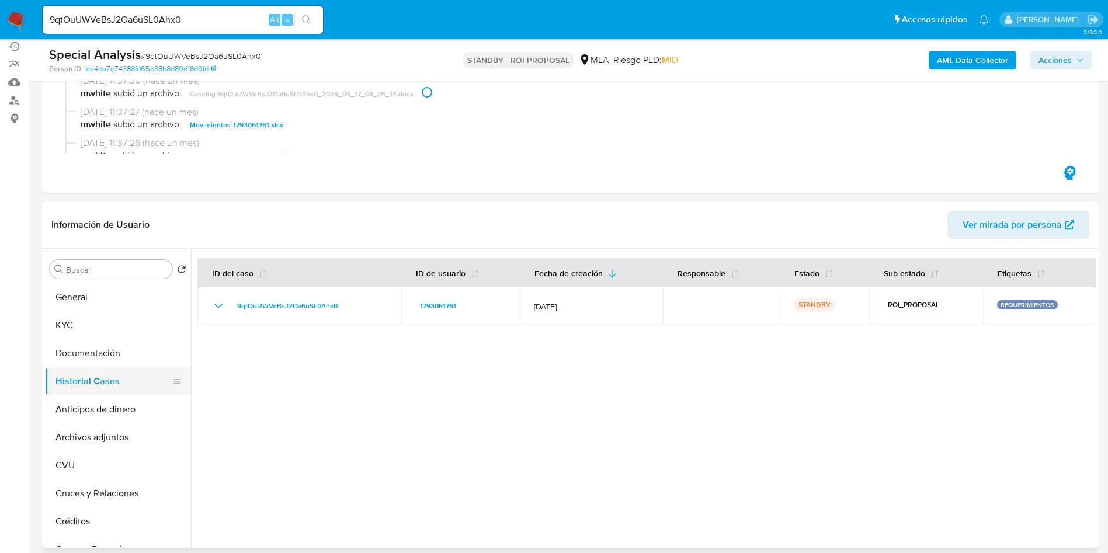
scroll to position [175, 0]
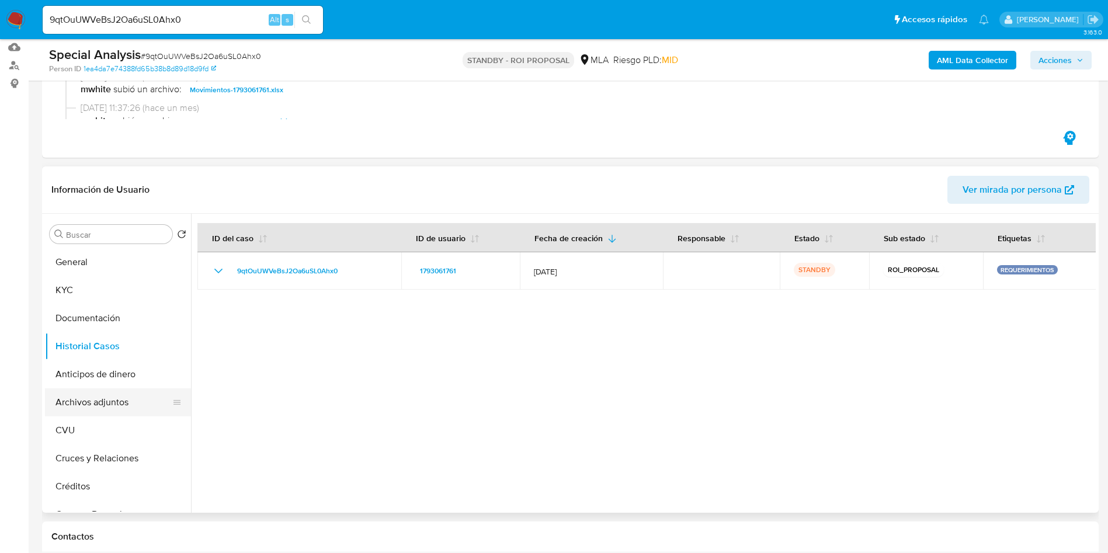
click at [81, 405] on button "Archivos adjuntos" at bounding box center [113, 402] width 137 height 28
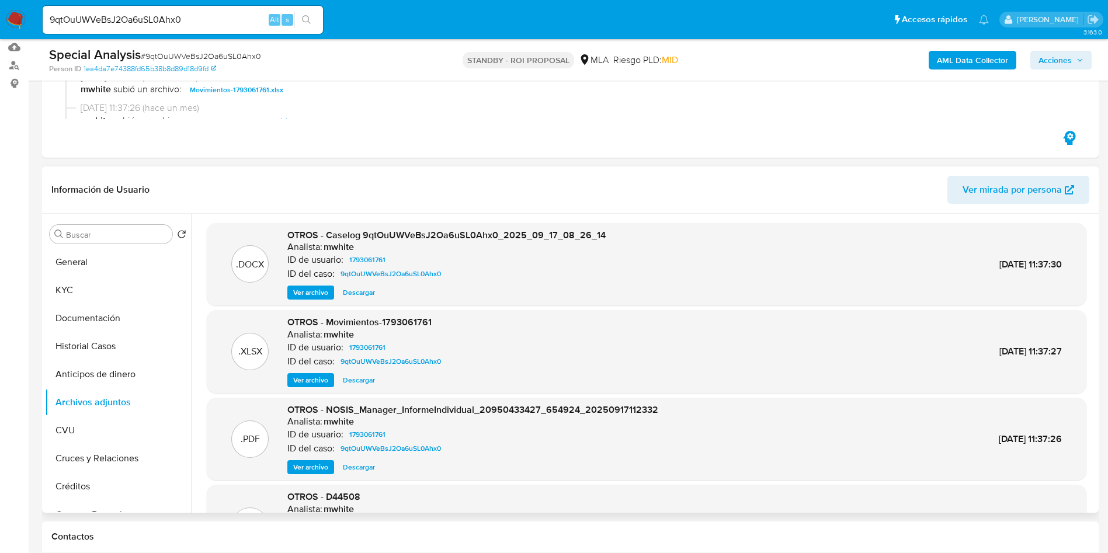
click at [360, 297] on span "Descargar" at bounding box center [359, 293] width 32 height 12
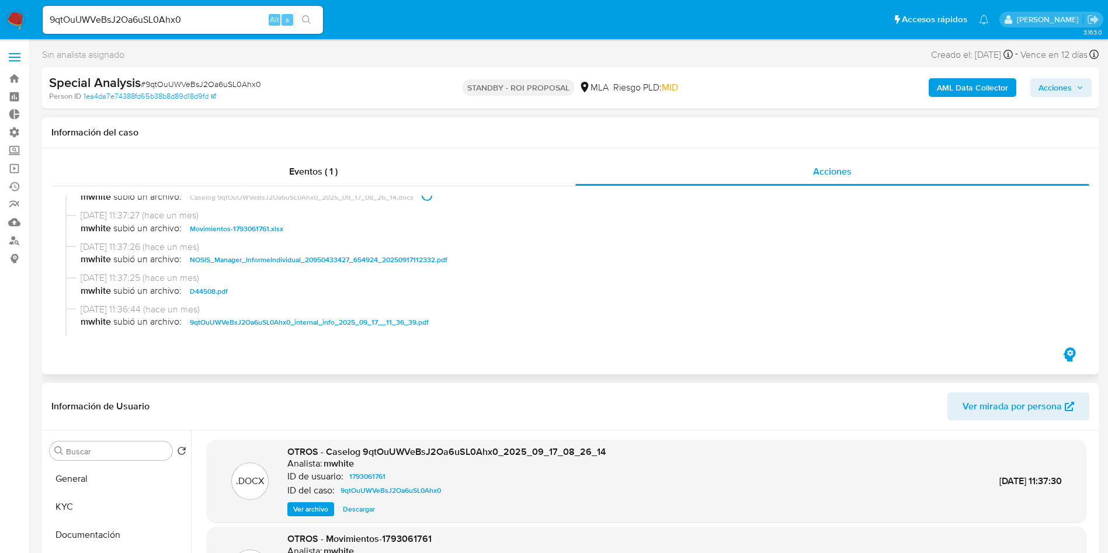
scroll to position [0, 0]
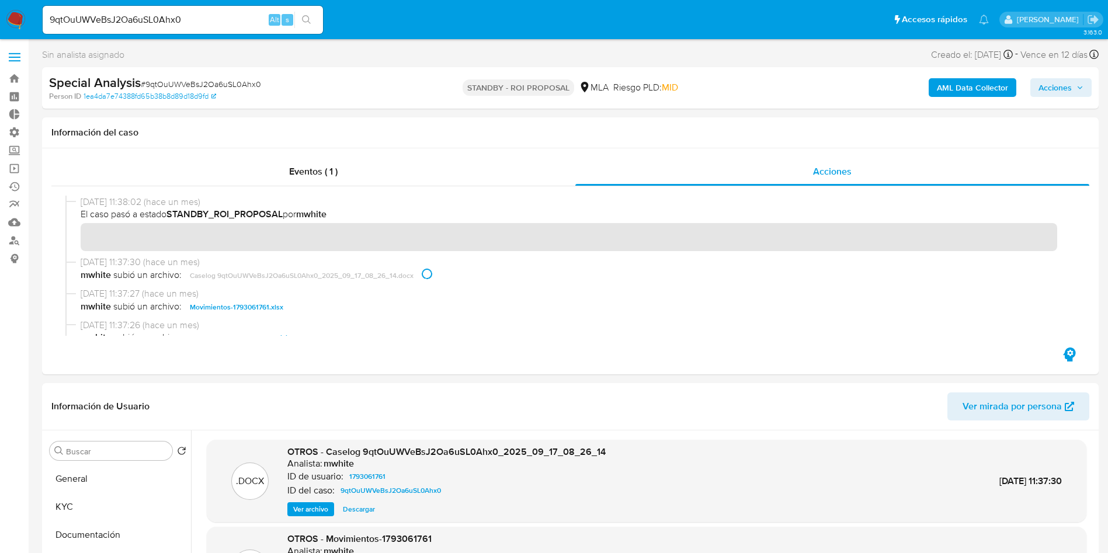
click at [136, 22] on input "9qtOuUWVeBsJ2Oa6uSL0Ahx0" at bounding box center [183, 19] width 280 height 15
paste input "6u9pTXMy86Ys9CblZImcUOqm"
type input "6u9pTXMy86Ys9CblZImcUOqm"
click at [302, 15] on icon "search-icon" at bounding box center [306, 19] width 9 height 9
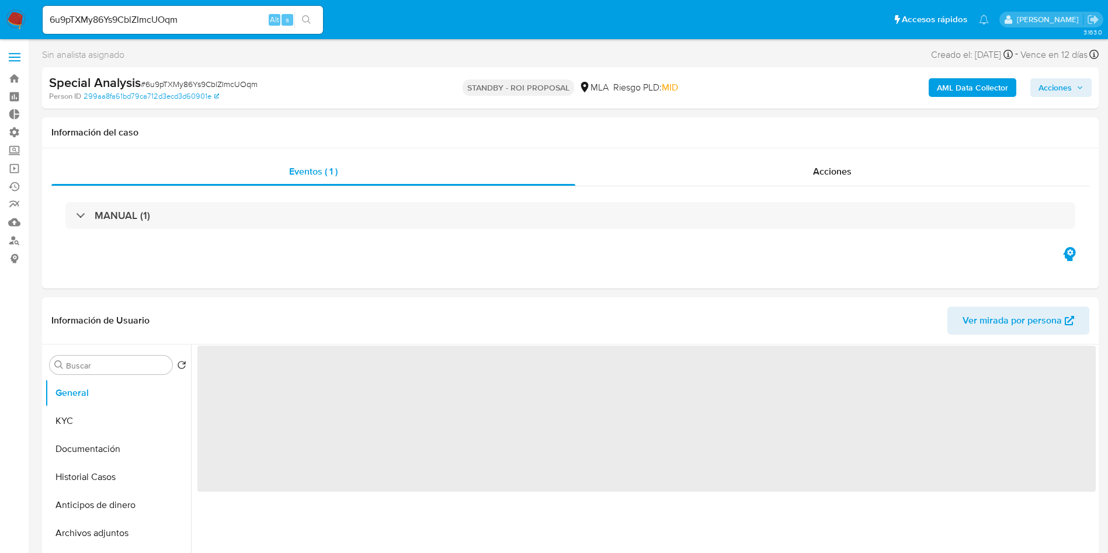
select select "10"
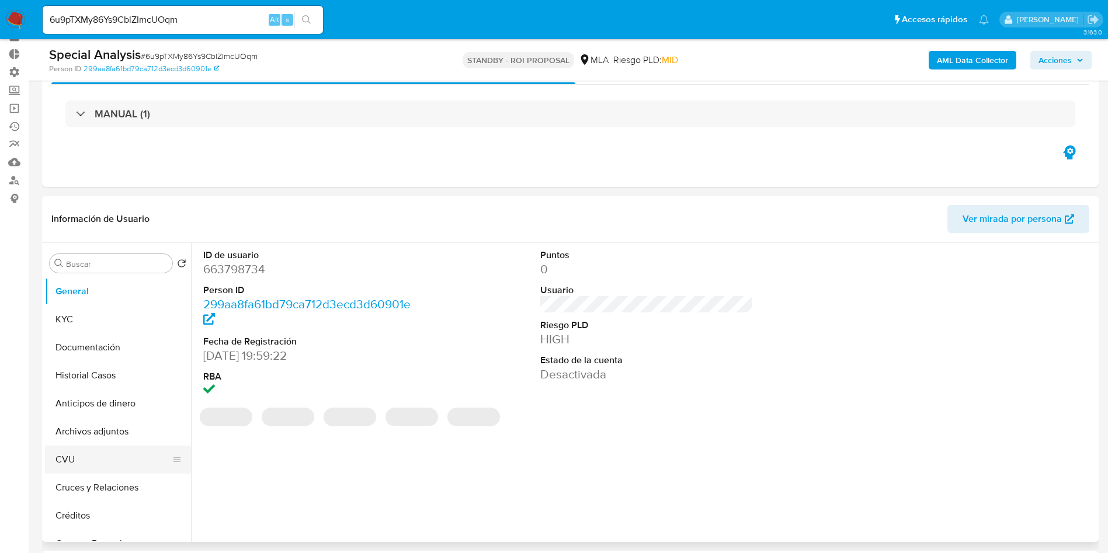
scroll to position [88, 0]
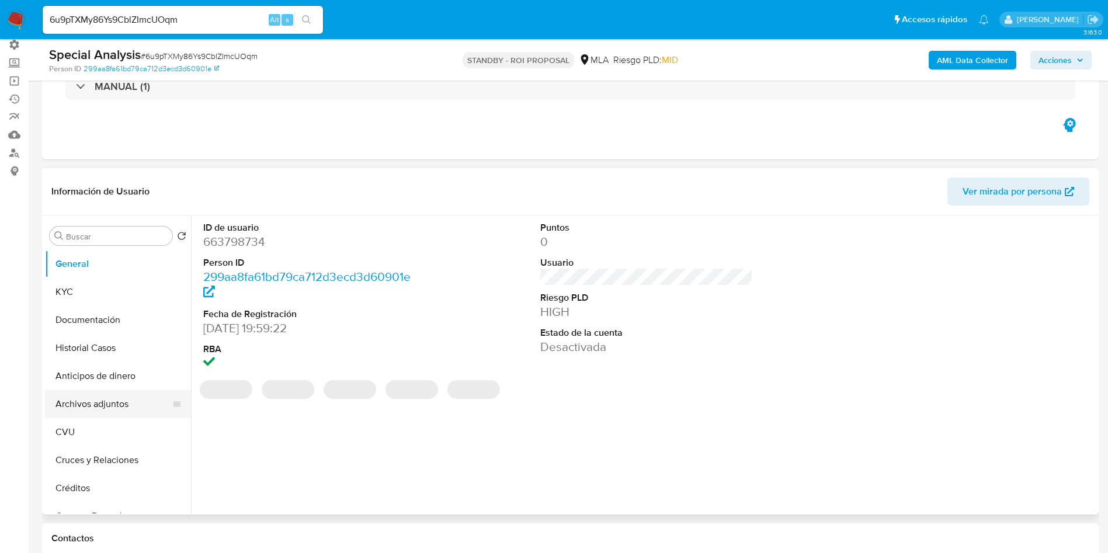
click at [83, 399] on button "Archivos adjuntos" at bounding box center [113, 404] width 137 height 28
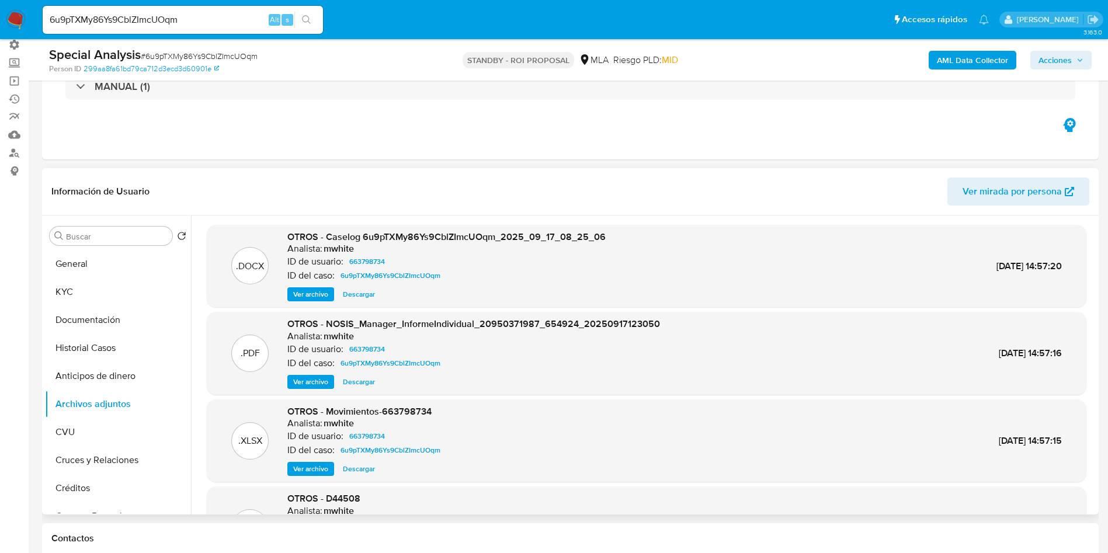
click at [358, 294] on span "Descargar" at bounding box center [359, 294] width 32 height 12
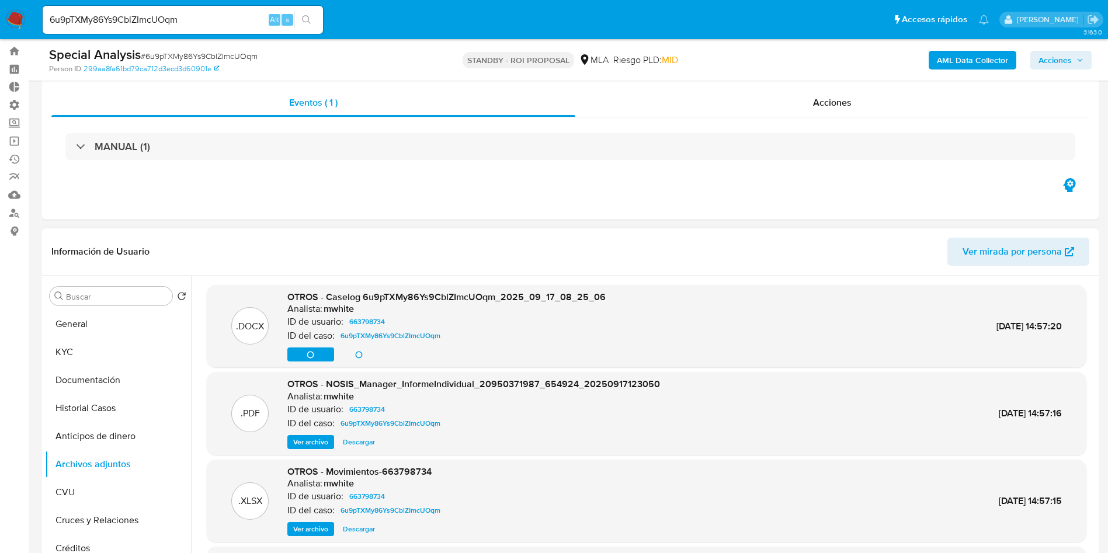
scroll to position [0, 0]
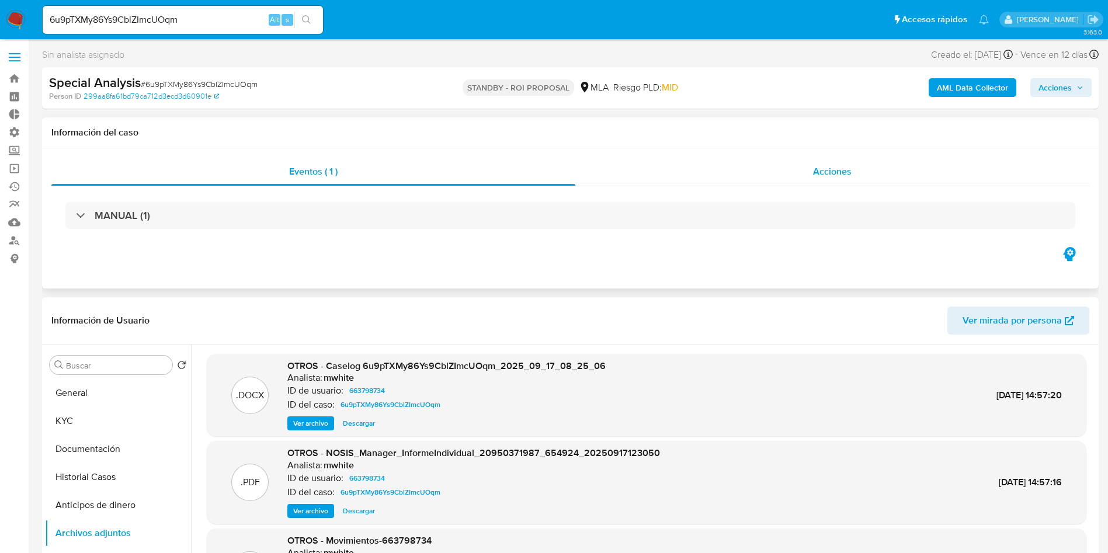
click at [849, 173] on span "Acciones" at bounding box center [832, 171] width 39 height 13
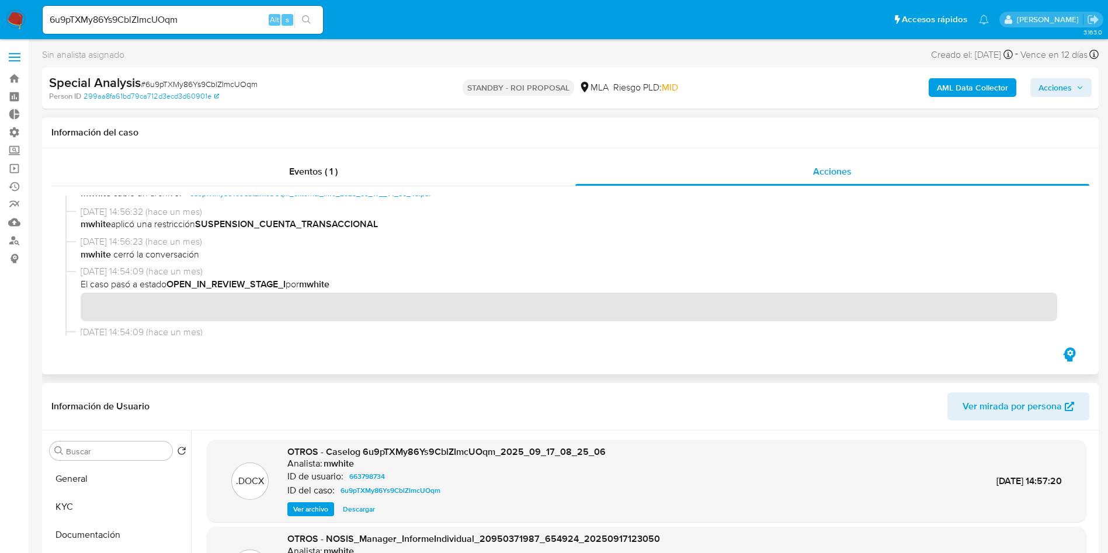
scroll to position [263, 0]
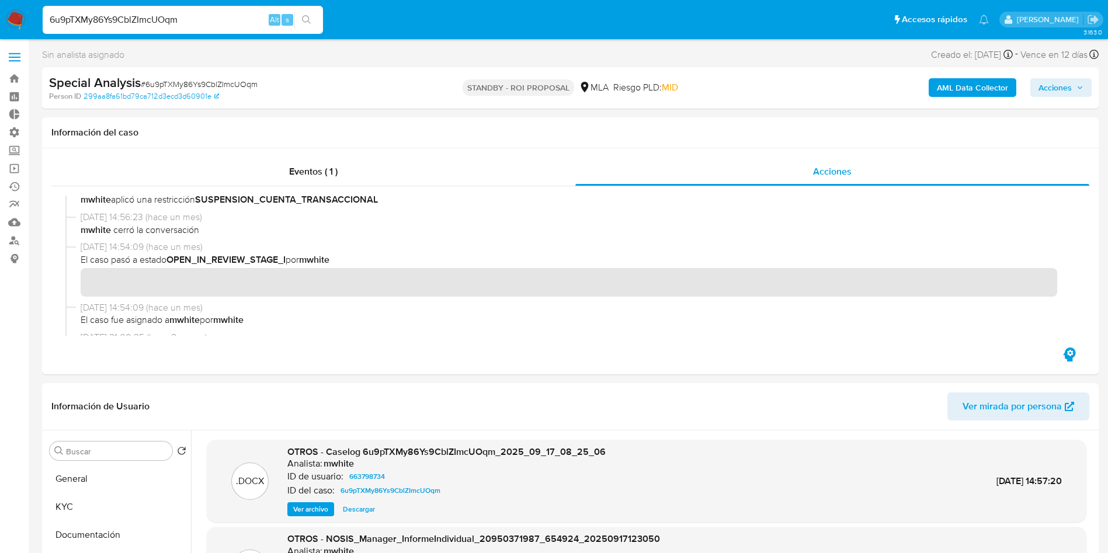
click at [139, 14] on input "6u9pTXMy86Ys9CblZImcUOqm" at bounding box center [183, 19] width 280 height 15
paste input "NaUIrW4fz8ktAB9miETRzRzZ"
type input "NaUIrW4fz8ktAB9miETRzRzZ"
click at [304, 16] on icon "search-icon" at bounding box center [306, 19] width 9 height 9
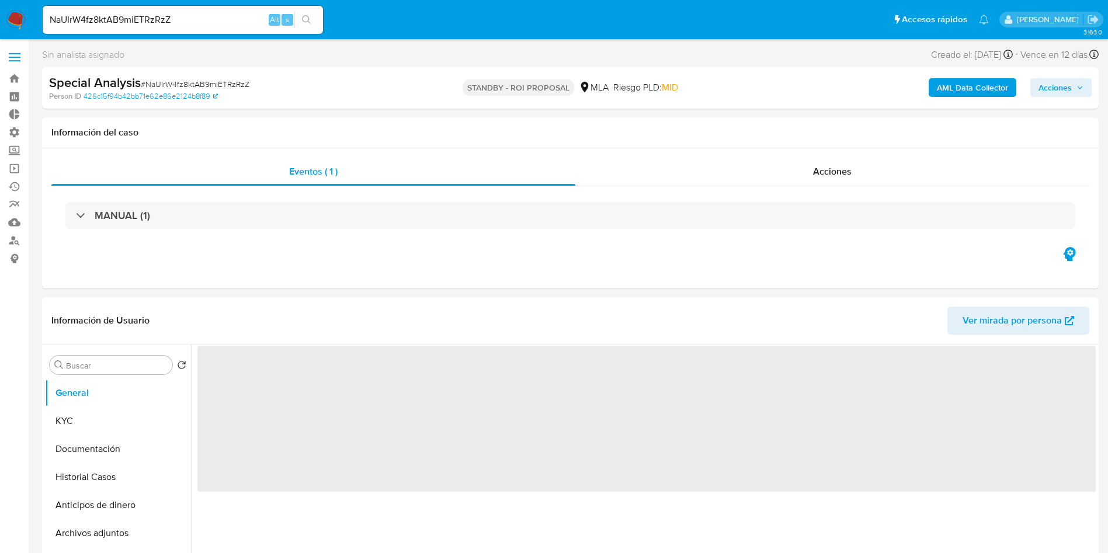
select select "10"
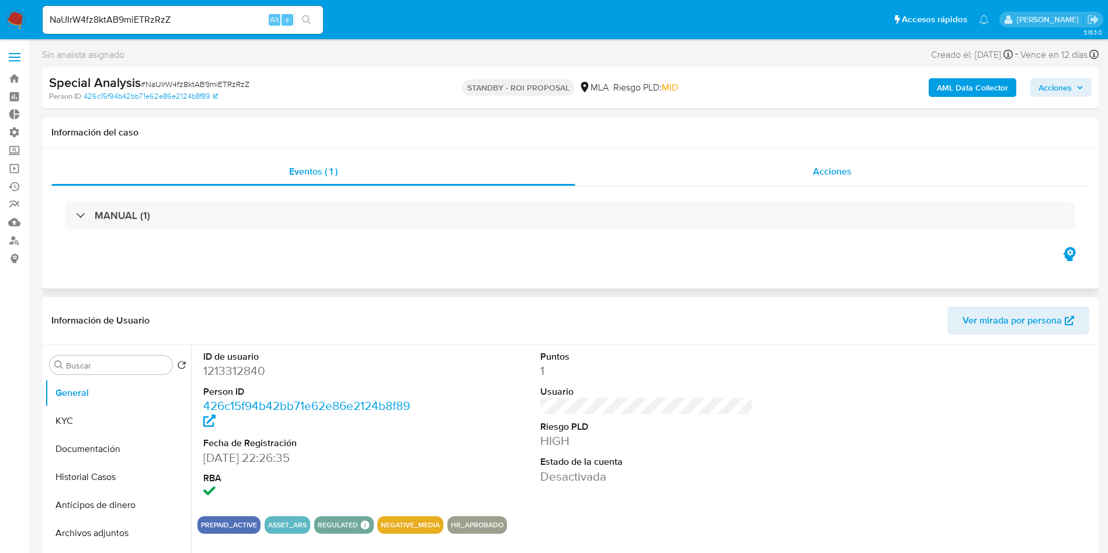
click at [837, 165] on span "Acciones" at bounding box center [832, 171] width 39 height 13
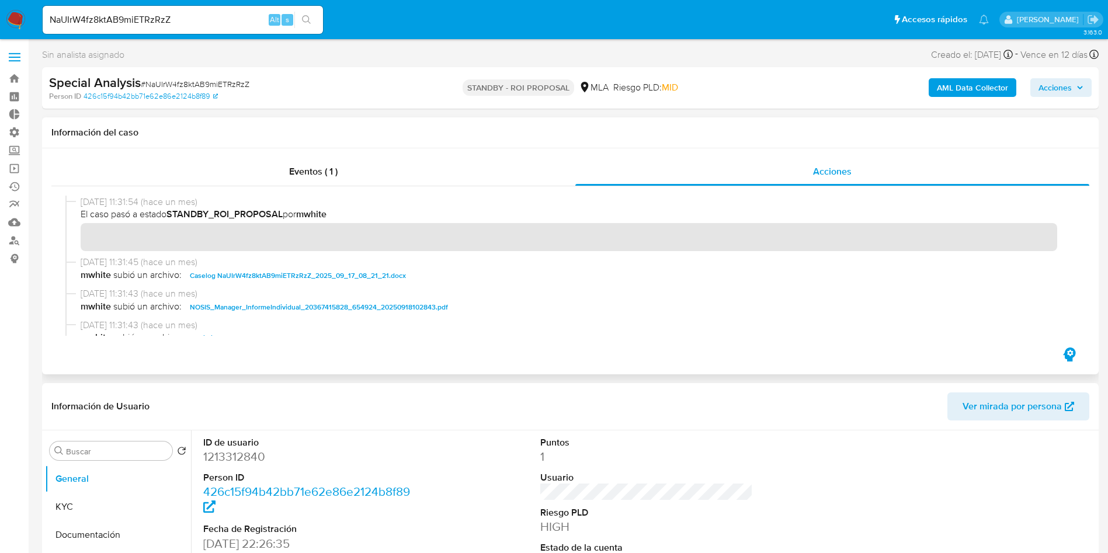
click at [333, 282] on span "Caselog NaUIrW4fz8ktAB9miETRzRzZ_2025_09_17_08_21_21.docx" at bounding box center [298, 276] width 216 height 14
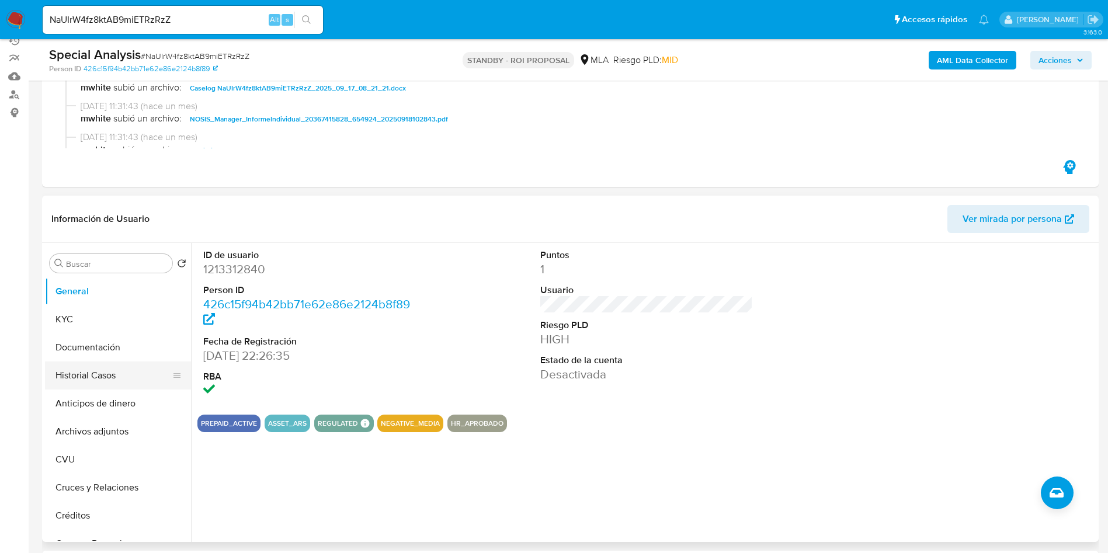
scroll to position [175, 0]
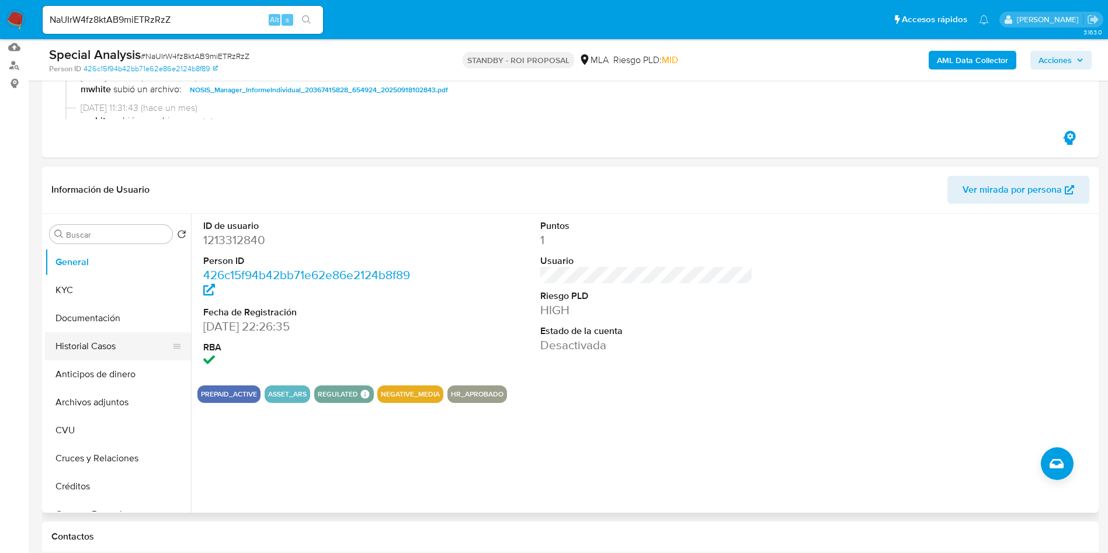
click at [90, 342] on button "Historial Casos" at bounding box center [113, 346] width 137 height 28
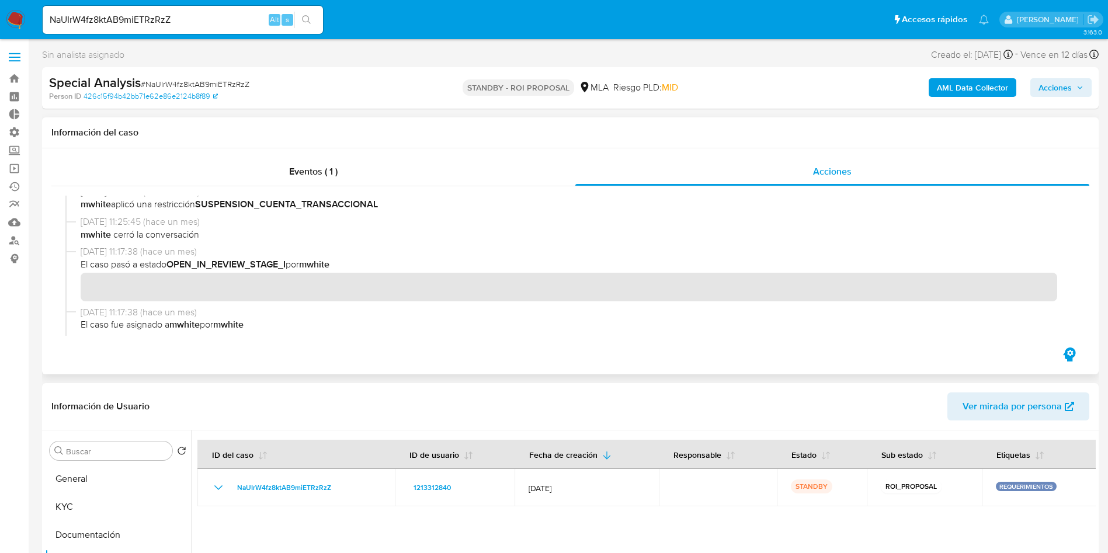
scroll to position [263, 0]
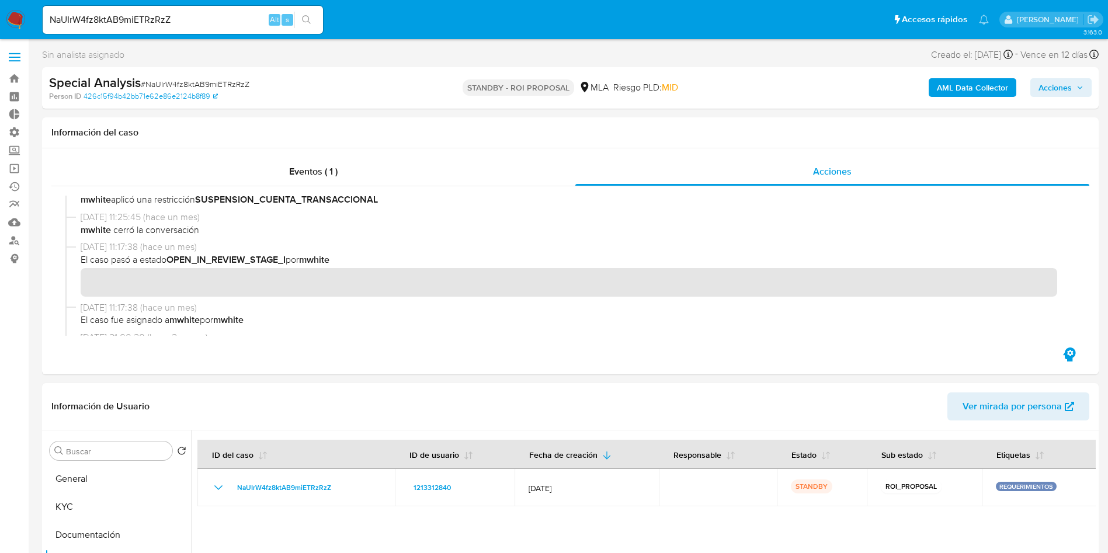
click at [157, 22] on input "NaUIrW4fz8ktAB9miETRzRzZ" at bounding box center [183, 19] width 280 height 15
paste input "1pXGKxkaZZCejhlwubWoNqB4"
type input "1pXGKxkaZZCejhlwubWoNqB4"
click at [309, 23] on icon "search-icon" at bounding box center [306, 19] width 9 height 9
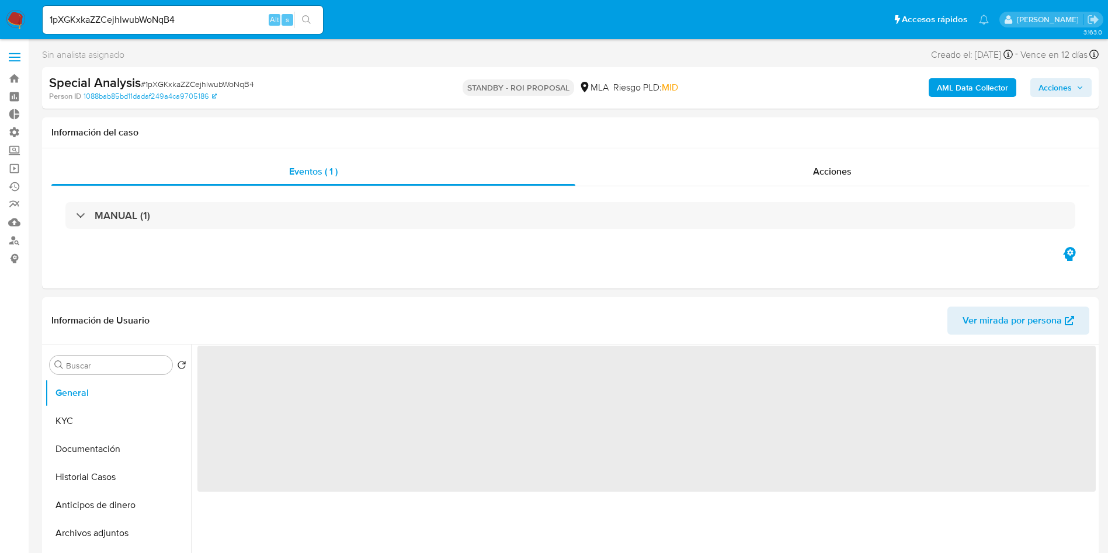
select select "10"
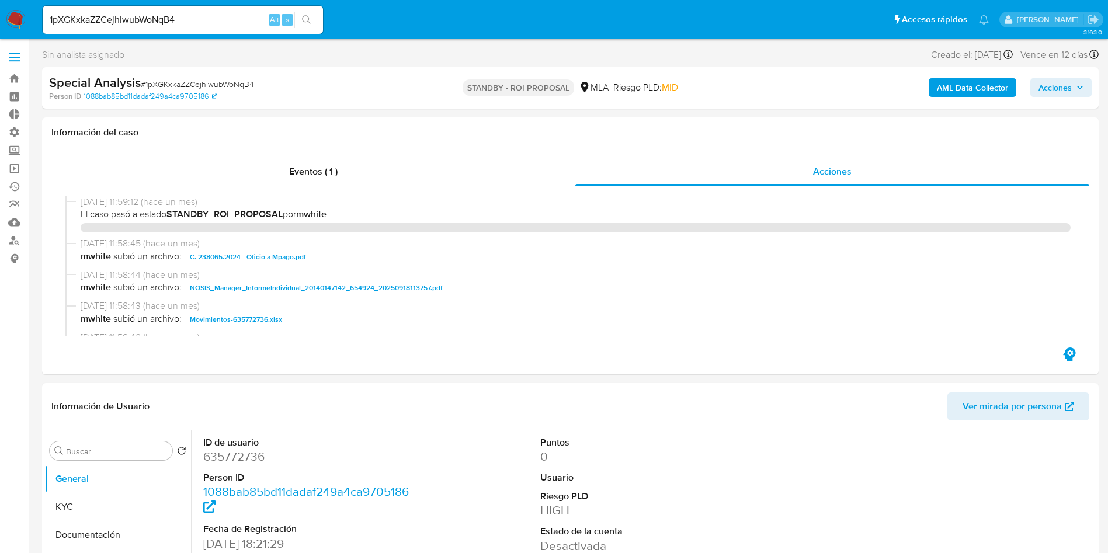
select select "10"
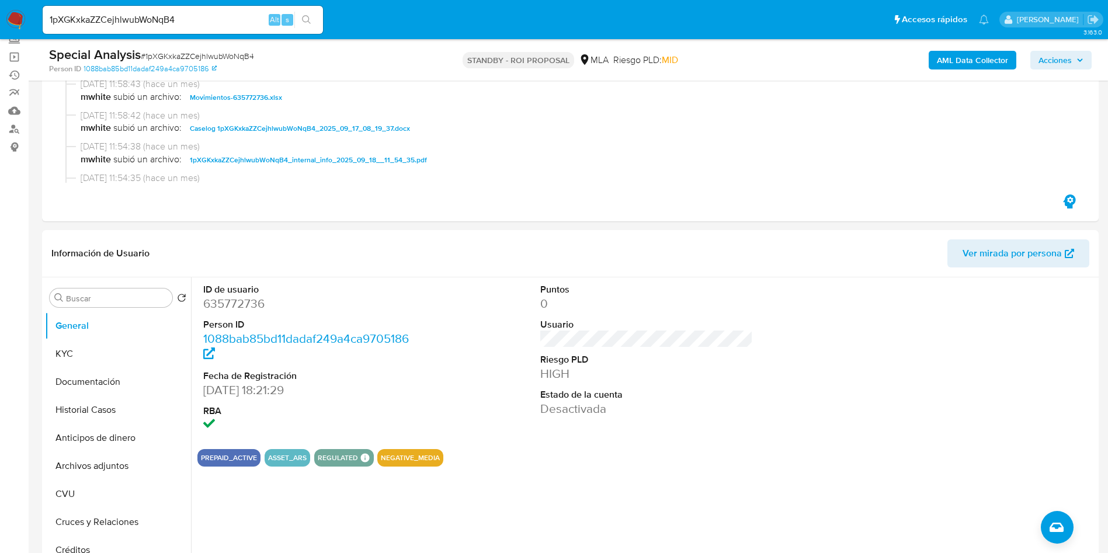
scroll to position [175, 0]
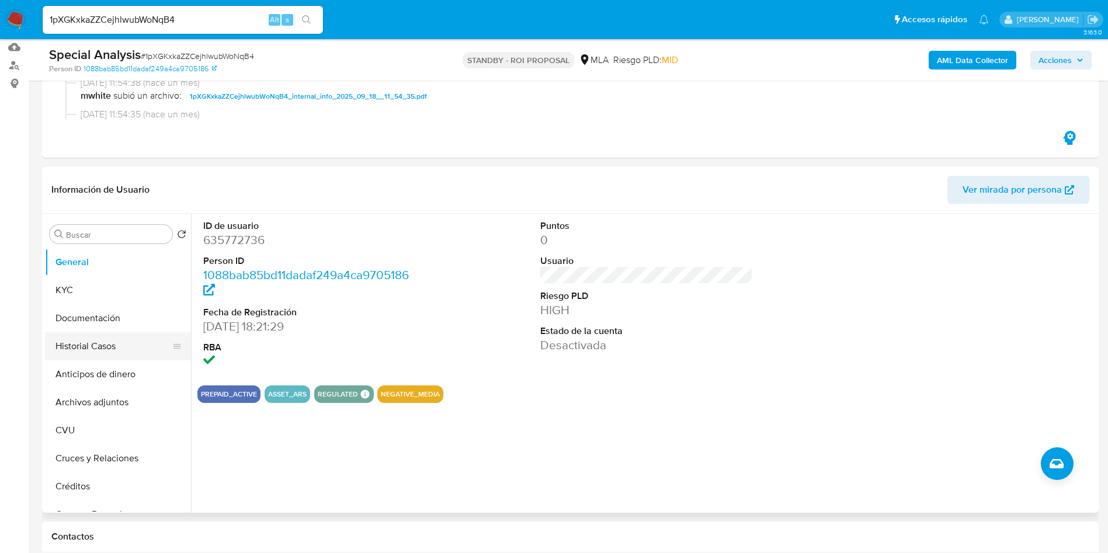
click at [95, 339] on button "Historial Casos" at bounding box center [113, 346] width 137 height 28
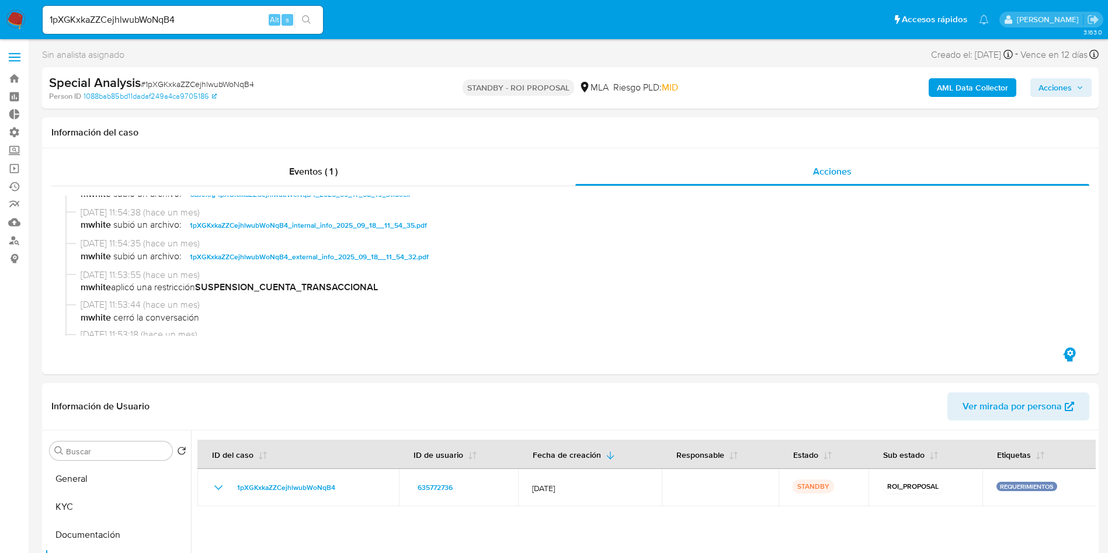
click at [126, 16] on input "1pXGKxkaZZCejhlwubWoNqB4" at bounding box center [183, 19] width 280 height 15
paste input "46moEopUeLgtQQJQB1WRTijO"
type input "46moEopUeLgtQQJQB1WRTijO"
click at [311, 27] on button "search-icon" at bounding box center [306, 20] width 24 height 16
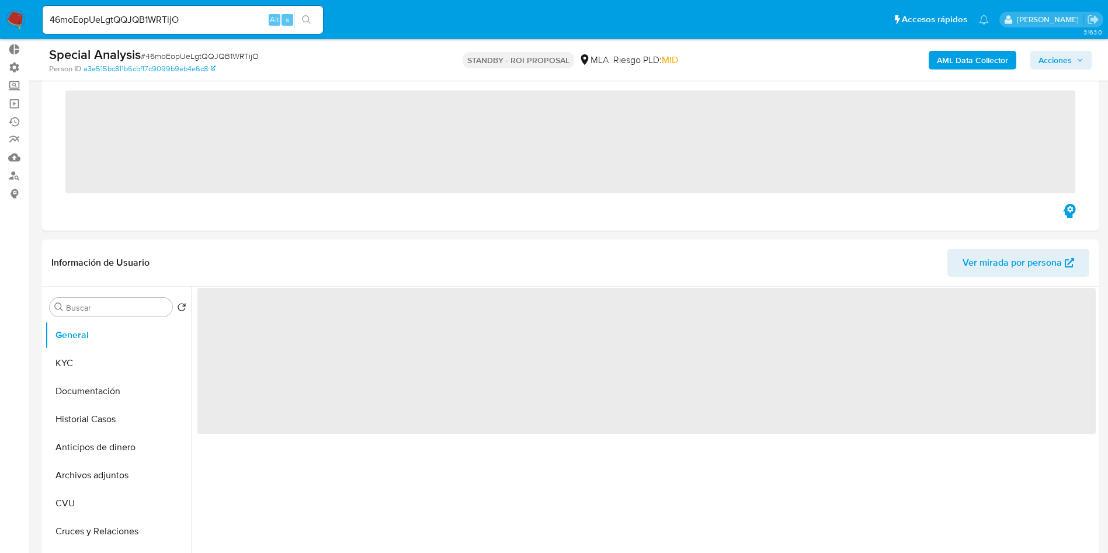
scroll to position [175, 0]
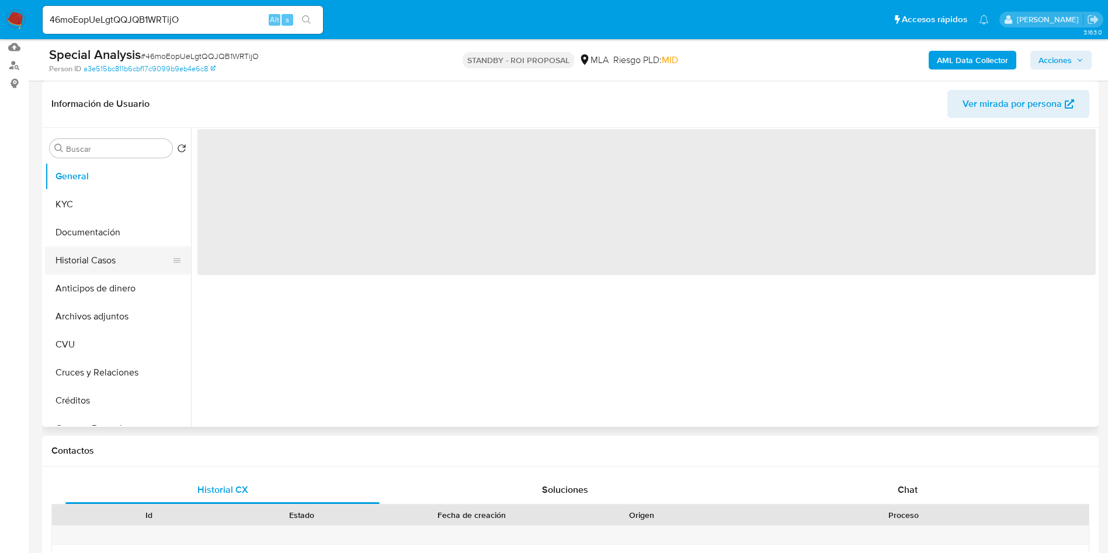
select select "10"
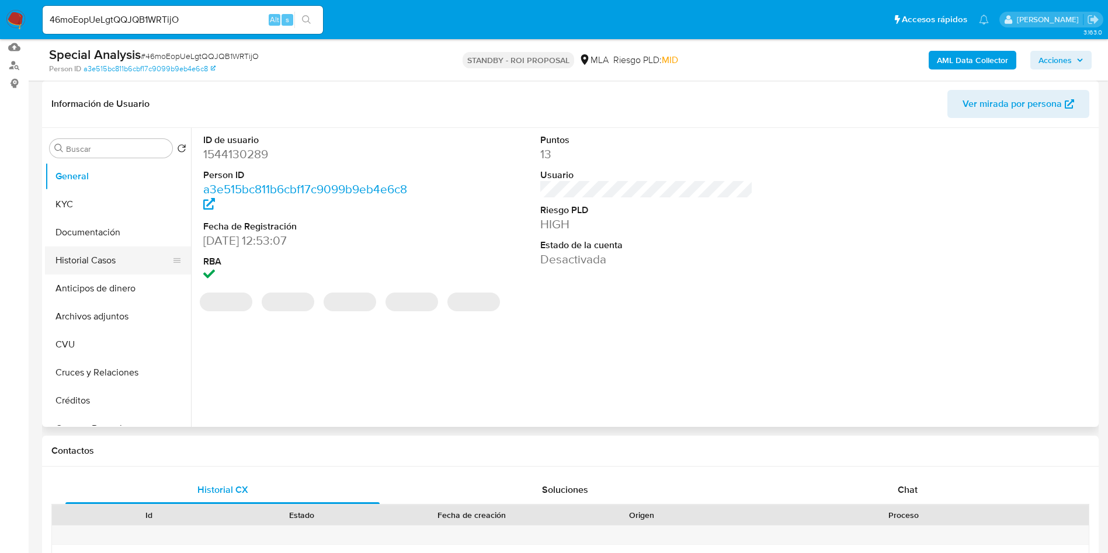
click at [69, 258] on button "Historial Casos" at bounding box center [113, 260] width 137 height 28
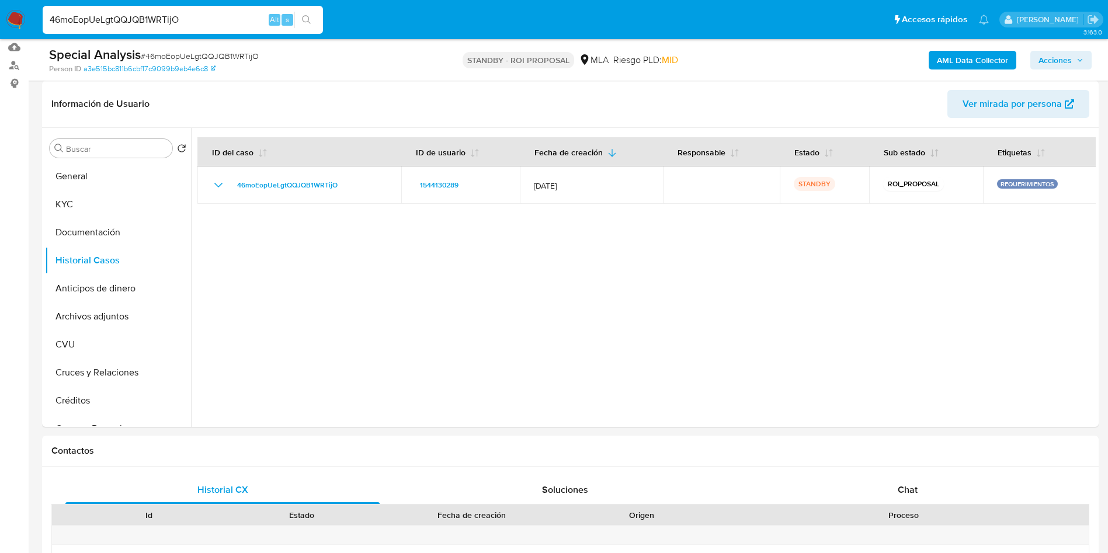
click at [161, 23] on input "46moEopUeLgtQQJQB1WRTijO" at bounding box center [183, 19] width 280 height 15
paste input "Ir3g1SVIg8SZNTvbRcrgNvjb"
type input "Ir3g1SVIg8SZNTvbRcrgNvjb"
click at [306, 18] on icon "search-icon" at bounding box center [306, 19] width 9 height 9
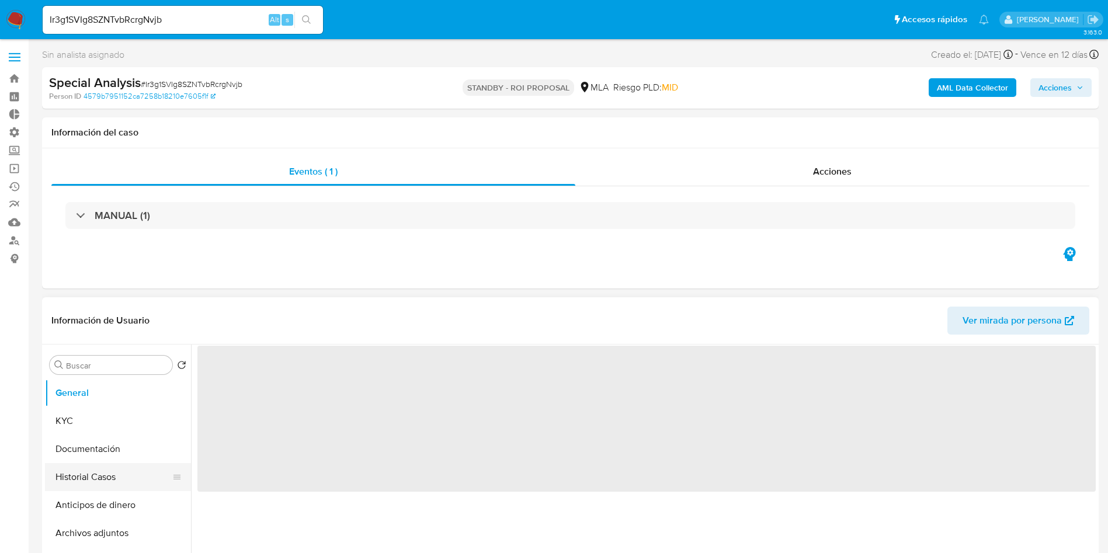
select select "10"
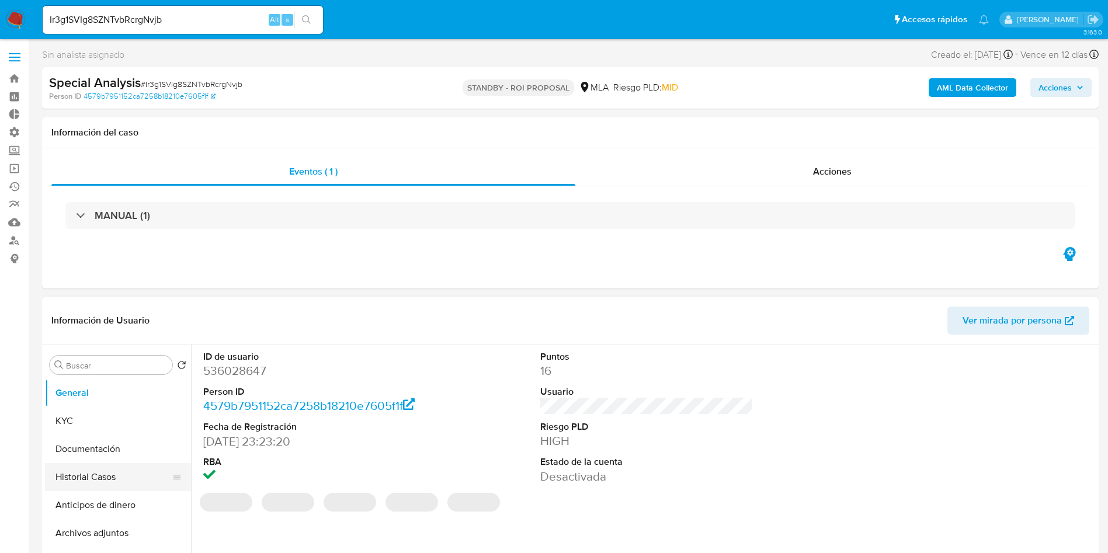
click at [76, 468] on button "Historial Casos" at bounding box center [113, 477] width 137 height 28
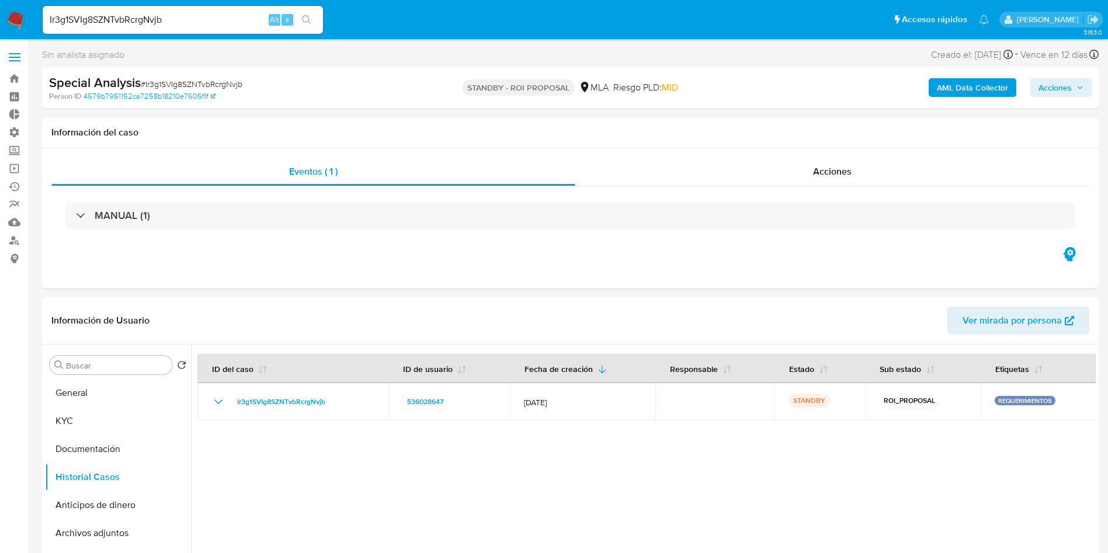
click at [141, 16] on input "Ir3g1SVIg8SZNTvbRcrgNvjb" at bounding box center [183, 19] width 280 height 15
paste input "BG2TBuwEJRV0bGJmDsiev75G"
type input "BG2TBuwEJRV0bGJmDsiev75G"
click at [314, 19] on button "search-icon" at bounding box center [306, 20] width 24 height 16
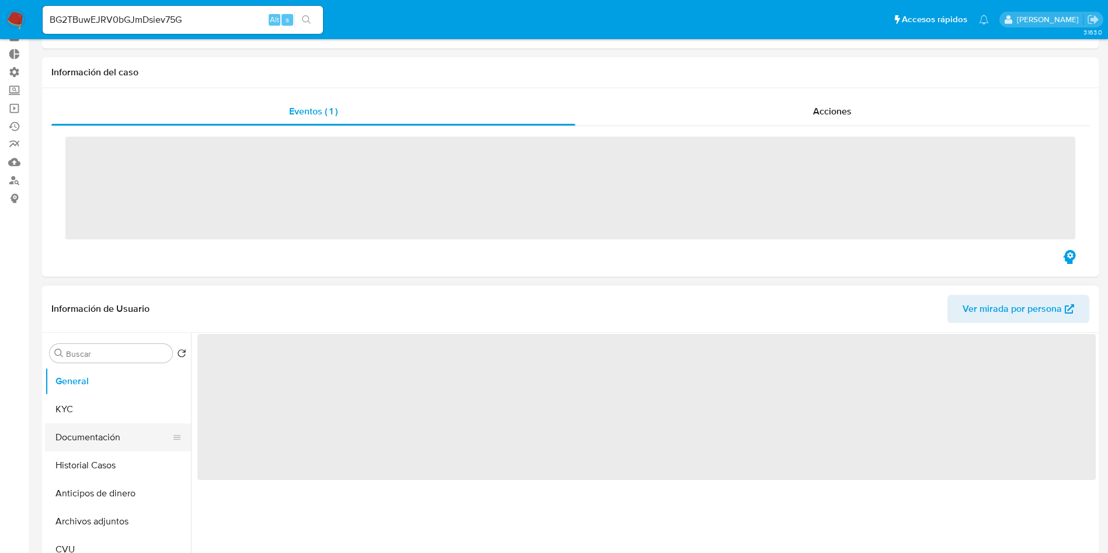
scroll to position [88, 0]
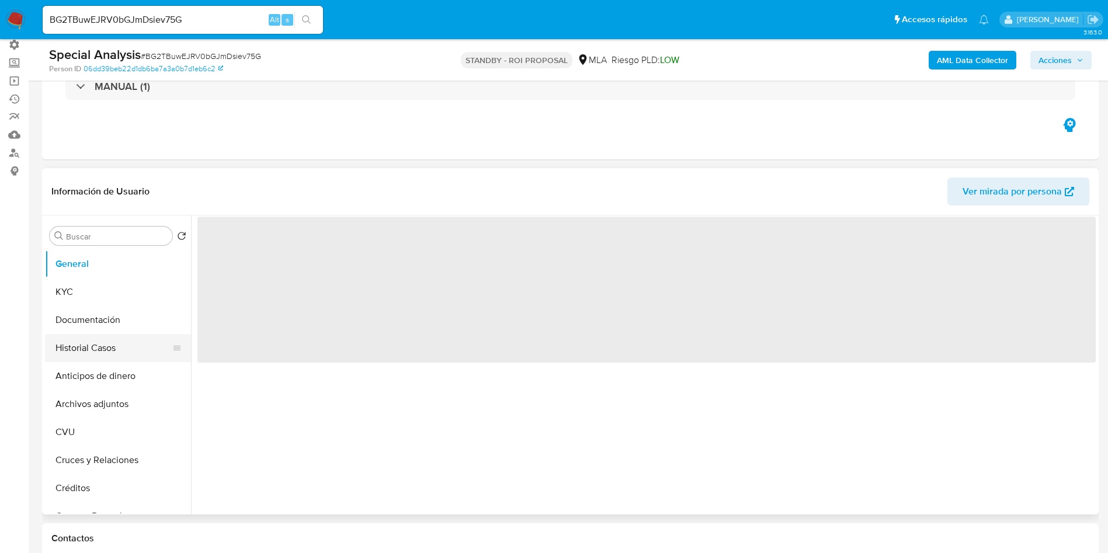
click at [82, 352] on button "Historial Casos" at bounding box center [113, 348] width 137 height 28
select select "10"
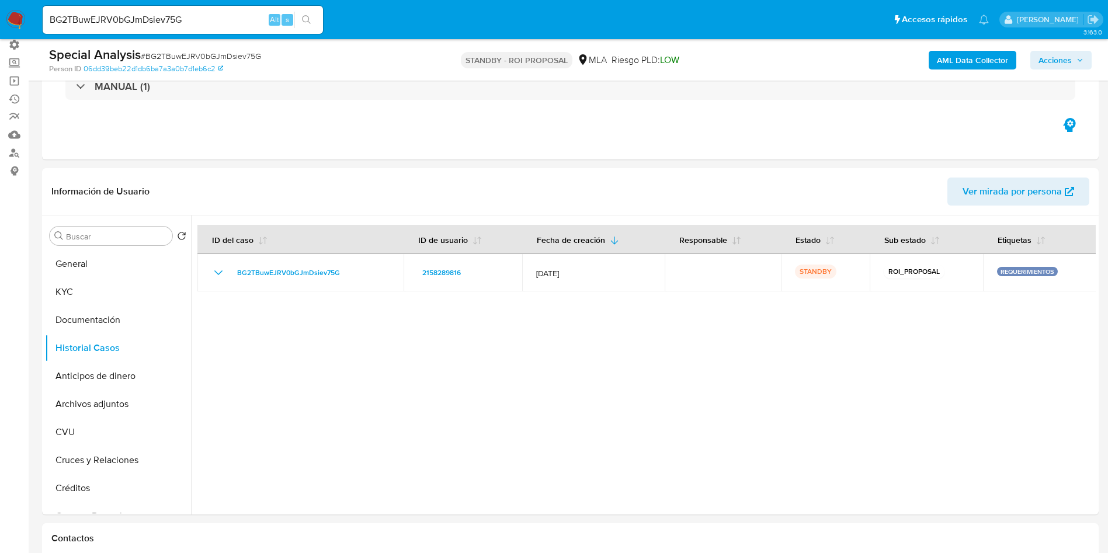
click at [141, 19] on input "BG2TBuwEJRV0bGJmDsiev75G" at bounding box center [183, 19] width 280 height 15
paste input "UHKRwCltG47MW04tJEvcfSRO"
type input "UHKRwCltG47MW04tJEvcfSRO"
click at [307, 19] on icon "search-icon" at bounding box center [306, 19] width 9 height 9
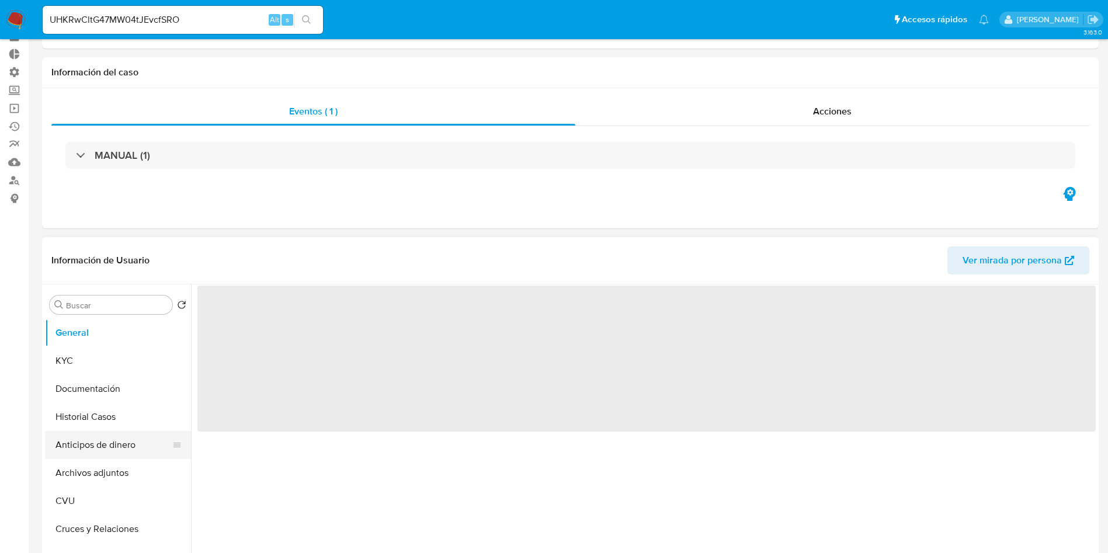
scroll to position [88, 0]
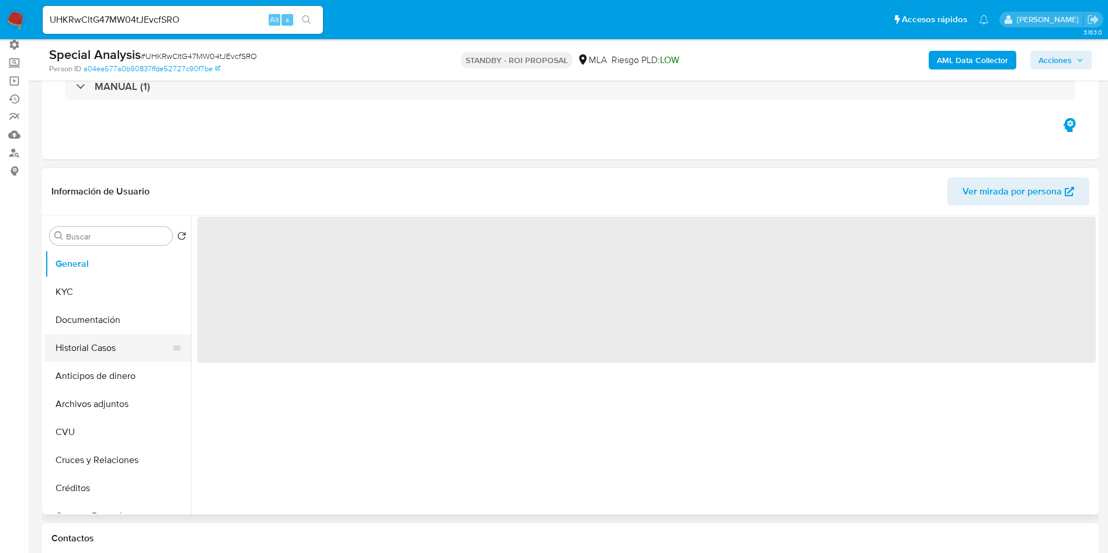
select select "10"
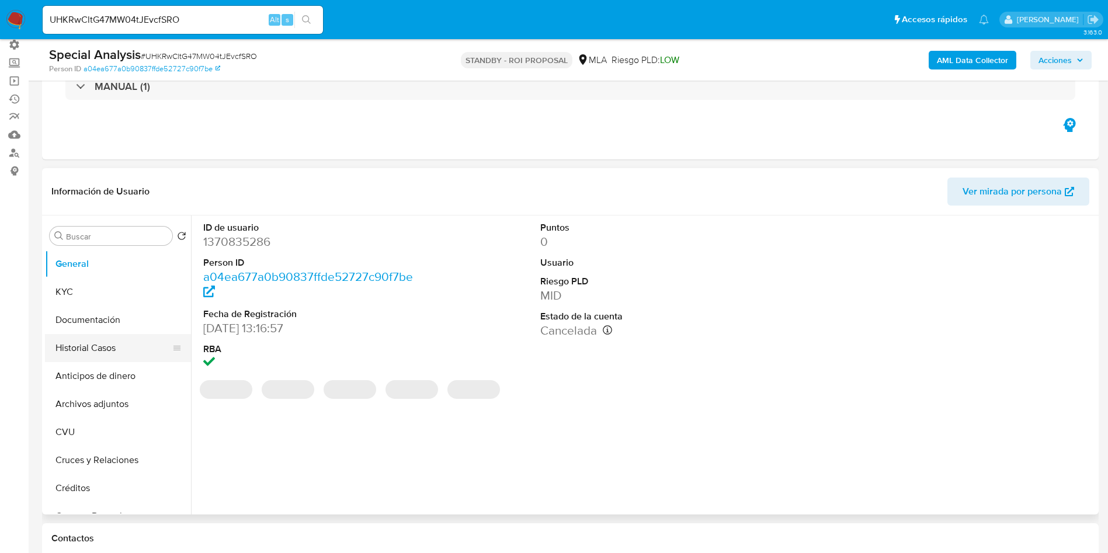
click at [101, 342] on button "Historial Casos" at bounding box center [113, 348] width 137 height 28
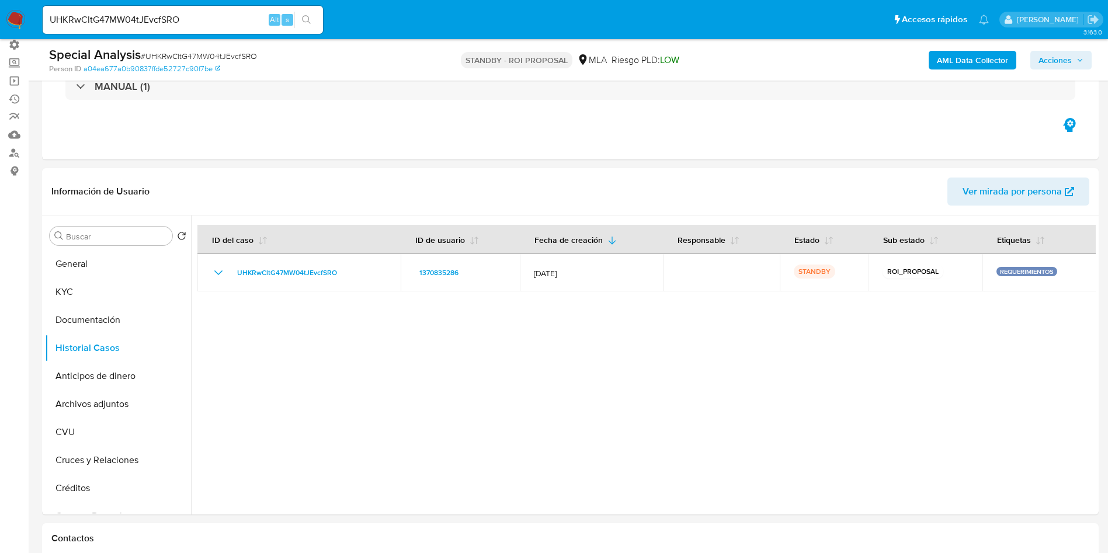
click at [220, 26] on input "UHKRwCltG47MW04tJEvcfSRO" at bounding box center [183, 19] width 280 height 15
paste input "9qtOuUWVeBsJ2Oa6uSL0Ahx0"
type input "9qtOuUWVeBsJ2Oa6uSL0Ahx0"
click at [304, 22] on icon "search-icon" at bounding box center [306, 19] width 9 height 9
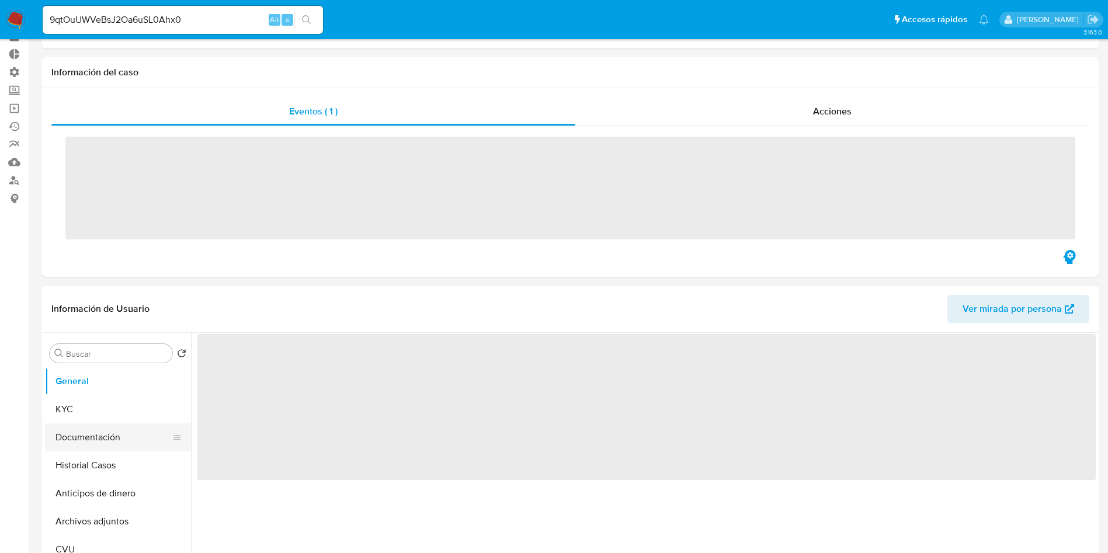
scroll to position [88, 0]
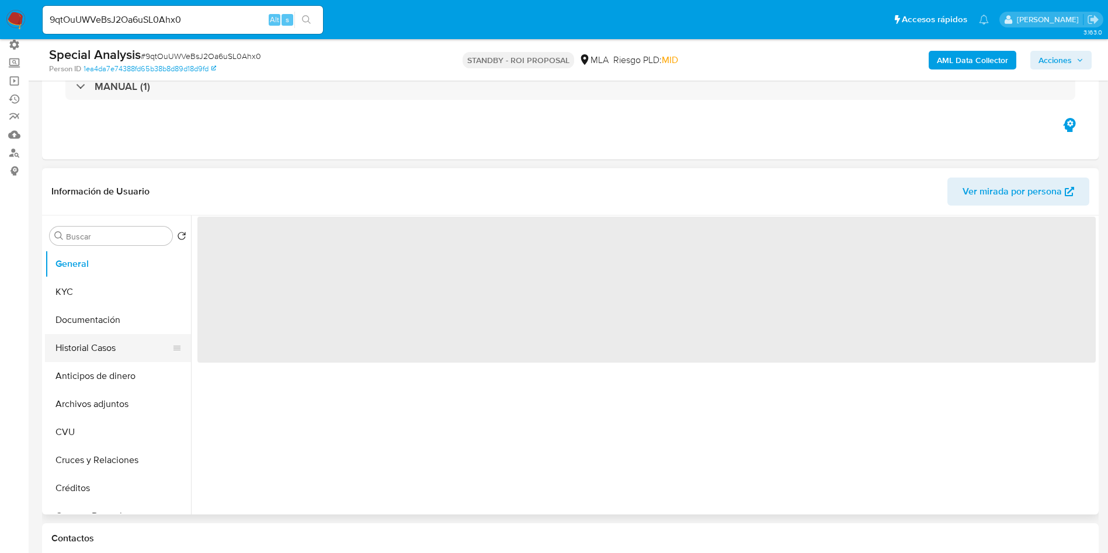
click at [109, 351] on button "Historial Casos" at bounding box center [113, 348] width 137 height 28
select select "10"
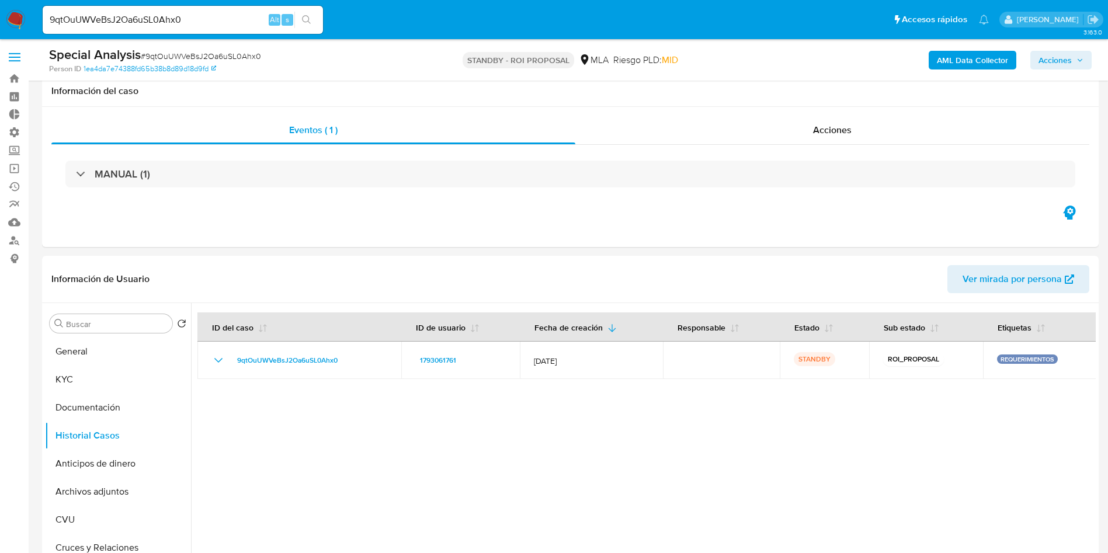
select select "10"
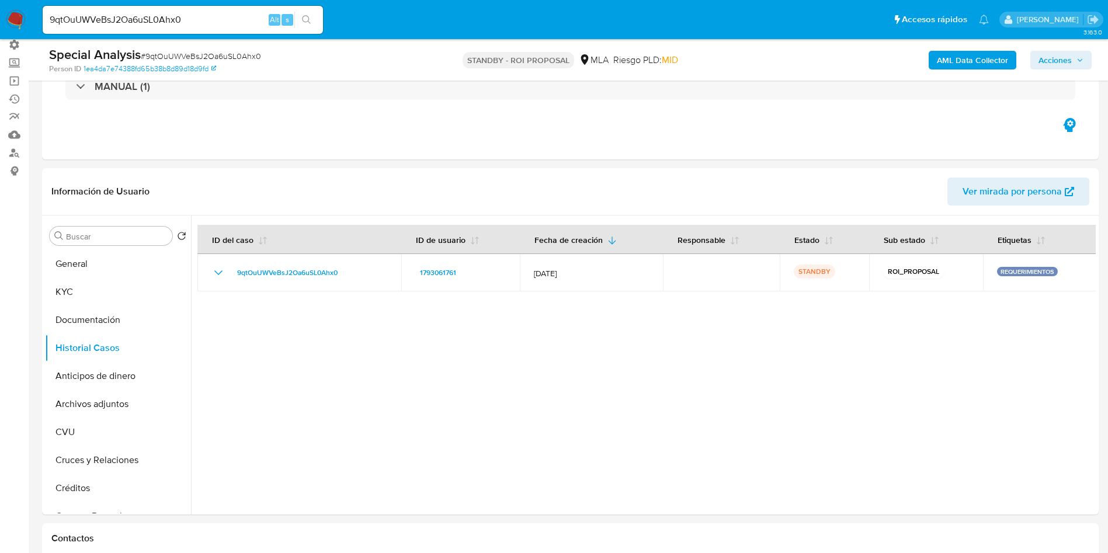
click at [159, 22] on input "9qtOuUWVeBsJ2Oa6uSL0Ahx0" at bounding box center [183, 19] width 280 height 15
paste input "6u9pTXMy86Ys9CblZImcUOqm"
type input "6u9pTXMy86Ys9CblZImcUOqm"
click at [307, 31] on div "6u9pTXMy86Ys9CblZImcUOqm Alt s" at bounding box center [183, 20] width 280 height 28
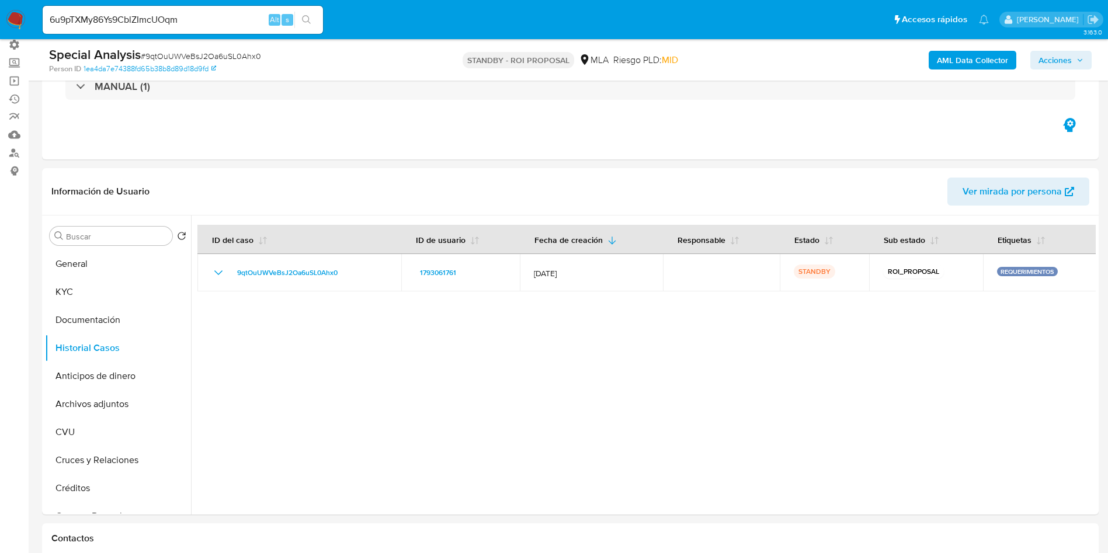
click at [292, 23] on div "s" at bounding box center [287, 20] width 12 height 12
click at [315, 18] on button "search-icon" at bounding box center [306, 20] width 24 height 16
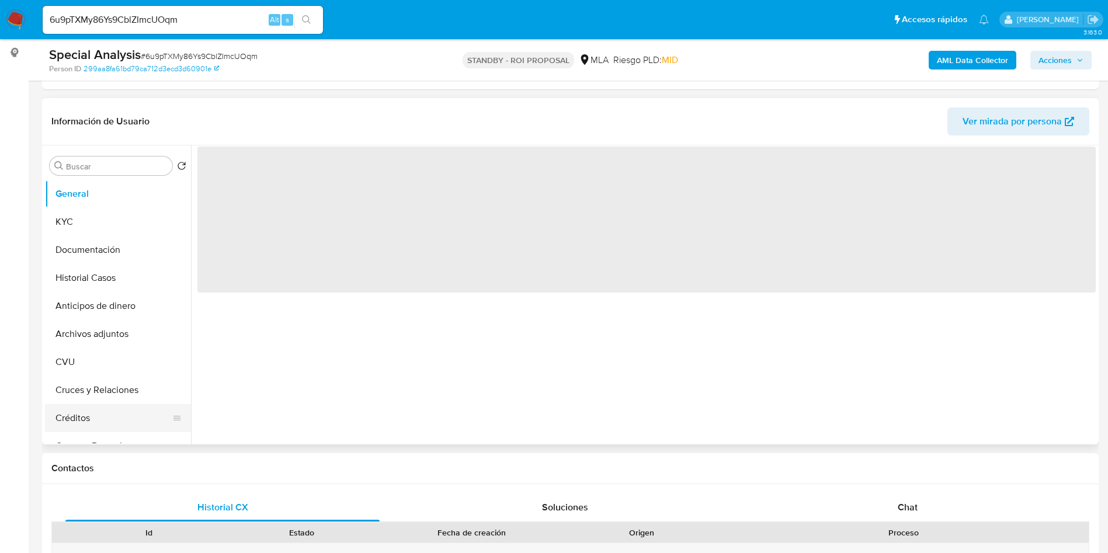
scroll to position [263, 0]
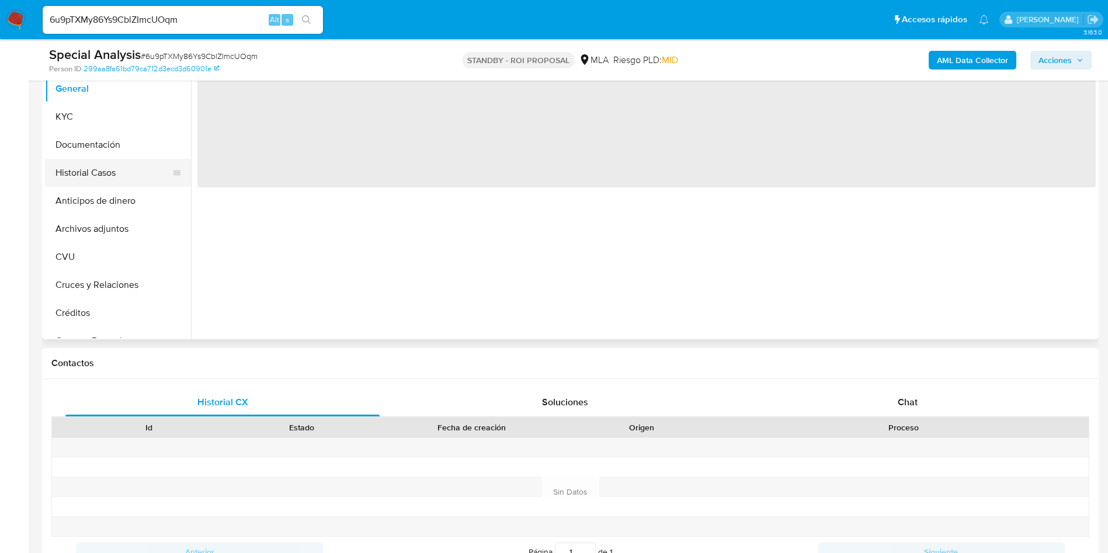
click at [95, 166] on button "Historial Casos" at bounding box center [113, 173] width 137 height 28
select select "10"
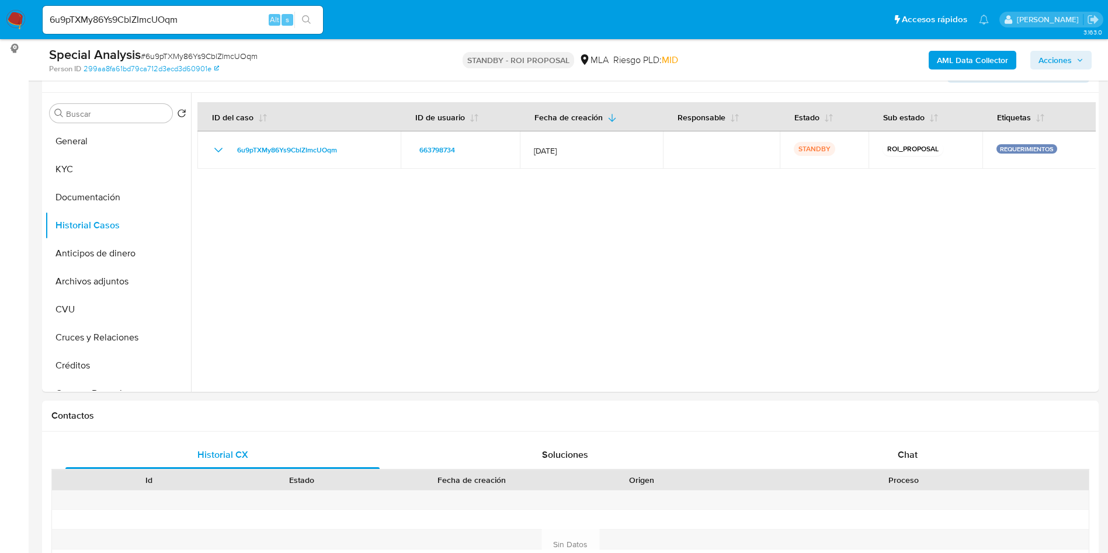
scroll to position [175, 0]
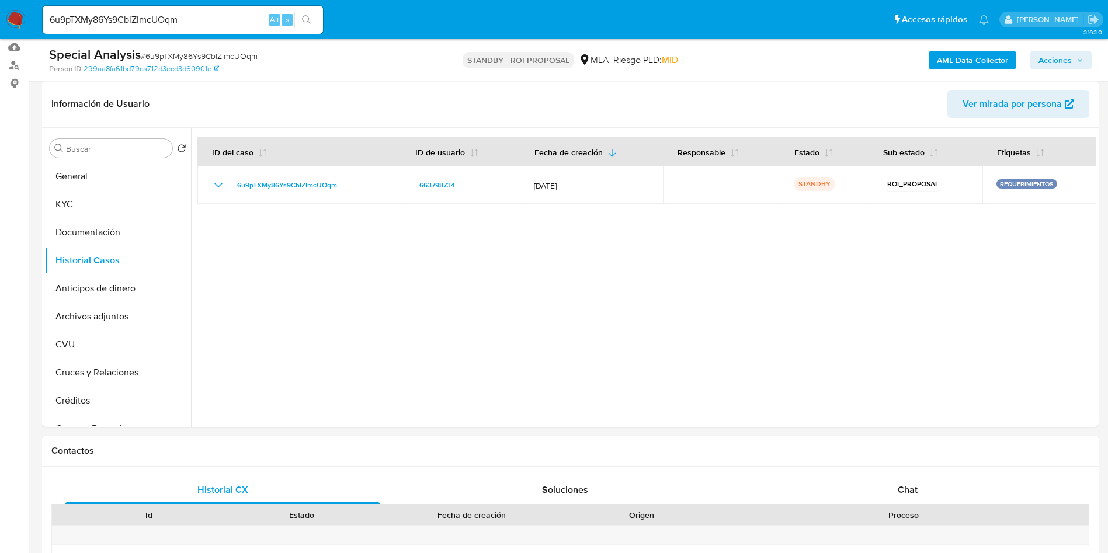
click at [170, 15] on input "6u9pTXMy86Ys9CblZImcUOqm" at bounding box center [183, 19] width 280 height 15
paste input "NaUIrW4fz8ktAB9miETRzRzZ"
type input "NaUIrW4fz8ktAB9miETRzRzZ"
click at [312, 21] on button "search-icon" at bounding box center [306, 20] width 24 height 16
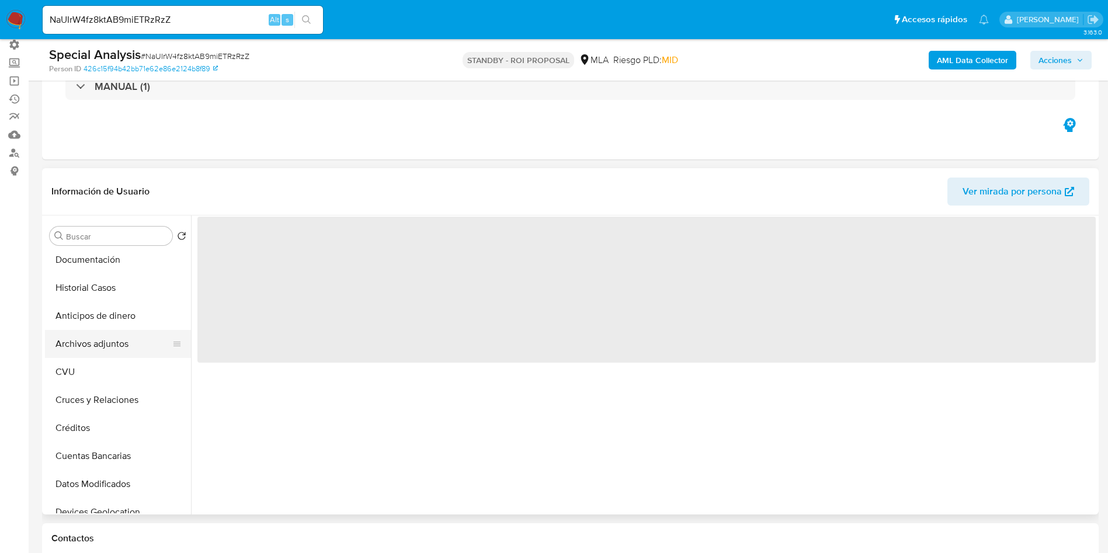
scroll to position [88, 0]
select select "10"
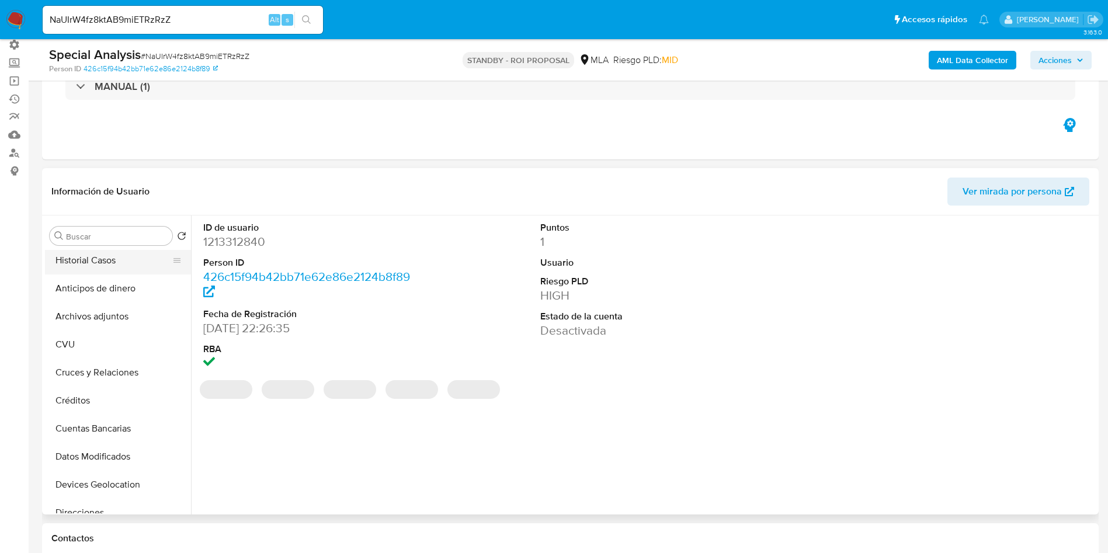
click at [83, 268] on button "Historial Casos" at bounding box center [113, 260] width 137 height 28
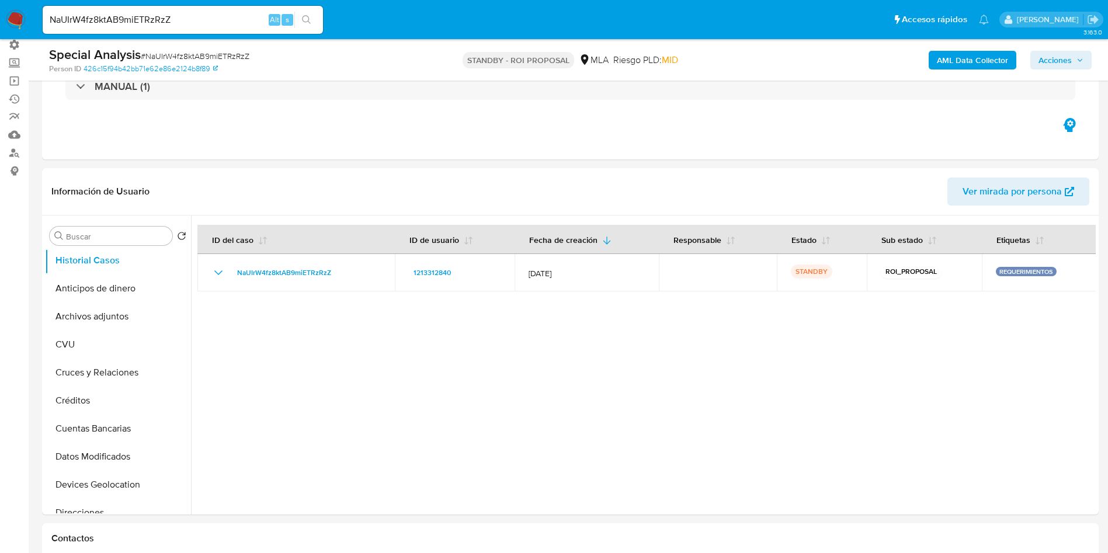
click at [137, 18] on input "NaUIrW4fz8ktAB9miETRzRzZ" at bounding box center [183, 19] width 280 height 15
paste input "1pXGKxkaZZCejhlwubWoNqB4"
type input "1pXGKxkaZZCejhlwubWoNqB4"
click at [307, 22] on icon "search-icon" at bounding box center [306, 19] width 9 height 9
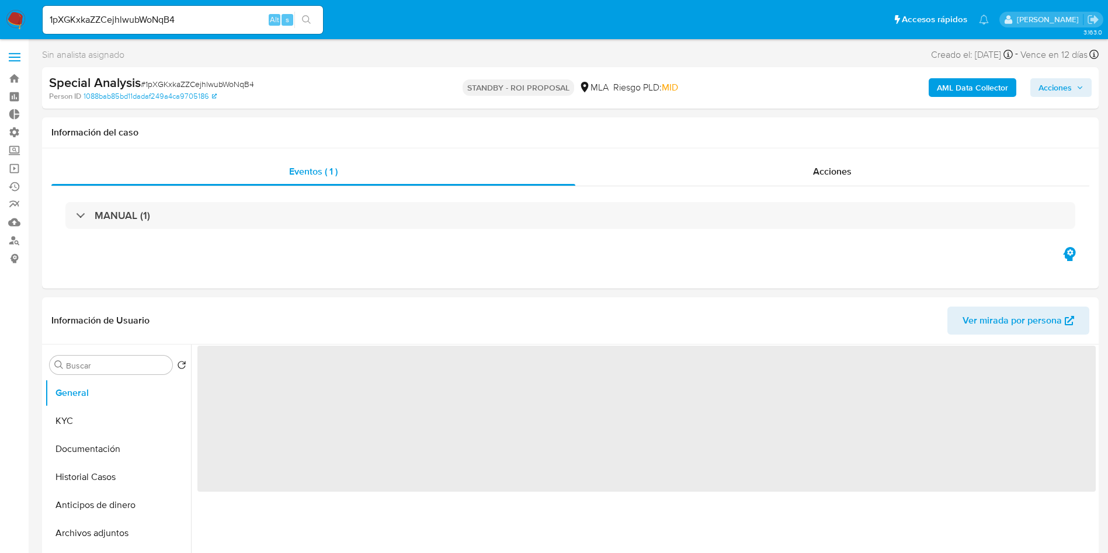
select select "10"
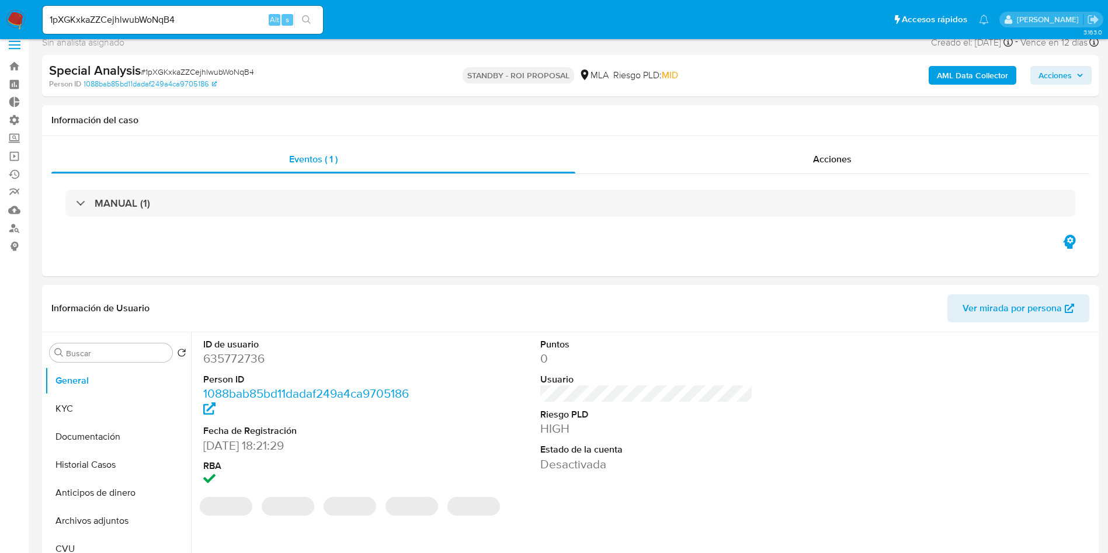
scroll to position [88, 0]
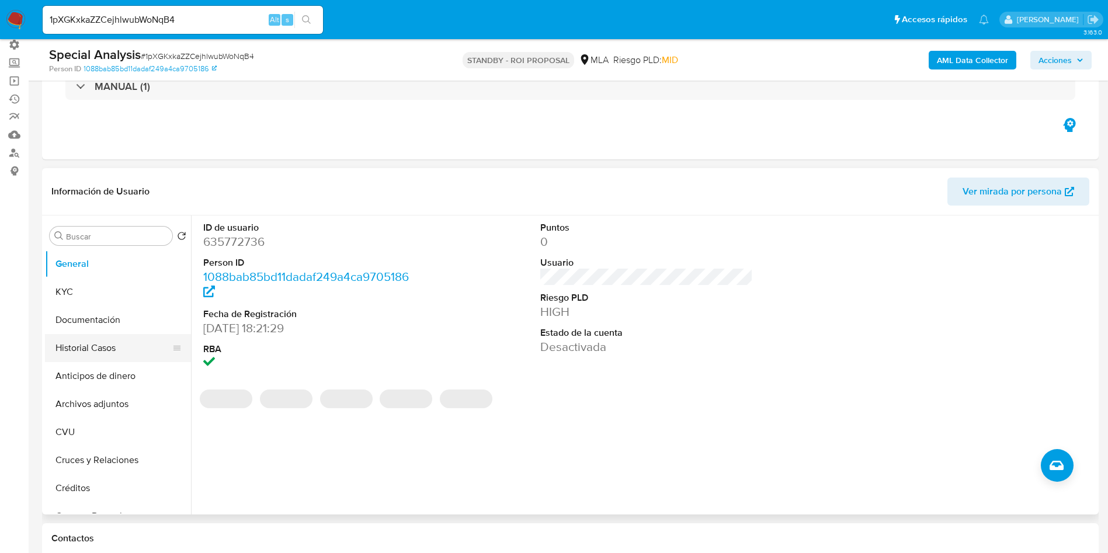
click at [72, 345] on button "Historial Casos" at bounding box center [113, 348] width 137 height 28
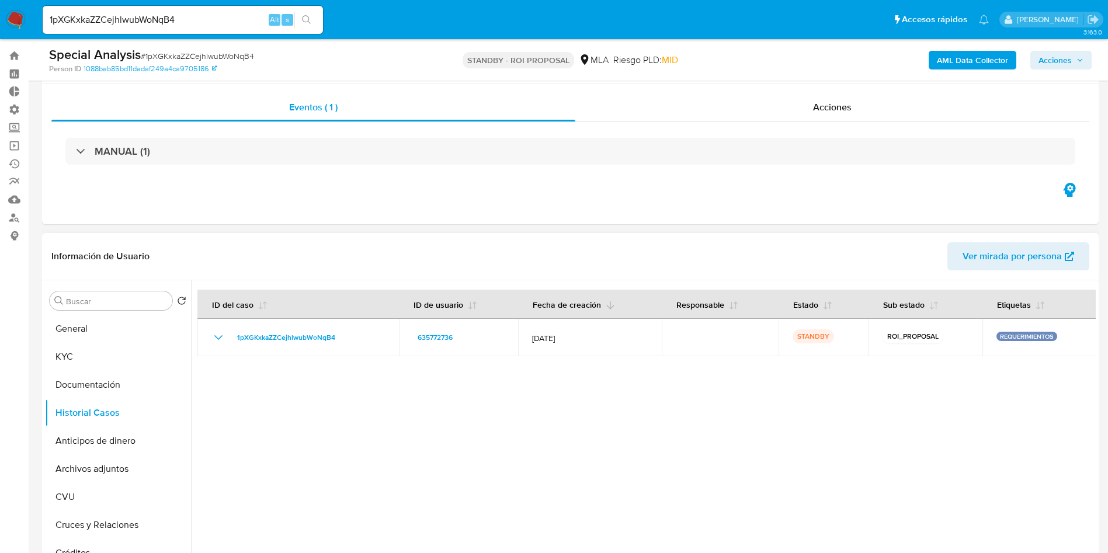
scroll to position [0, 0]
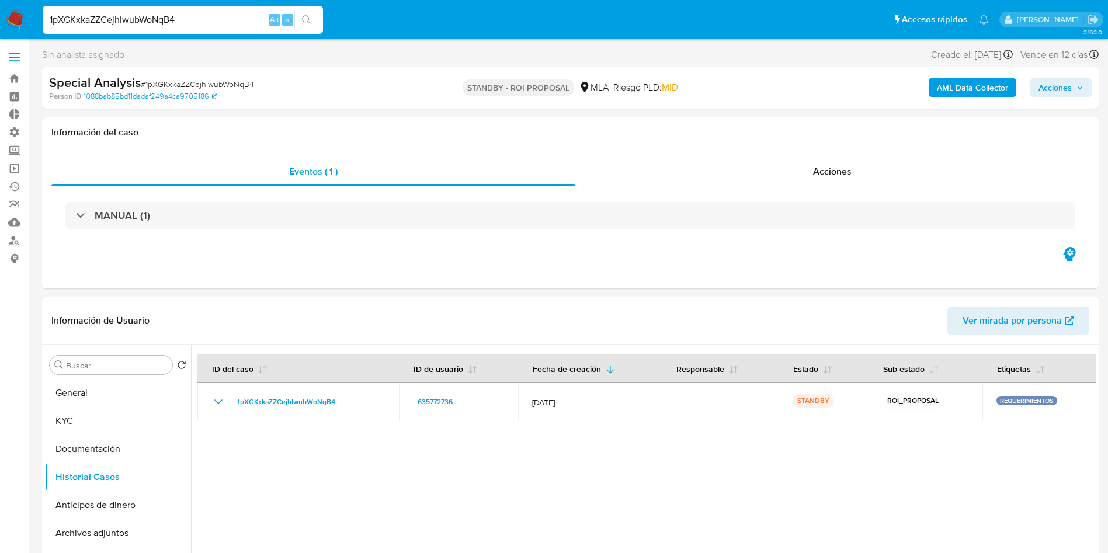
click at [131, 18] on input "1pXGKxkaZZCejhlwubWoNqB4" at bounding box center [183, 19] width 280 height 15
paste input "62047393"
type input "162047393"
click at [304, 29] on div "162047393 Alt s" at bounding box center [183, 20] width 280 height 28
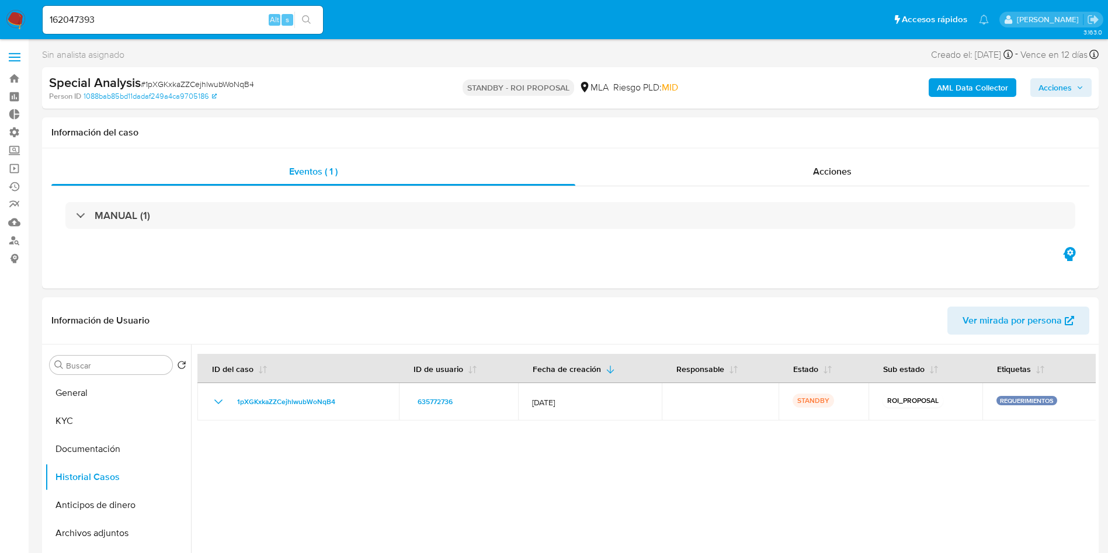
click at [304, 17] on icon "search-icon" at bounding box center [306, 19] width 9 height 9
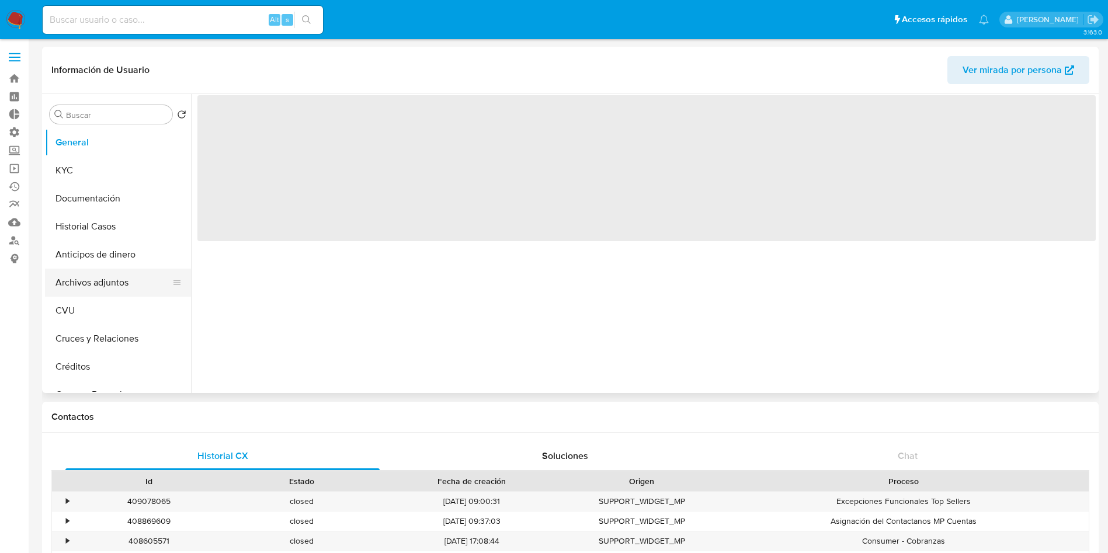
select select "10"
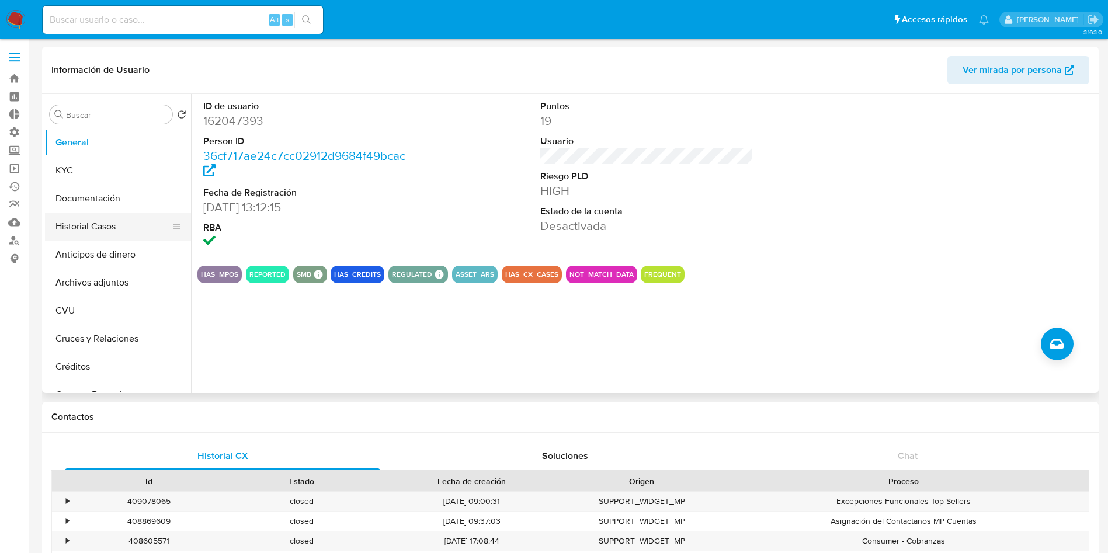
click at [97, 228] on button "Historial Casos" at bounding box center [113, 227] width 137 height 28
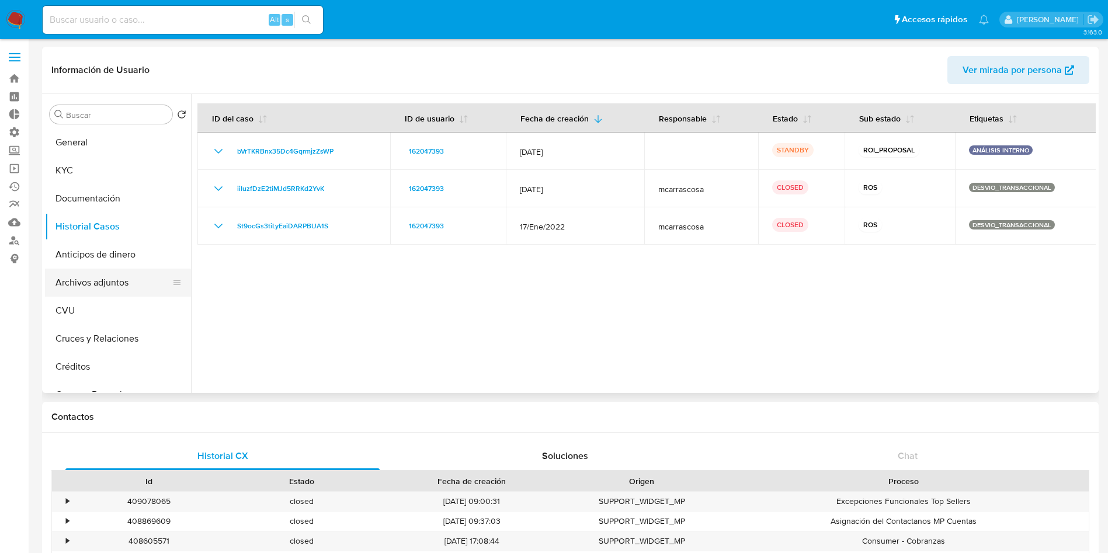
click at [108, 284] on button "Archivos adjuntos" at bounding box center [113, 283] width 137 height 28
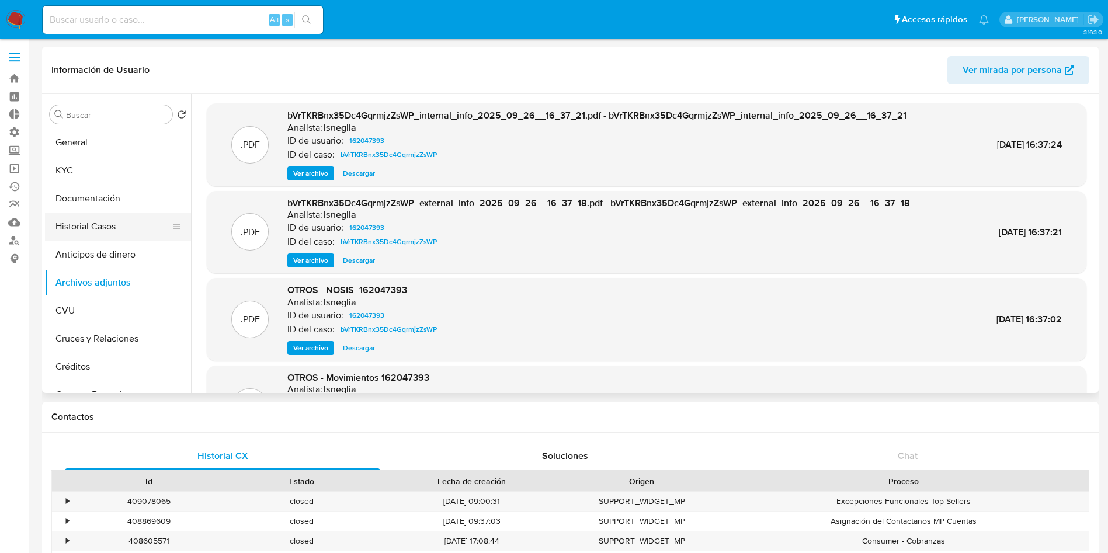
click at [100, 238] on button "Historial Casos" at bounding box center [113, 227] width 137 height 28
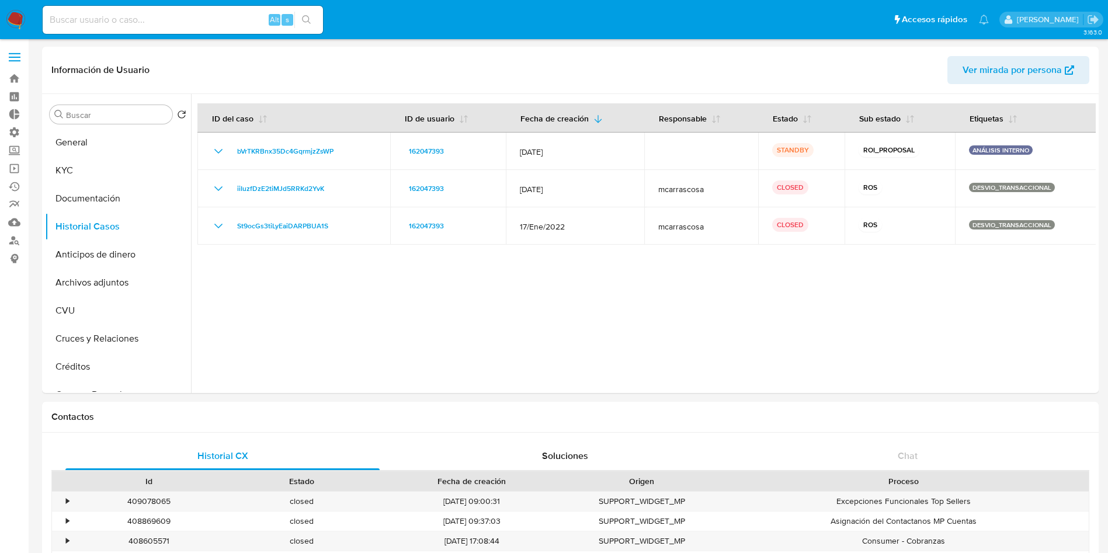
click at [160, 18] on input at bounding box center [183, 19] width 280 height 15
paste input "MSSBv9qfRgqrRBSOhGSluAhk"
type input "MSSBv9qfRgqrRBSOhGSluAhk"
click at [314, 19] on button "search-icon" at bounding box center [306, 20] width 24 height 16
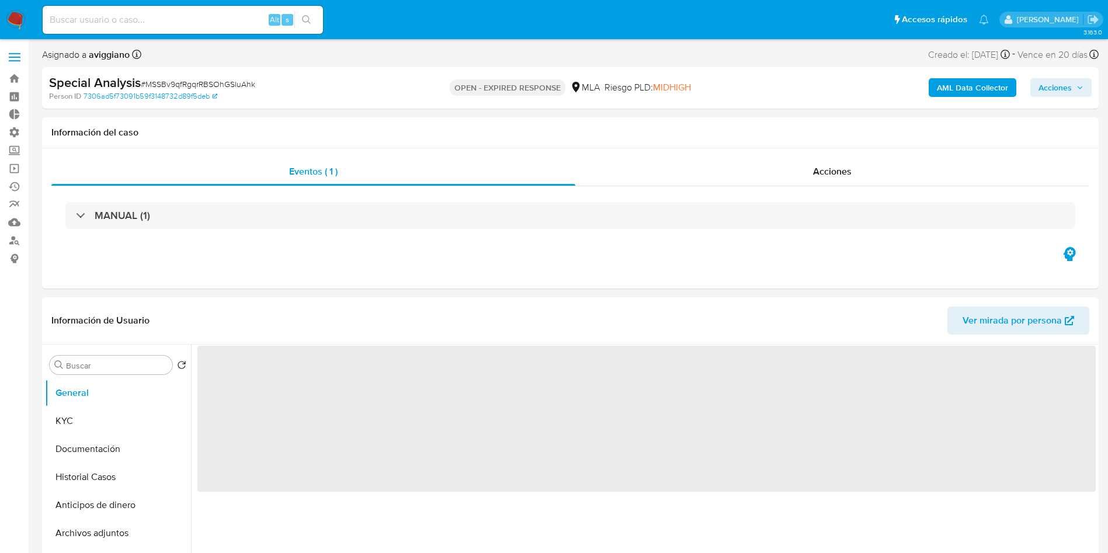
select select "10"
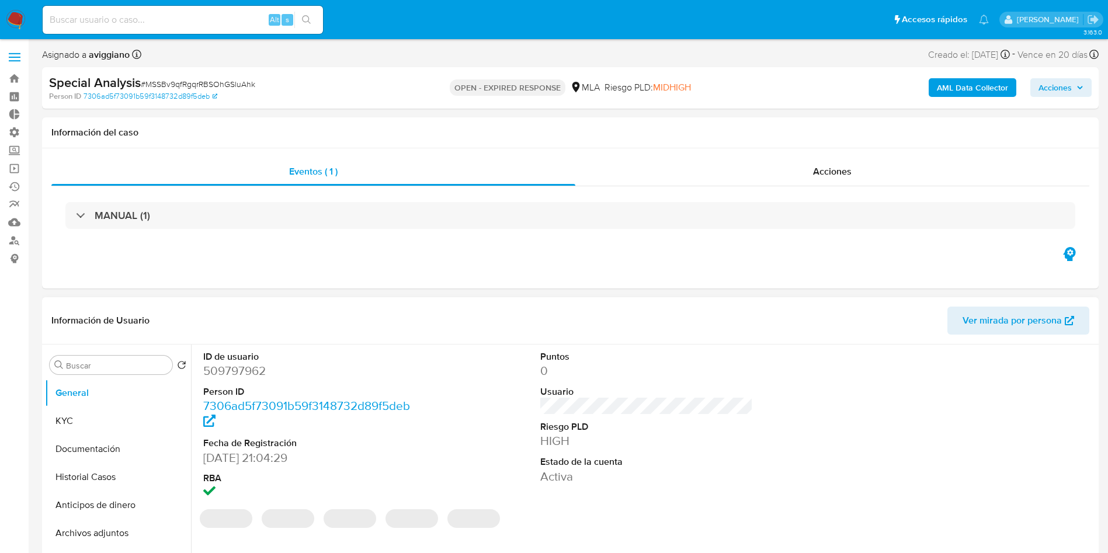
click at [222, 374] on dd "509797962" at bounding box center [309, 371] width 213 height 16
copy dd "509797962"
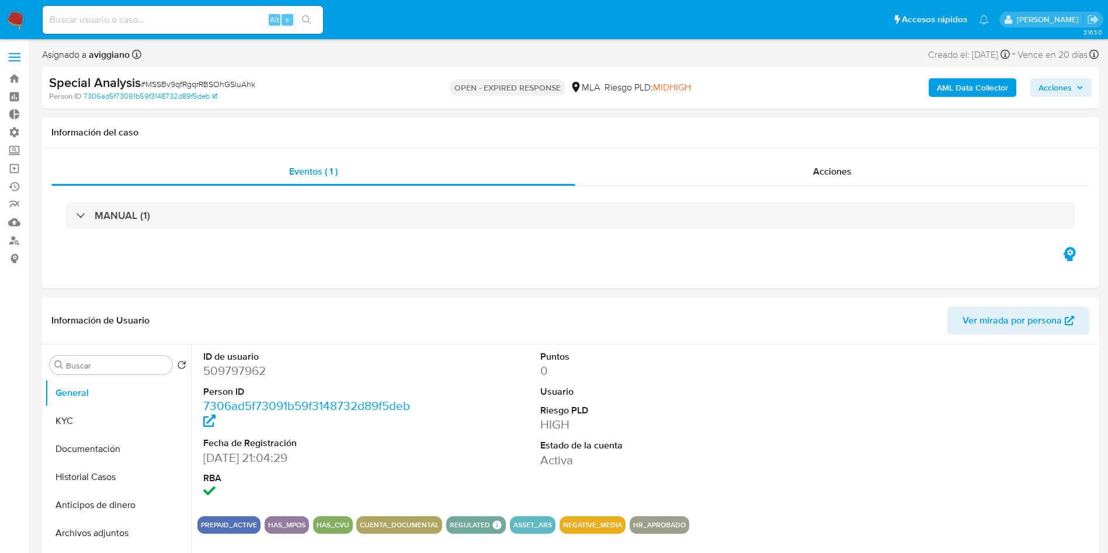
select select "10"
